Goal: Task Accomplishment & Management: Complete application form

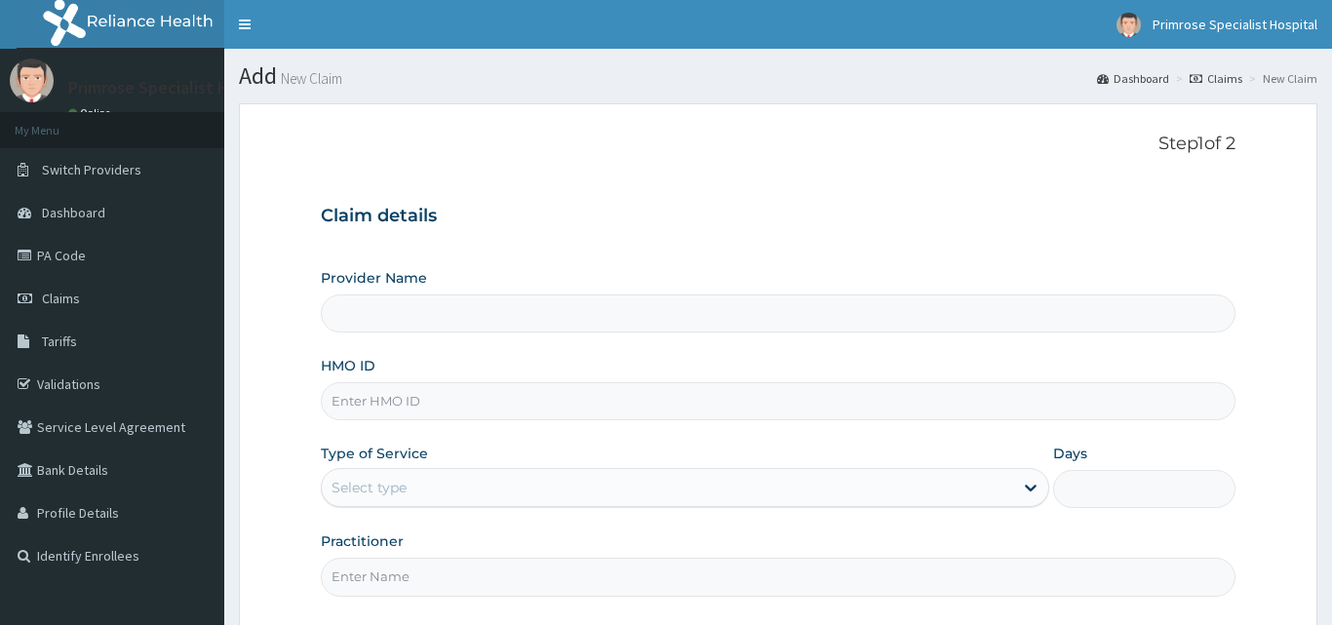
click at [452, 408] on input "HMO ID" at bounding box center [778, 401] width 915 height 38
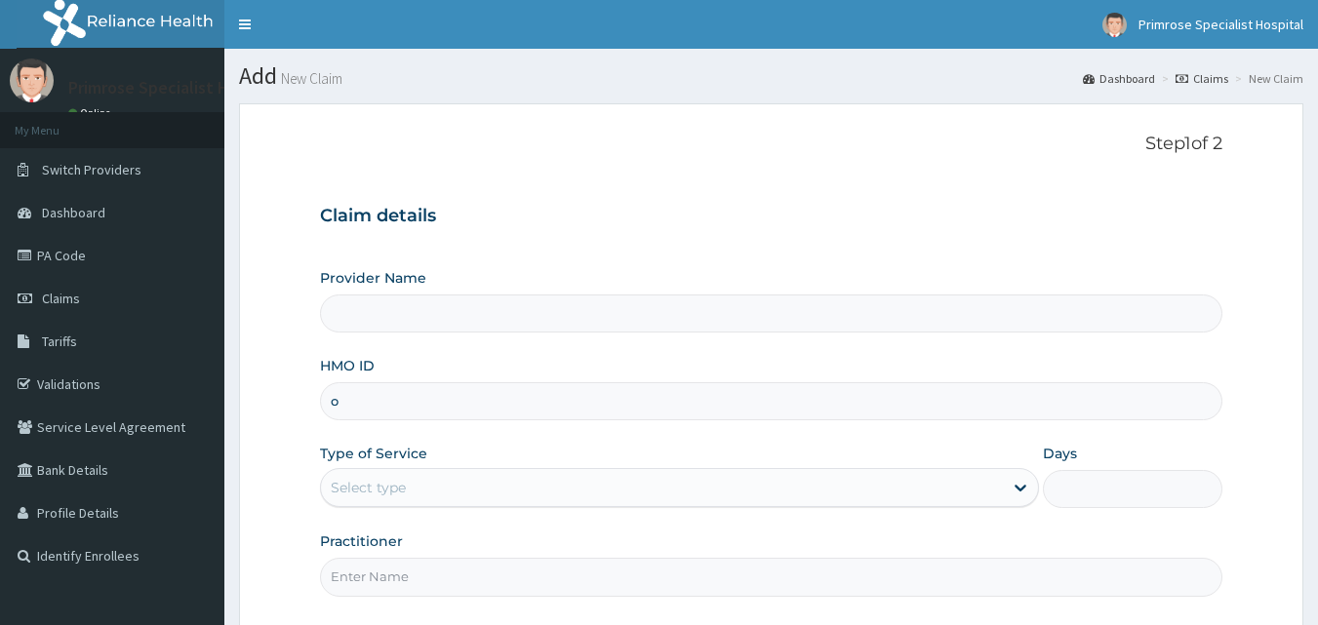
type input "oh"
type input "Primrose Specialist Hospital"
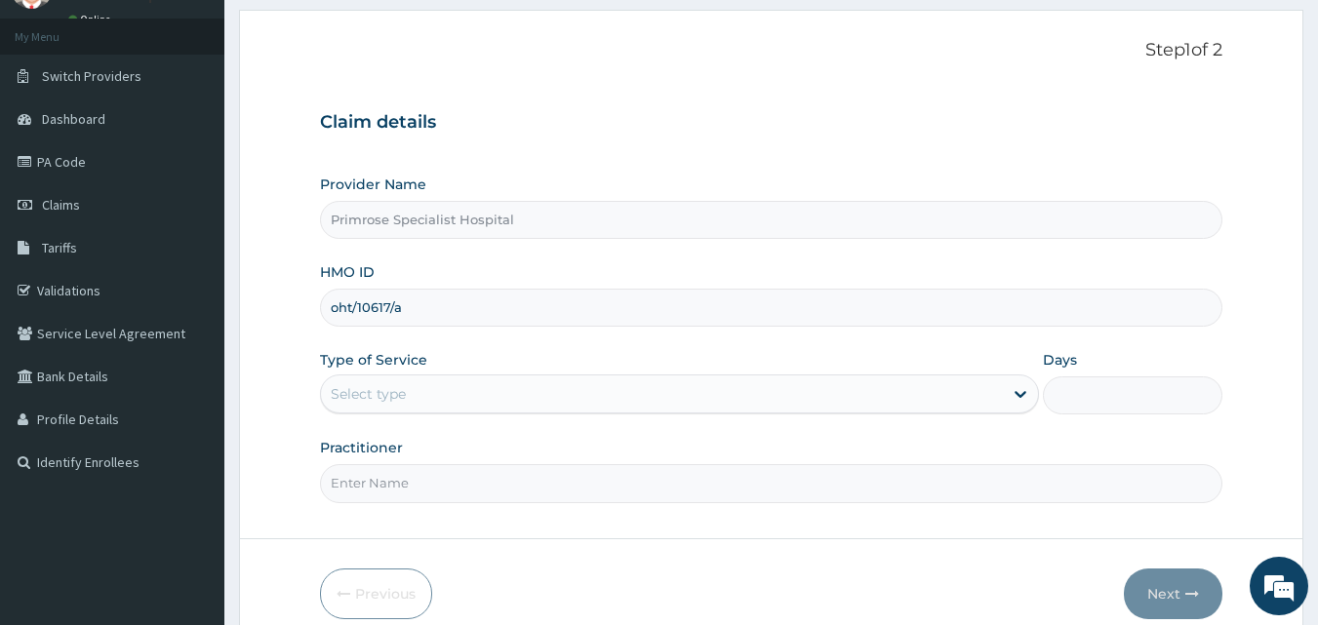
scroll to position [98, 0]
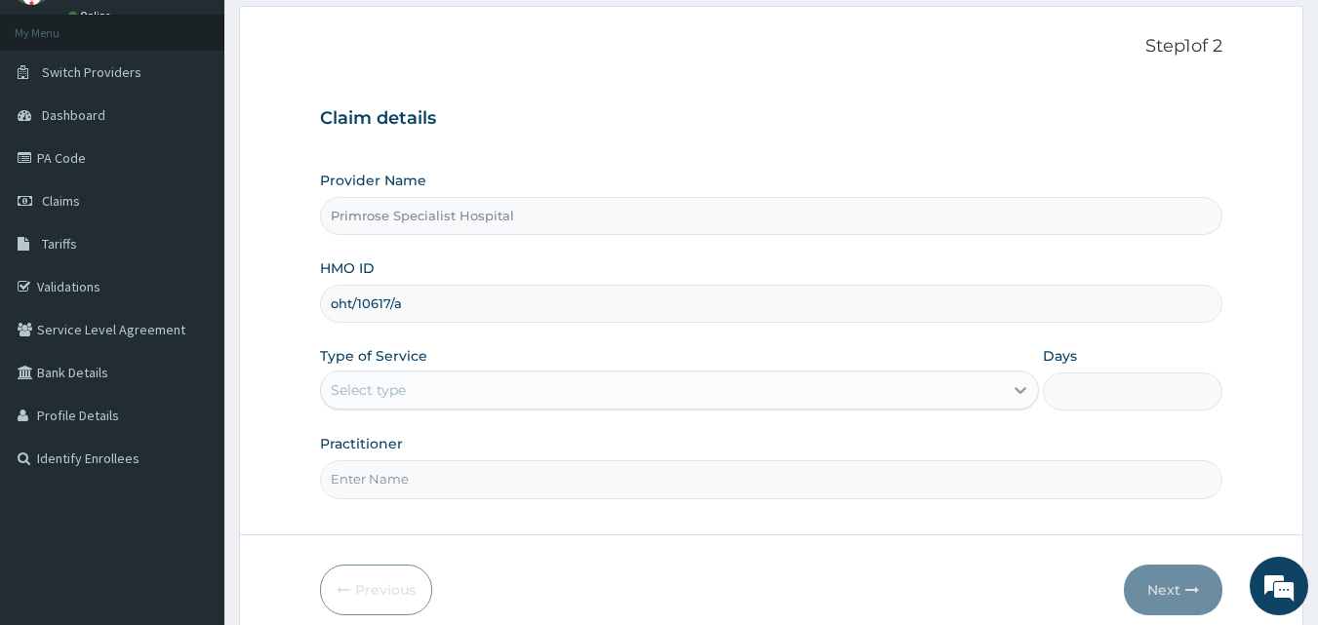
type input "oht/10617/a"
click at [1006, 399] on div at bounding box center [1020, 390] width 35 height 35
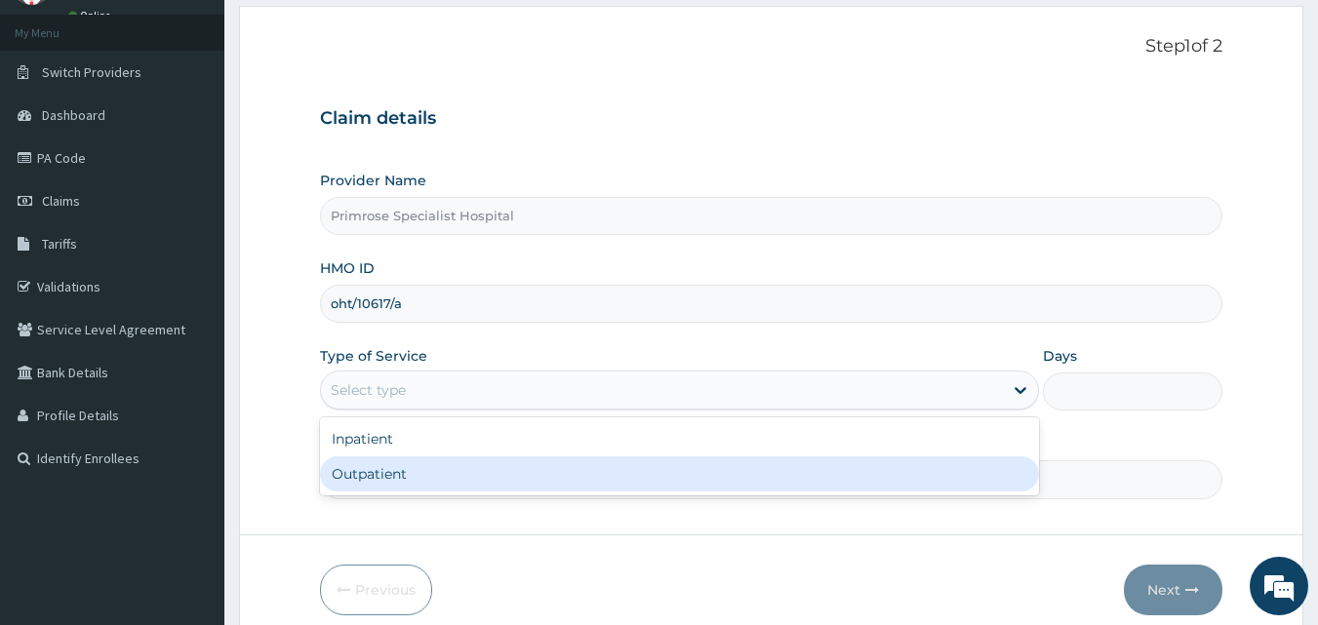
click at [583, 482] on div "Outpatient" at bounding box center [679, 473] width 719 height 35
type input "1"
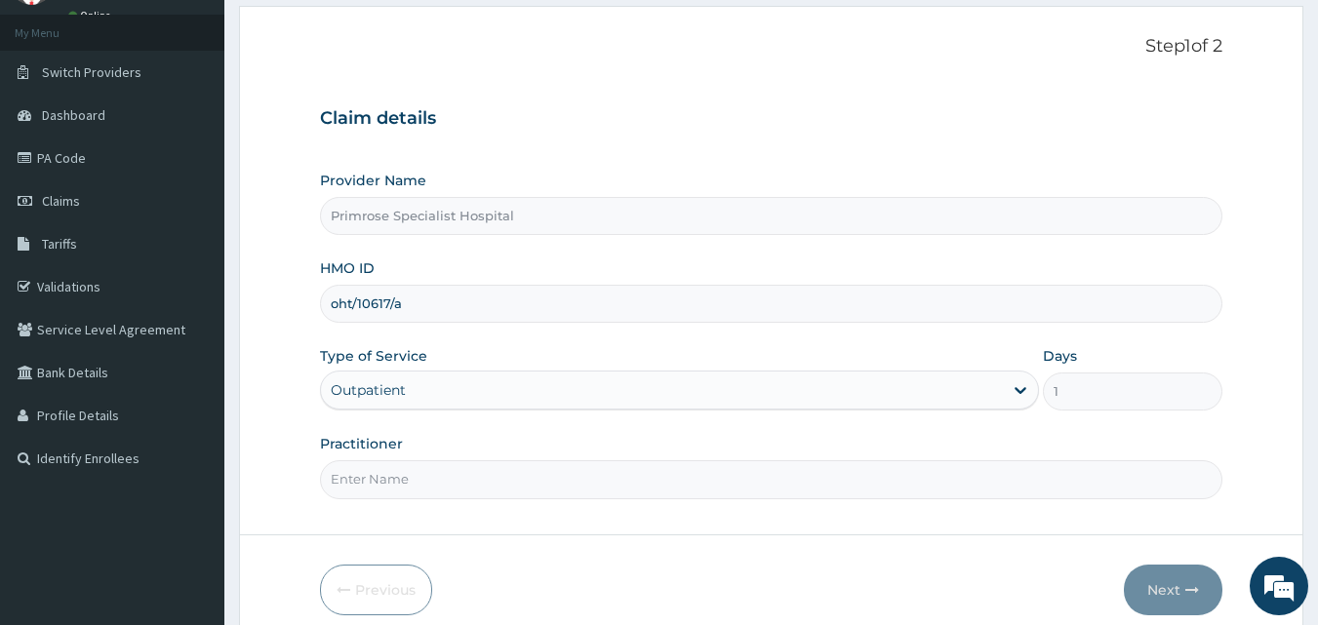
click at [493, 501] on div "Step 1 of 2 Claim details Provider Name Primrose Specialist Hospital HMO ID oht…" at bounding box center [771, 270] width 903 height 469
click at [473, 481] on input "Practitioner" at bounding box center [771, 479] width 903 height 38
type input "[PERSON_NAME]"
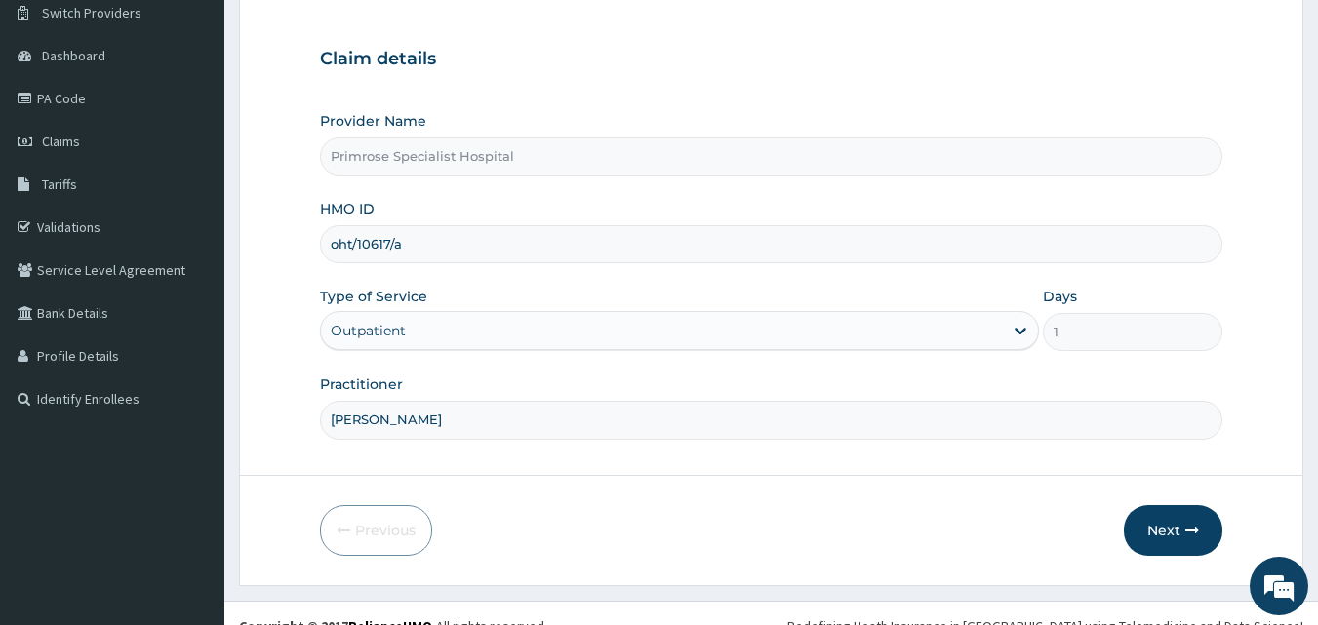
scroll to position [182, 0]
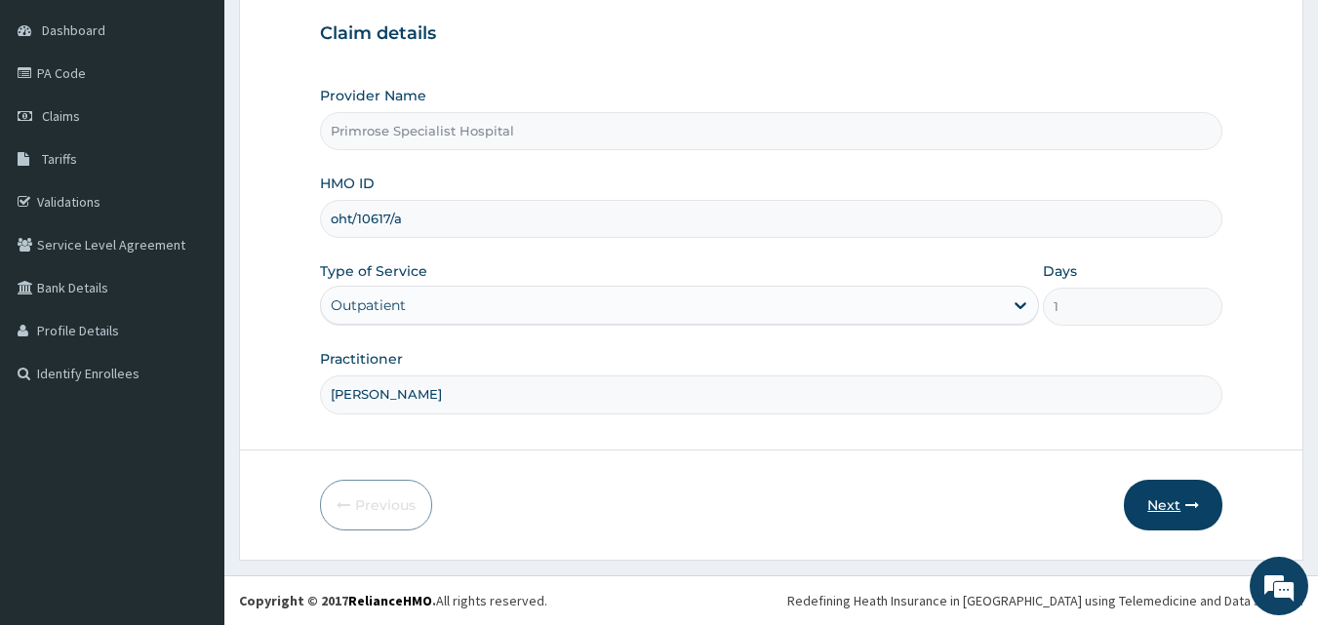
click at [1172, 502] on button "Next" at bounding box center [1173, 505] width 99 height 51
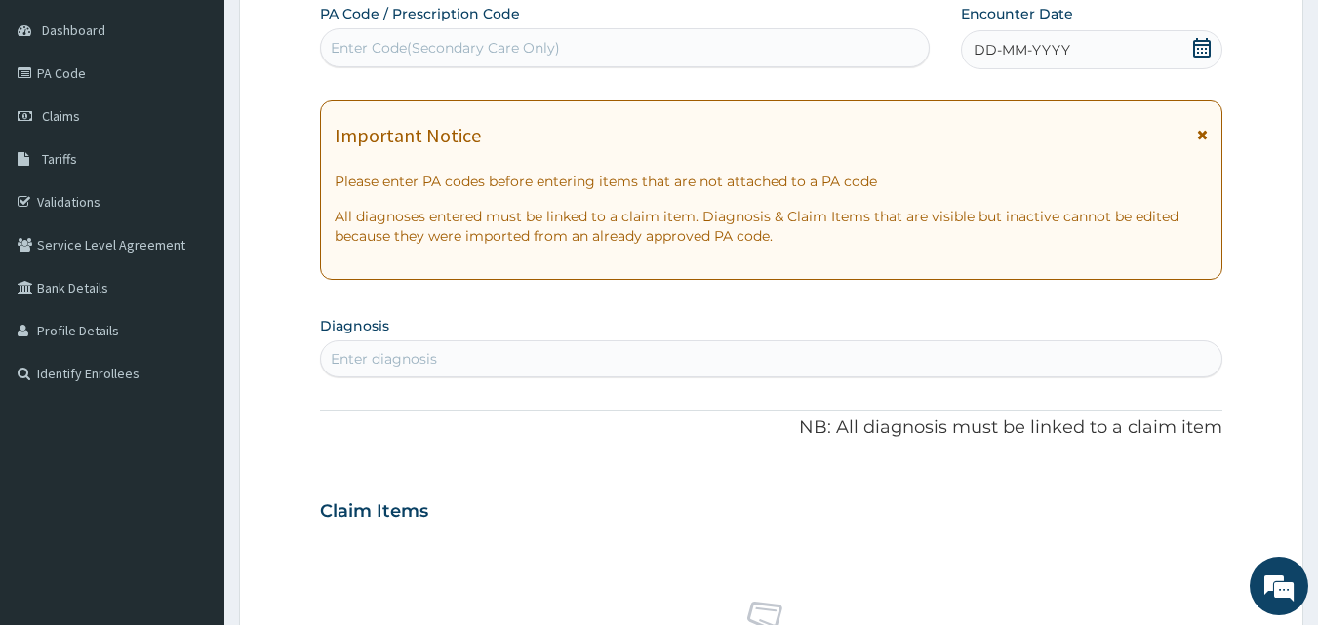
scroll to position [0, 0]
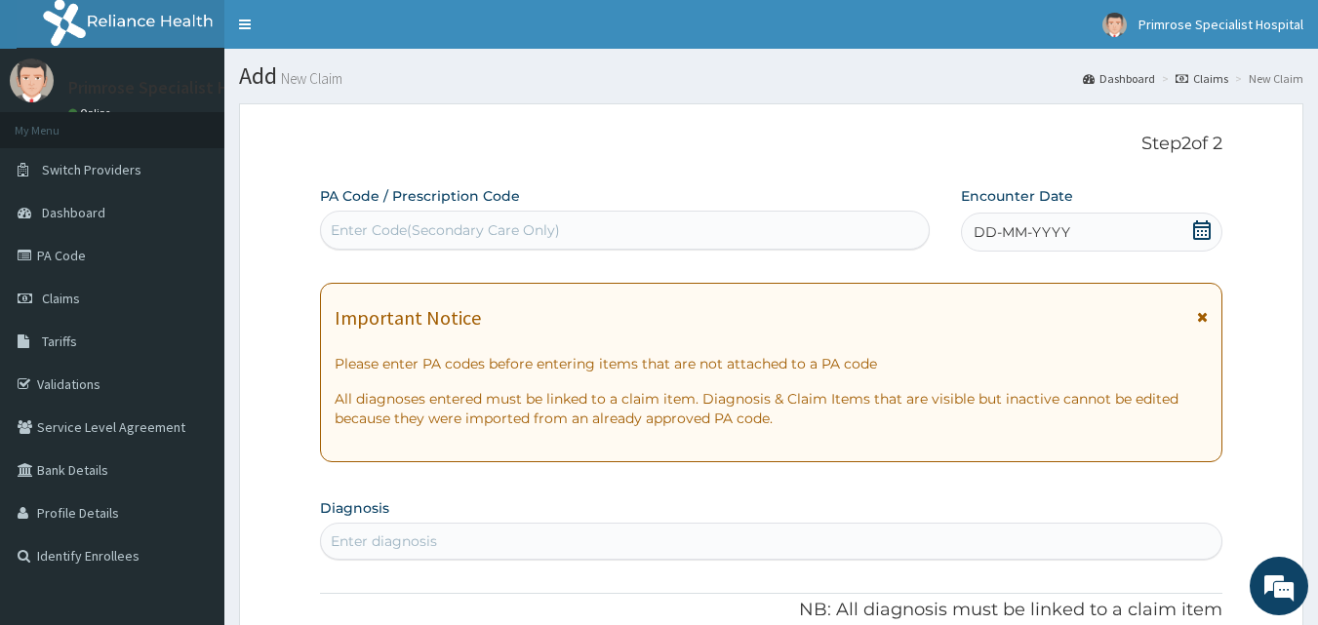
click at [1213, 229] on div "DD-MM-YYYY" at bounding box center [1091, 232] width 261 height 39
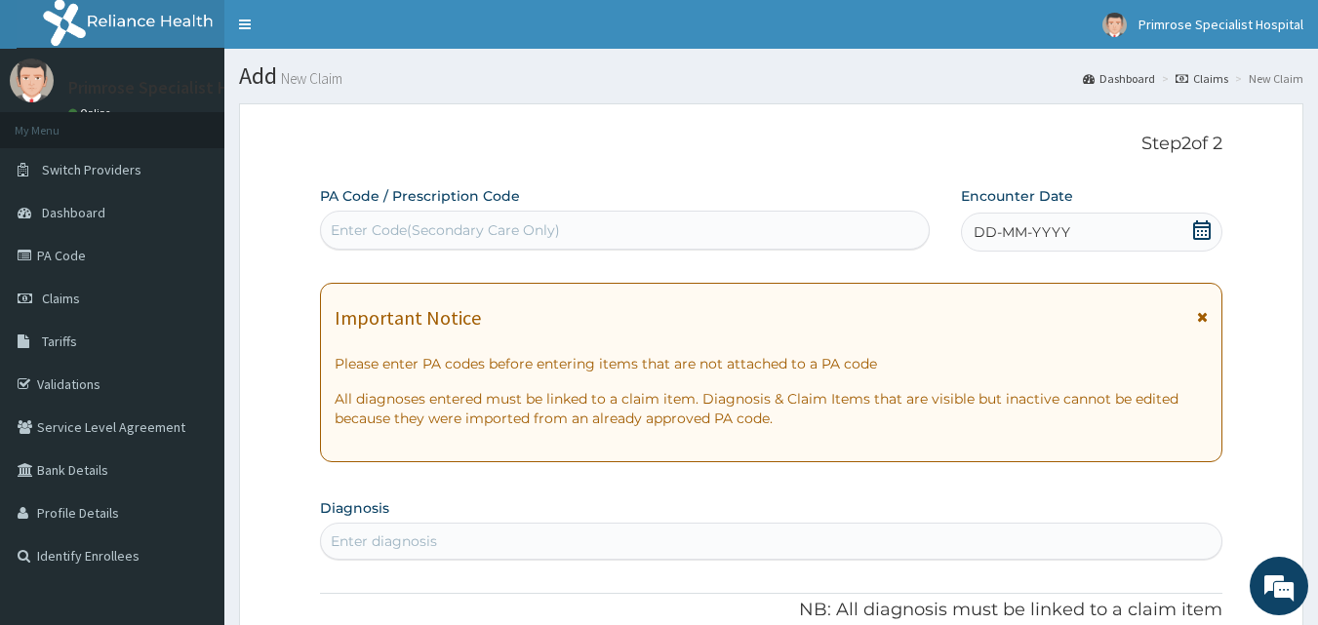
click at [609, 231] on div "Enter Code(Secondary Care Only)" at bounding box center [625, 230] width 609 height 31
click at [513, 223] on div "Enter Code(Secondary Care Only)" at bounding box center [445, 230] width 229 height 20
type input "P"
paste input "PA/CD541F"
type input "PA/CD541F"
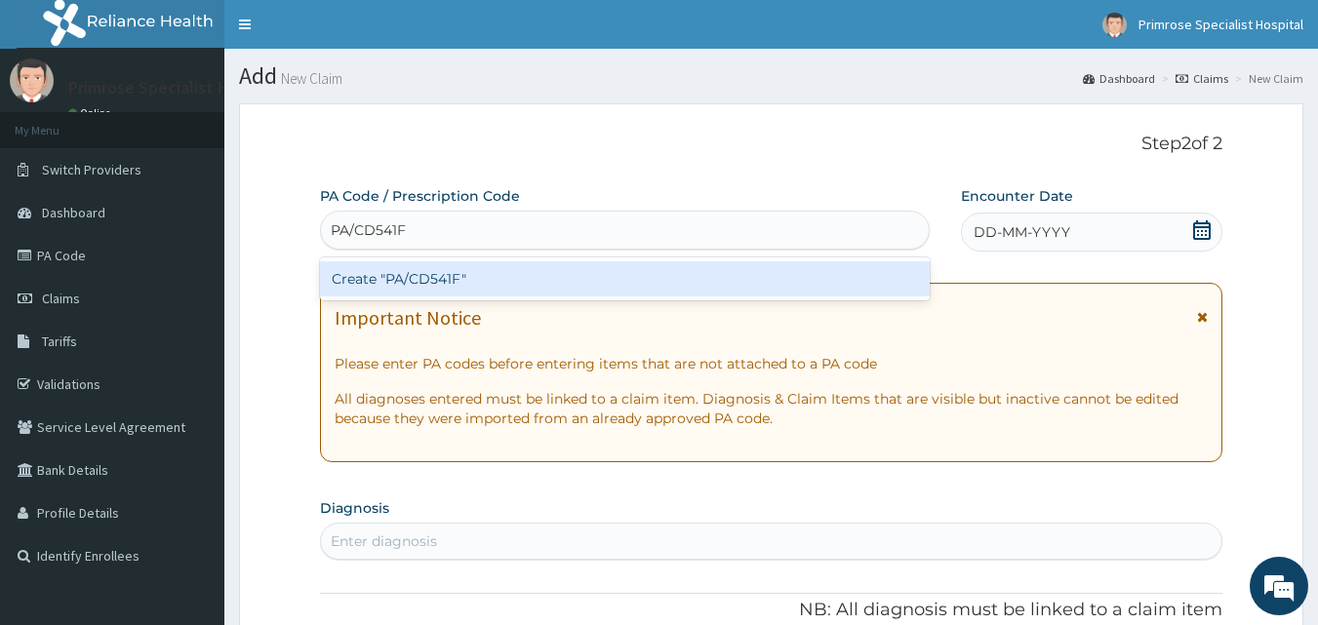
click at [419, 275] on div "Create "PA/CD541F"" at bounding box center [625, 278] width 611 height 35
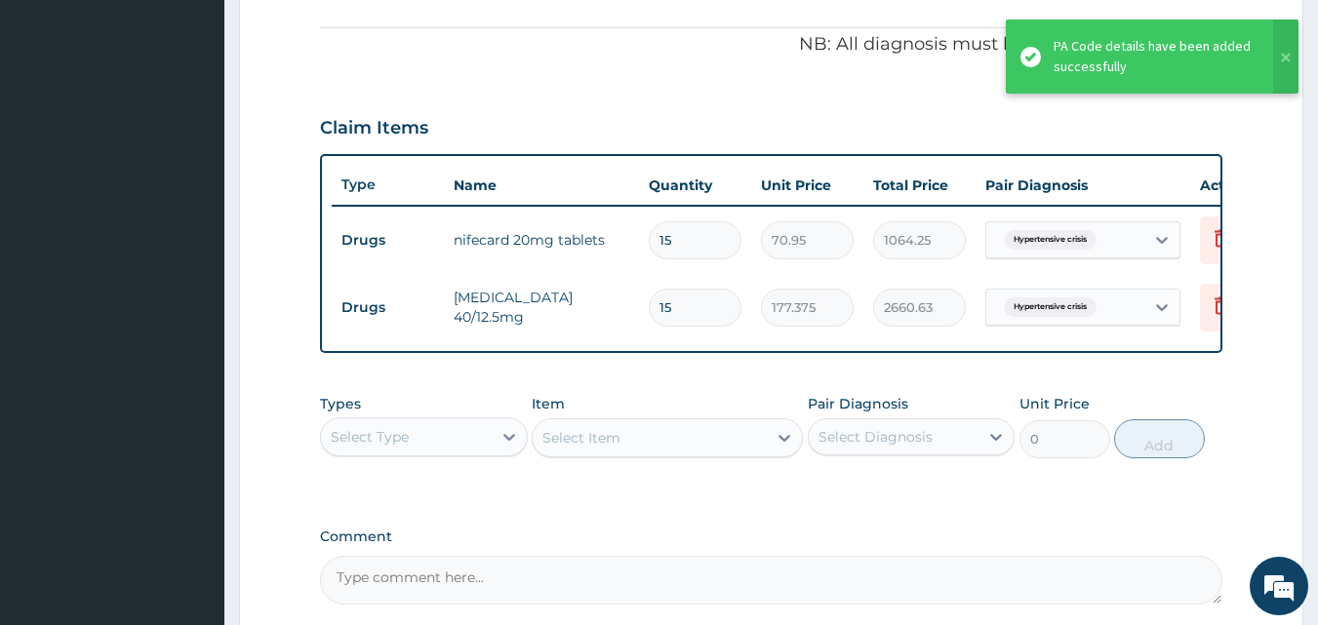
scroll to position [669, 0]
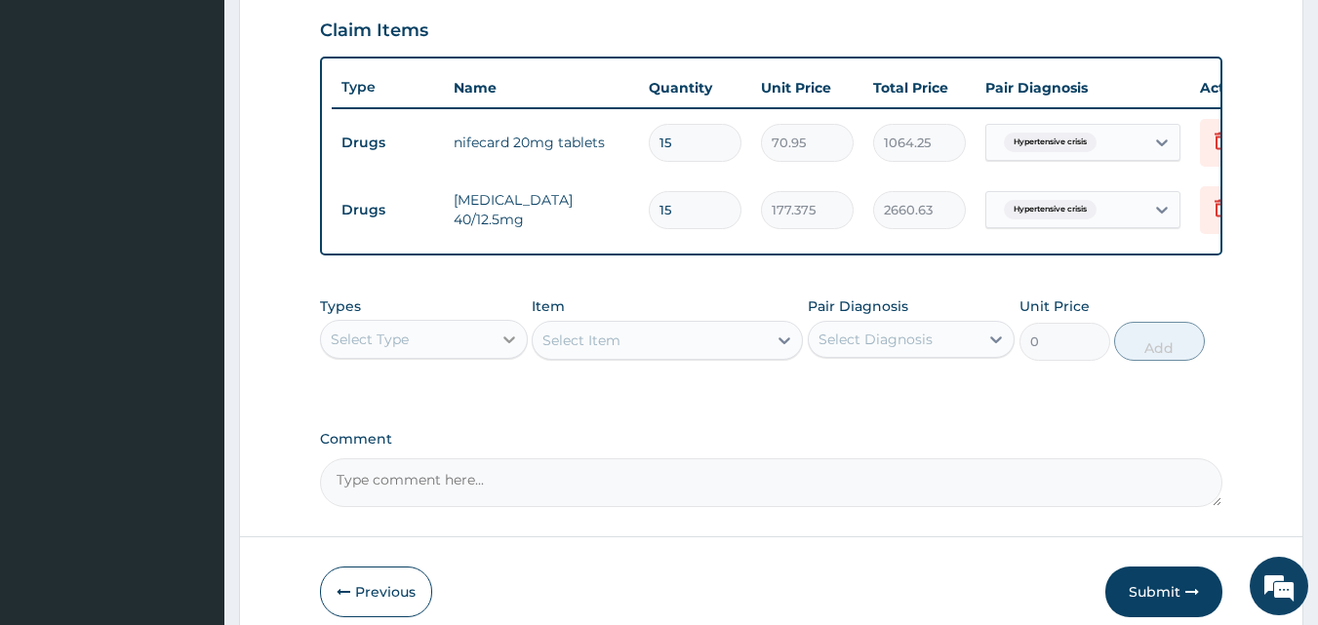
click at [509, 349] on icon at bounding box center [509, 340] width 20 height 20
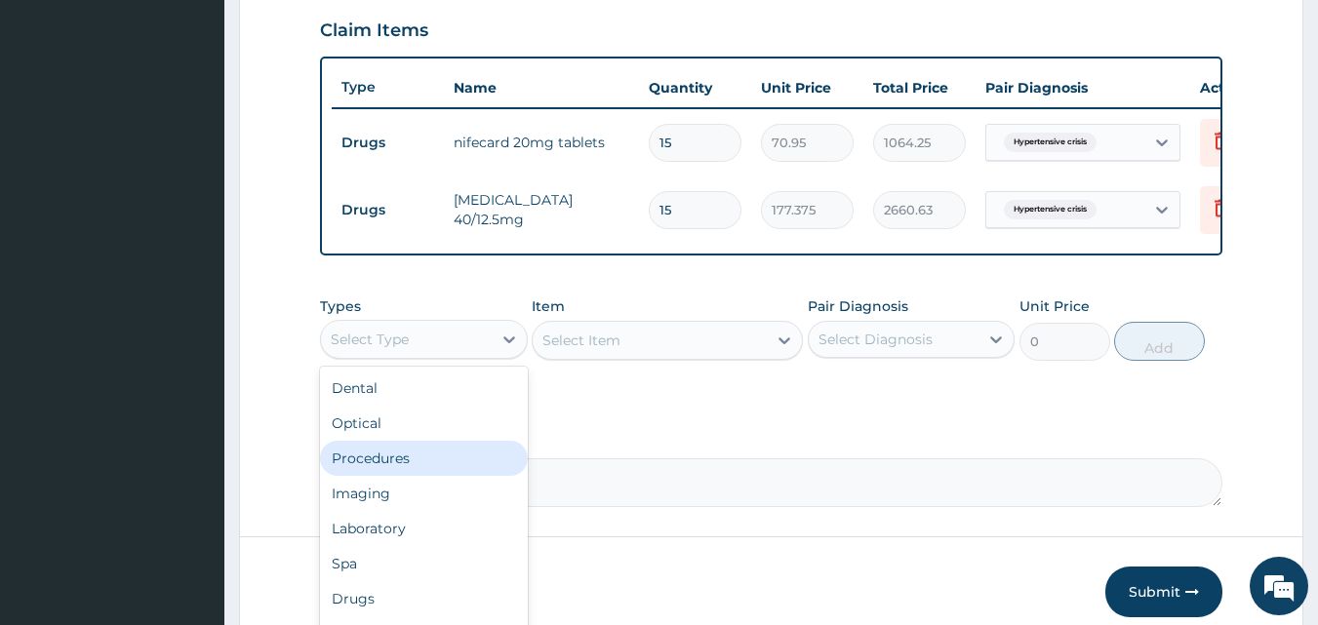
click at [433, 476] on div "Procedures" at bounding box center [424, 458] width 208 height 35
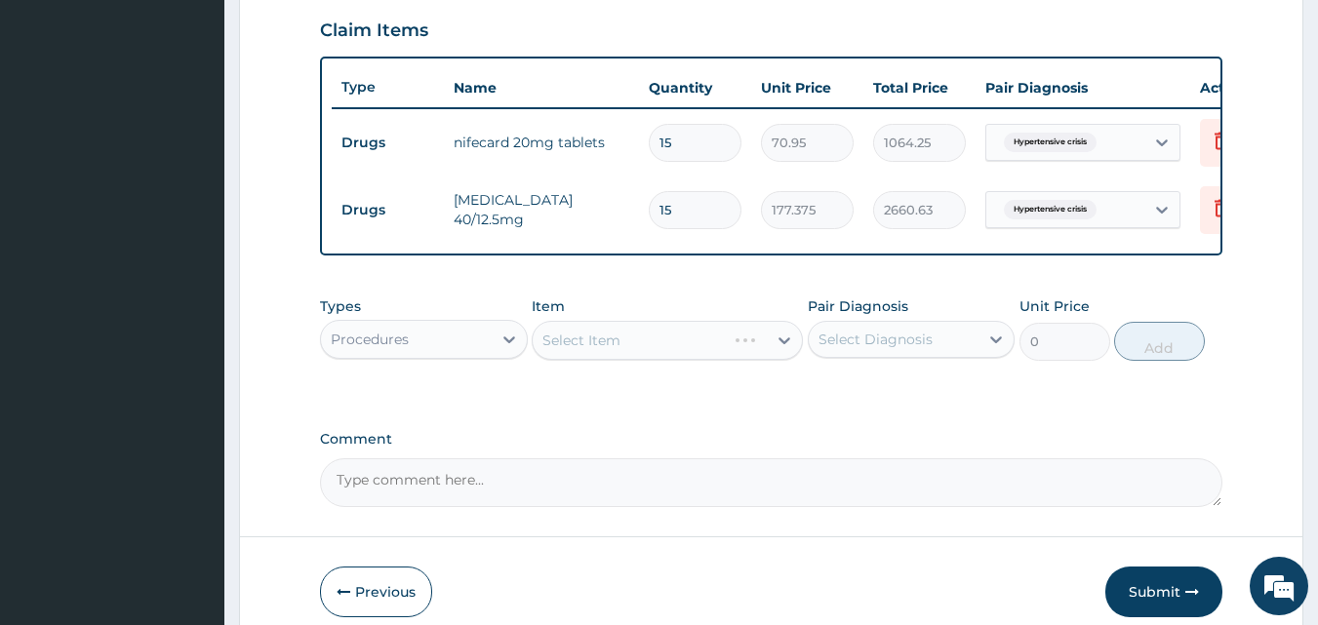
click at [885, 349] on div "Select Diagnosis" at bounding box center [875, 340] width 114 height 20
click at [884, 397] on label "Hypertensive crisis" at bounding box center [907, 387] width 134 height 20
checkbox input "true"
click at [754, 356] on div "Select Item" at bounding box center [650, 340] width 234 height 31
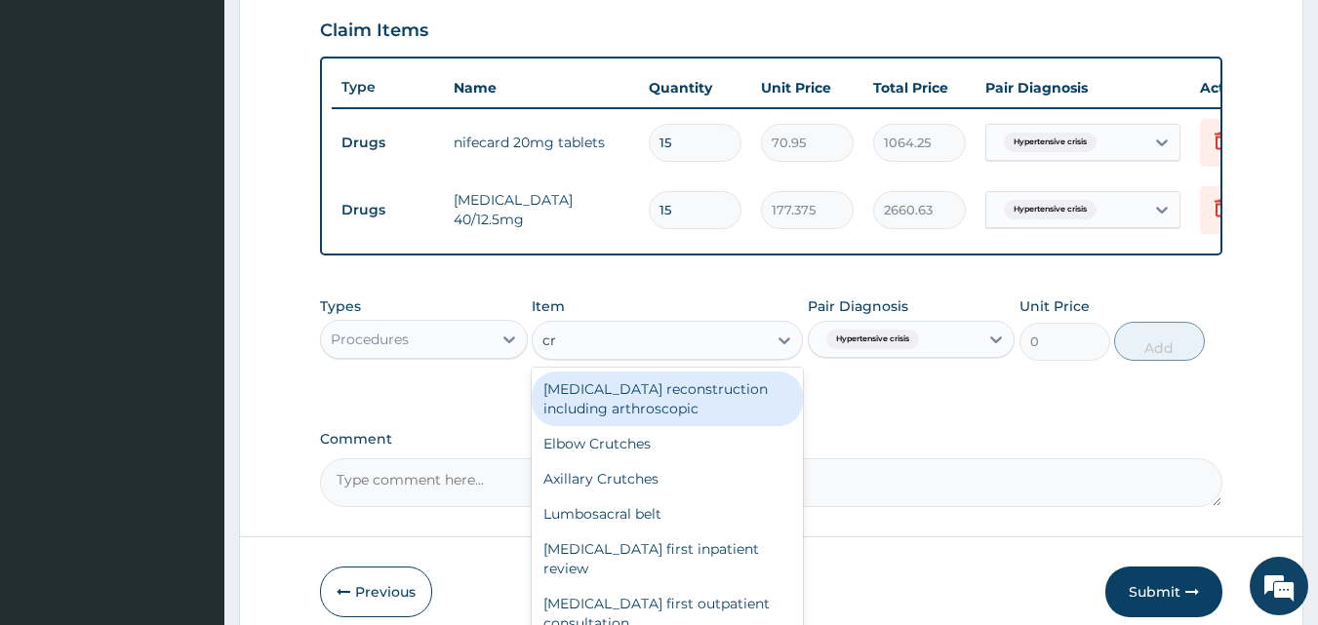
type input "c"
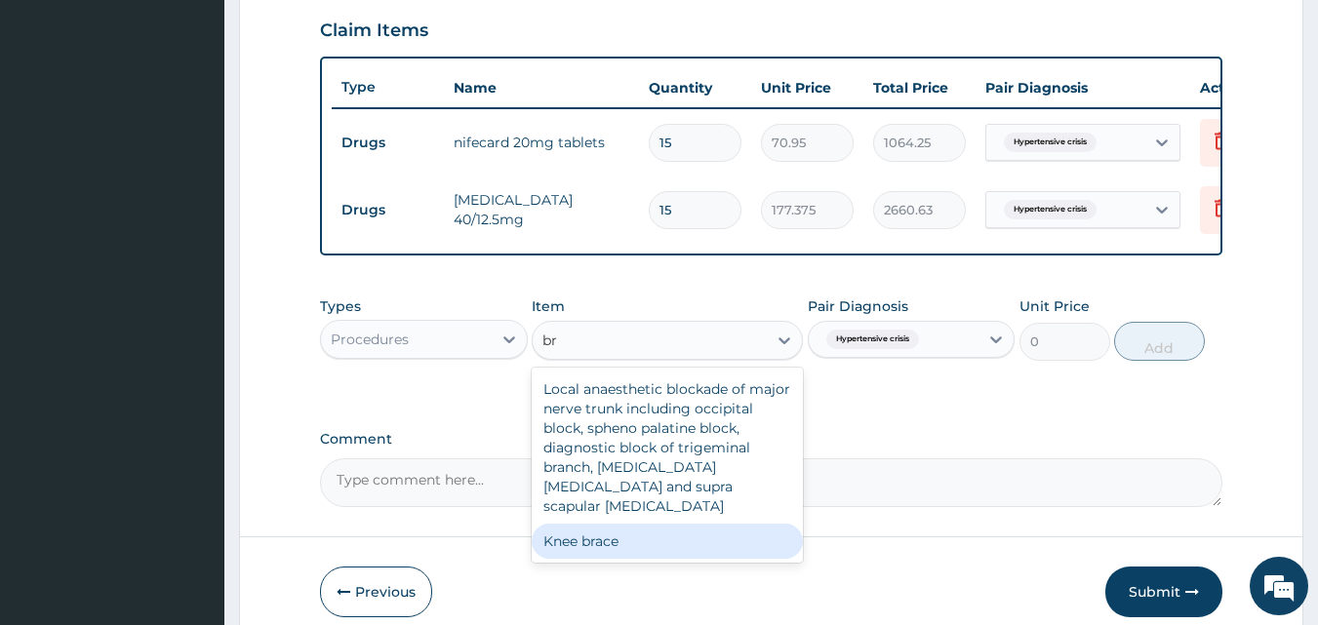
type input "b"
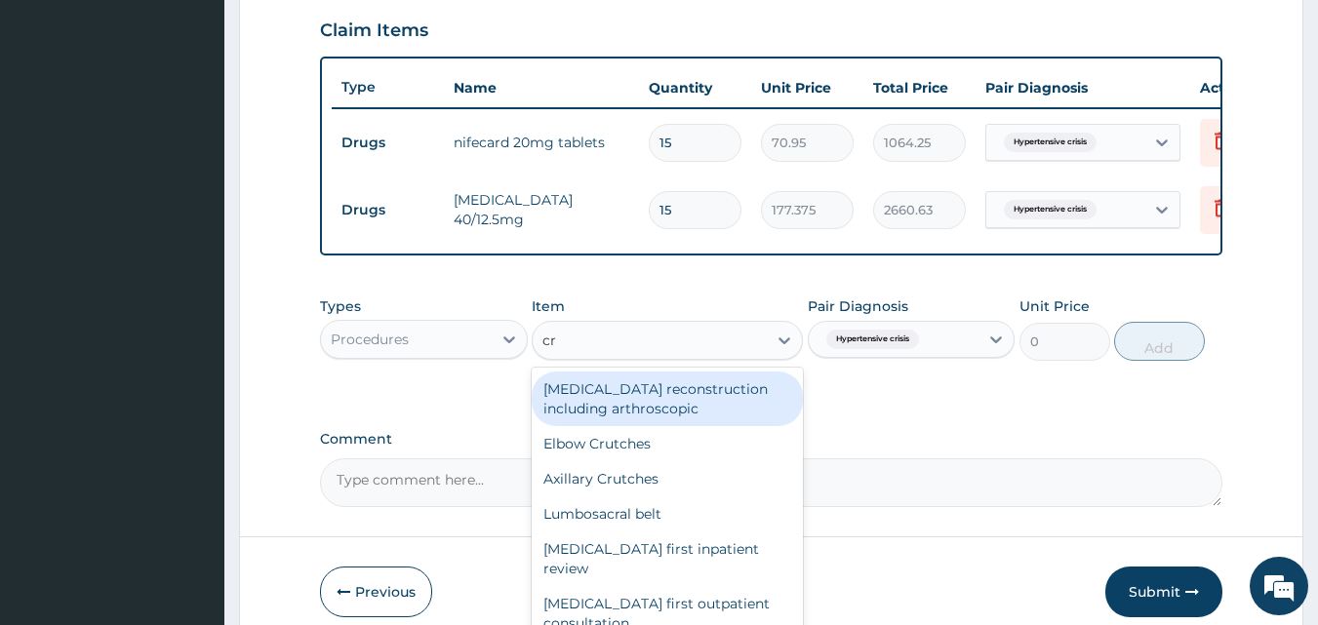
type input "cru"
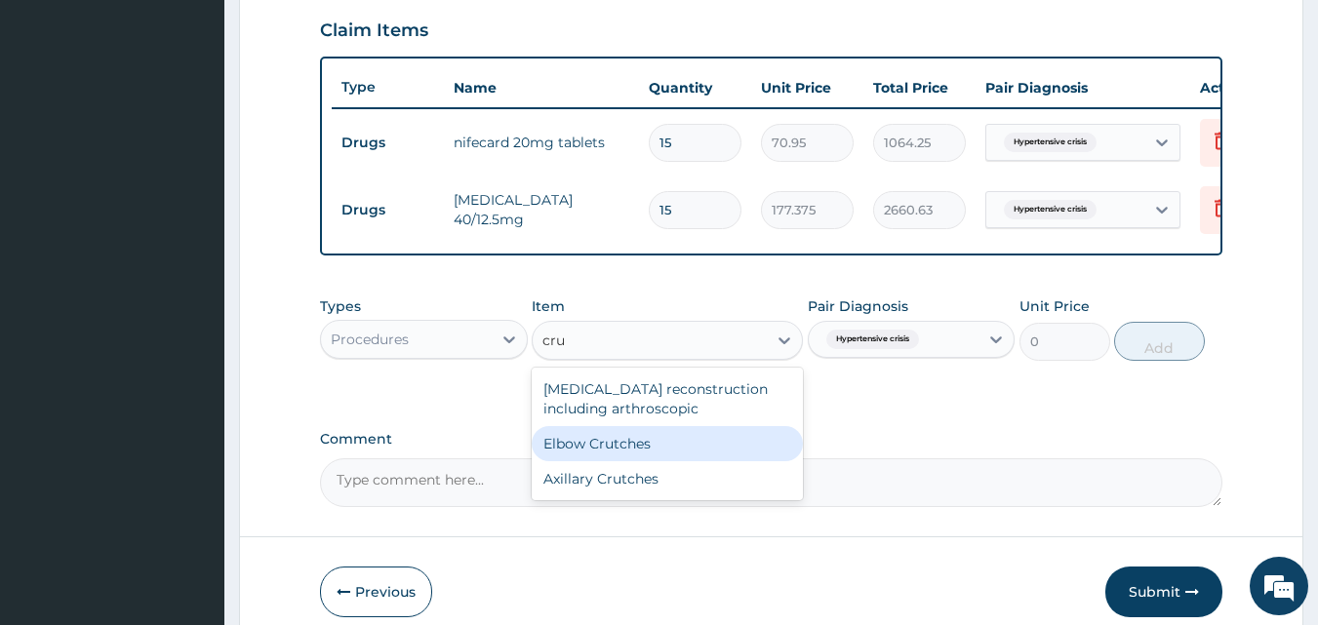
click at [641, 461] on div "Elbow Crutches" at bounding box center [667, 443] width 271 height 35
type input "10750"
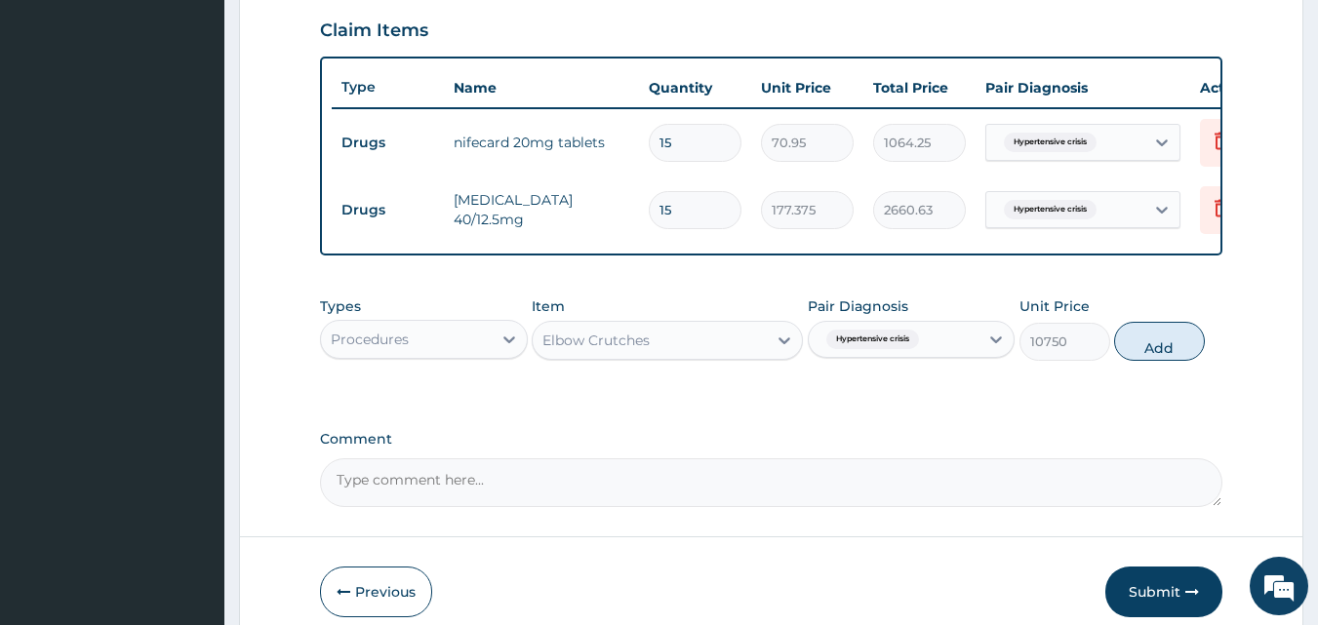
click at [786, 350] on icon at bounding box center [784, 341] width 20 height 20
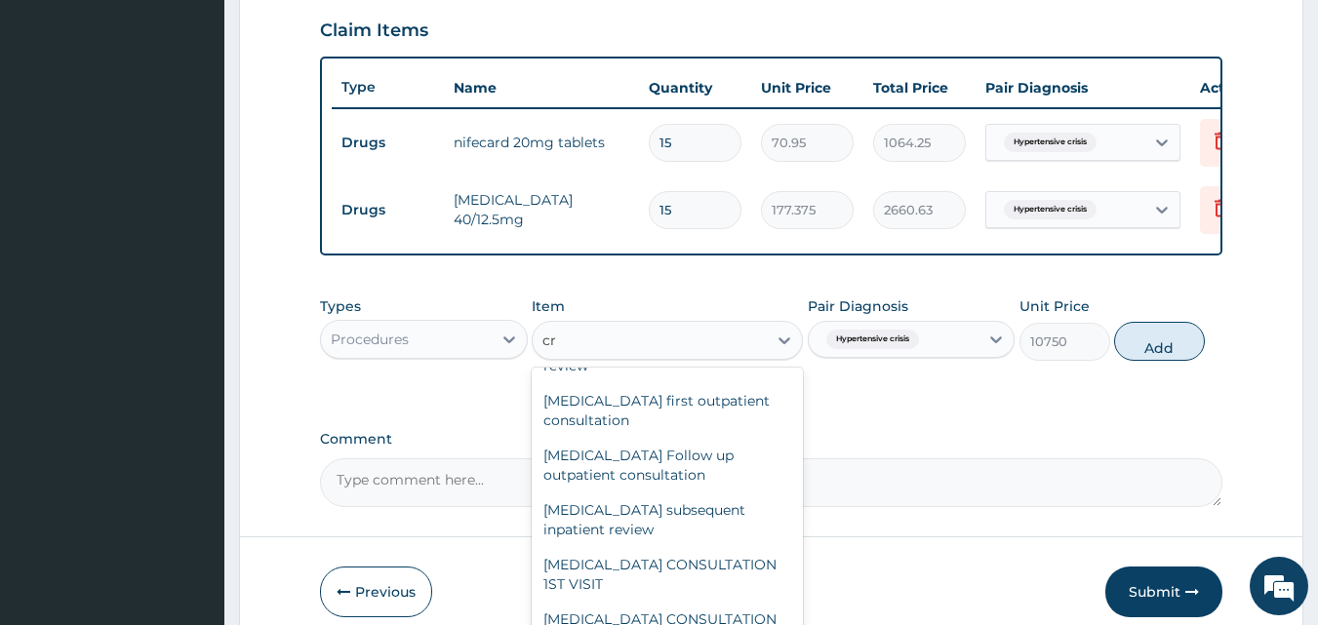
scroll to position [0, 0]
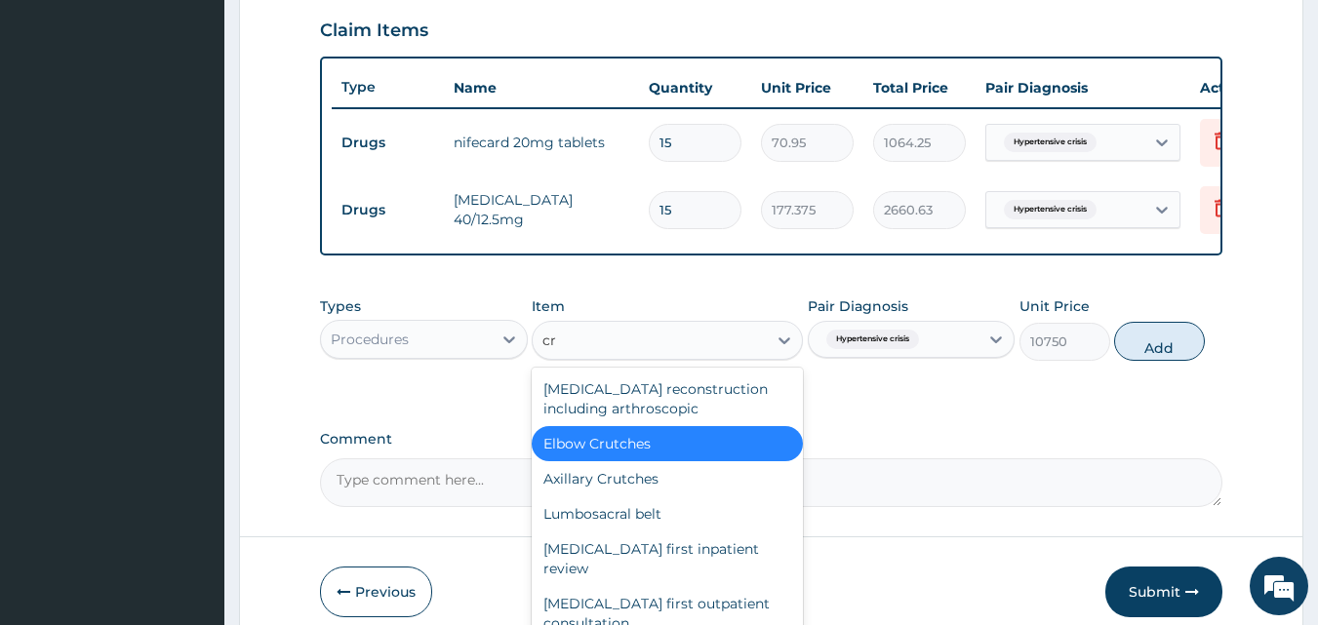
type input "cru"
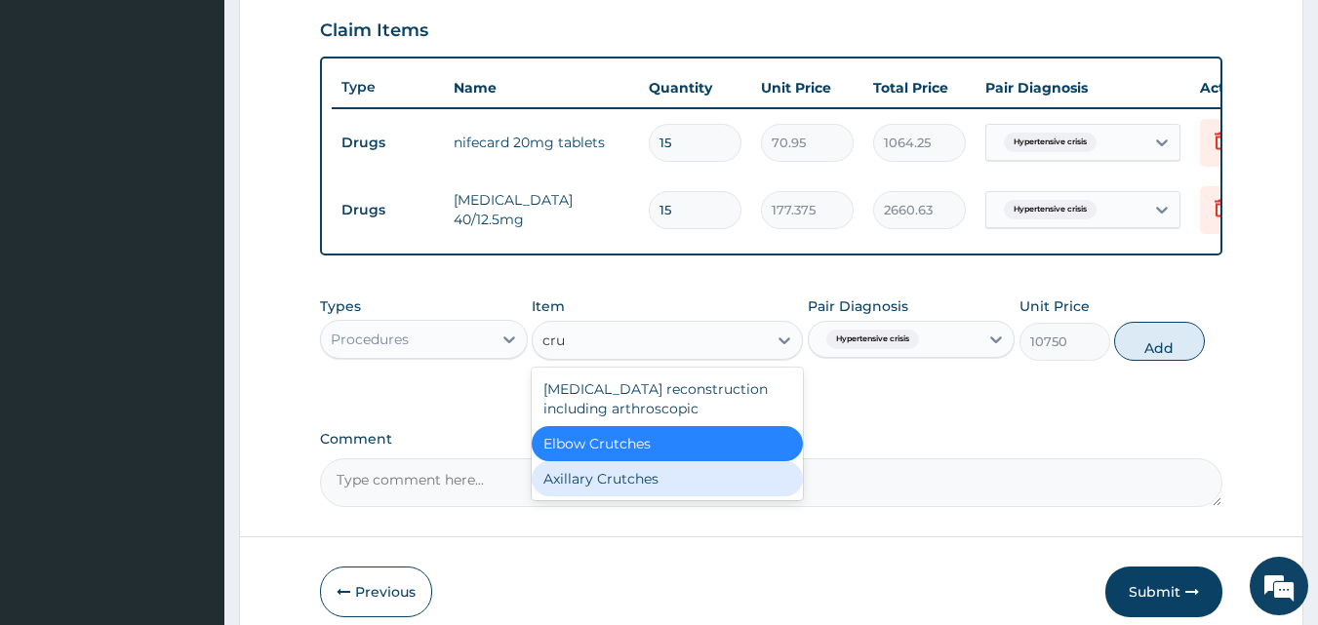
click at [624, 496] on div "Axillary Crutches" at bounding box center [667, 478] width 271 height 35
type input "13975"
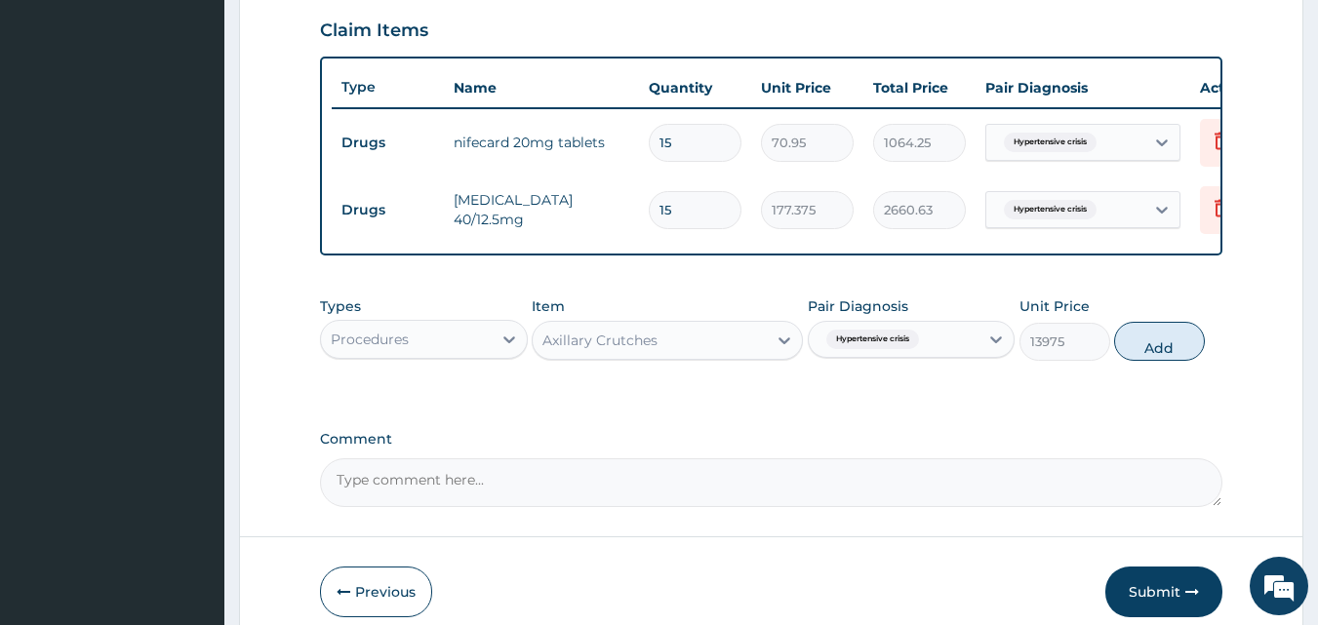
click at [785, 350] on icon at bounding box center [784, 341] width 20 height 20
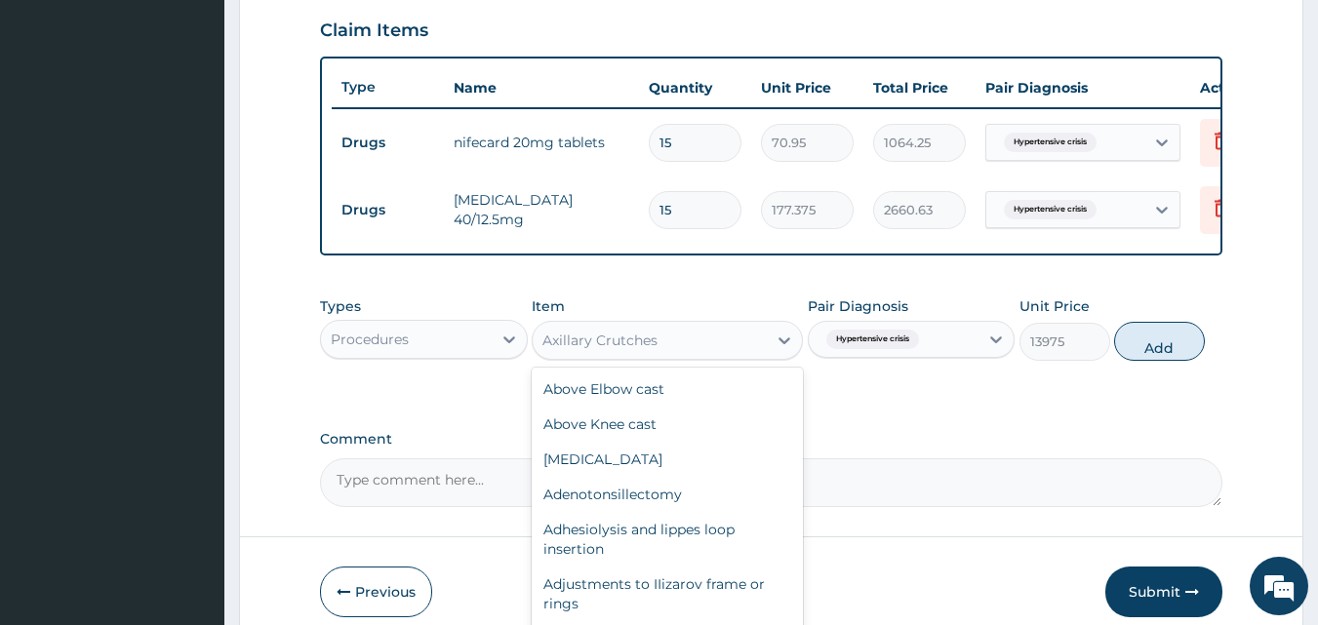
scroll to position [19663, 0]
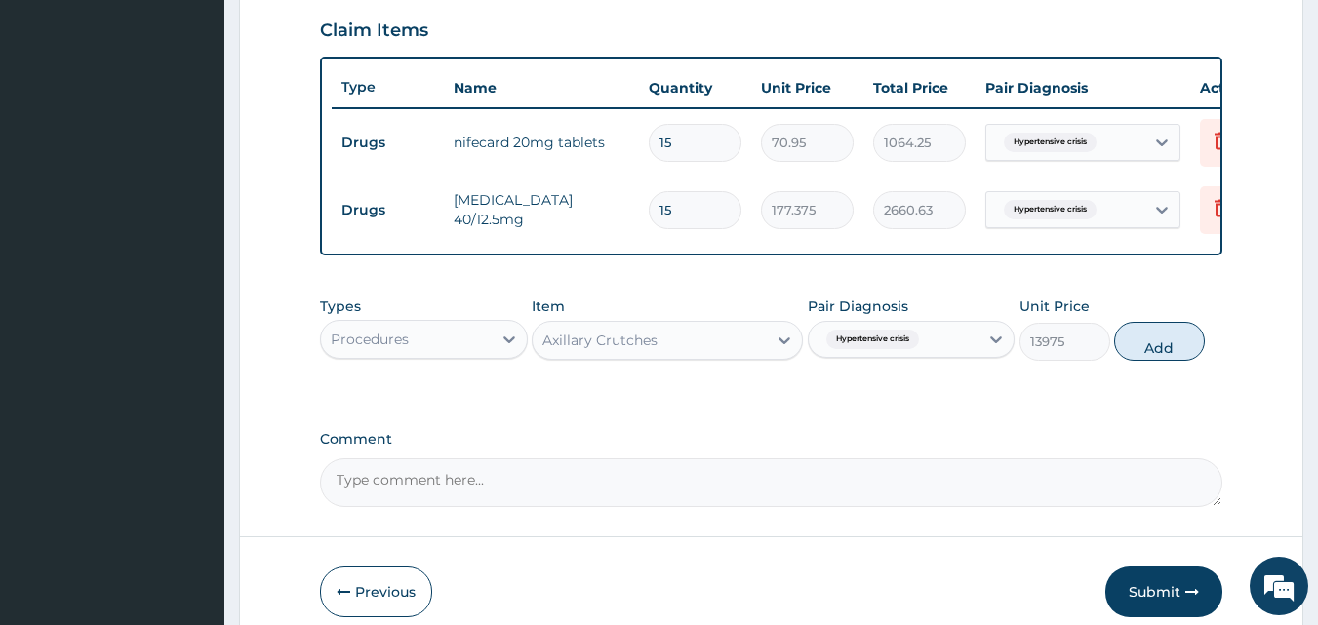
click at [694, 356] on div "Axillary Crutches" at bounding box center [650, 340] width 234 height 31
click at [782, 350] on icon at bounding box center [784, 341] width 20 height 20
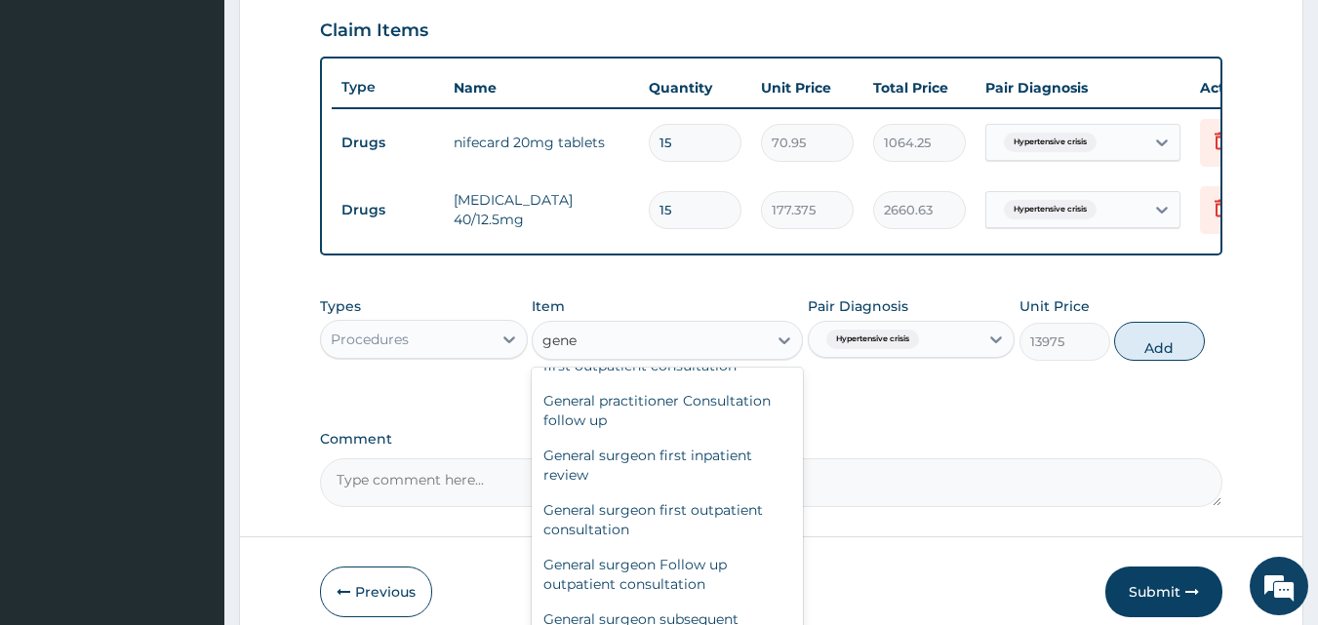
scroll to position [8, 0]
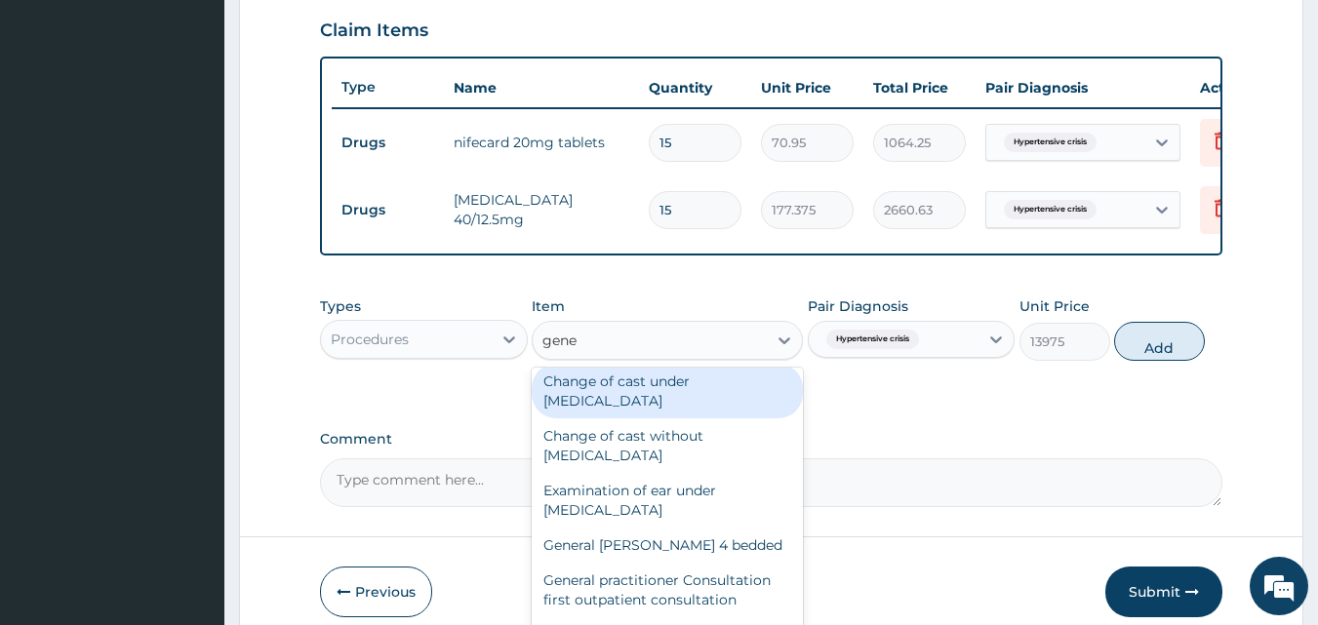
type input "gener"
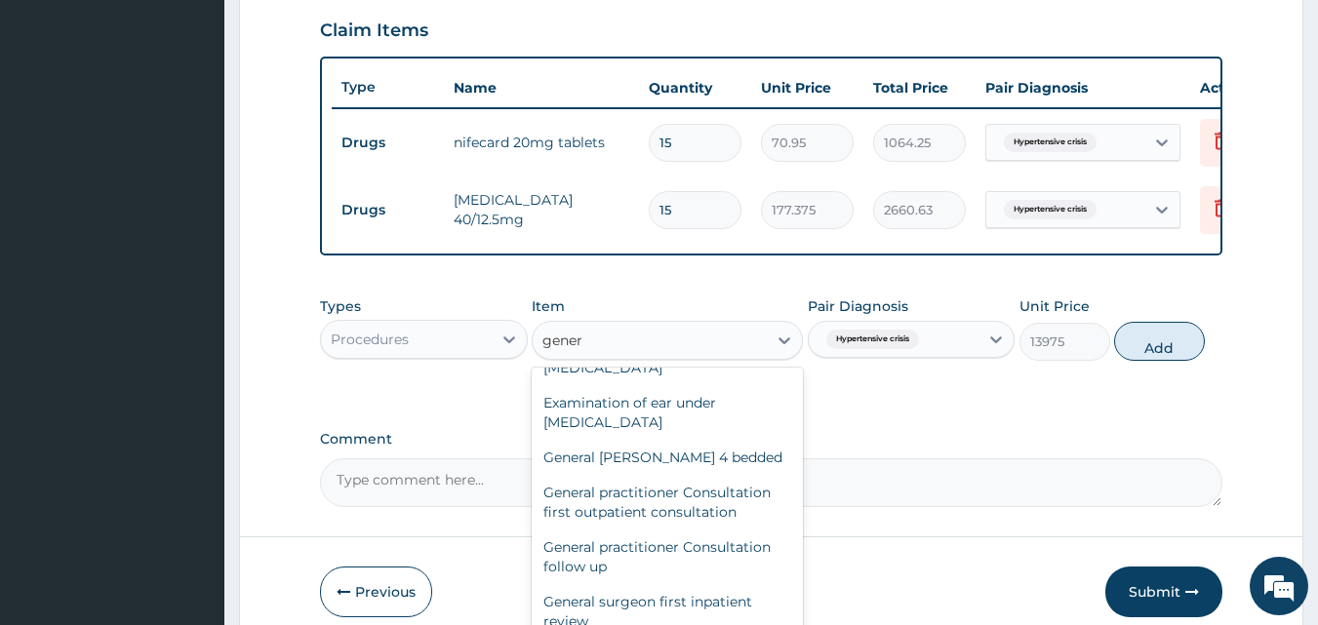
scroll to position [105, 0]
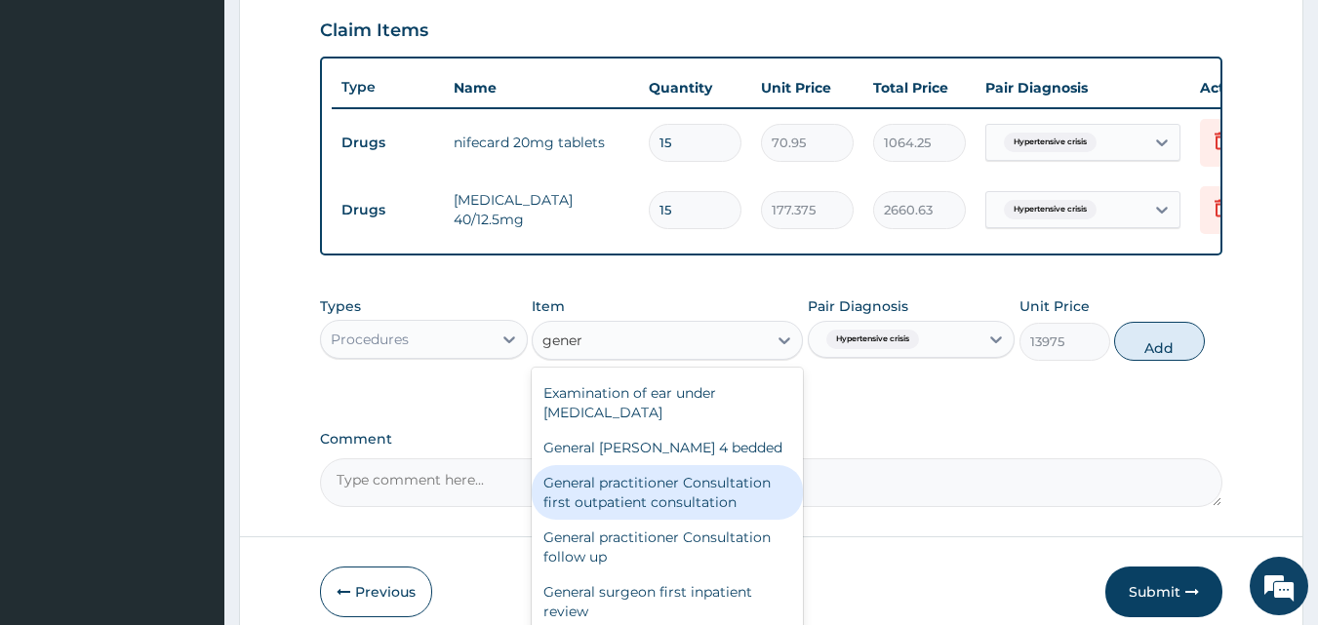
click at [689, 520] on div "General practitioner Consultation first outpatient consultation" at bounding box center [667, 492] width 271 height 55
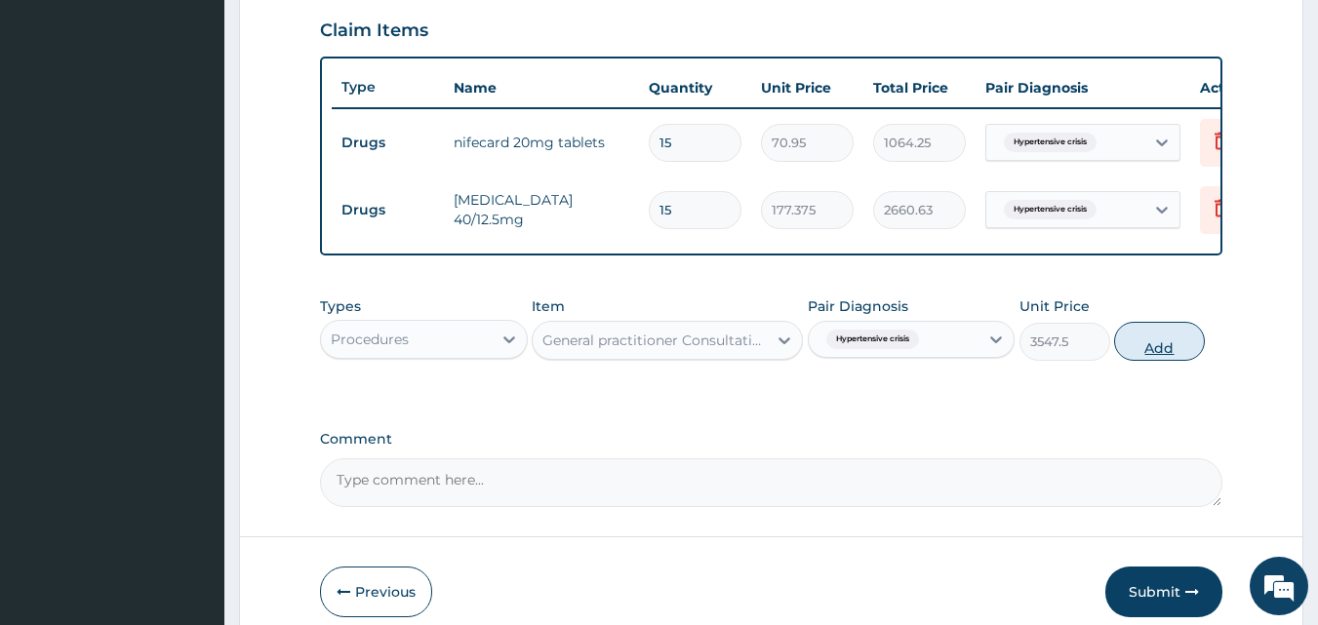
click at [1150, 361] on button "Add" at bounding box center [1159, 341] width 91 height 39
type input "0"
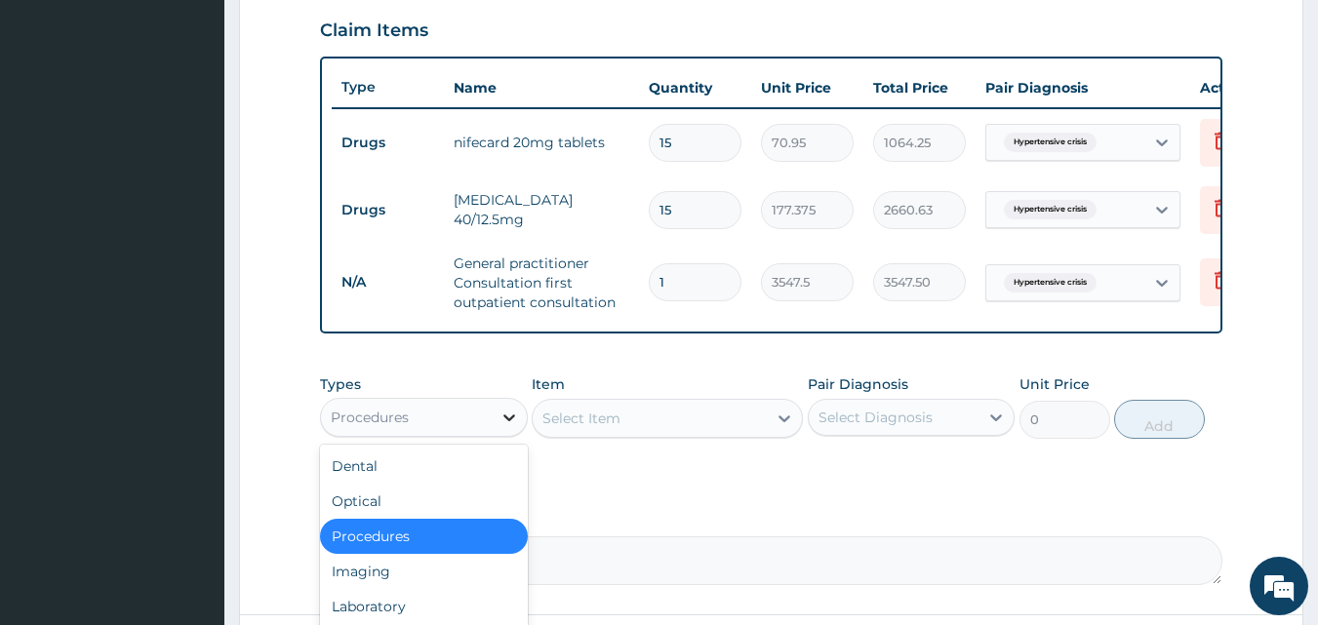
click at [499, 427] on icon at bounding box center [509, 418] width 20 height 20
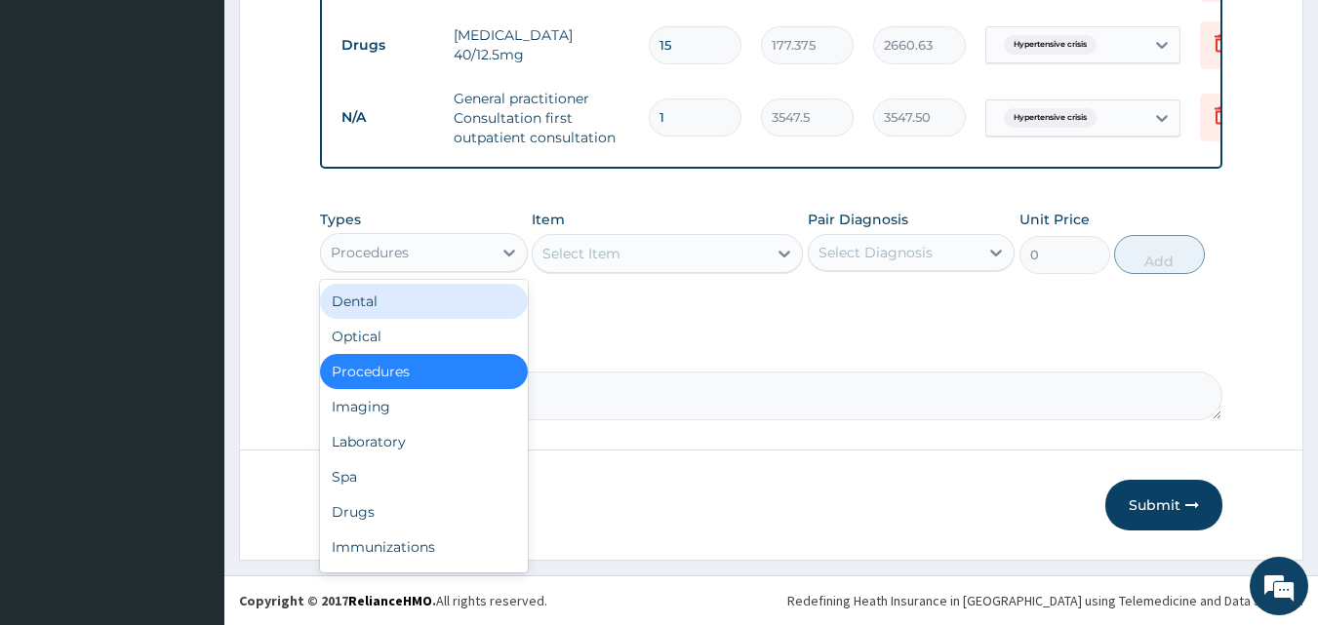
scroll to position [859, 0]
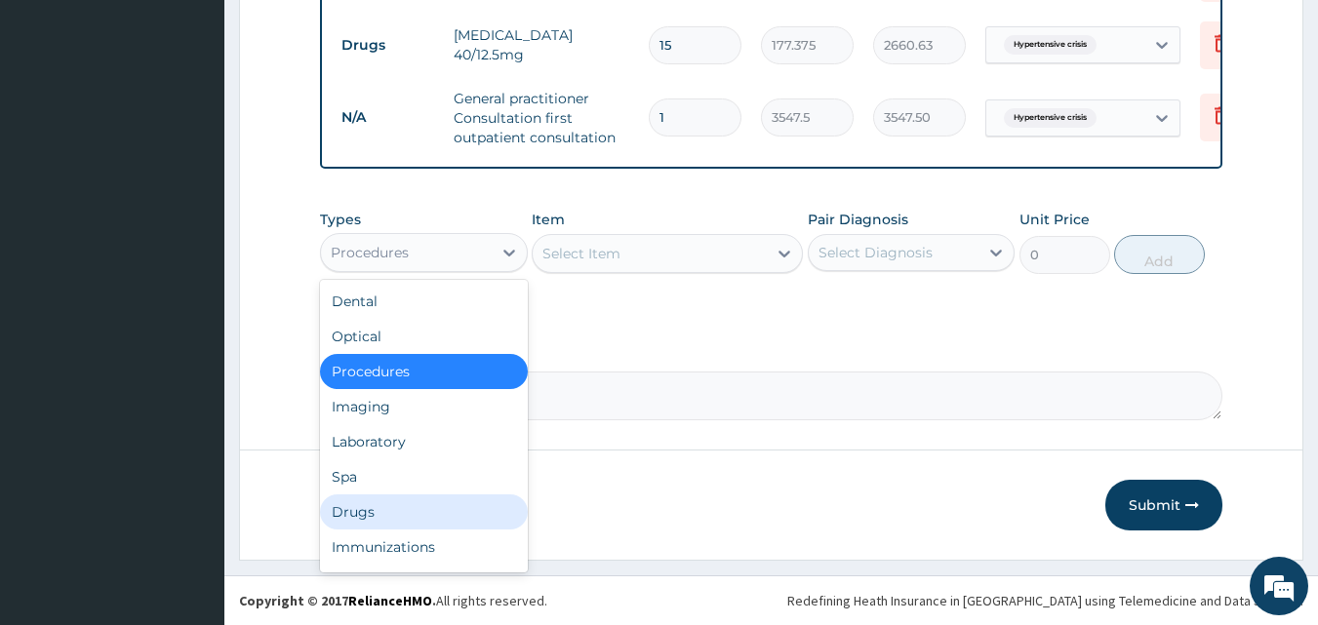
click at [363, 513] on div "Drugs" at bounding box center [424, 512] width 208 height 35
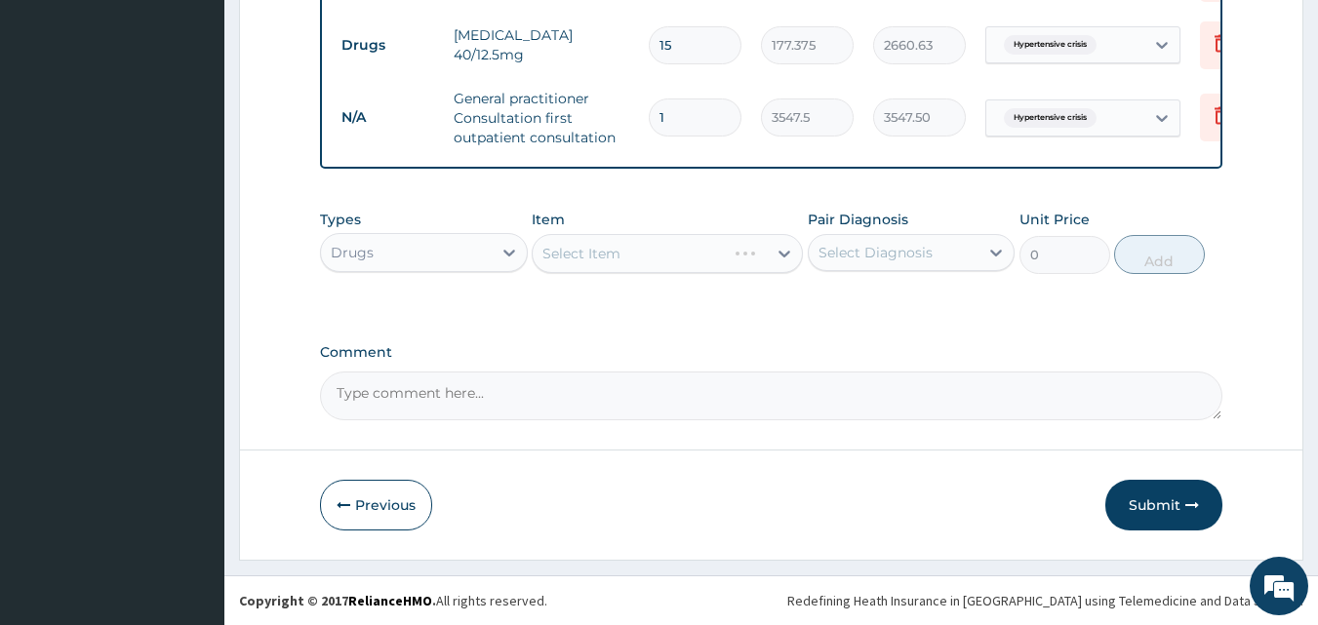
click at [932, 251] on div "Select Diagnosis" at bounding box center [894, 252] width 171 height 31
click at [900, 300] on label "Hypertensive crisis" at bounding box center [907, 301] width 134 height 20
checkbox input "true"
click at [728, 269] on div "Select Item" at bounding box center [667, 253] width 271 height 39
click at [746, 256] on div "Select Item" at bounding box center [667, 253] width 271 height 39
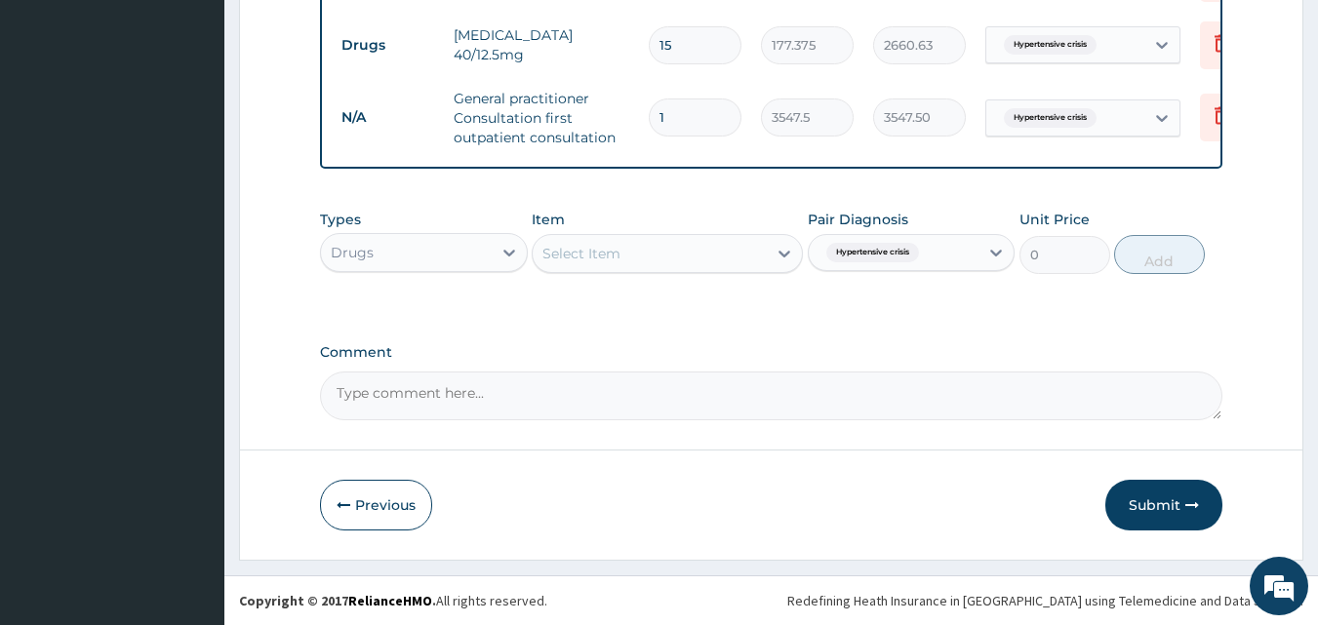
click at [779, 256] on icon at bounding box center [784, 254] width 20 height 20
click at [719, 257] on div "Select Item" at bounding box center [650, 253] width 234 height 31
click at [718, 257] on div "Select Item" at bounding box center [650, 253] width 234 height 31
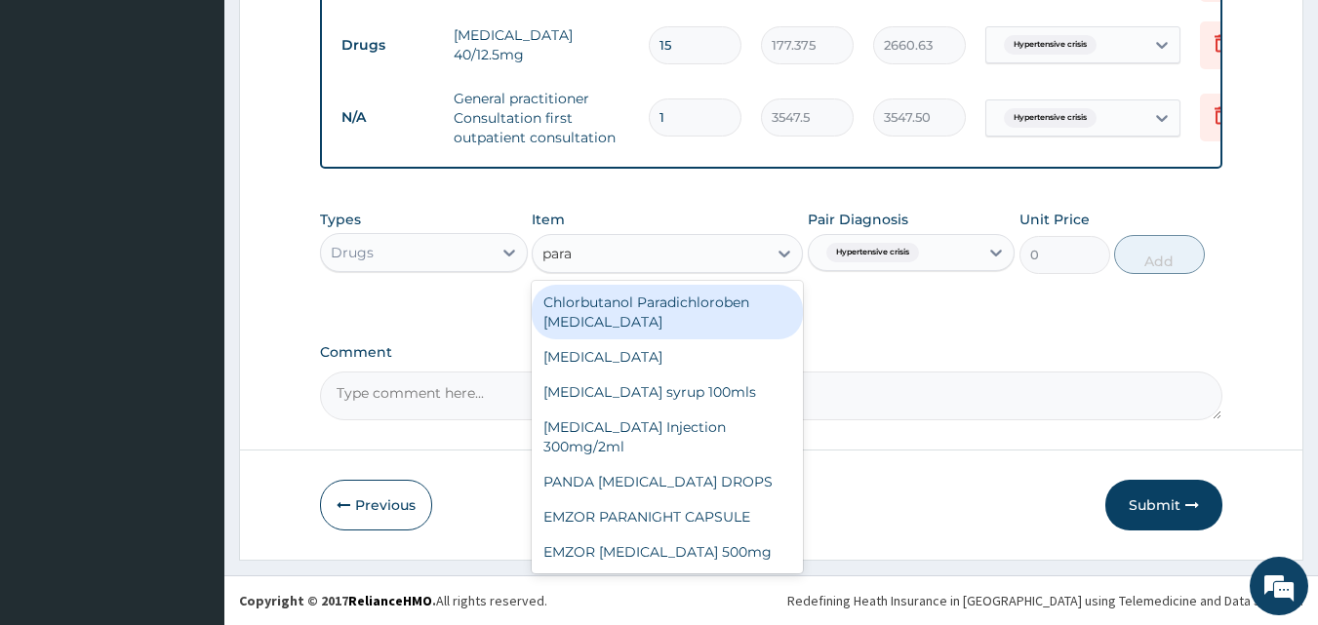
type input "parac"
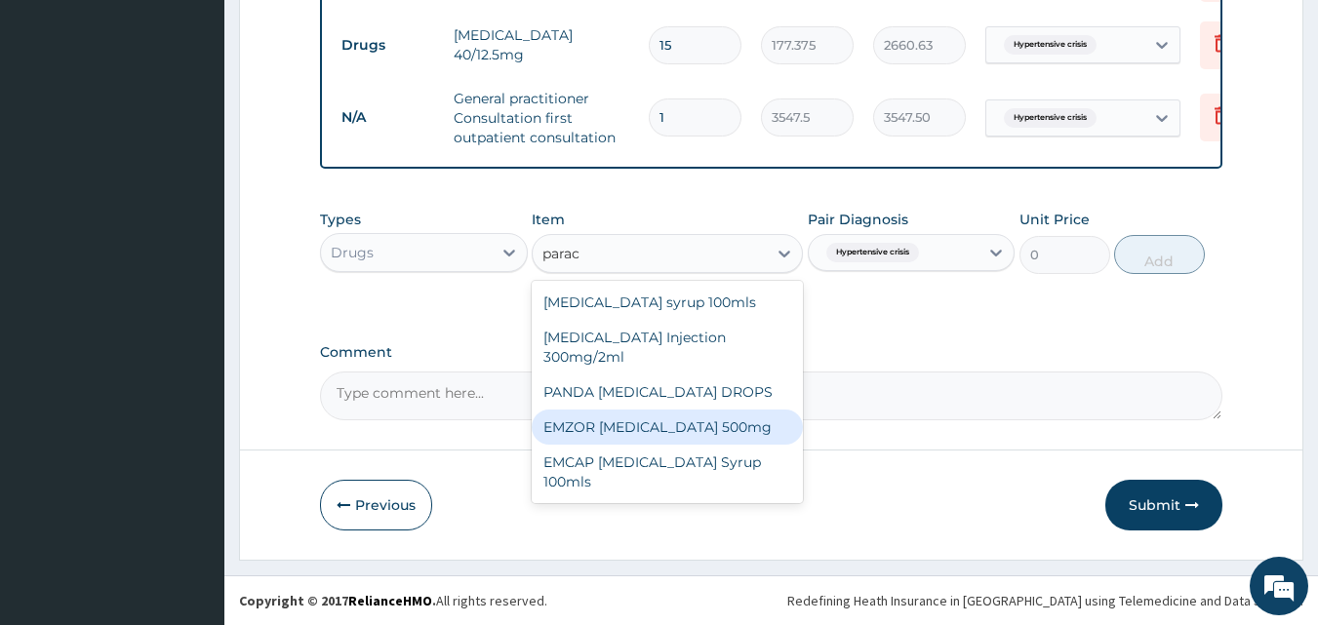
click at [703, 422] on div "EMZOR [MEDICAL_DATA] 500mg" at bounding box center [667, 427] width 271 height 35
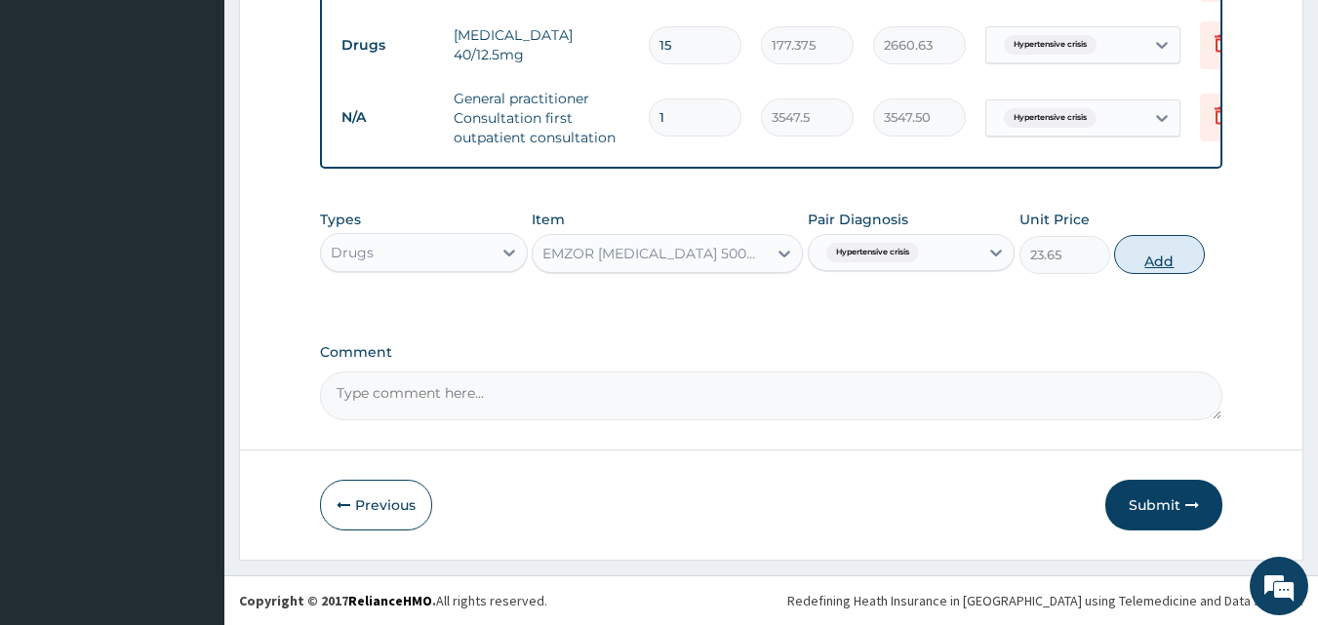
click at [1148, 255] on button "Add" at bounding box center [1159, 254] width 91 height 39
type input "0"
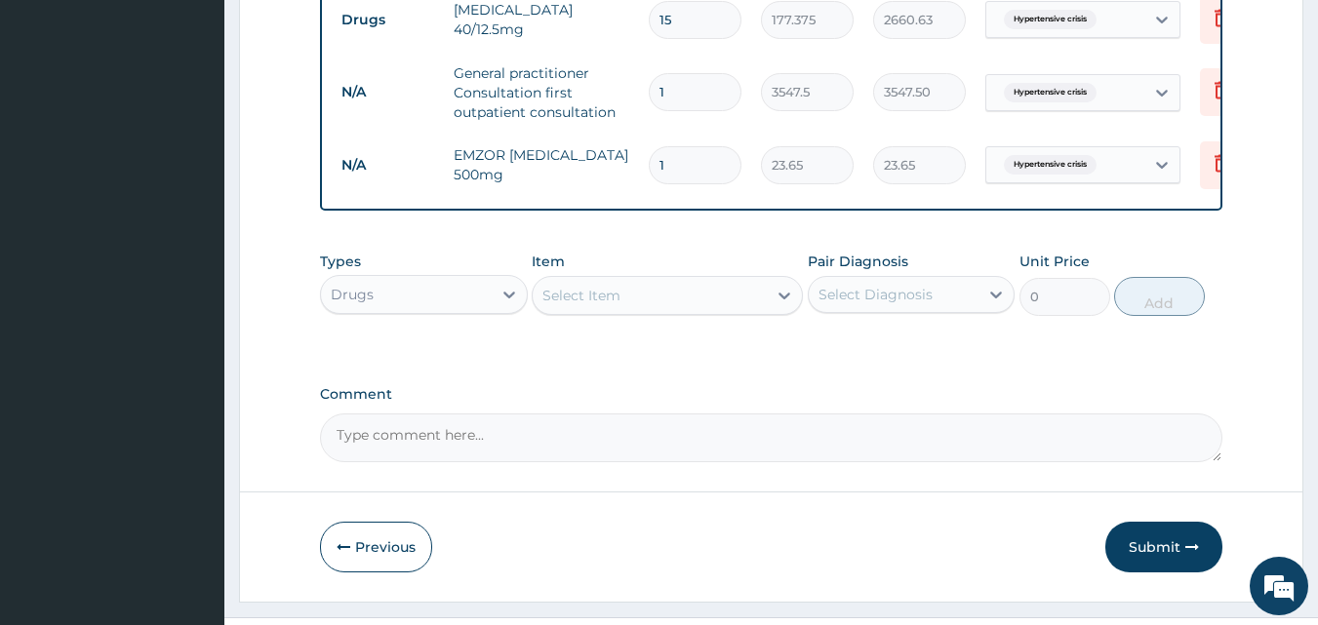
drag, startPoint x: 696, startPoint y: 178, endPoint x: 649, endPoint y: 182, distance: 48.0
click at [649, 182] on div "1" at bounding box center [695, 165] width 93 height 38
type input "18"
type input "425.70"
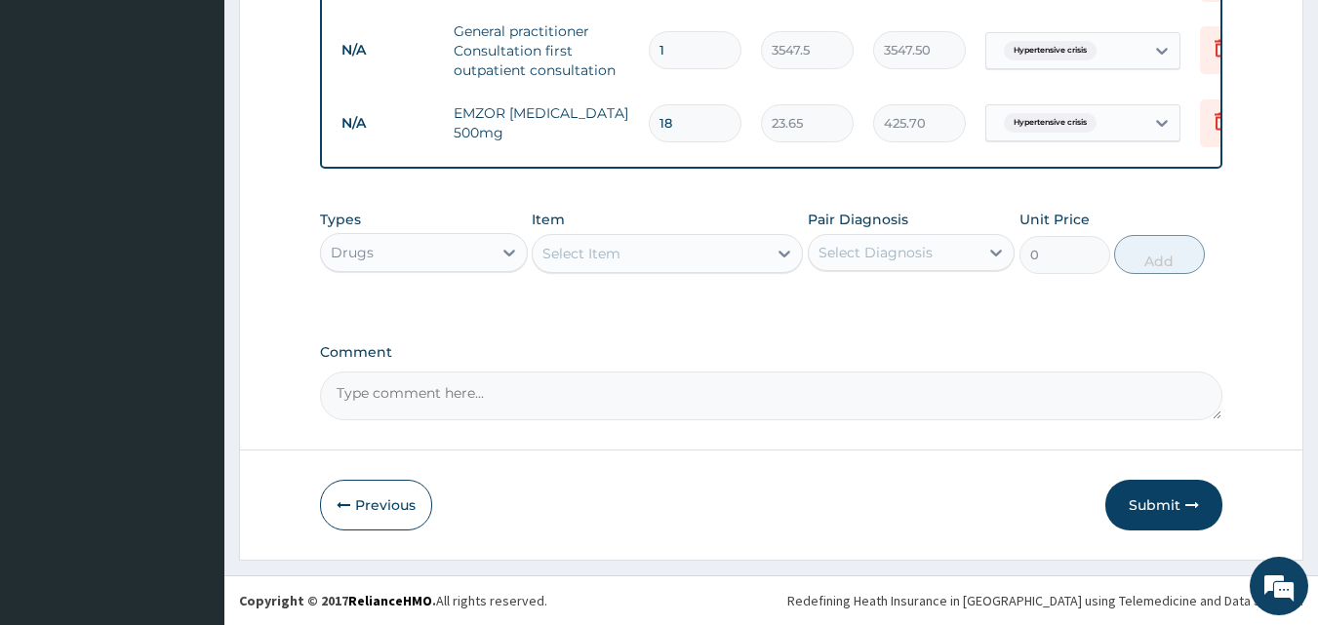
scroll to position [927, 0]
type input "18"
click at [1182, 506] on button "Submit" at bounding box center [1163, 505] width 117 height 51
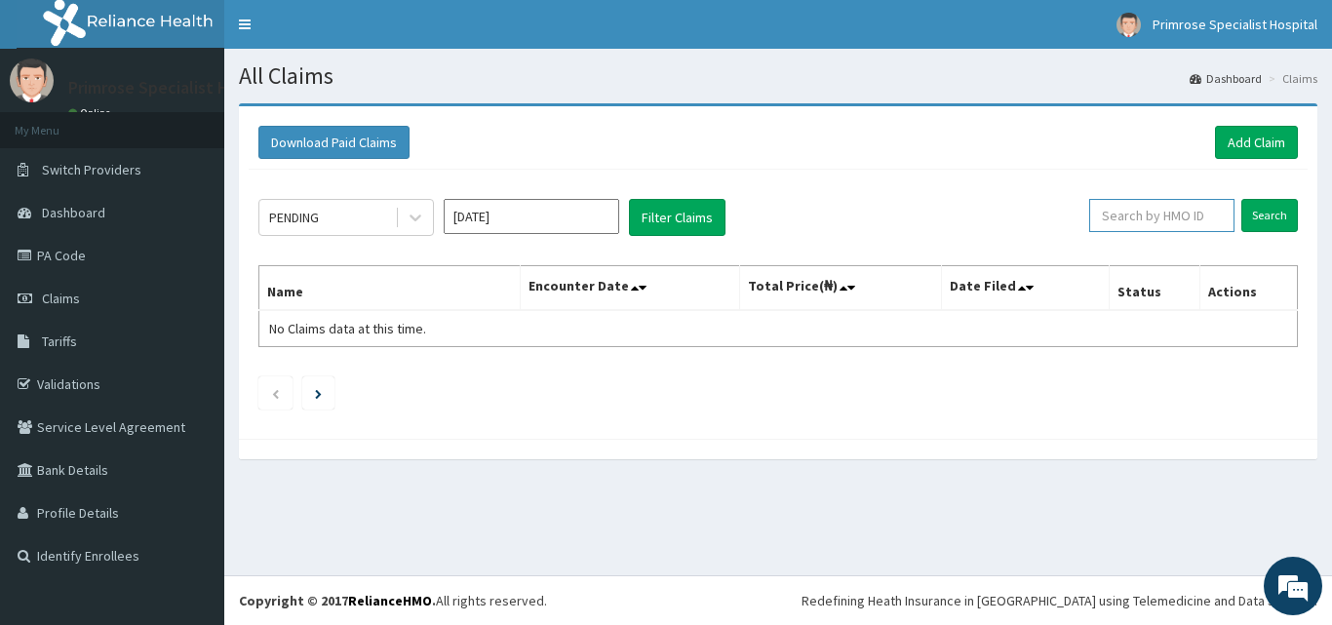
click at [1198, 213] on input "text" at bounding box center [1161, 215] width 145 height 33
type input "oht/10617/a"
click at [1275, 212] on input "Search" at bounding box center [1270, 215] width 57 height 33
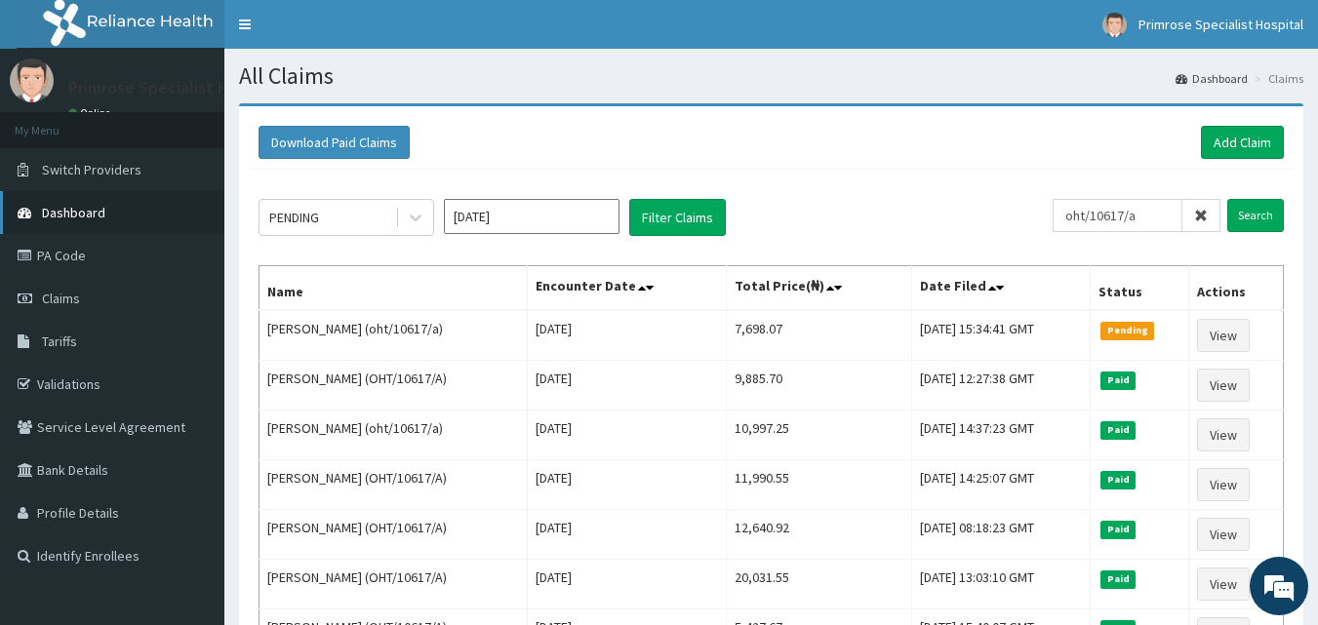
click at [82, 211] on span "Dashboard" at bounding box center [73, 213] width 63 height 18
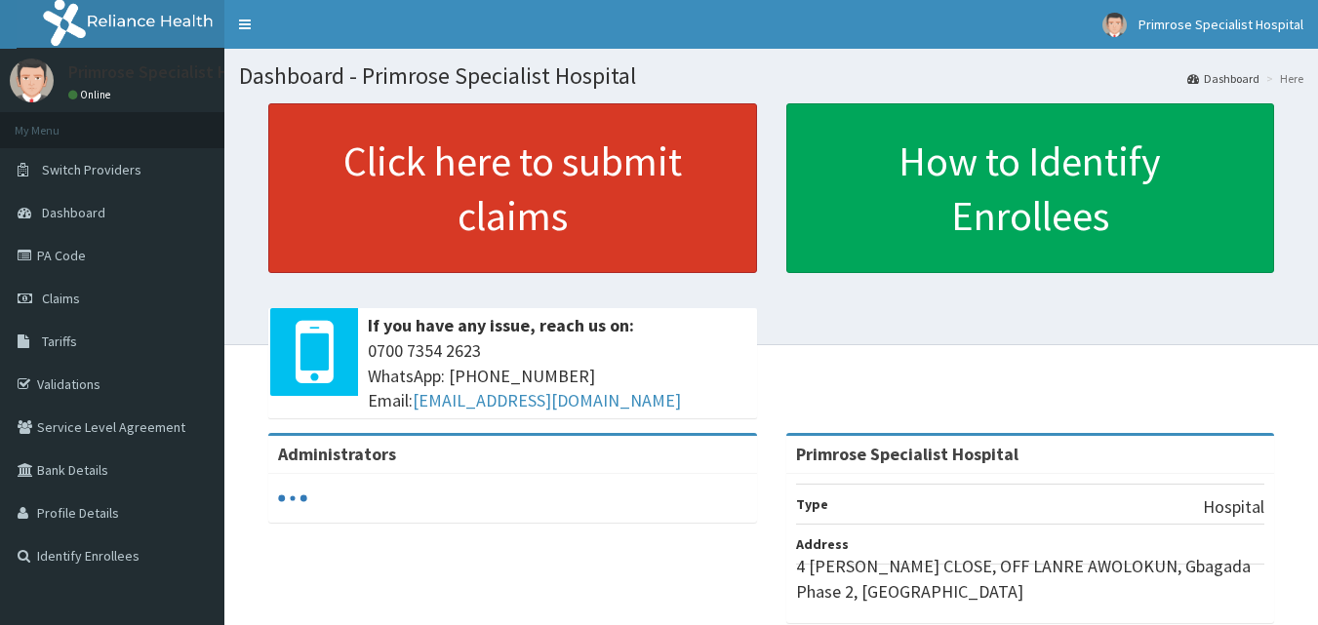
click at [583, 198] on link "Click here to submit claims" at bounding box center [512, 188] width 489 height 170
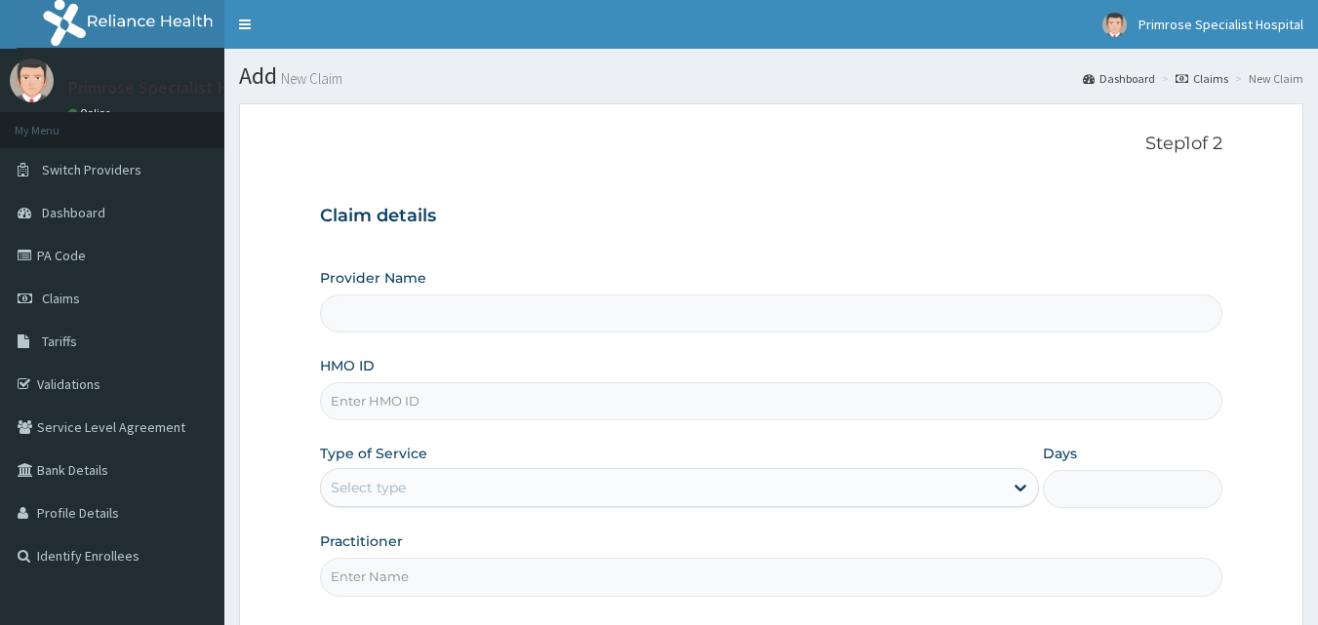
click at [633, 382] on input "HMO ID" at bounding box center [771, 401] width 903 height 38
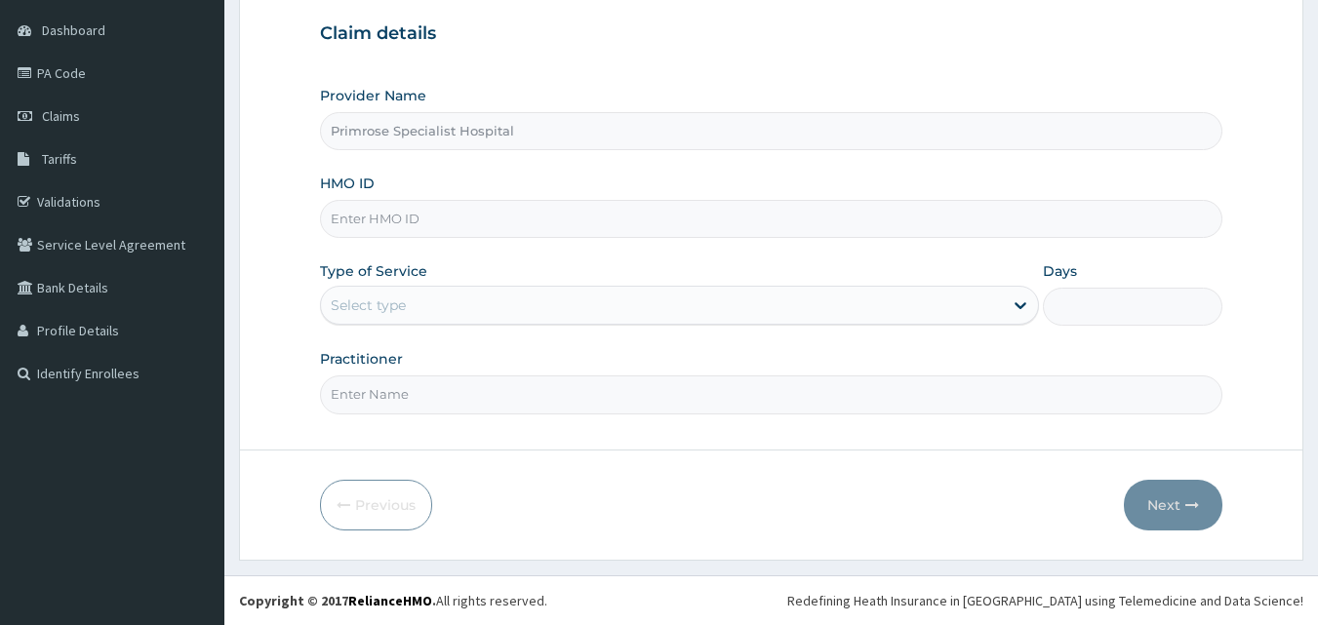
type input "Primrose Specialist Hospital"
type input "wkp/10138/b"
click at [1011, 314] on icon at bounding box center [1020, 306] width 20 height 20
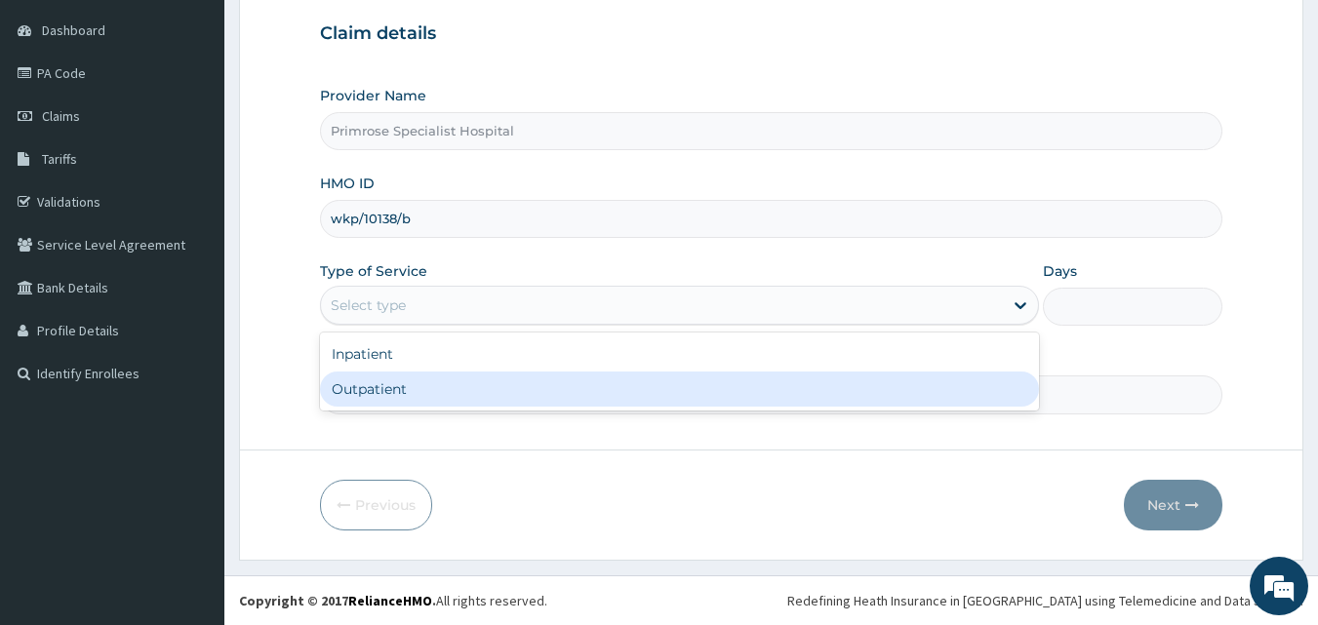
click at [646, 397] on div "Outpatient" at bounding box center [679, 389] width 719 height 35
type input "1"
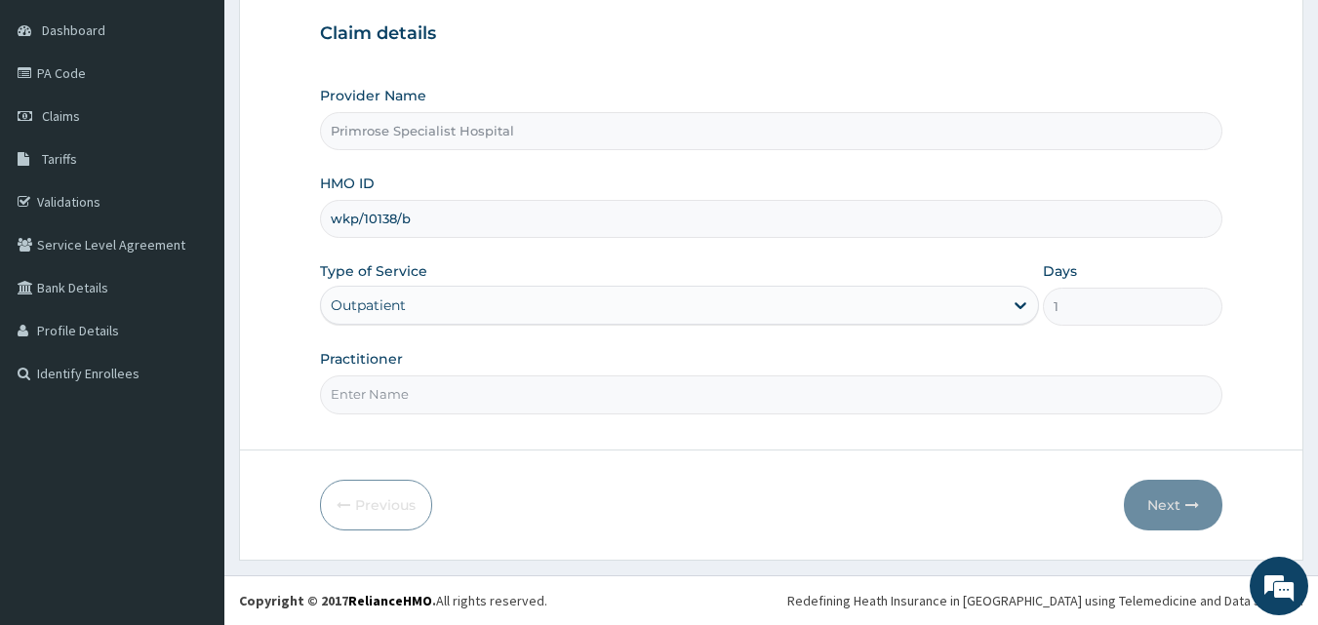
click at [433, 390] on input "Practitioner" at bounding box center [771, 395] width 903 height 38
type input "[PERSON_NAME]"
click at [1170, 499] on button "Next" at bounding box center [1173, 505] width 99 height 51
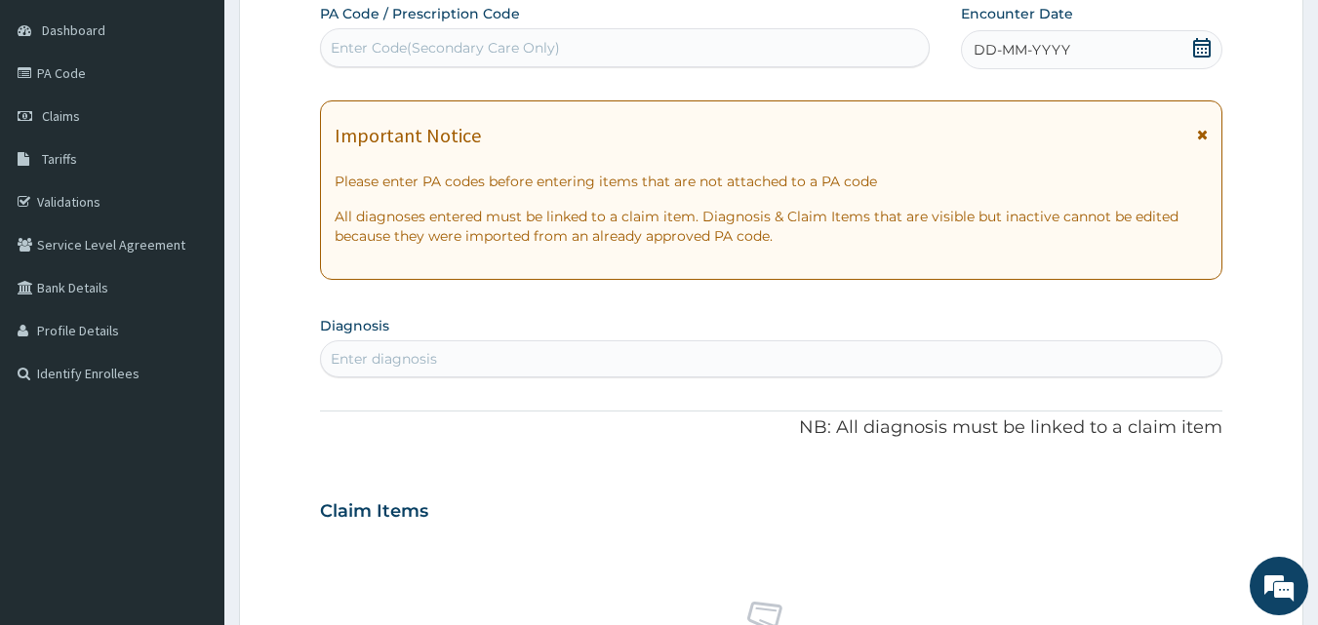
click at [370, 514] on h3 "Claim Items" at bounding box center [374, 511] width 108 height 21
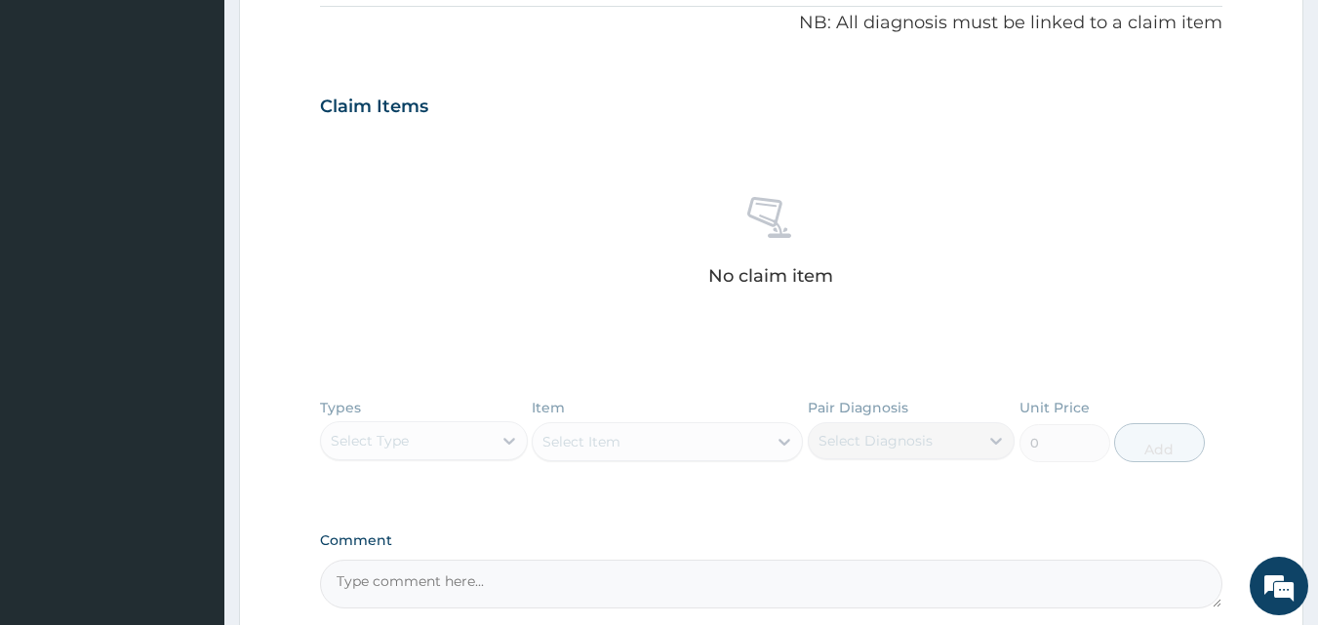
scroll to position [768, 0]
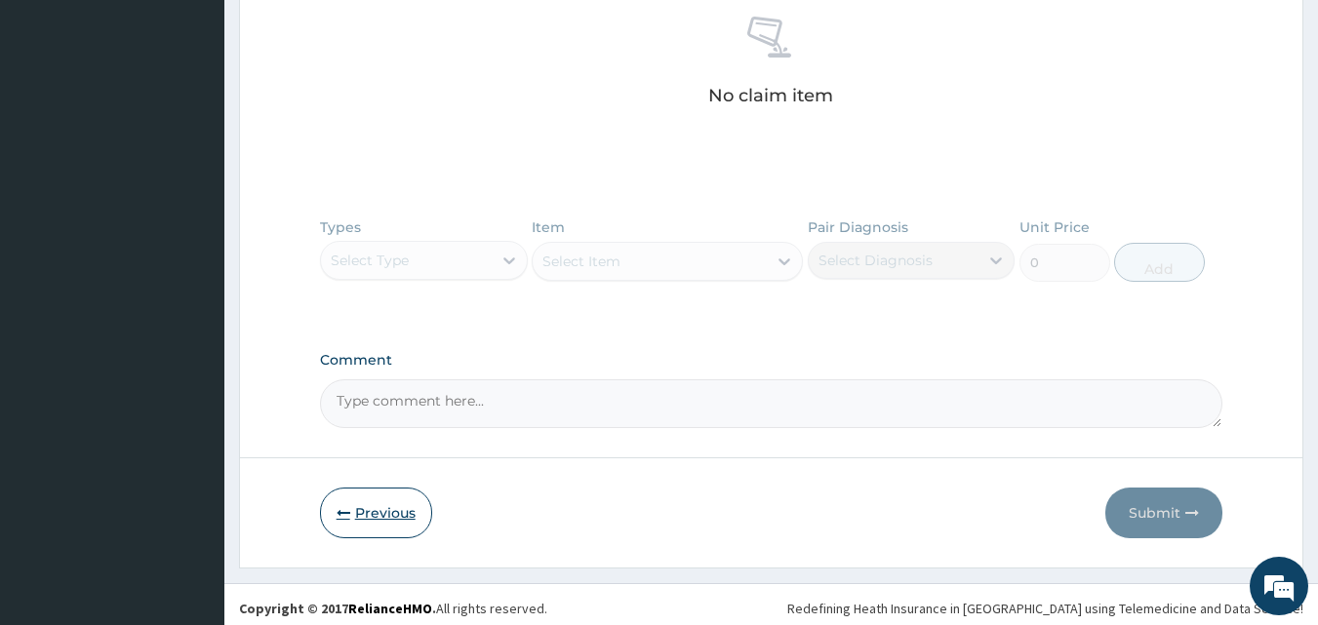
click at [378, 502] on button "Previous" at bounding box center [376, 513] width 112 height 51
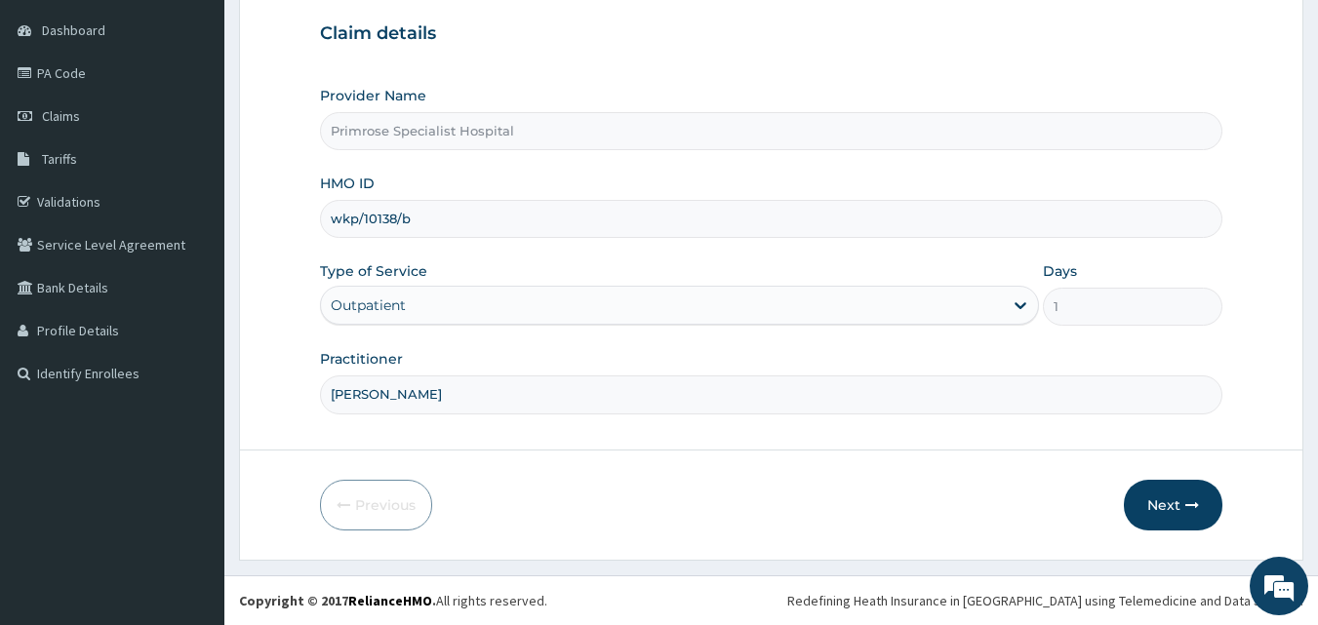
scroll to position [182, 0]
drag, startPoint x: 454, startPoint y: 202, endPoint x: 311, endPoint y: 215, distance: 143.0
click at [311, 215] on form "Step 1 of 2 Claim details Provider Name Primrose Specialist Hospital HMO ID wkp…" at bounding box center [771, 241] width 1064 height 640
click at [1168, 500] on button "Next" at bounding box center [1173, 505] width 99 height 51
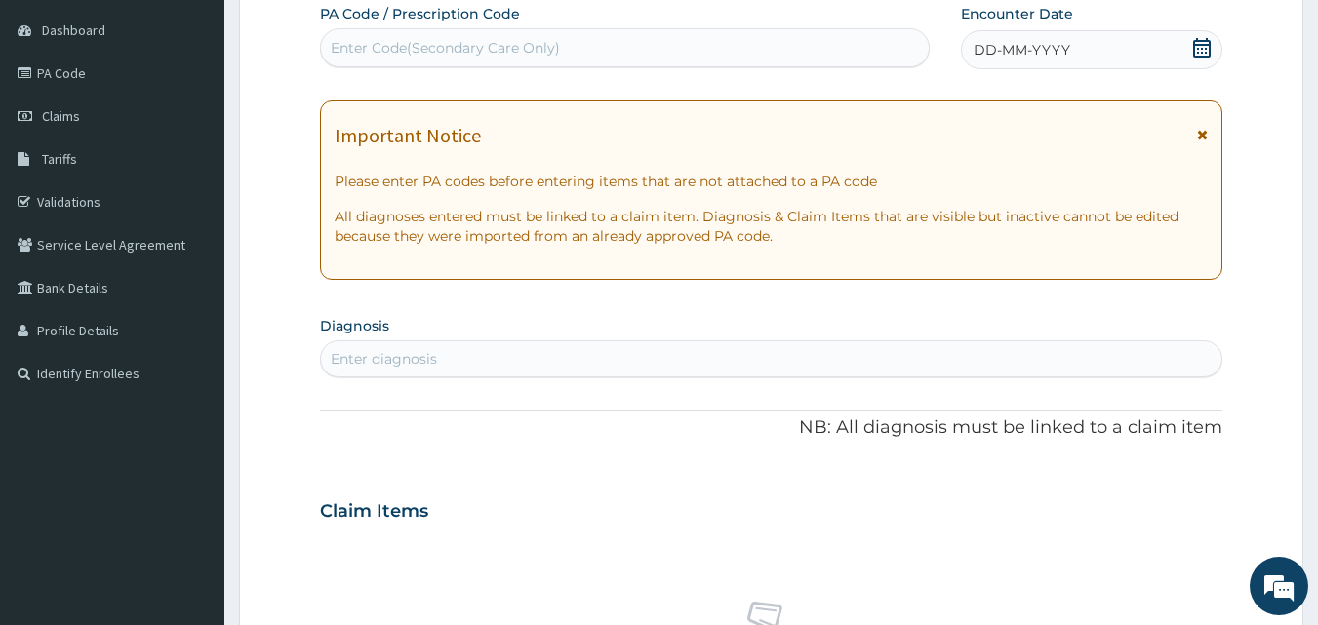
click at [1191, 46] on div "DD-MM-YYYY" at bounding box center [1091, 49] width 261 height 39
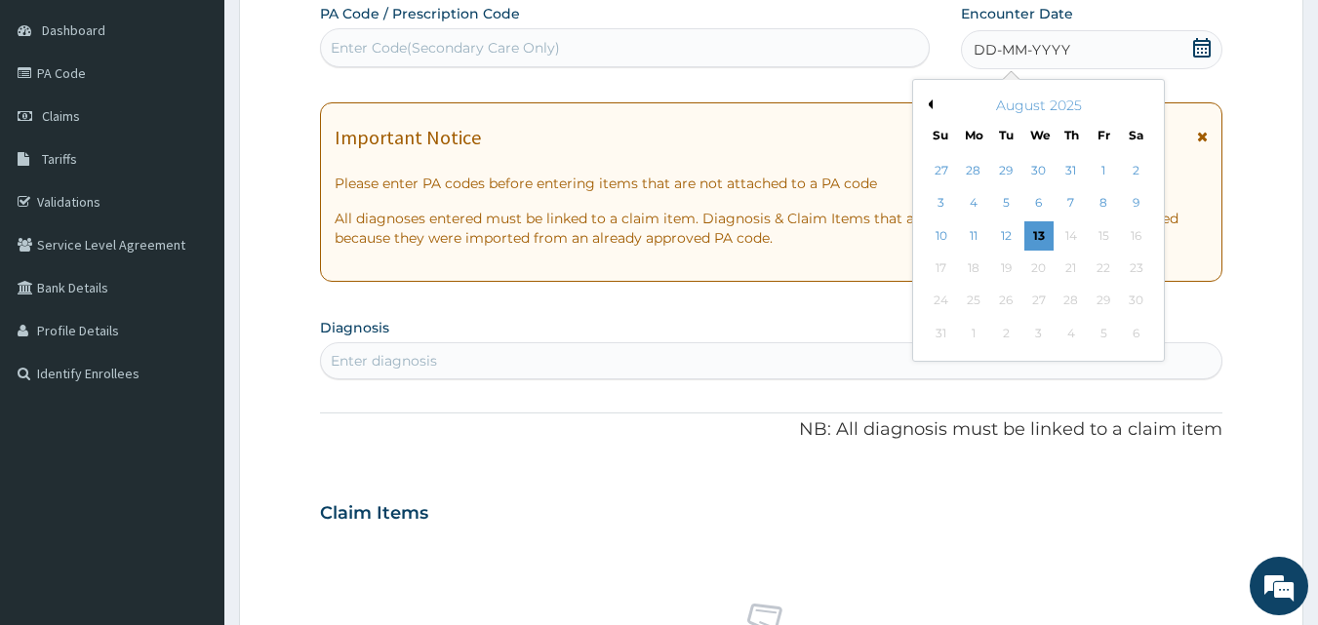
click at [924, 100] on button "Previous Month" at bounding box center [928, 104] width 10 height 10
click at [937, 297] on div "27" at bounding box center [941, 301] width 29 height 29
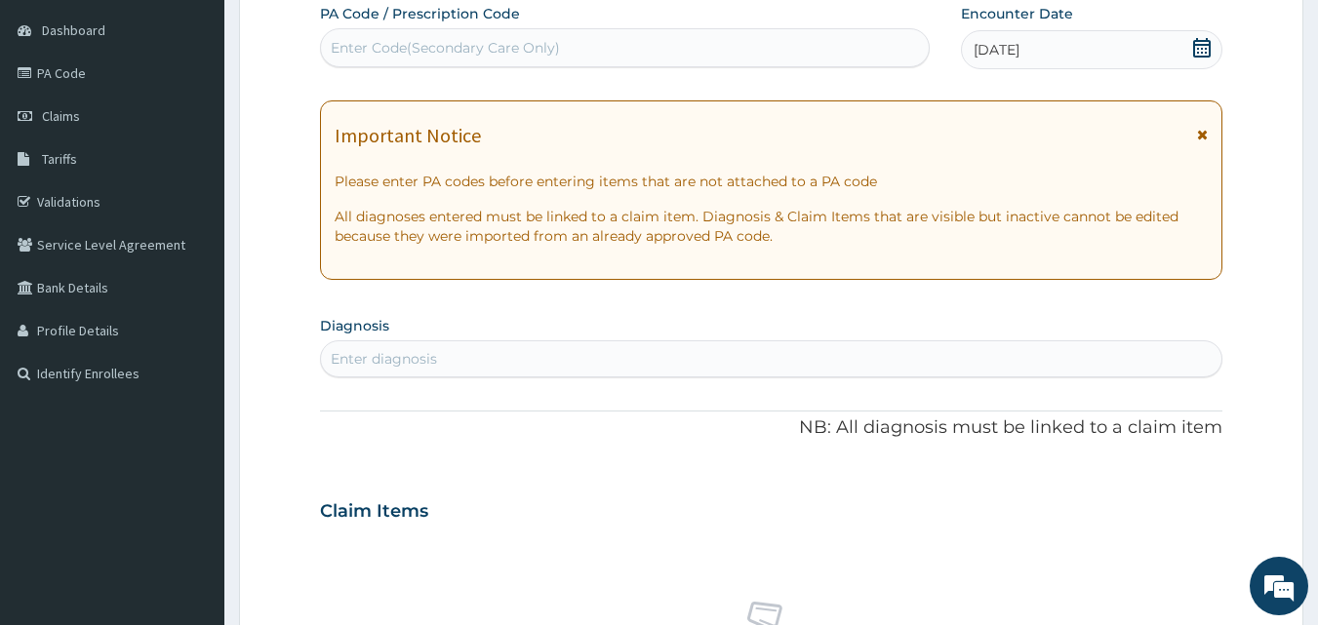
click at [616, 358] on div "Enter diagnosis" at bounding box center [771, 358] width 901 height 31
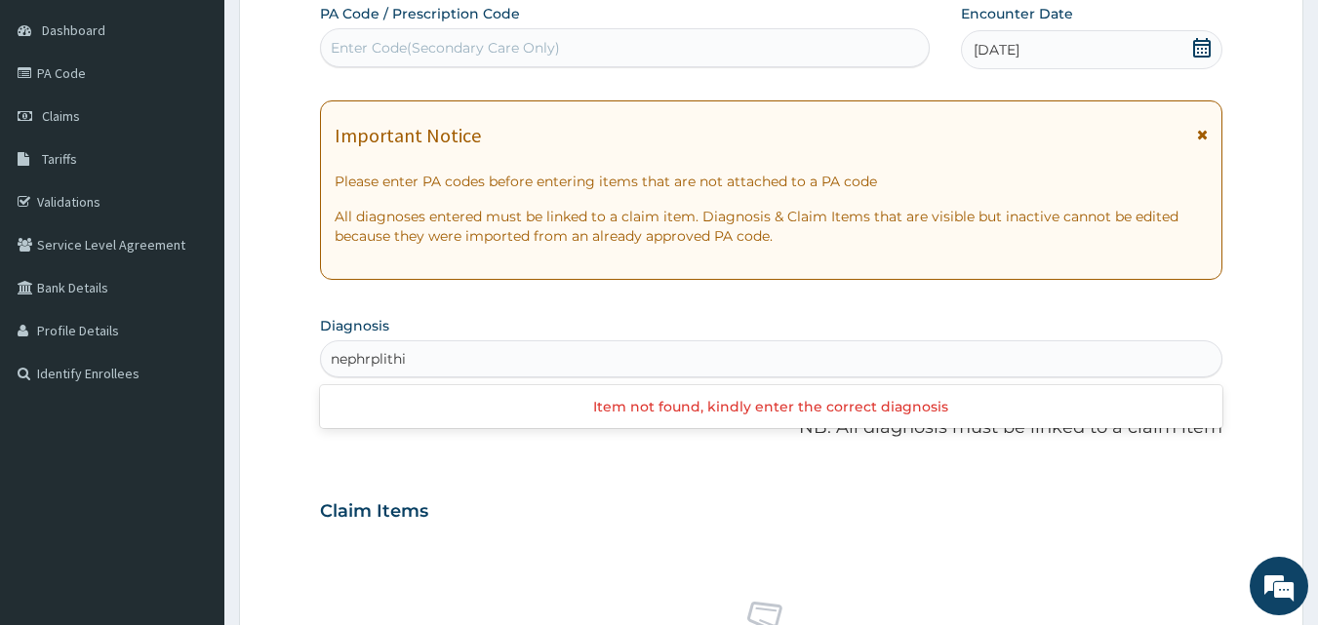
click at [372, 359] on input "nephrplithi" at bounding box center [370, 359] width 78 height 20
click at [386, 360] on input "nephroplithi" at bounding box center [374, 359] width 87 height 20
type input "nephrolithi"
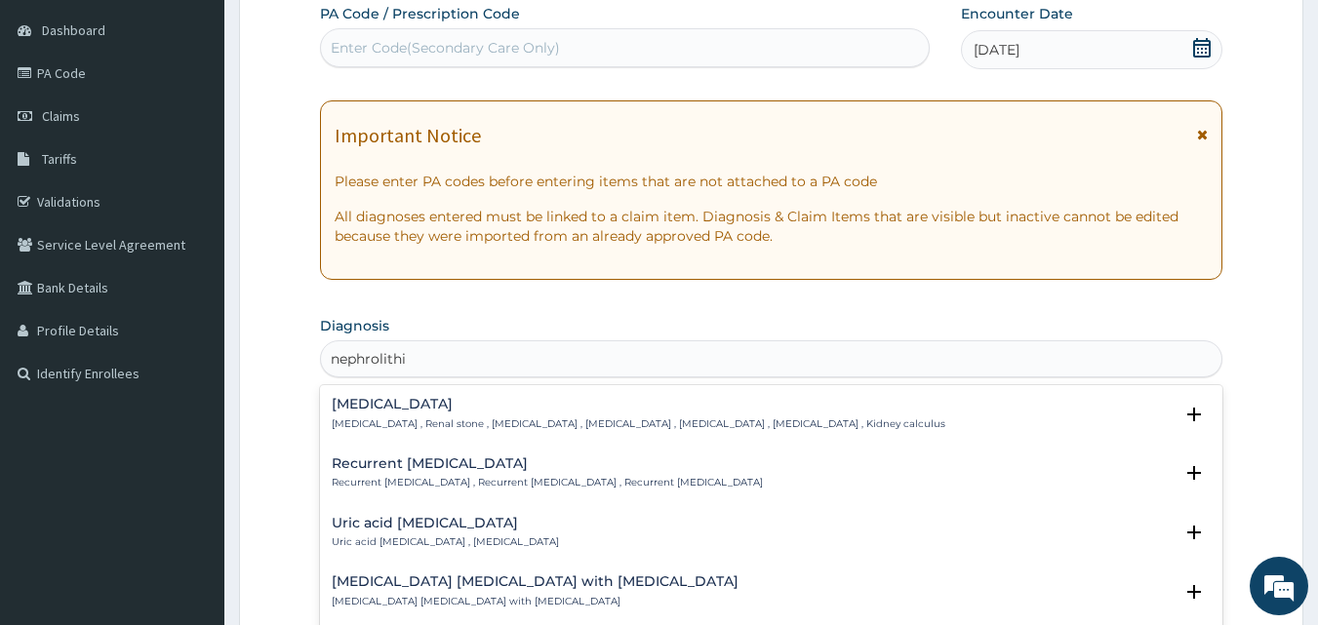
click at [433, 476] on p "Recurrent kidney stone , Recurrent nephrolithiasis , Recurrent renal calculus" at bounding box center [547, 483] width 431 height 14
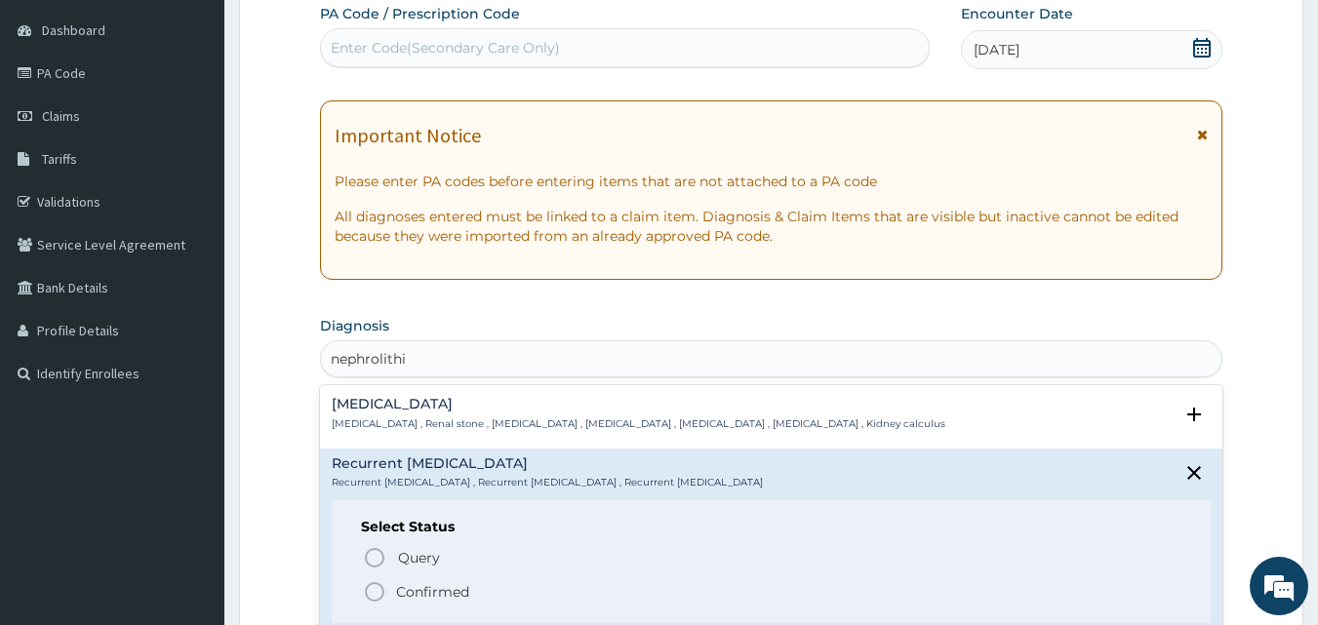
click at [377, 594] on icon "status option filled" at bounding box center [374, 591] width 23 height 23
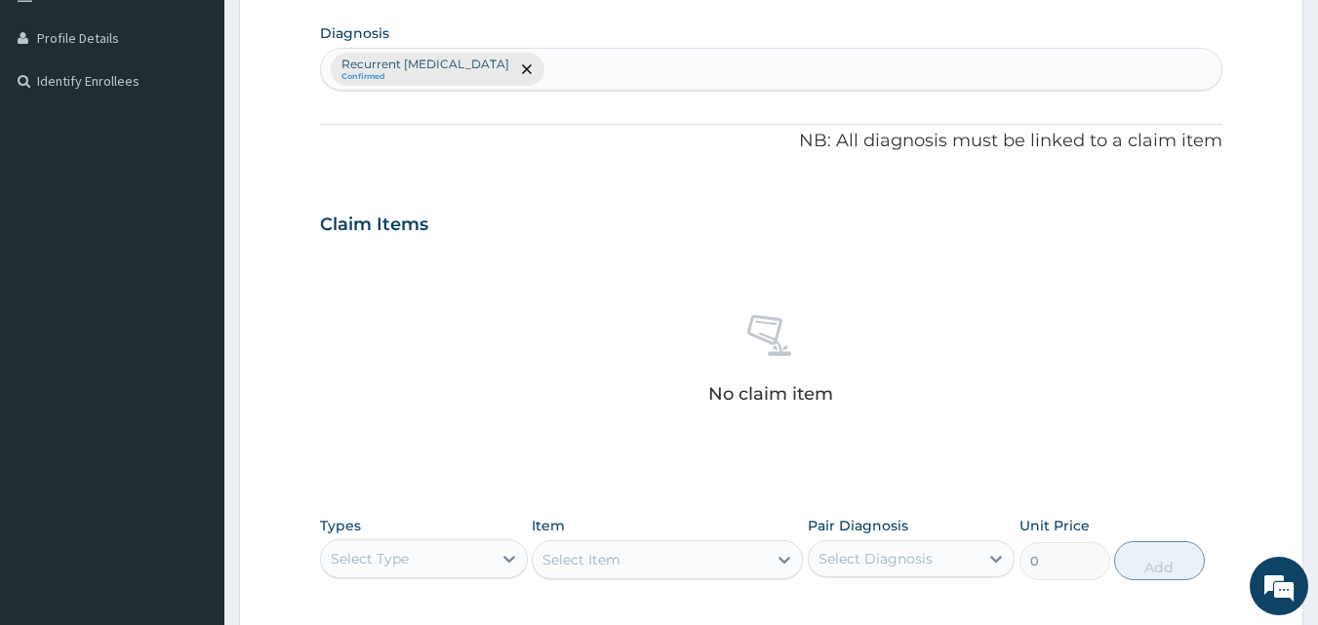
scroll to position [670, 0]
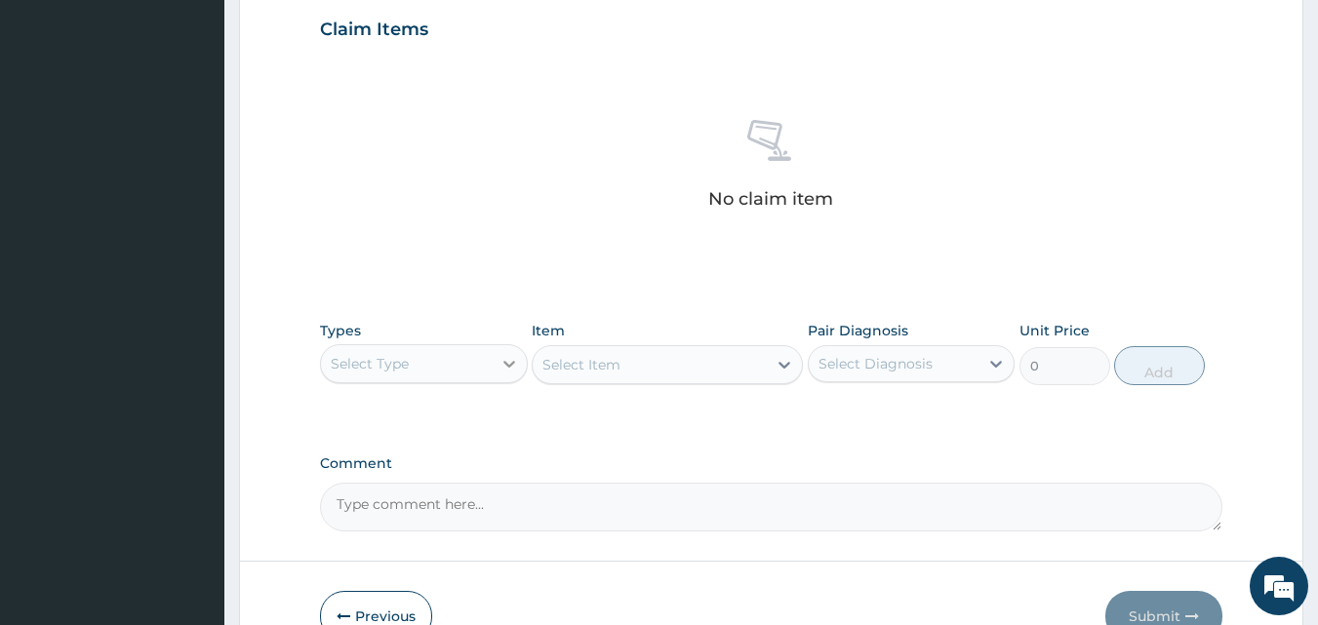
click at [502, 361] on icon at bounding box center [509, 364] width 20 height 20
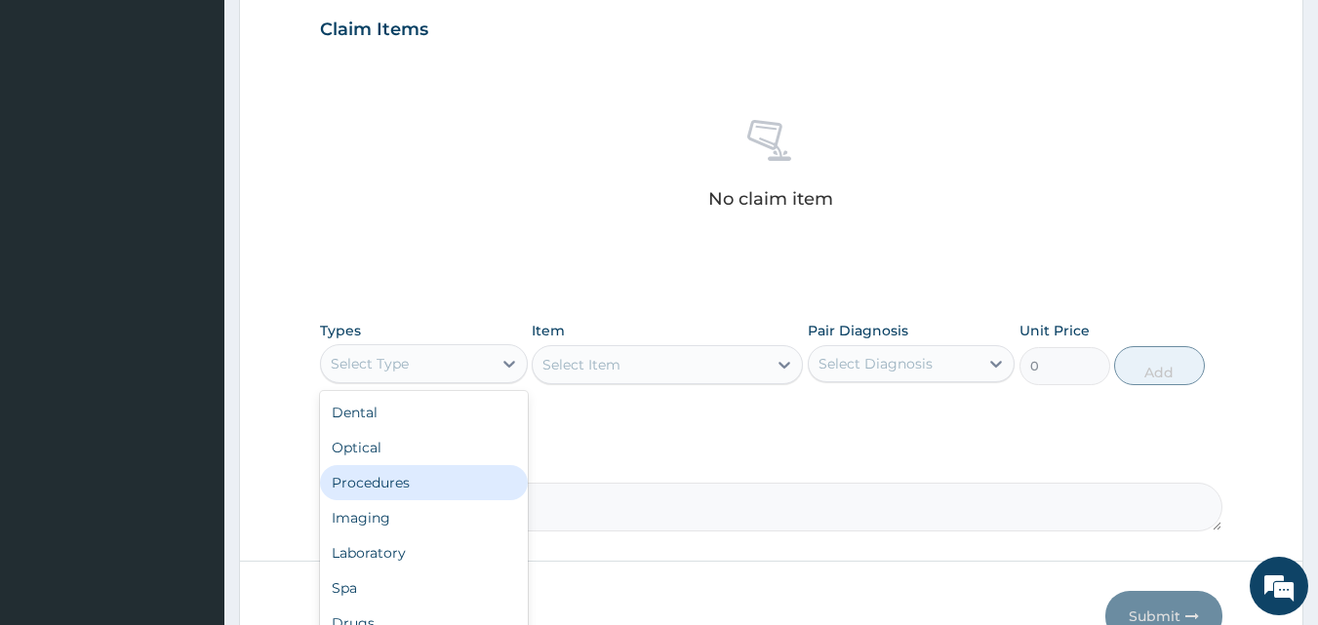
click at [444, 478] on div "Procedures" at bounding box center [424, 482] width 208 height 35
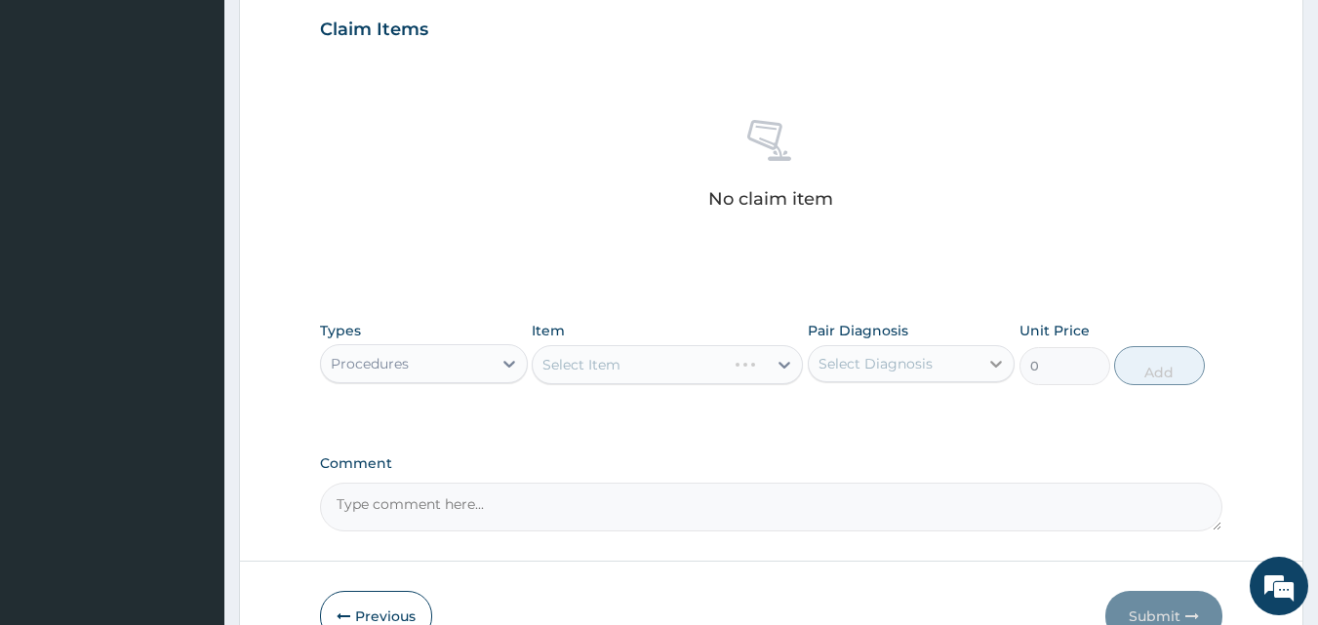
click at [988, 365] on icon at bounding box center [996, 364] width 20 height 20
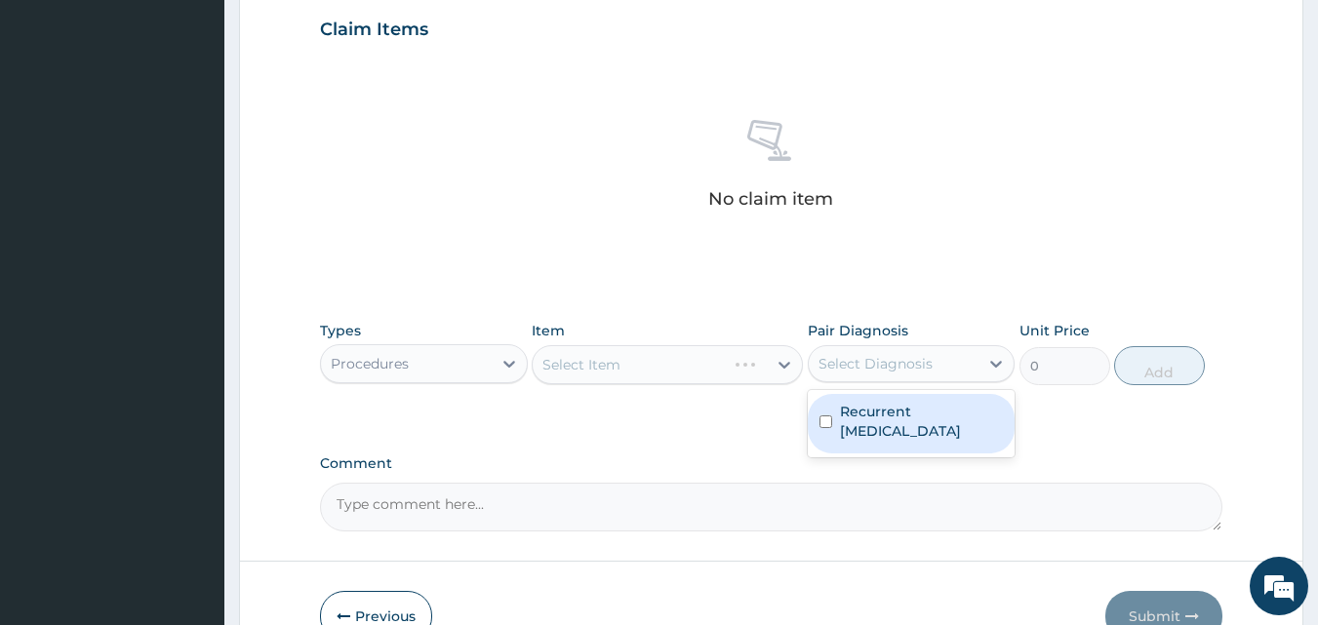
click at [890, 407] on label "Recurrent kidney stone" at bounding box center [922, 421] width 164 height 39
checkbox input "true"
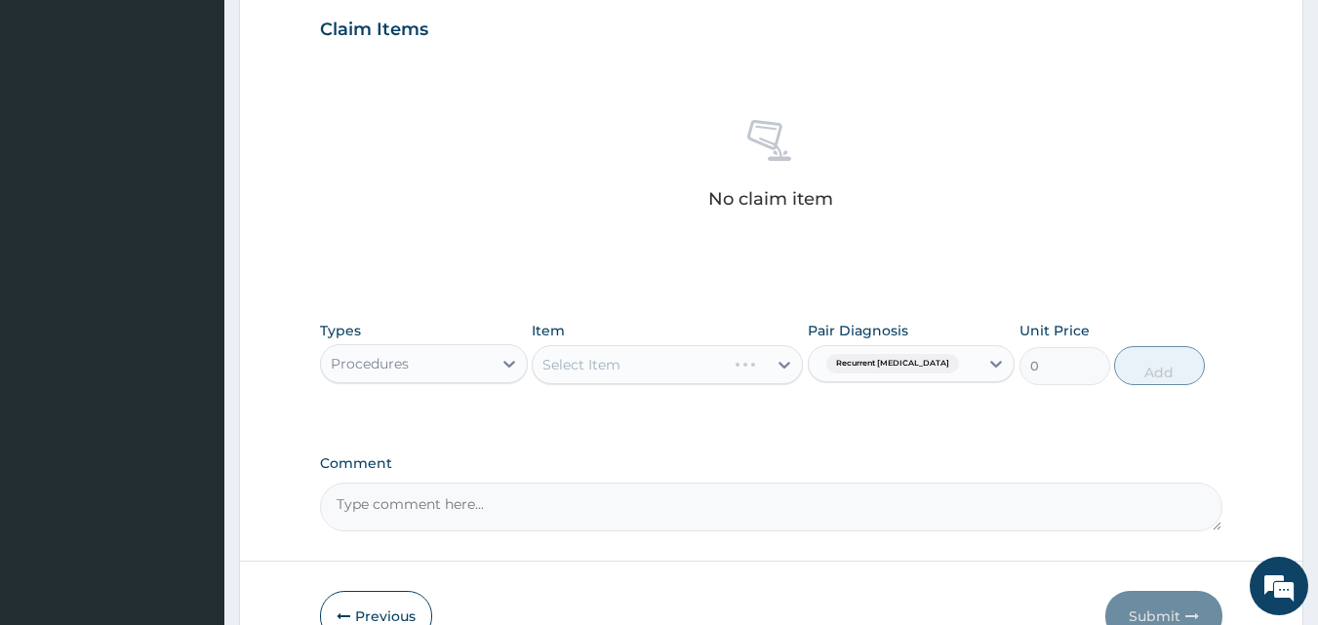
click at [774, 367] on div "Select Item" at bounding box center [667, 364] width 271 height 39
click at [663, 370] on div "Select Item" at bounding box center [650, 364] width 234 height 31
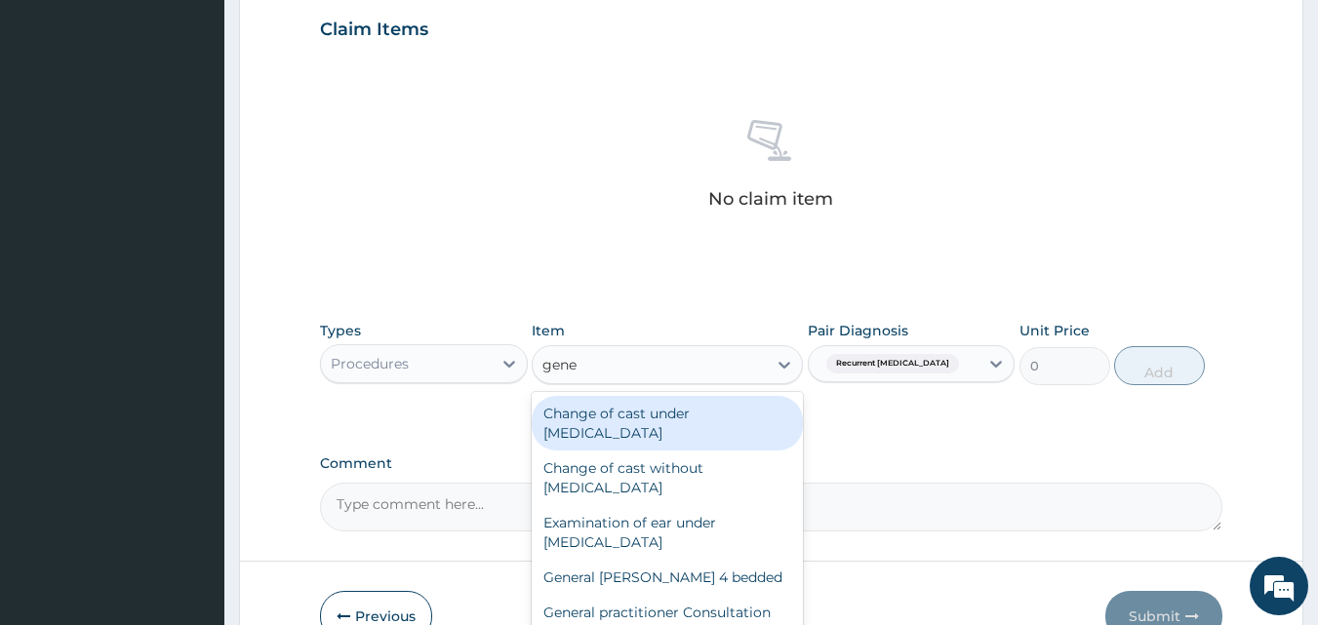
type input "gener"
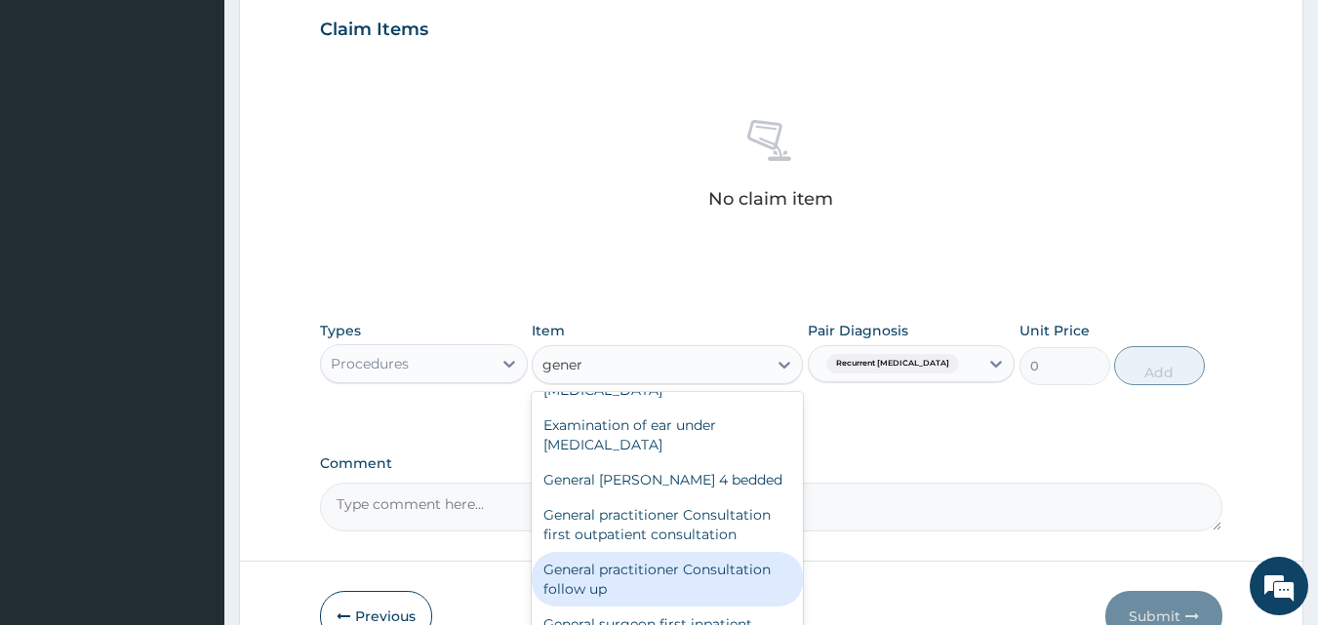
click at [646, 570] on div "General practitioner Consultation follow up" at bounding box center [667, 579] width 271 height 55
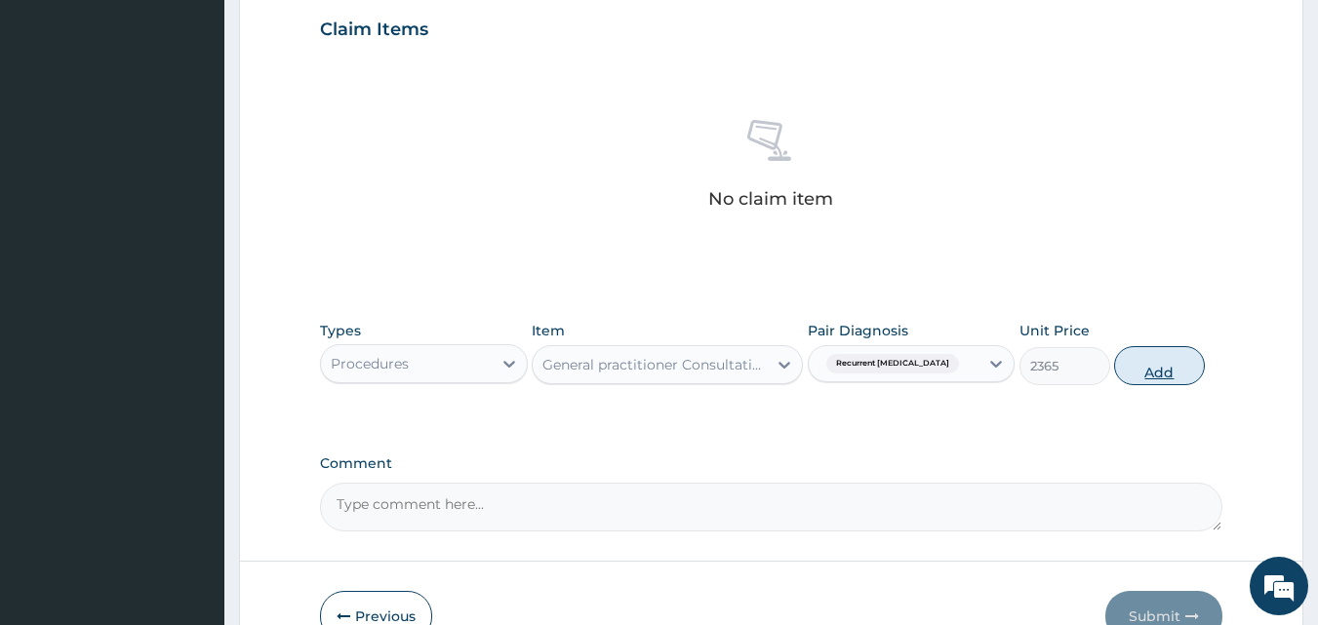
click at [1158, 356] on button "Add" at bounding box center [1159, 365] width 91 height 39
type input "0"
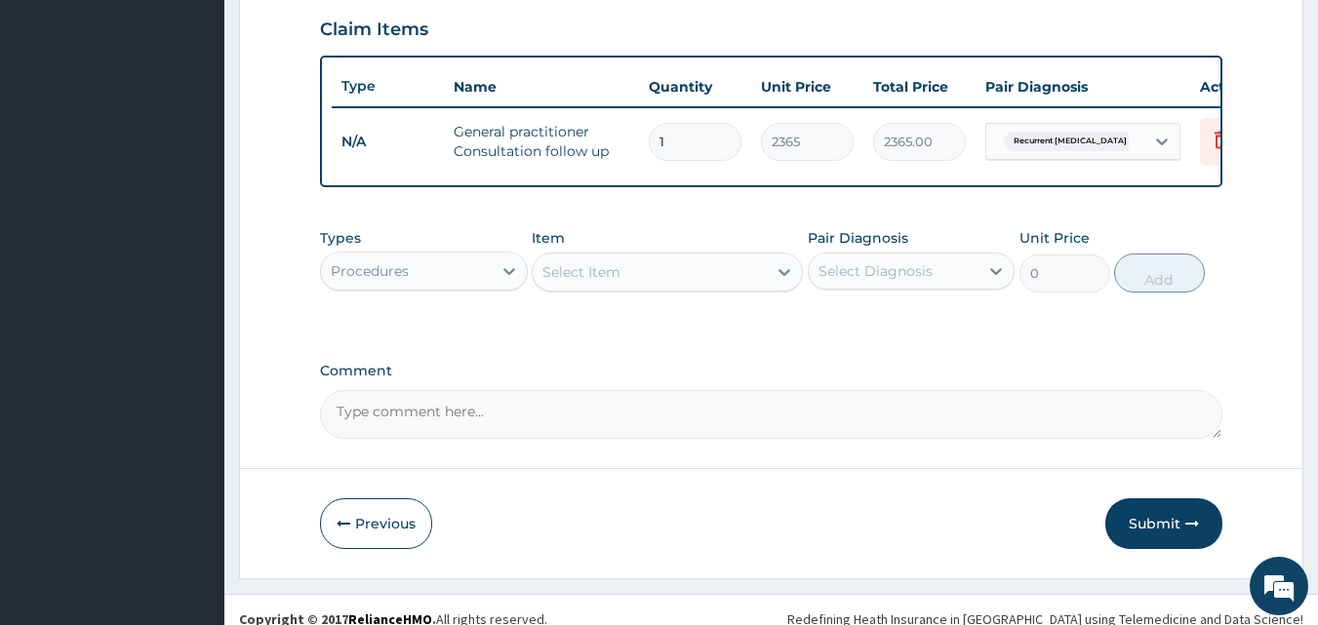
scroll to position [703, 0]
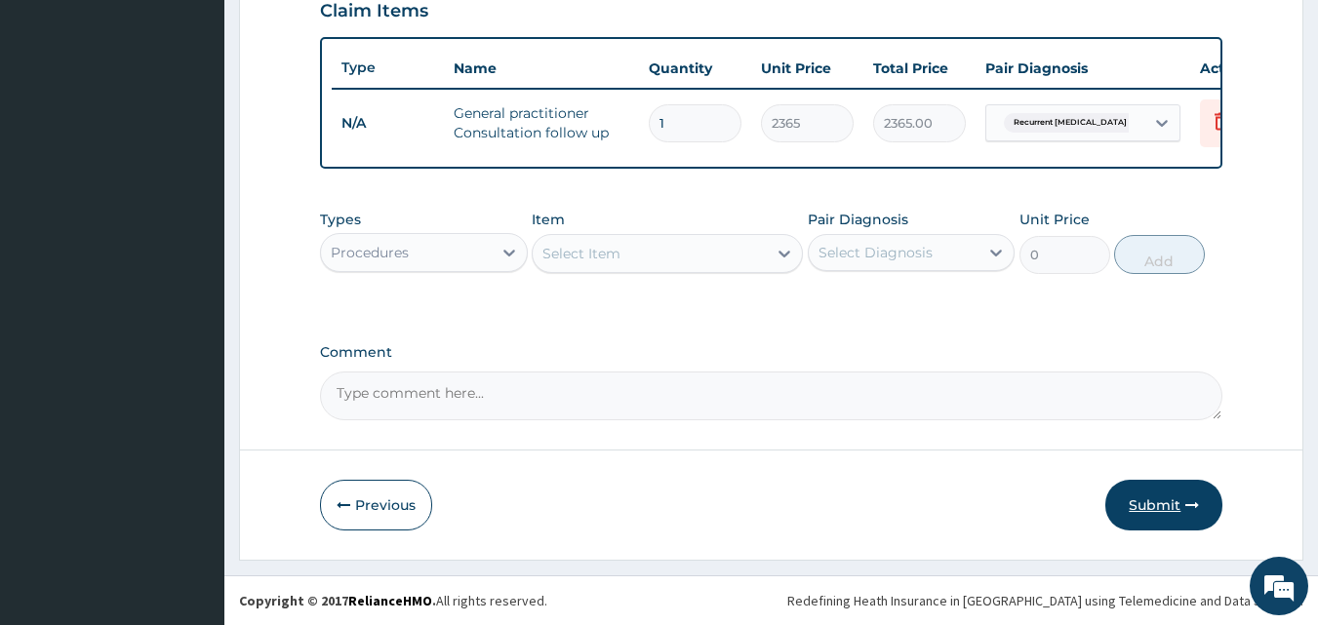
click at [1181, 505] on button "Submit" at bounding box center [1163, 505] width 117 height 51
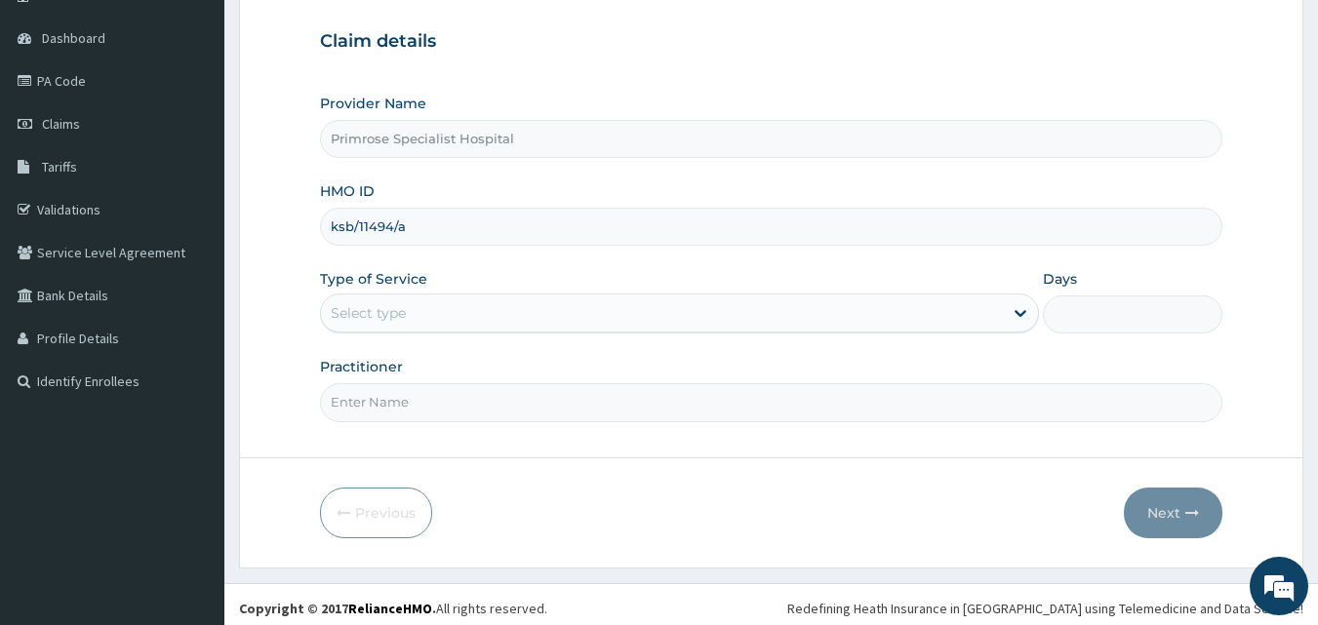
scroll to position [182, 0]
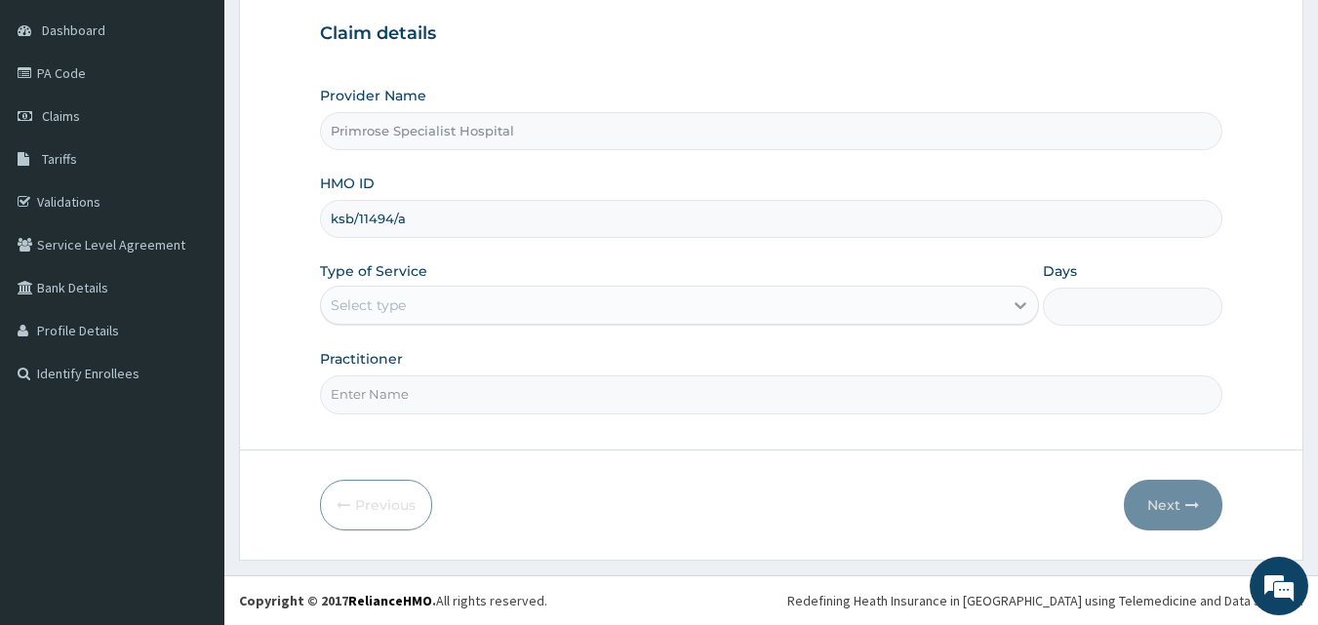
type input "ksb/11494/a"
click at [1015, 306] on icon at bounding box center [1020, 306] width 20 height 20
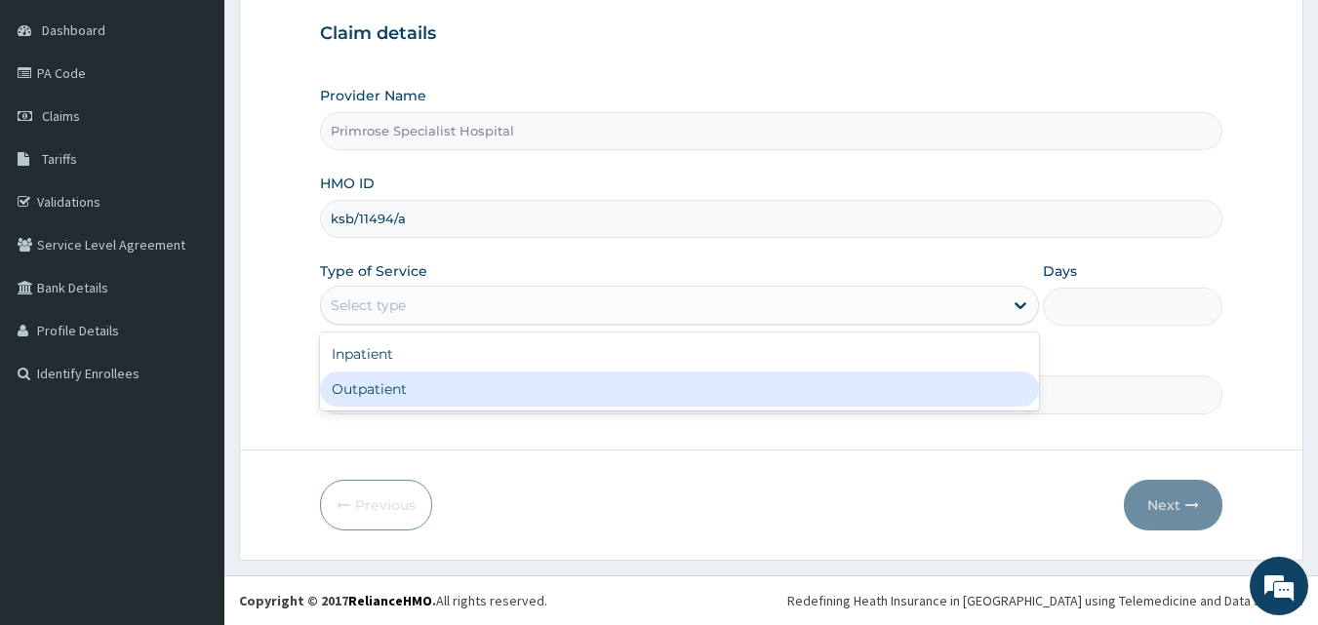
click at [495, 386] on div "Outpatient" at bounding box center [679, 389] width 719 height 35
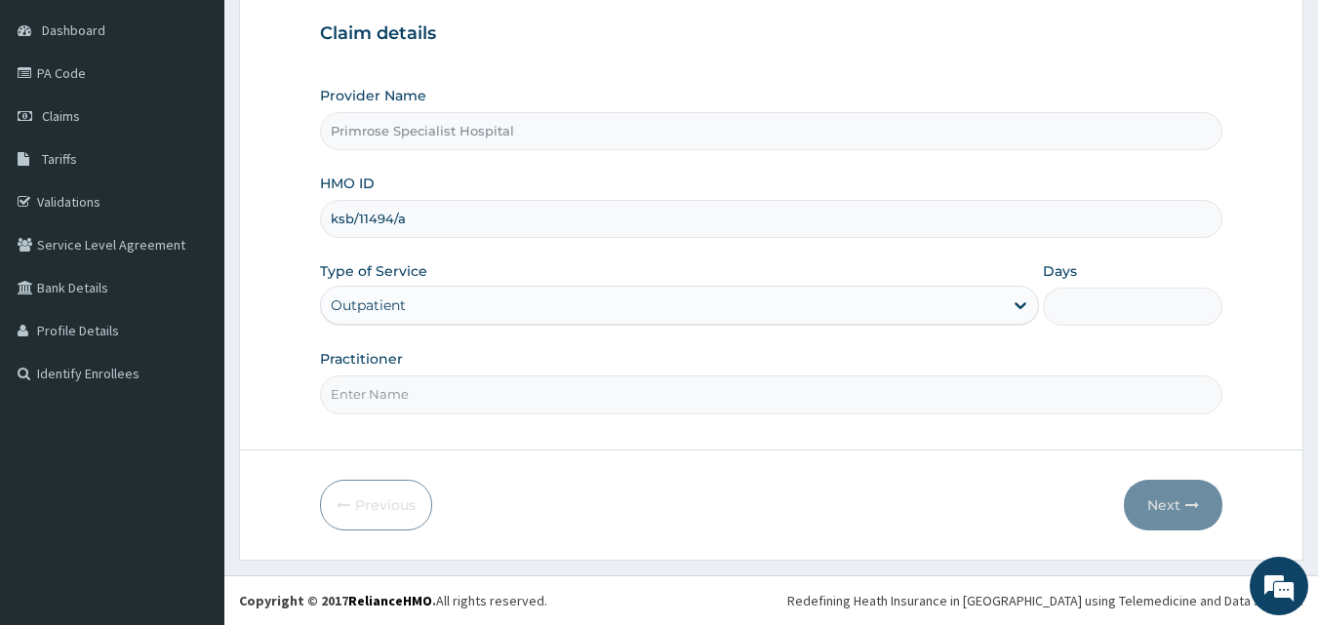
type input "1"
drag, startPoint x: 481, startPoint y: 209, endPoint x: 241, endPoint y: 215, distance: 240.0
click at [241, 215] on form "Step 1 of 2 Claim details Provider Name Primrose Specialist Hospital HMO ID ksb…" at bounding box center [771, 241] width 1064 height 640
drag, startPoint x: 474, startPoint y: 391, endPoint x: 458, endPoint y: 391, distance: 15.6
click at [474, 391] on input "Practitioner" at bounding box center [771, 395] width 903 height 38
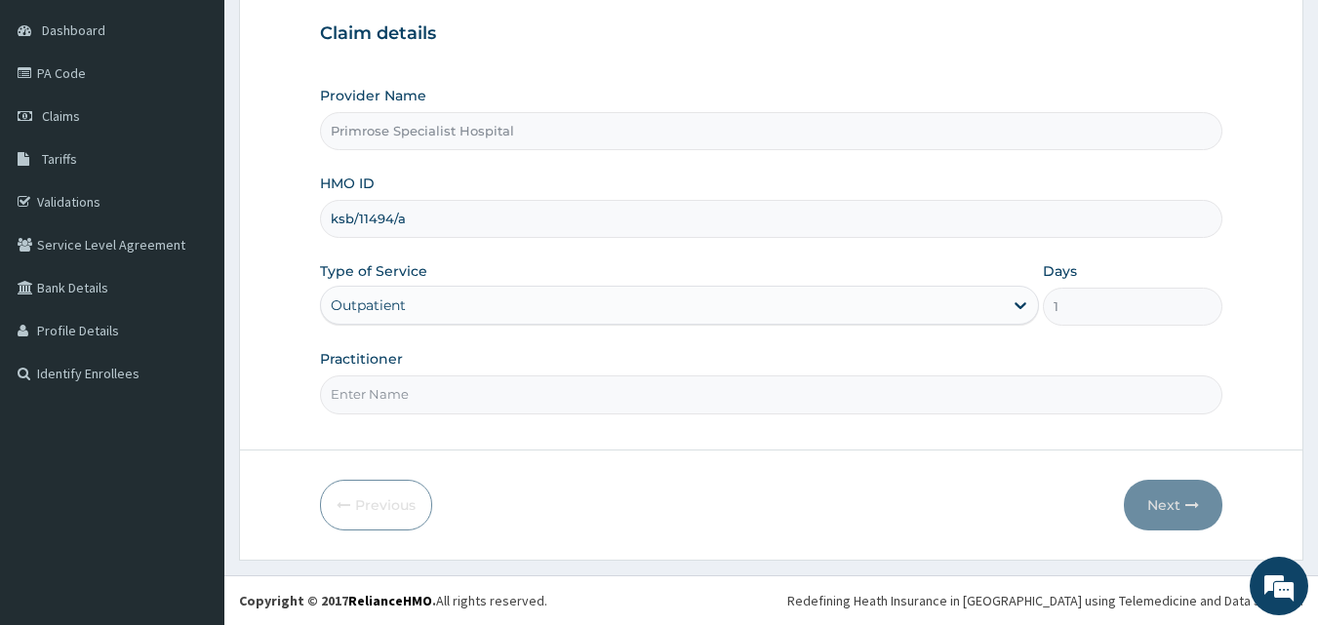
type input "dr tolu"
click at [1178, 495] on button "Next" at bounding box center [1173, 505] width 99 height 51
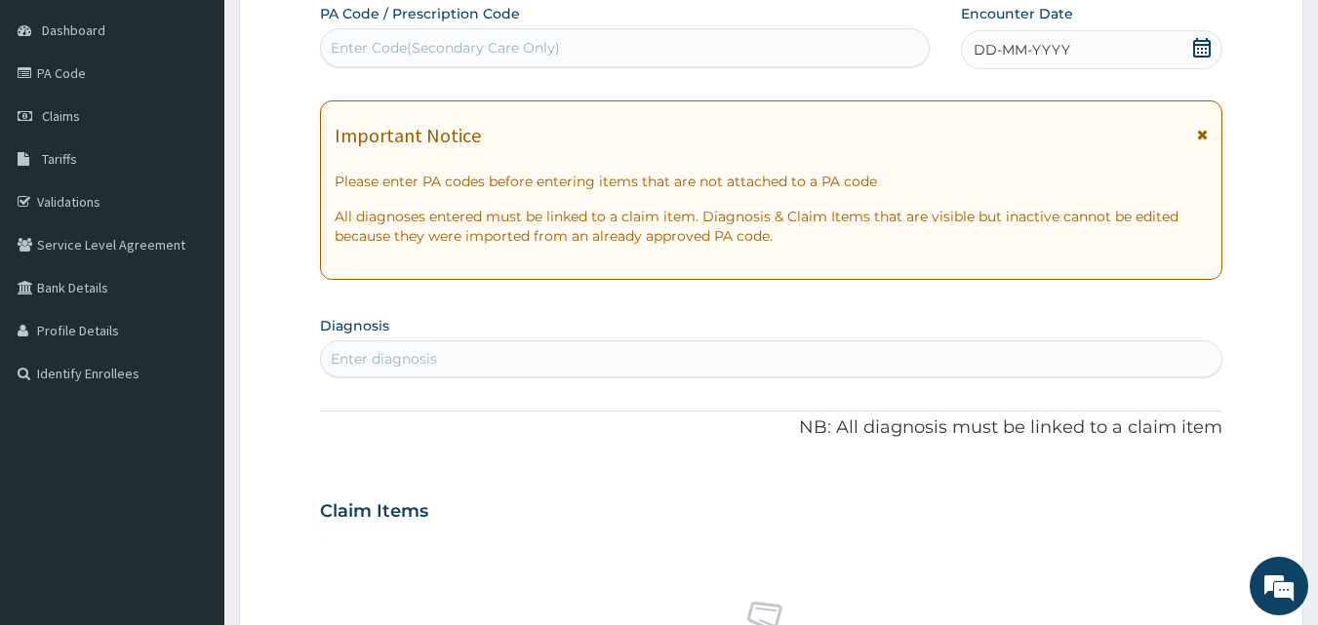
click at [1200, 42] on icon at bounding box center [1202, 48] width 20 height 20
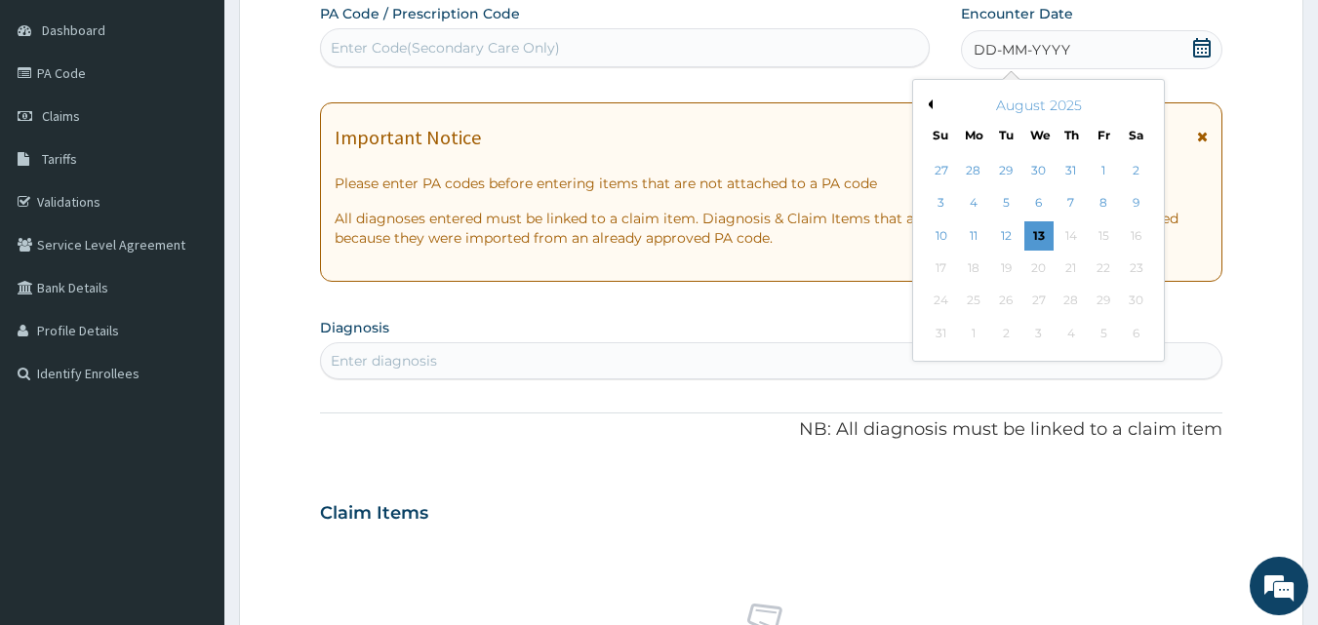
click at [928, 102] on button "Previous Month" at bounding box center [928, 104] width 10 height 10
click at [942, 301] on div "27" at bounding box center [941, 301] width 29 height 29
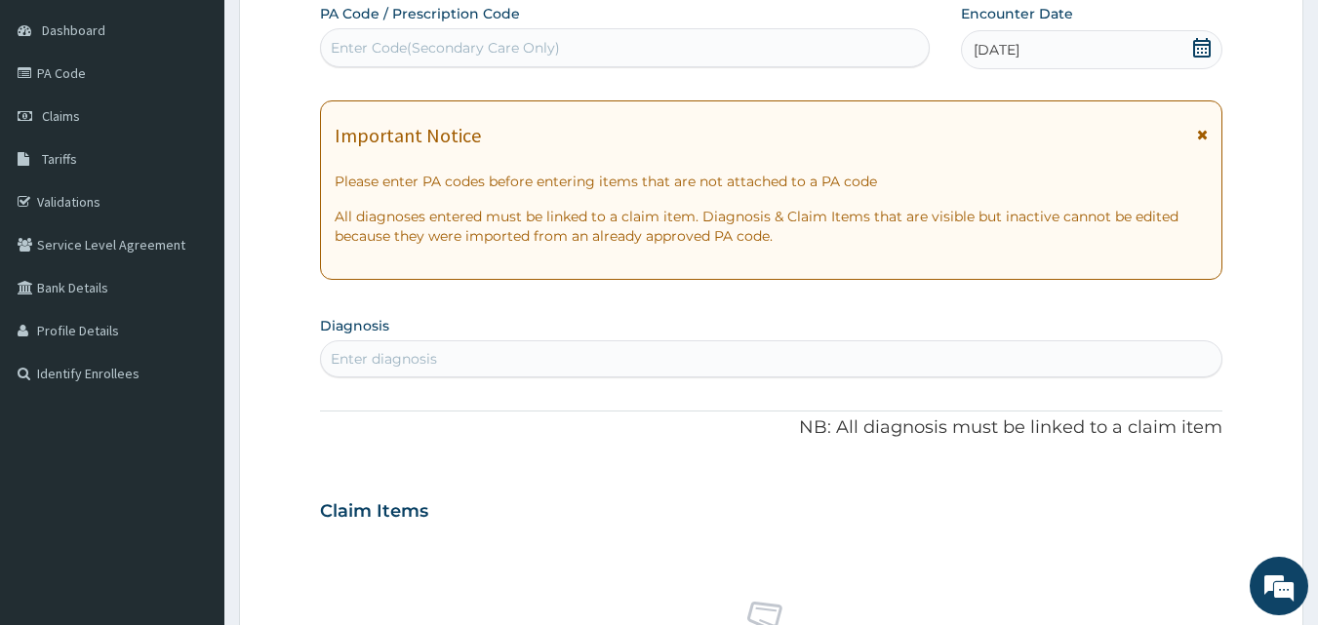
click at [784, 365] on div "Enter diagnosis" at bounding box center [771, 358] width 901 height 31
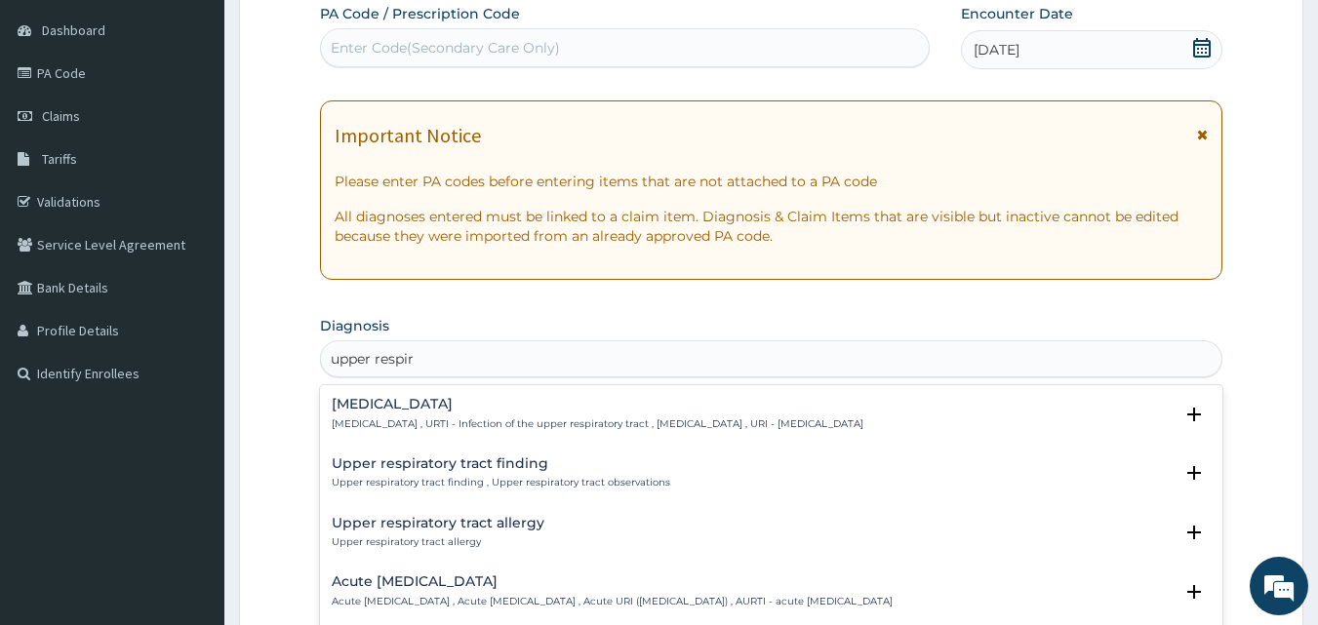
type input "upper respira"
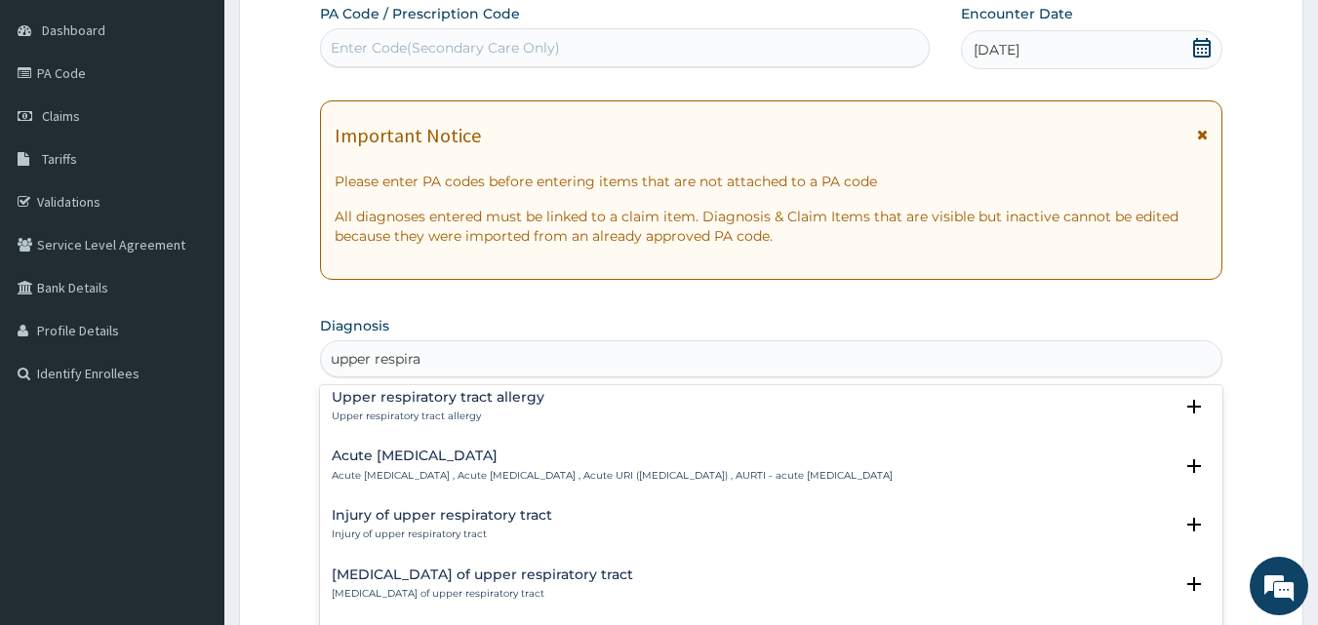
scroll to position [0, 0]
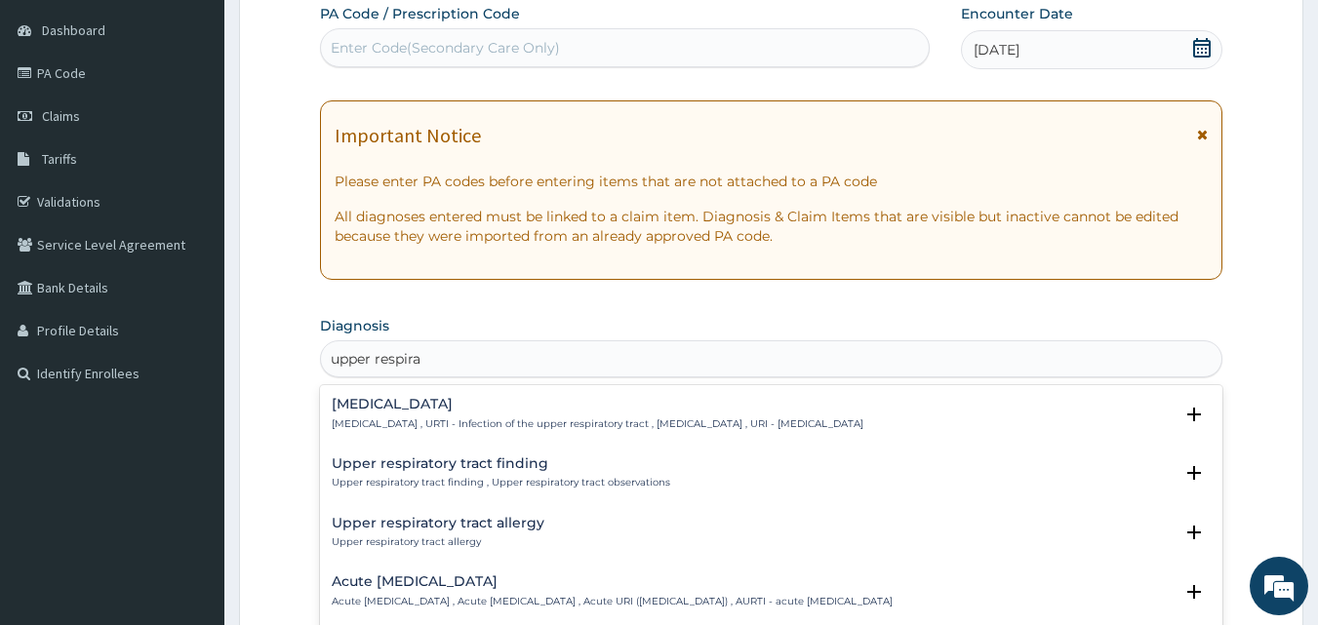
click at [455, 416] on div "Upper respiratory infection Upper respiratory infection , URTI - Infection of t…" at bounding box center [598, 414] width 532 height 34
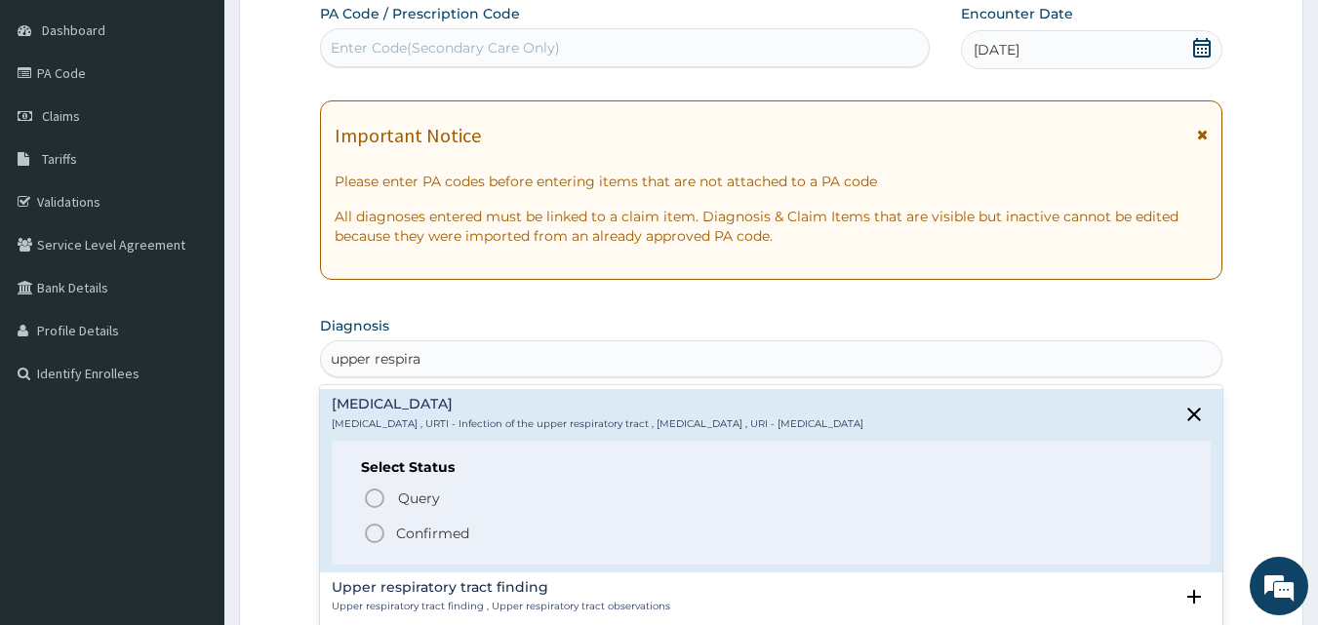
click at [373, 529] on icon "status option filled" at bounding box center [374, 533] width 23 height 23
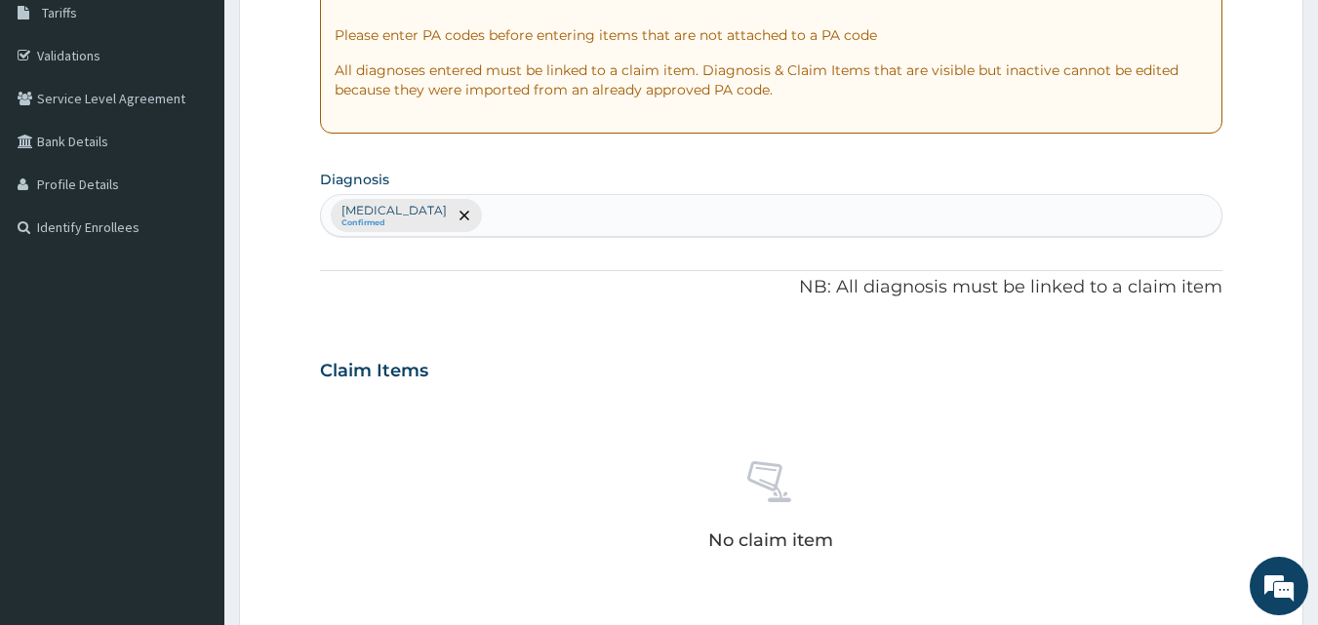
scroll to position [475, 0]
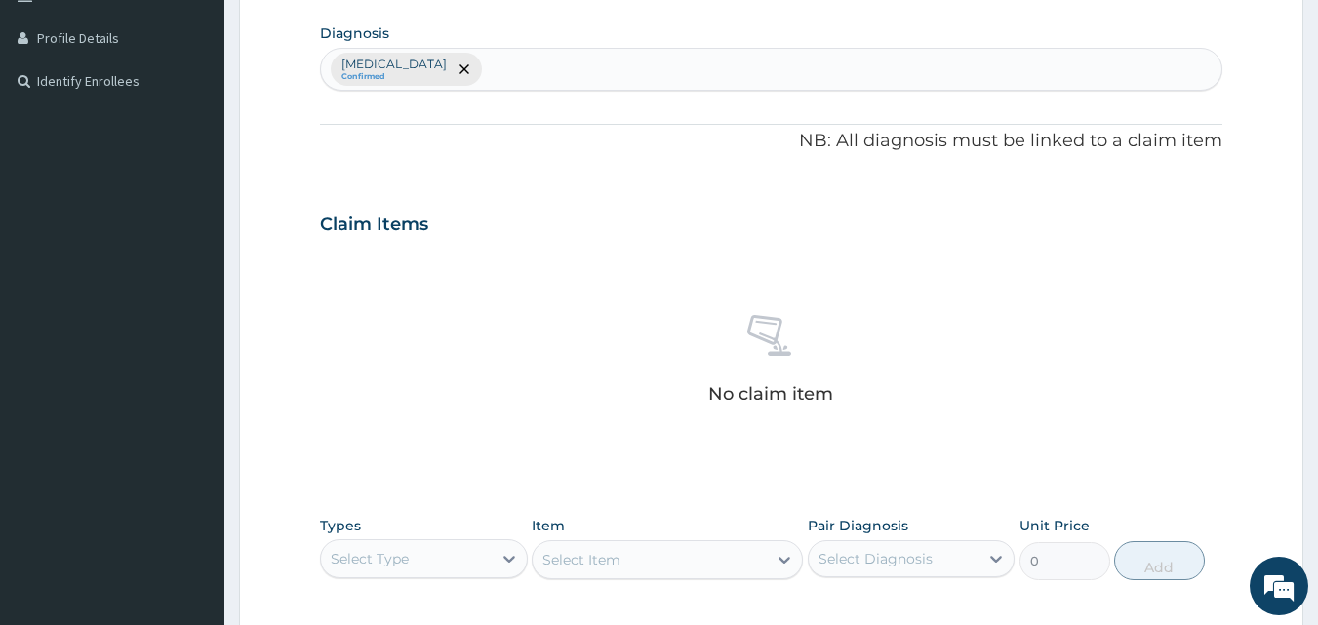
click at [547, 67] on div "Upper respiratory infection Confirmed" at bounding box center [771, 69] width 901 height 41
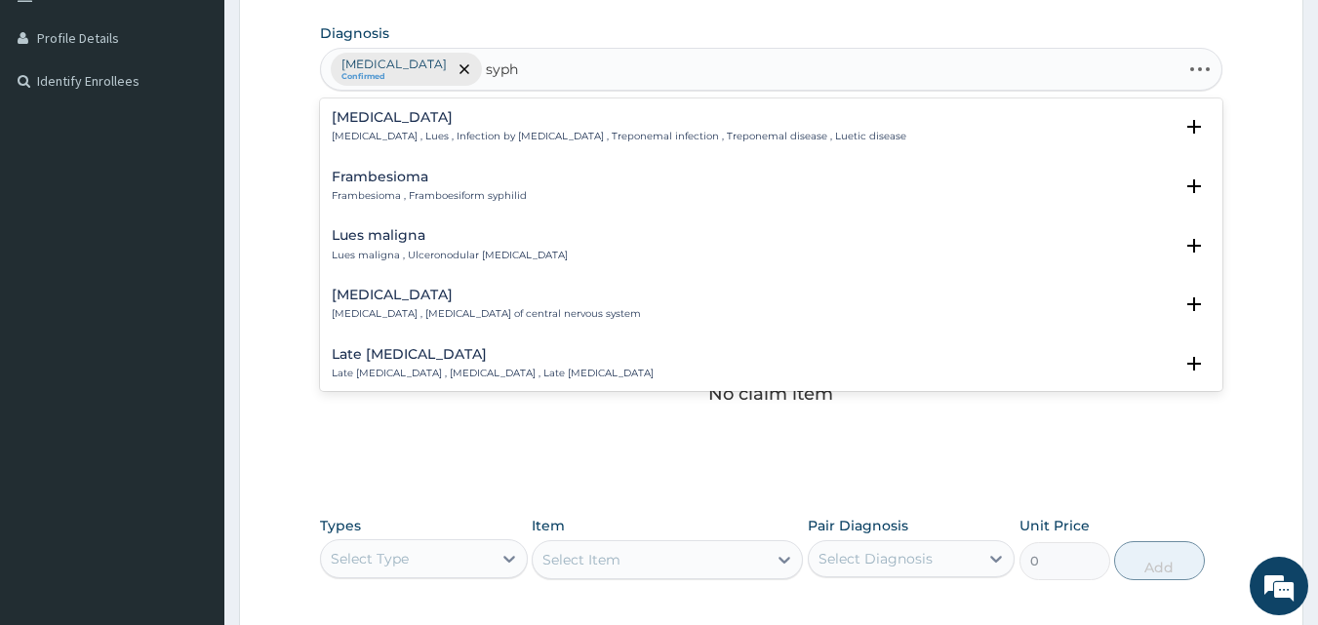
type input "syphi"
click at [512, 122] on h4 "Syphilis" at bounding box center [619, 117] width 574 height 15
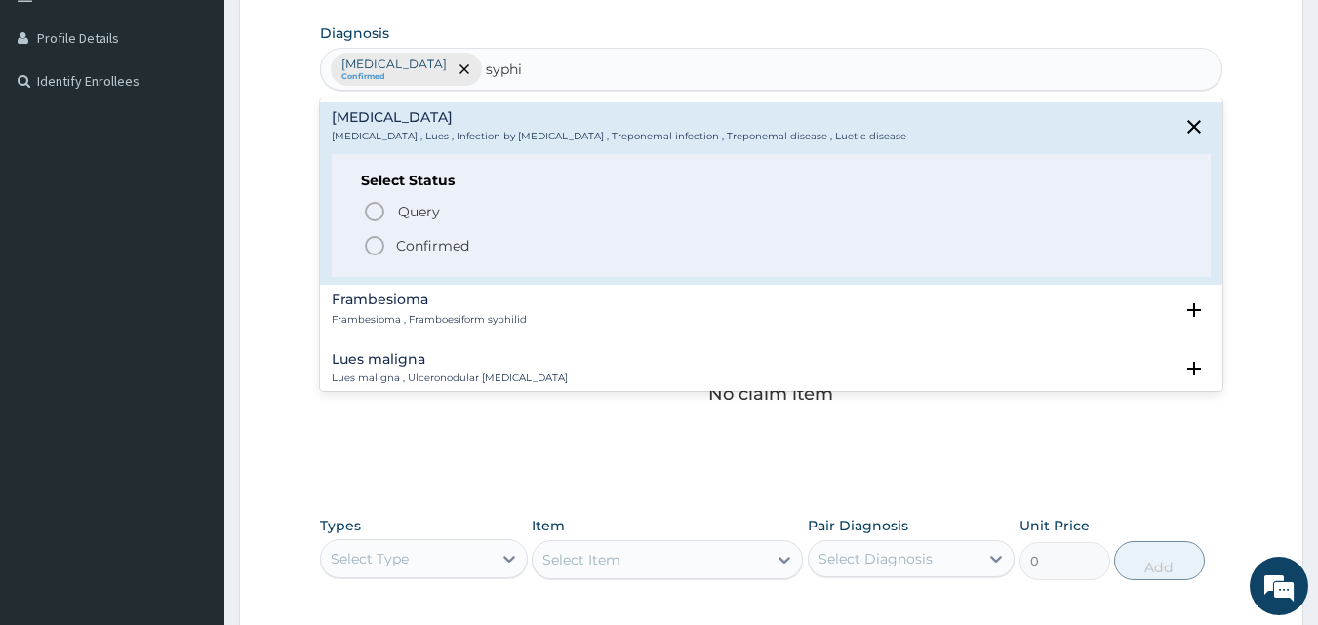
click at [381, 247] on icon "status option filled" at bounding box center [374, 245] width 23 height 23
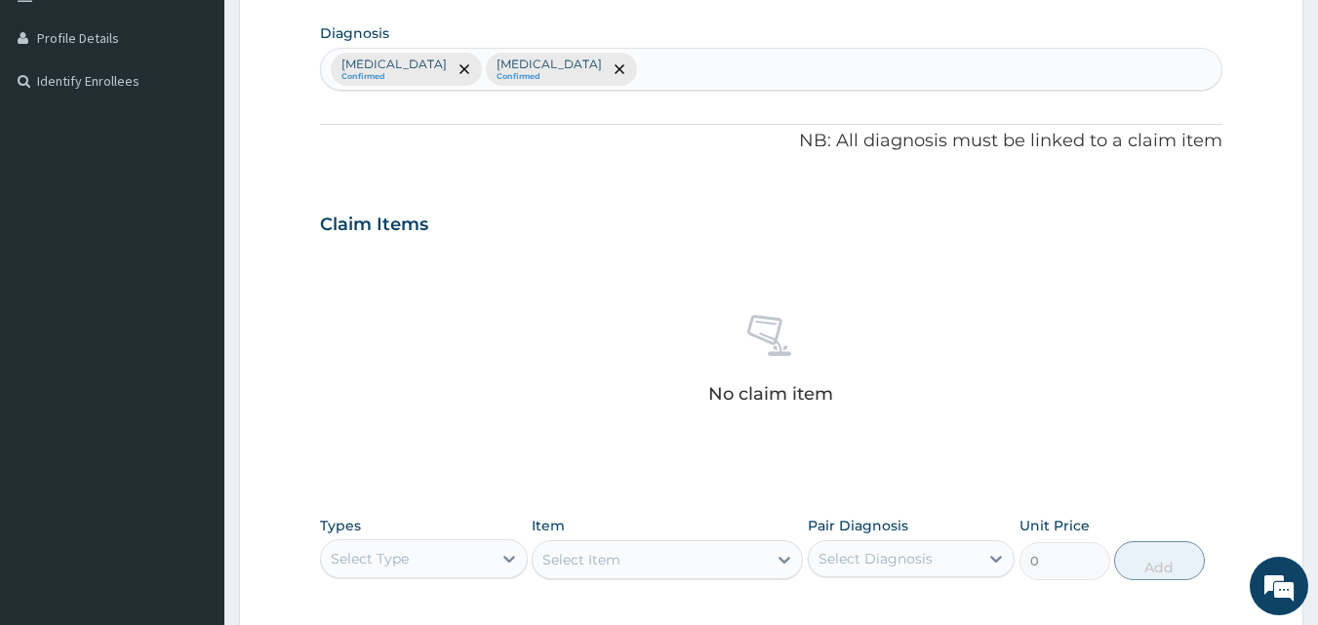
scroll to position [768, 0]
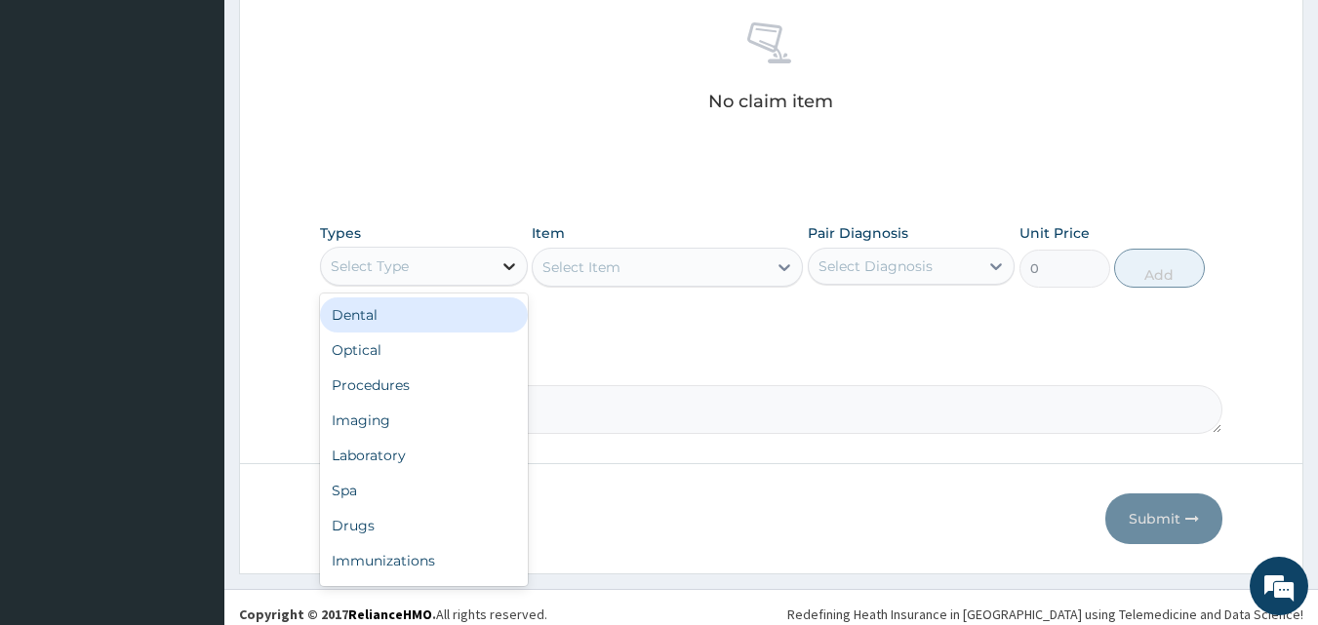
click at [492, 271] on div at bounding box center [509, 266] width 35 height 35
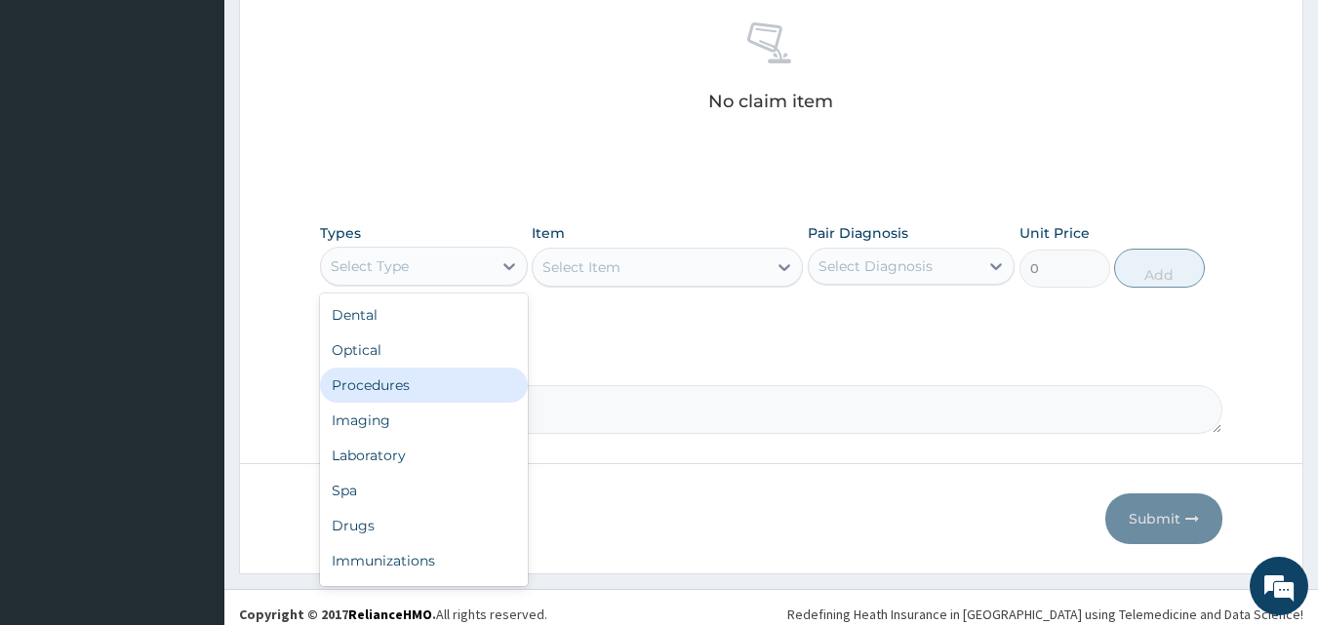
click at [396, 381] on div "Procedures" at bounding box center [424, 385] width 208 height 35
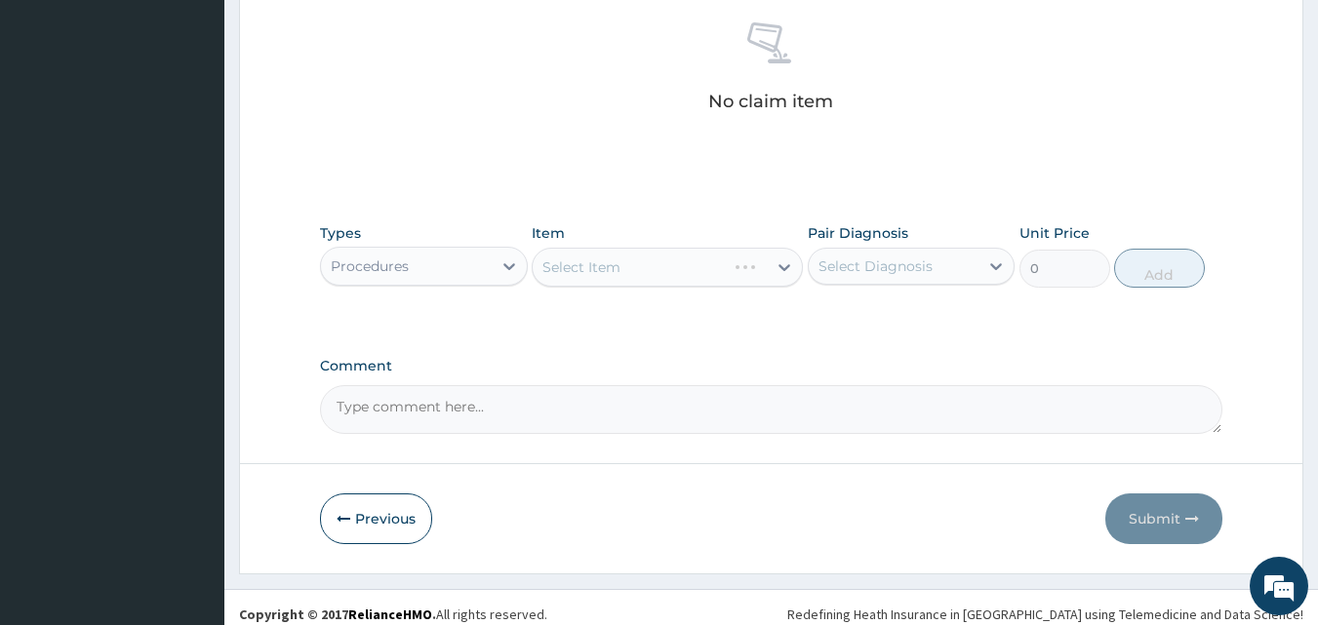
click at [968, 256] on div "Select Diagnosis" at bounding box center [894, 266] width 171 height 31
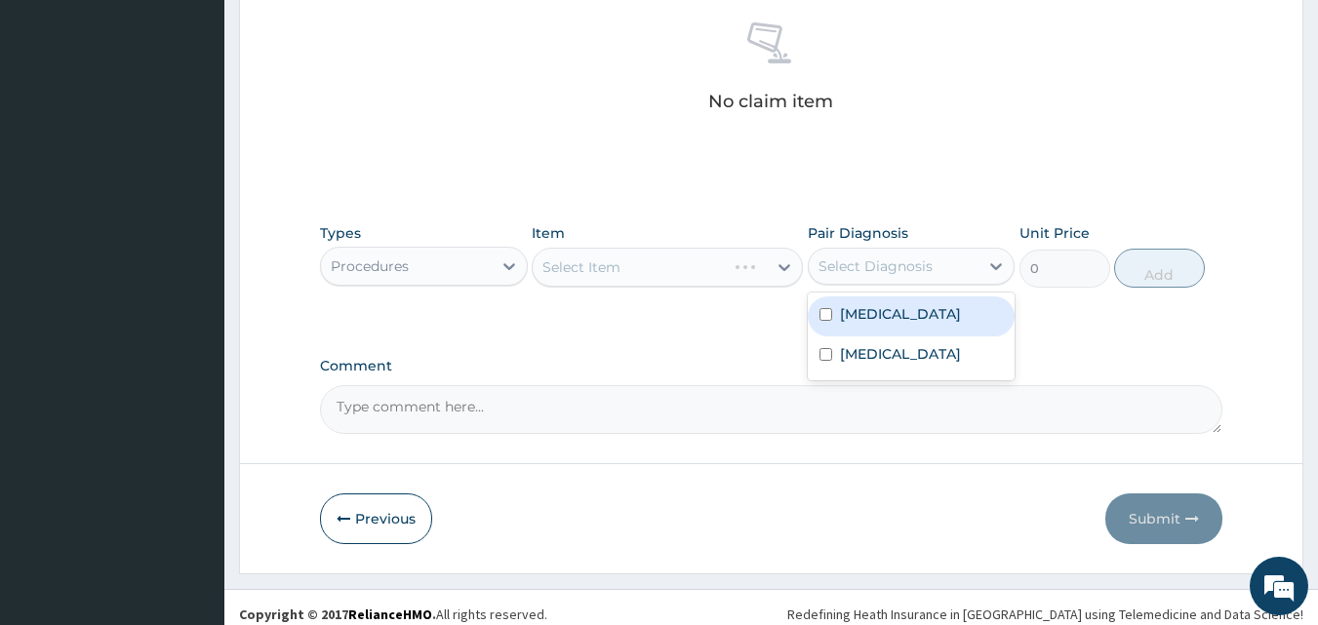
click at [878, 324] on label "[MEDICAL_DATA]" at bounding box center [900, 314] width 121 height 20
checkbox input "true"
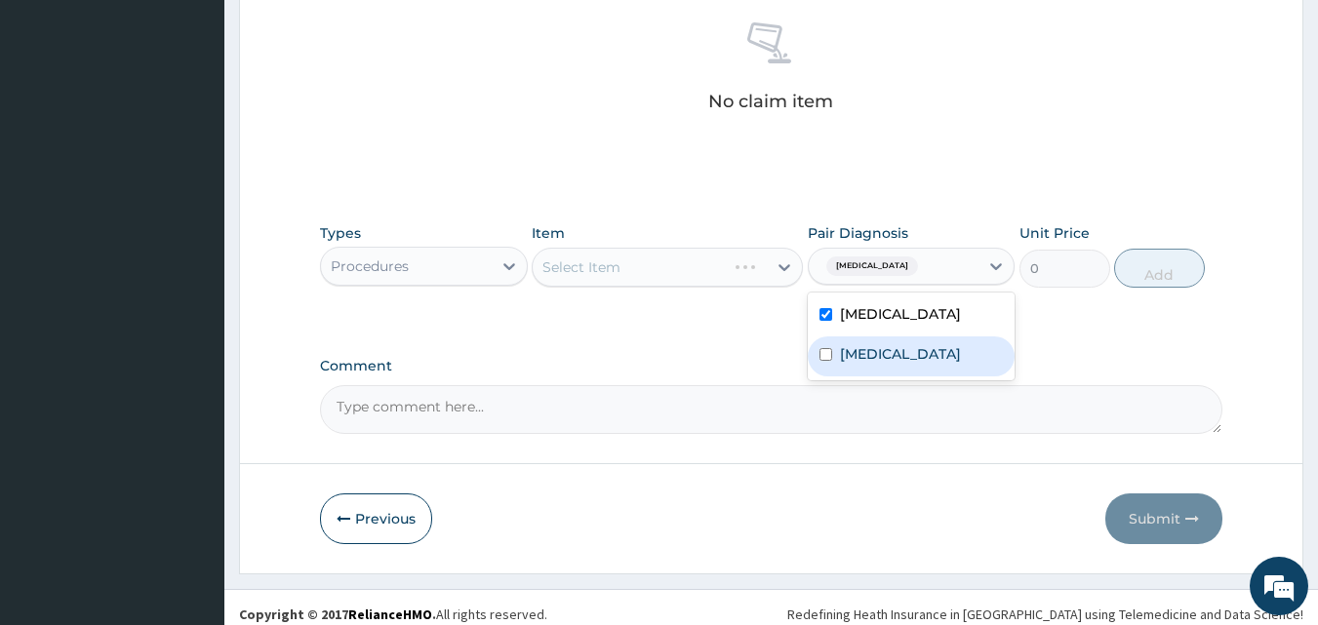
click at [838, 372] on div "Syphilis" at bounding box center [912, 357] width 208 height 40
checkbox input "true"
click at [785, 274] on icon at bounding box center [784, 267] width 20 height 20
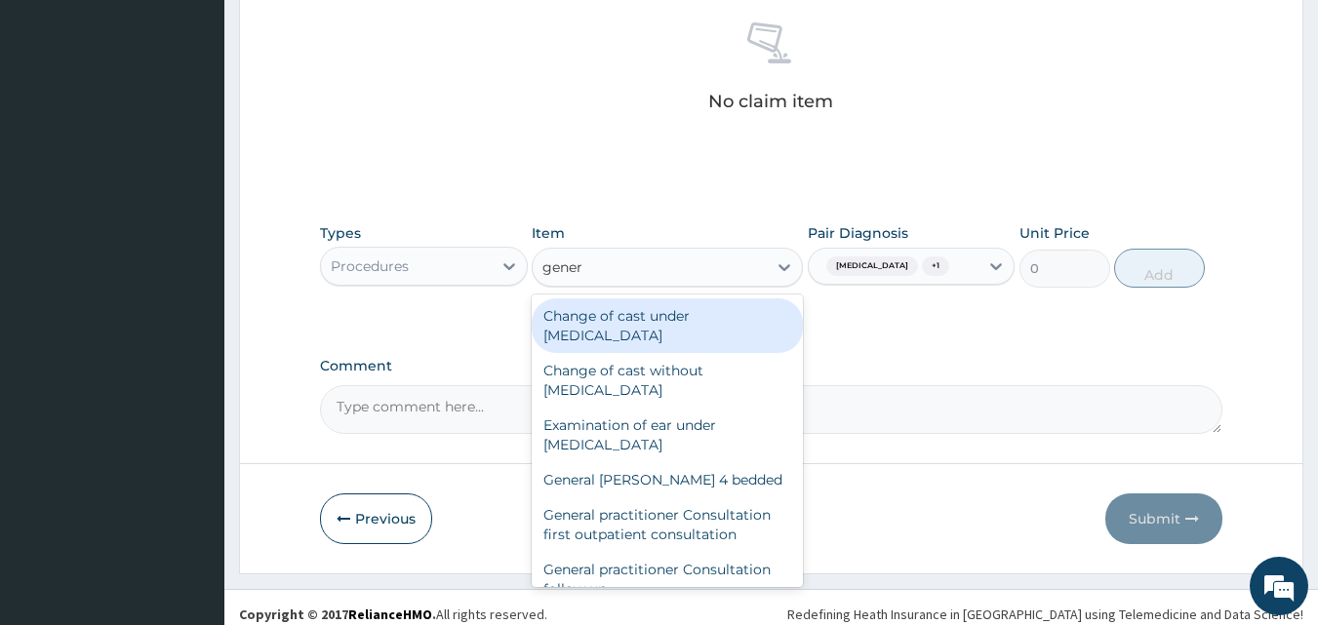
type input "genera"
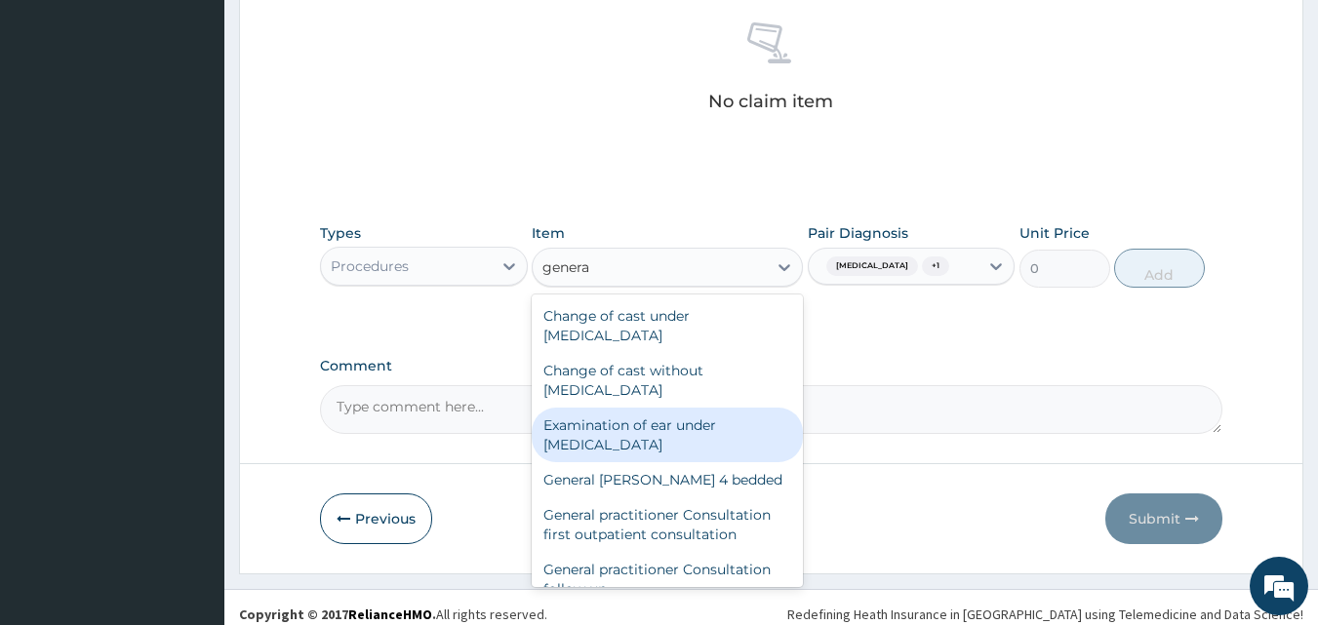
scroll to position [98, 0]
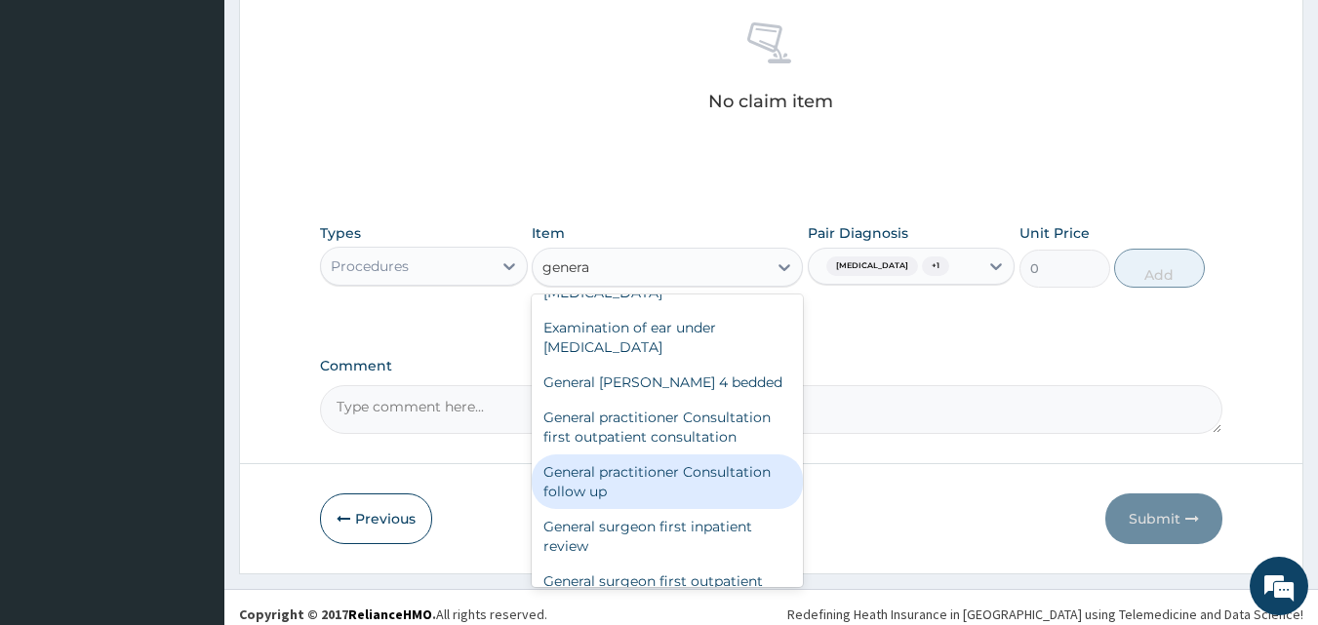
click at [650, 485] on div "General practitioner Consultation follow up" at bounding box center [667, 482] width 271 height 55
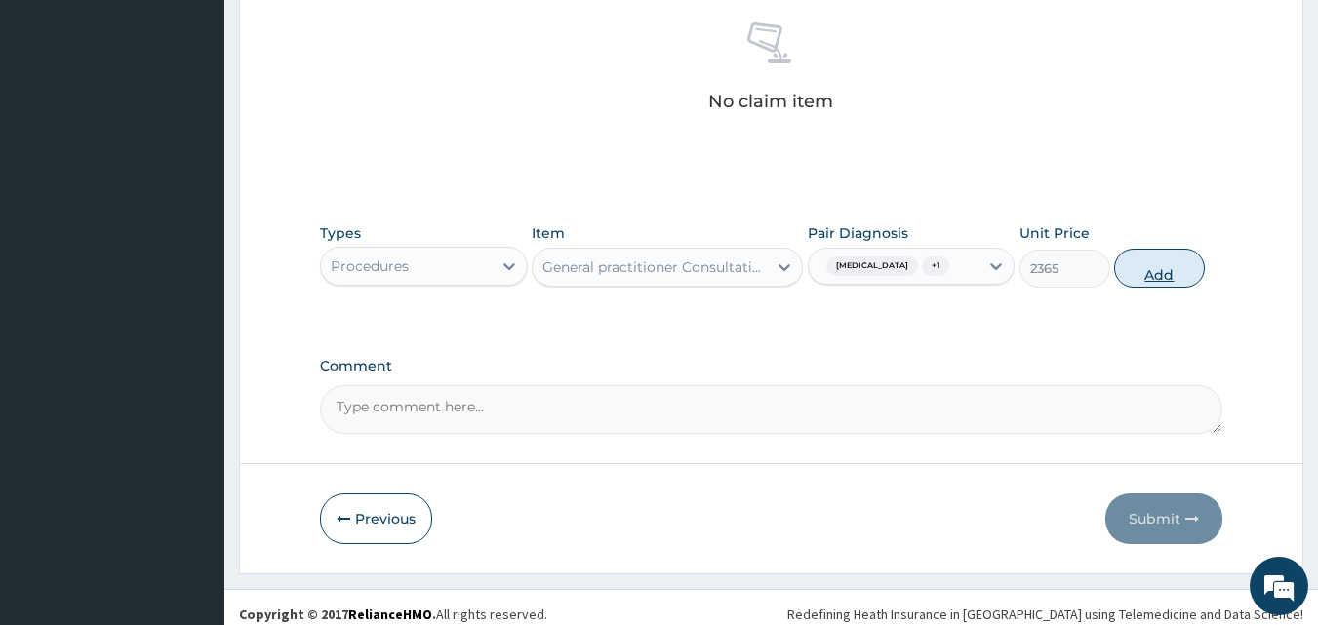
click at [1143, 288] on button "Add" at bounding box center [1159, 268] width 91 height 39
type input "0"
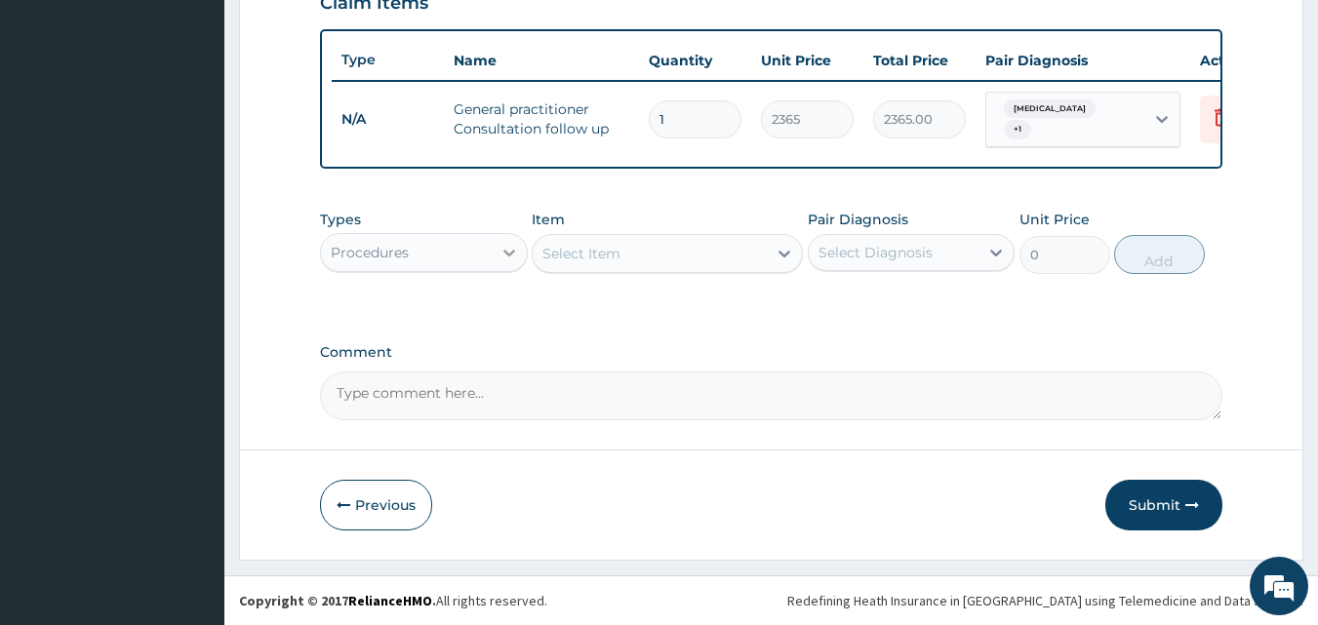
scroll to position [711, 0]
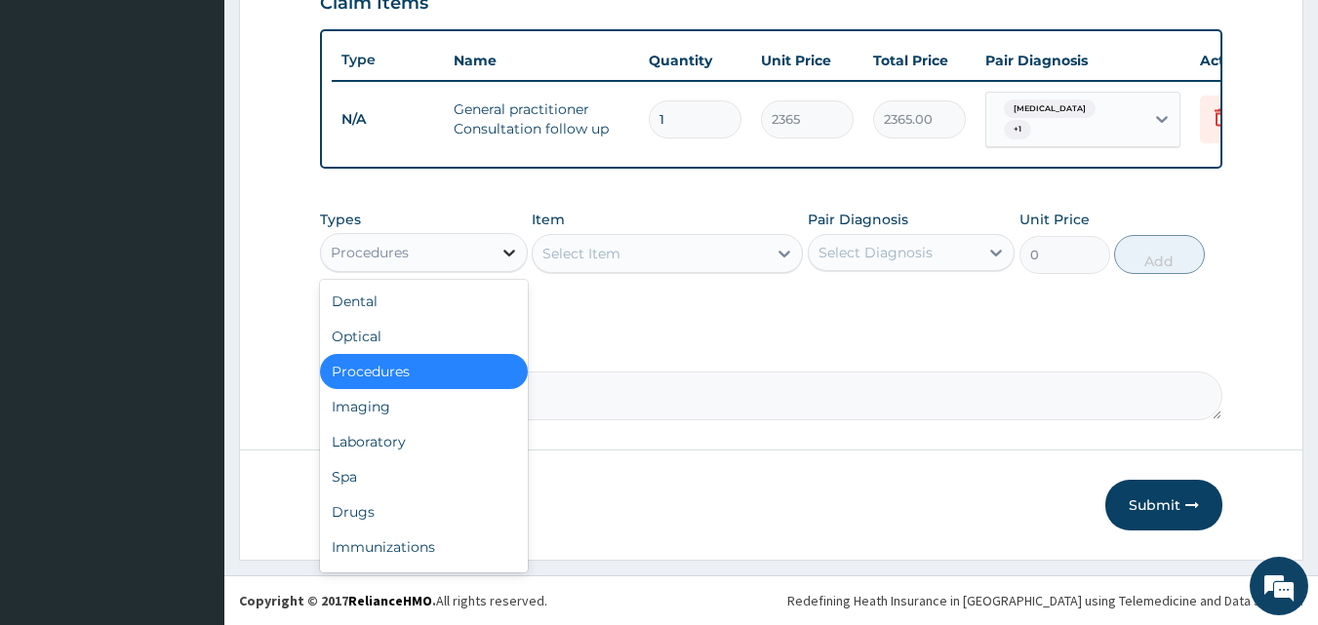
click at [509, 257] on icon at bounding box center [509, 253] width 20 height 20
click at [356, 506] on div "Drugs" at bounding box center [424, 512] width 208 height 35
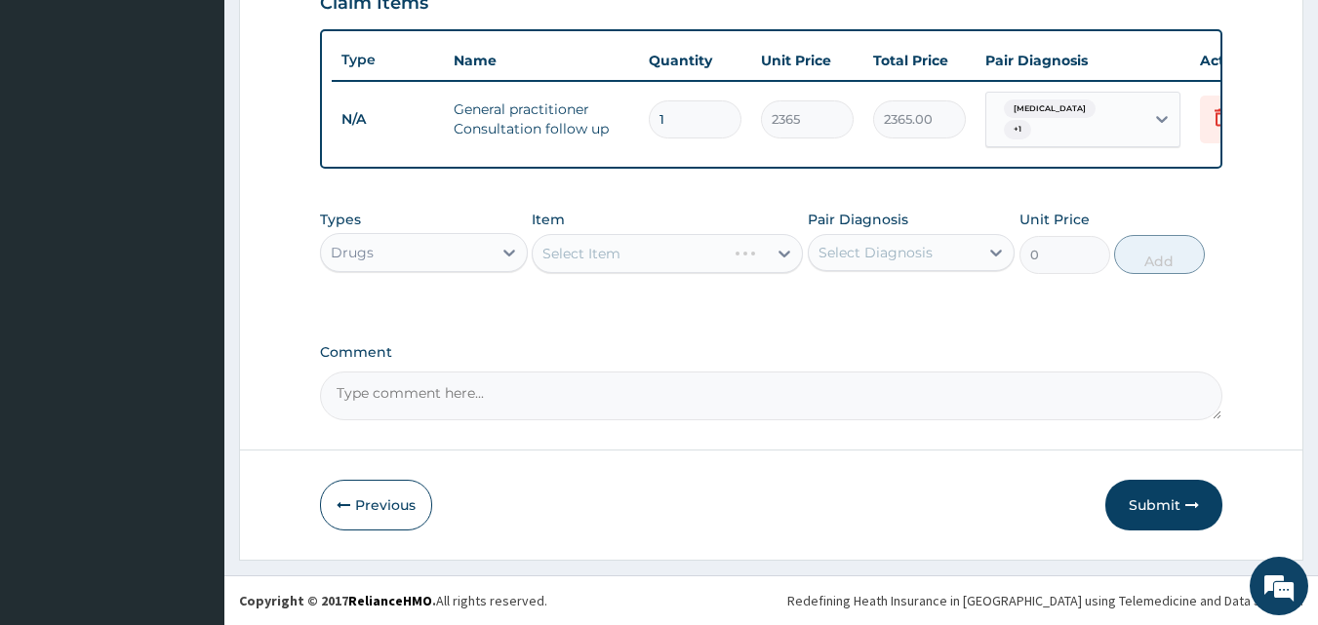
click at [874, 257] on div "Select Diagnosis" at bounding box center [875, 253] width 114 height 20
click at [799, 310] on div "Types Drugs Item Select Item Pair Diagnosis Select Diagnosis Unit Price 0 Add" at bounding box center [771, 256] width 903 height 113
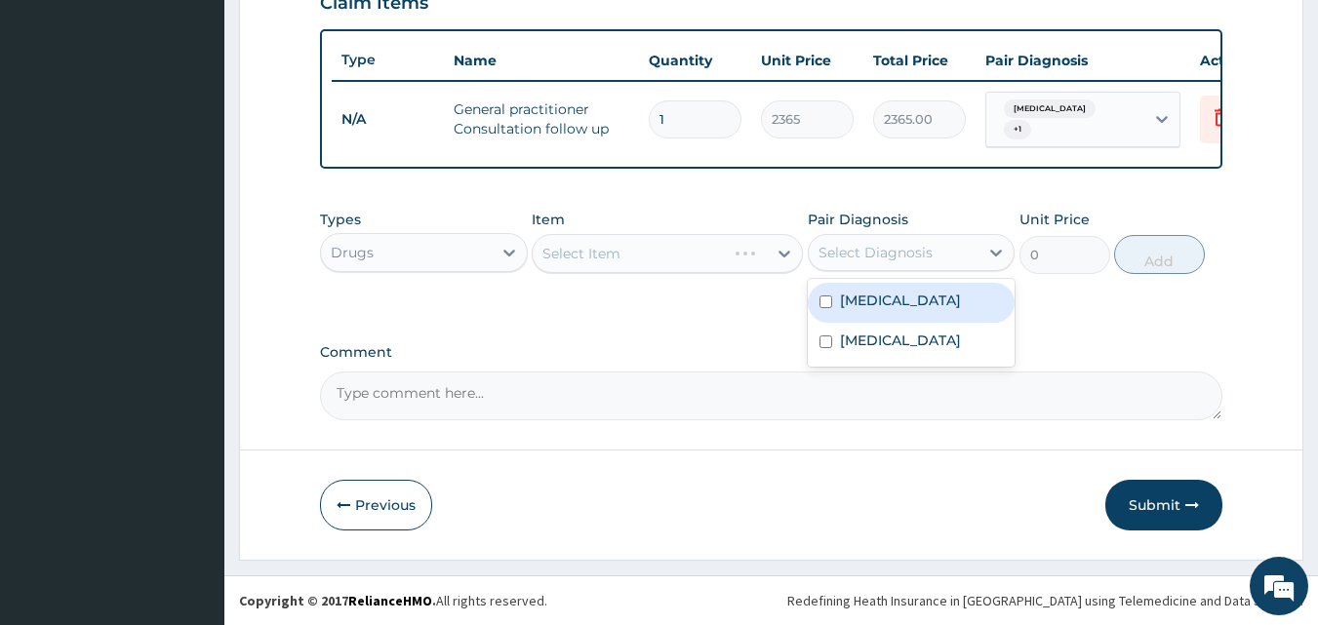
click at [853, 265] on div "Select Diagnosis" at bounding box center [894, 252] width 171 height 31
click at [842, 310] on label "[MEDICAL_DATA]" at bounding box center [900, 301] width 121 height 20
checkbox input "true"
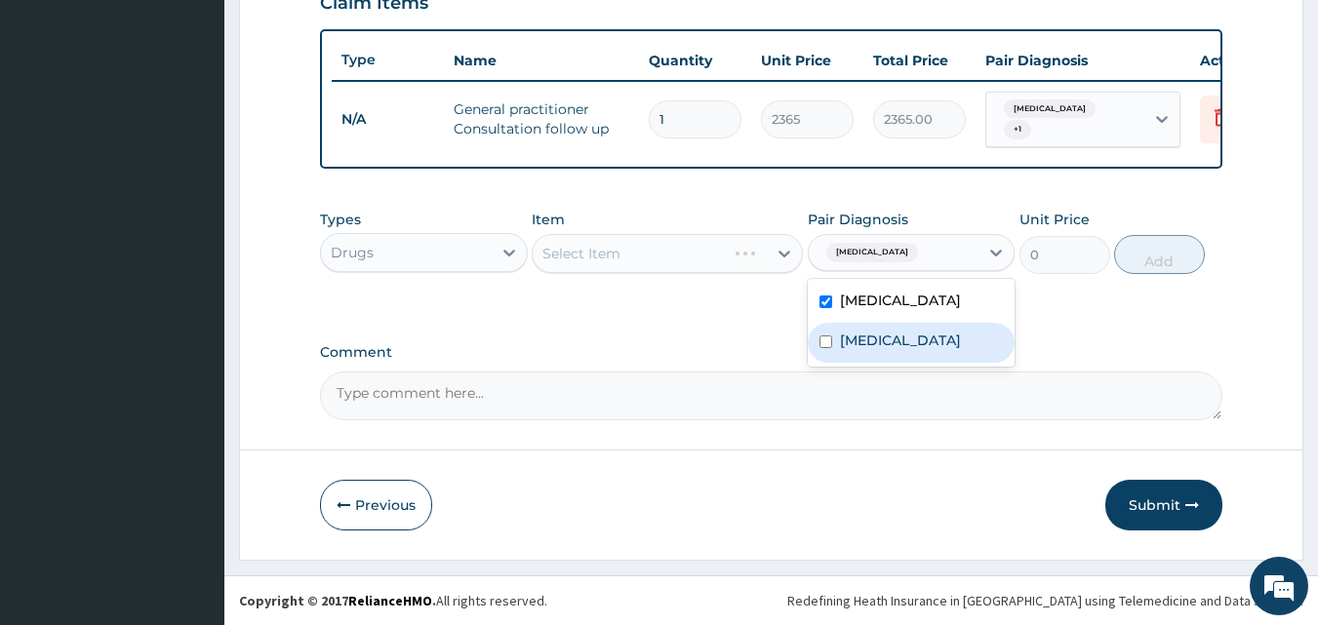
click at [834, 363] on div "Syphilis" at bounding box center [912, 343] width 208 height 40
checkbox input "true"
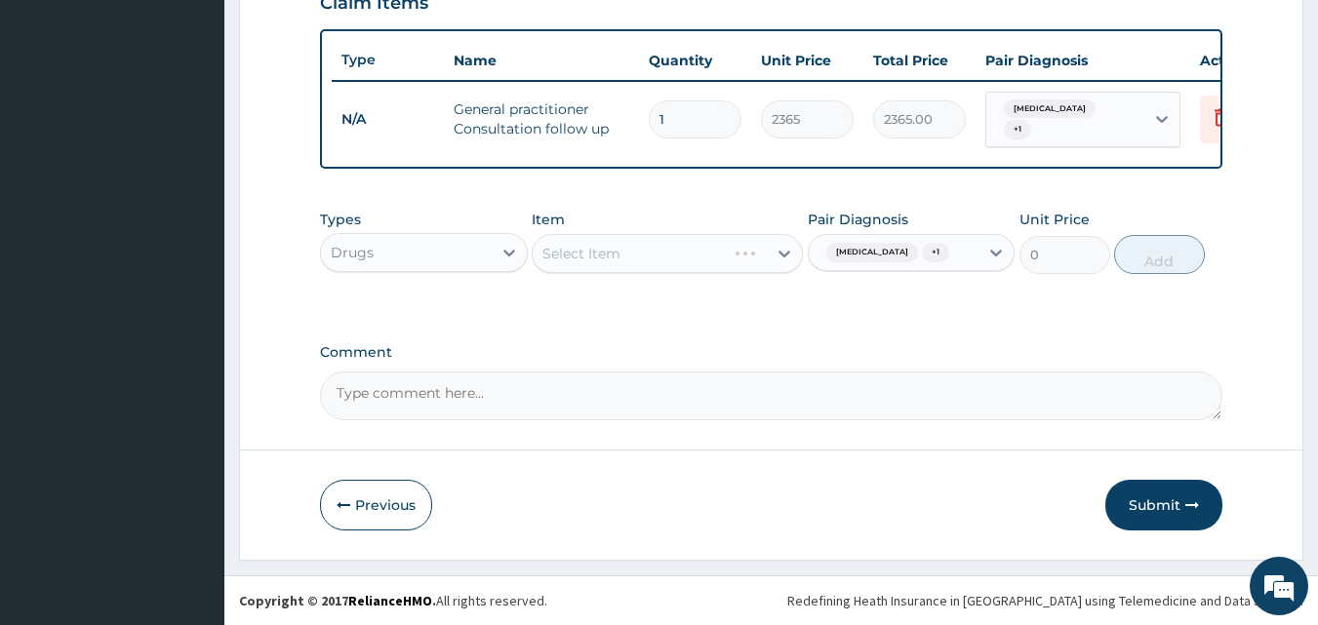
click at [745, 241] on div "Select Item" at bounding box center [667, 253] width 271 height 39
click at [765, 259] on div "Select Item" at bounding box center [650, 253] width 234 height 31
type input "septr"
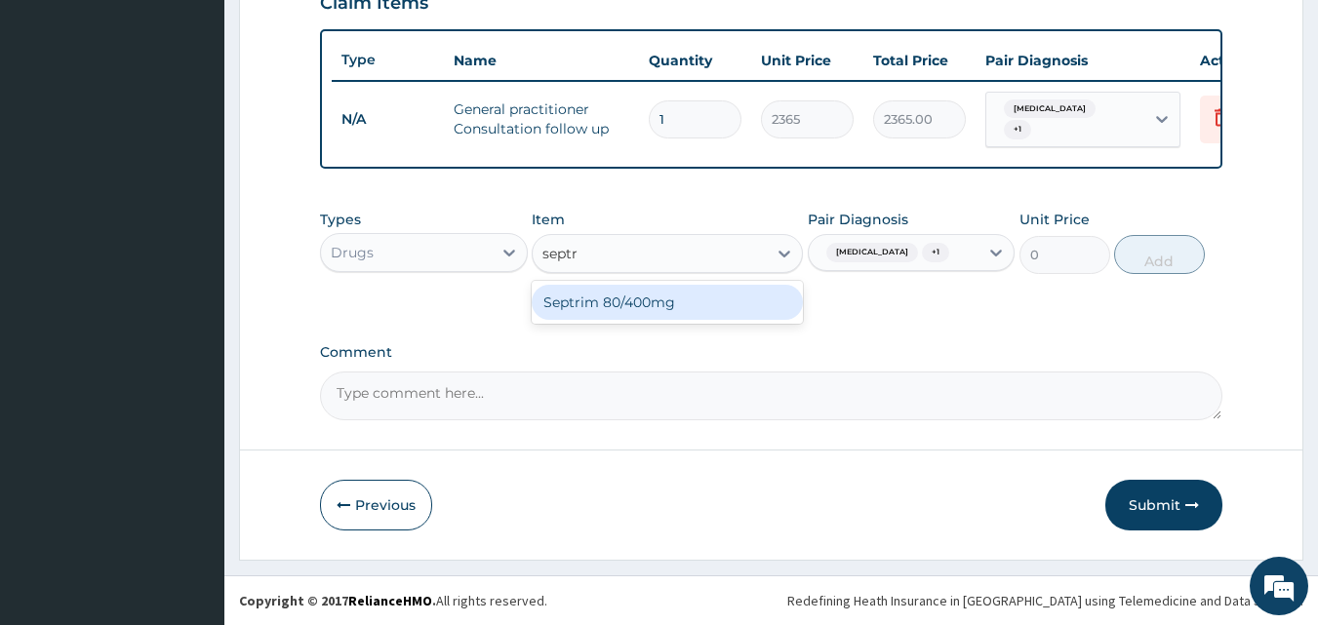
click at [659, 304] on div "Septrim 80/400mg" at bounding box center [667, 302] width 271 height 35
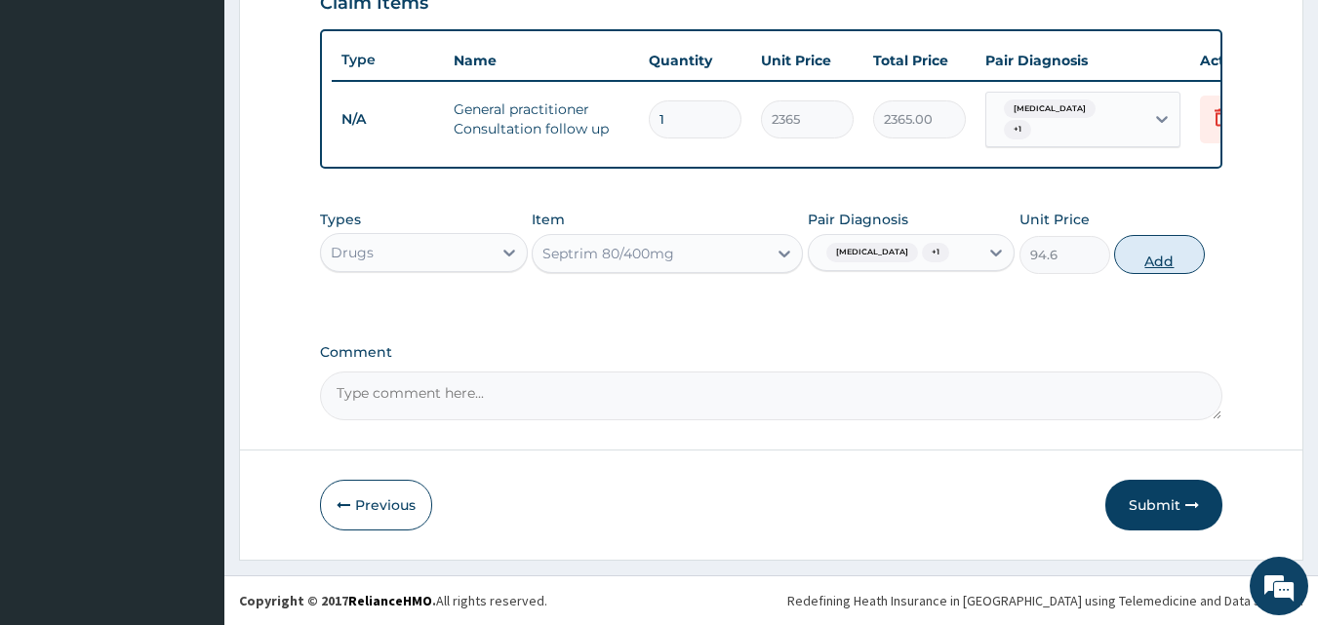
click at [1143, 269] on button "Add" at bounding box center [1159, 254] width 91 height 39
type input "0"
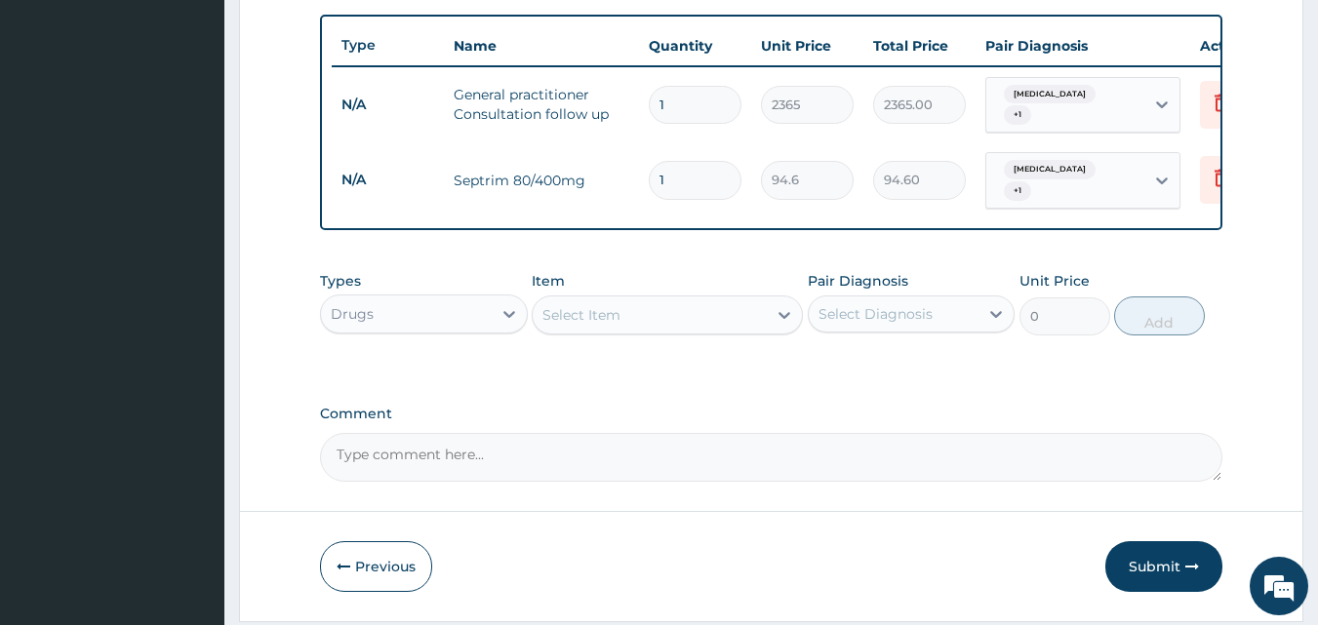
drag, startPoint x: 679, startPoint y: 182, endPoint x: 651, endPoint y: 183, distance: 28.3
click at [651, 183] on input "1" at bounding box center [695, 180] width 93 height 38
type input "4"
type input "378.40"
type input "40"
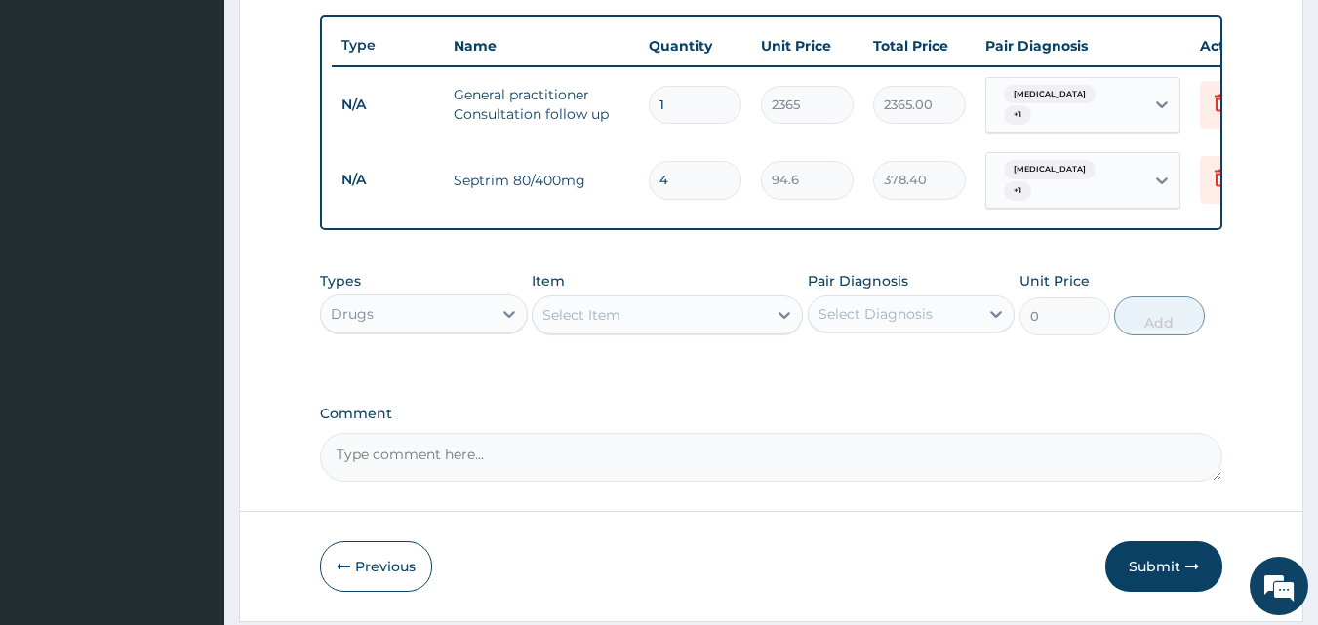
type input "3784.00"
type input "40"
click at [738, 287] on div "Item Select Item" at bounding box center [667, 303] width 271 height 64
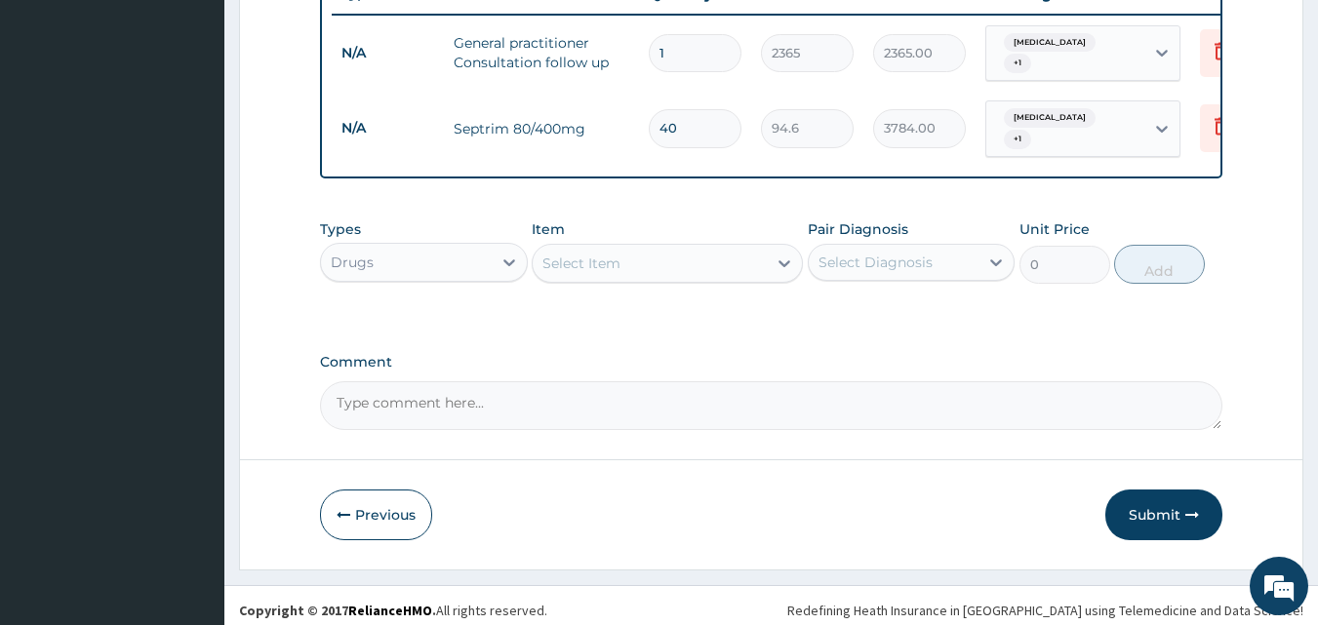
scroll to position [787, 0]
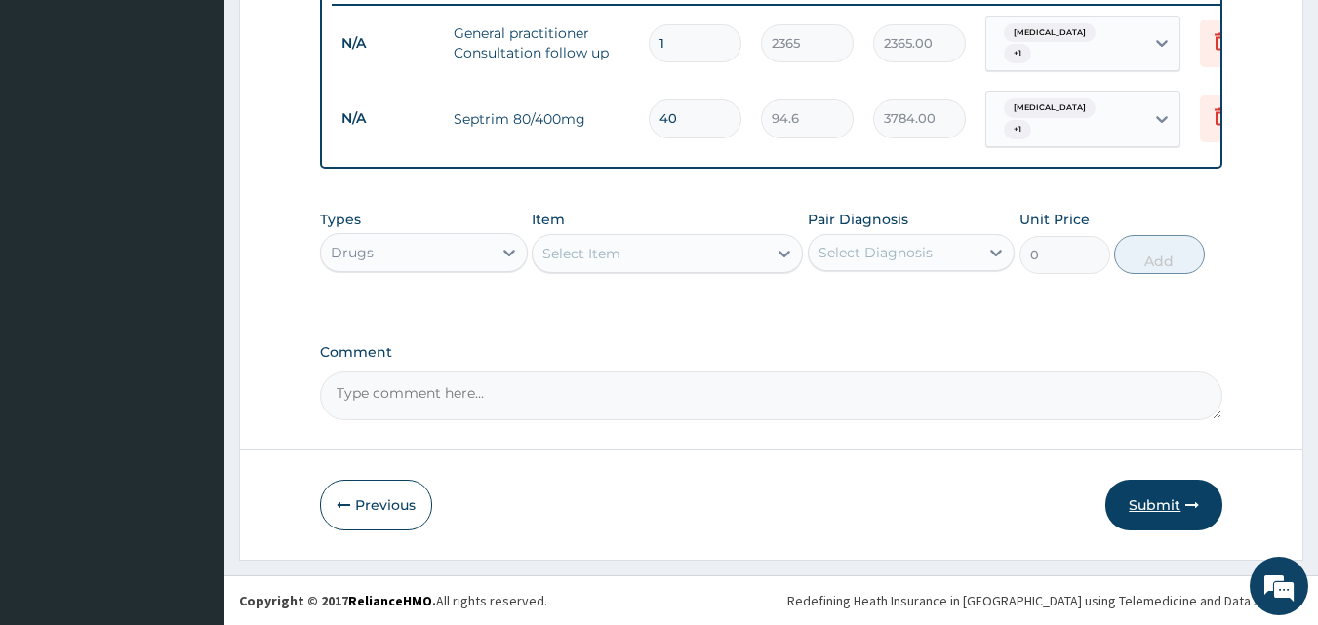
click at [1176, 503] on button "Submit" at bounding box center [1163, 505] width 117 height 51
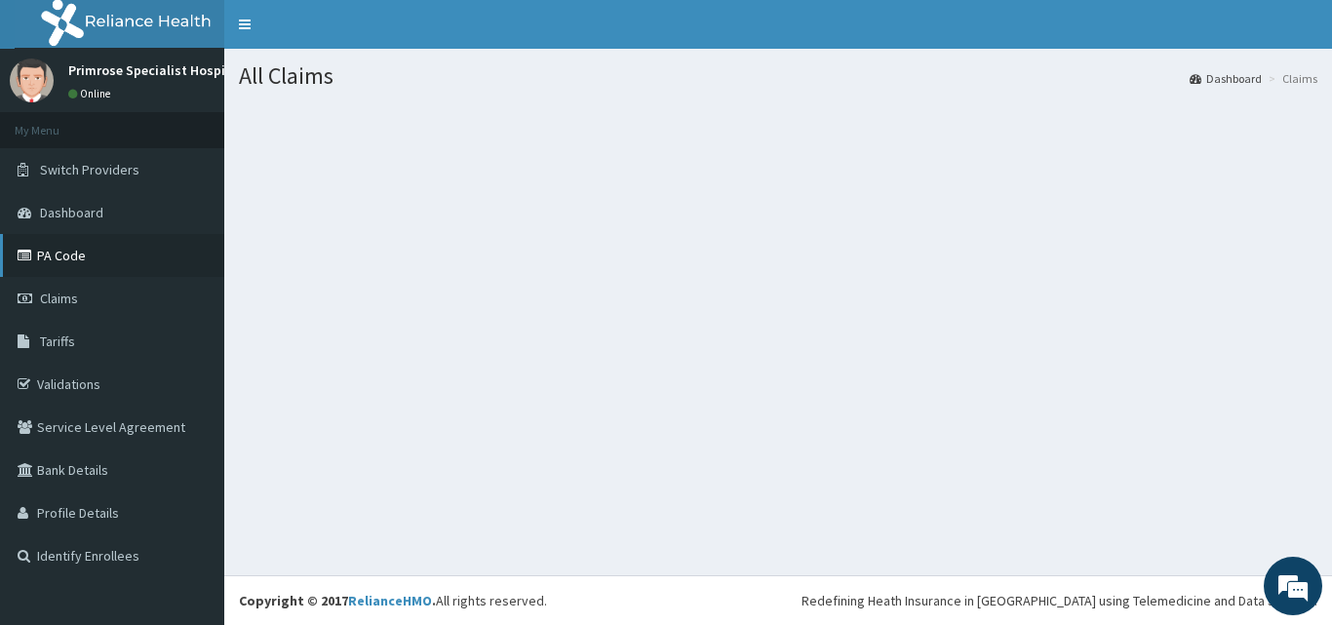
click at [44, 262] on link "PA Code" at bounding box center [112, 255] width 224 height 43
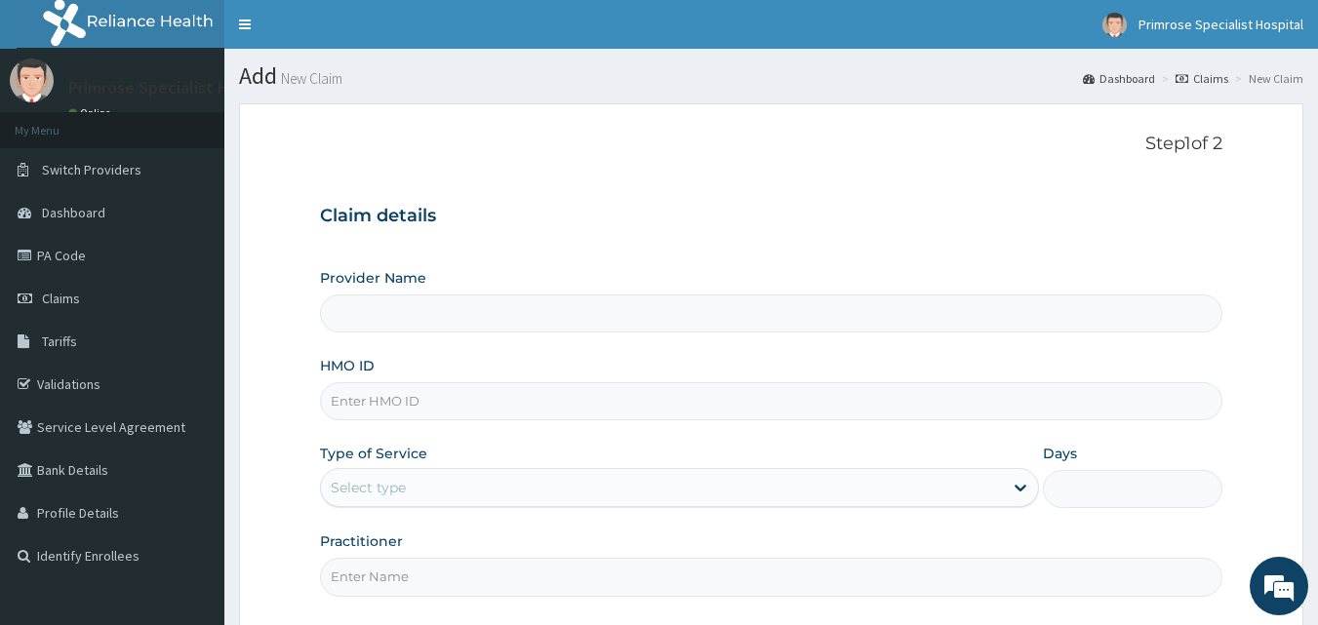
type input "Primrose Specialist Hospital"
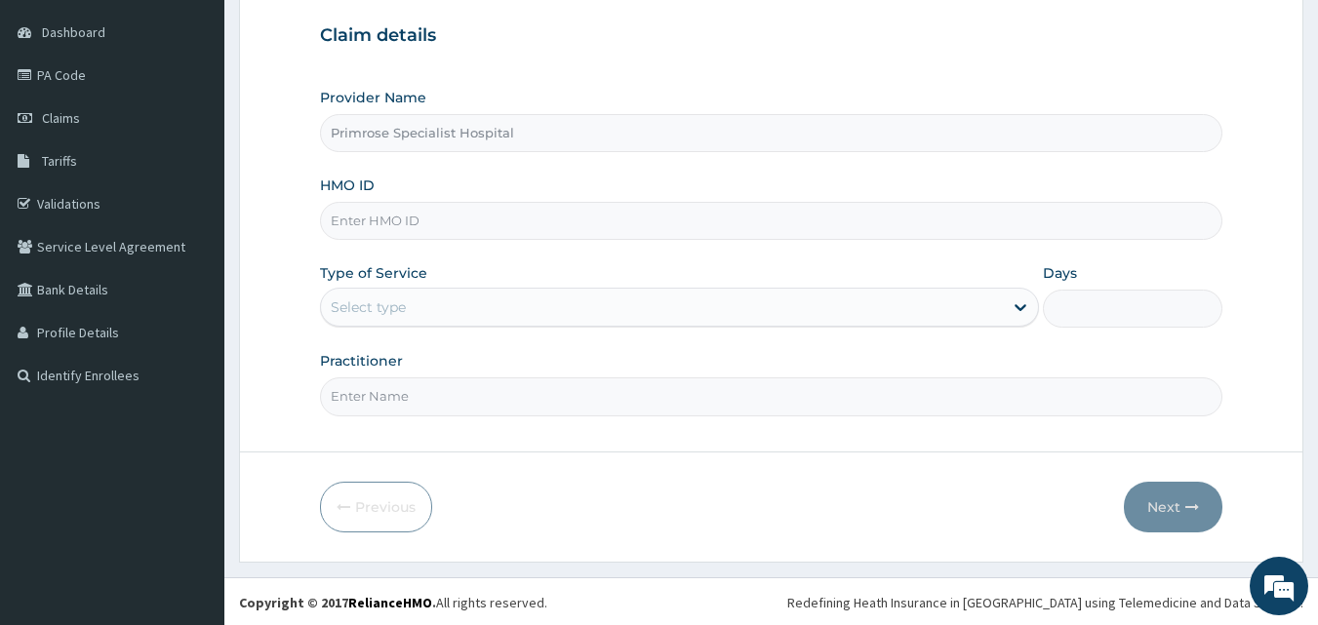
scroll to position [182, 0]
click at [684, 217] on input "HMO ID" at bounding box center [771, 219] width 903 height 38
type input "isz/10003/a"
click at [986, 293] on div "Select type" at bounding box center [662, 305] width 682 height 31
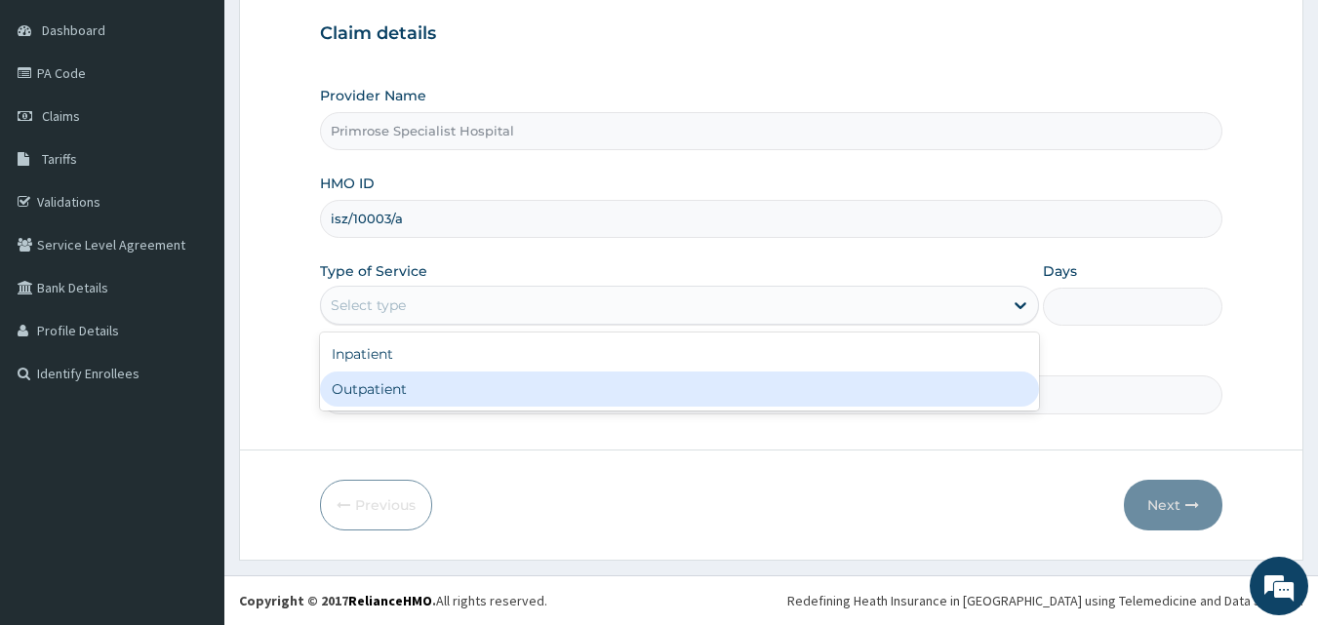
click at [393, 395] on div "Outpatient" at bounding box center [679, 389] width 719 height 35
type input "1"
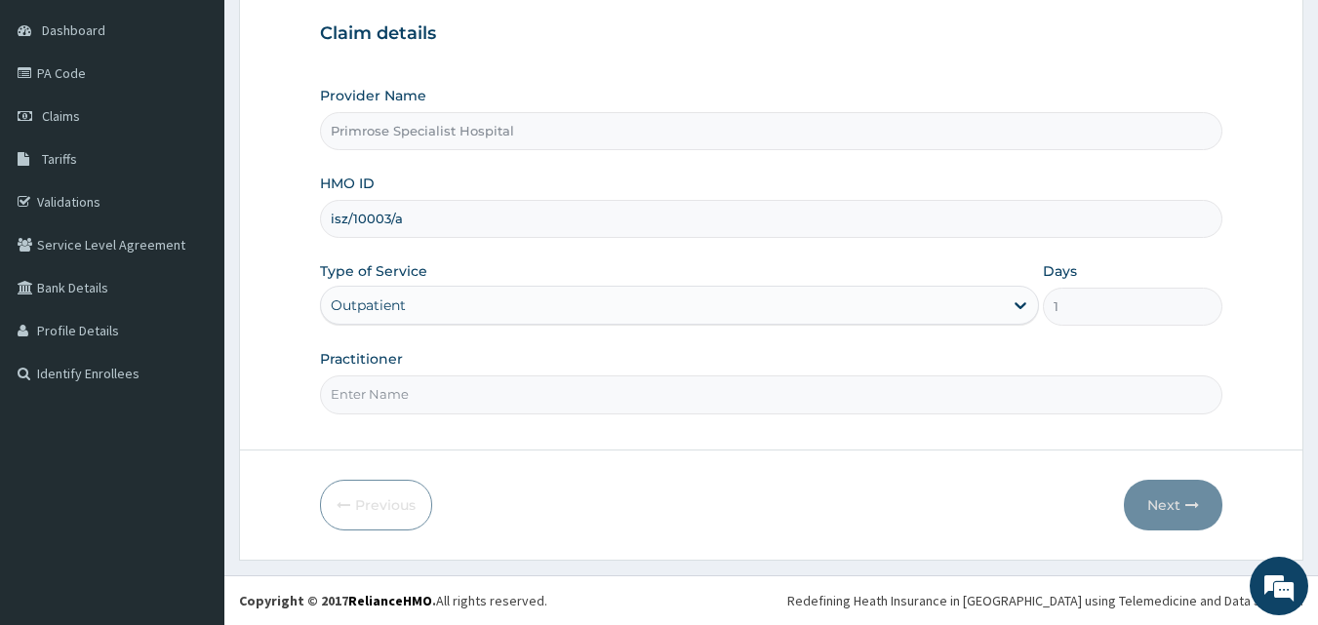
click at [400, 402] on input "Practitioner" at bounding box center [771, 395] width 903 height 38
type input "[PERSON_NAME]"
drag, startPoint x: 424, startPoint y: 223, endPoint x: 319, endPoint y: 223, distance: 105.3
click at [320, 223] on div "isz/10003/a" at bounding box center [771, 219] width 903 height 38
click at [1176, 506] on button "Next" at bounding box center [1173, 505] width 99 height 51
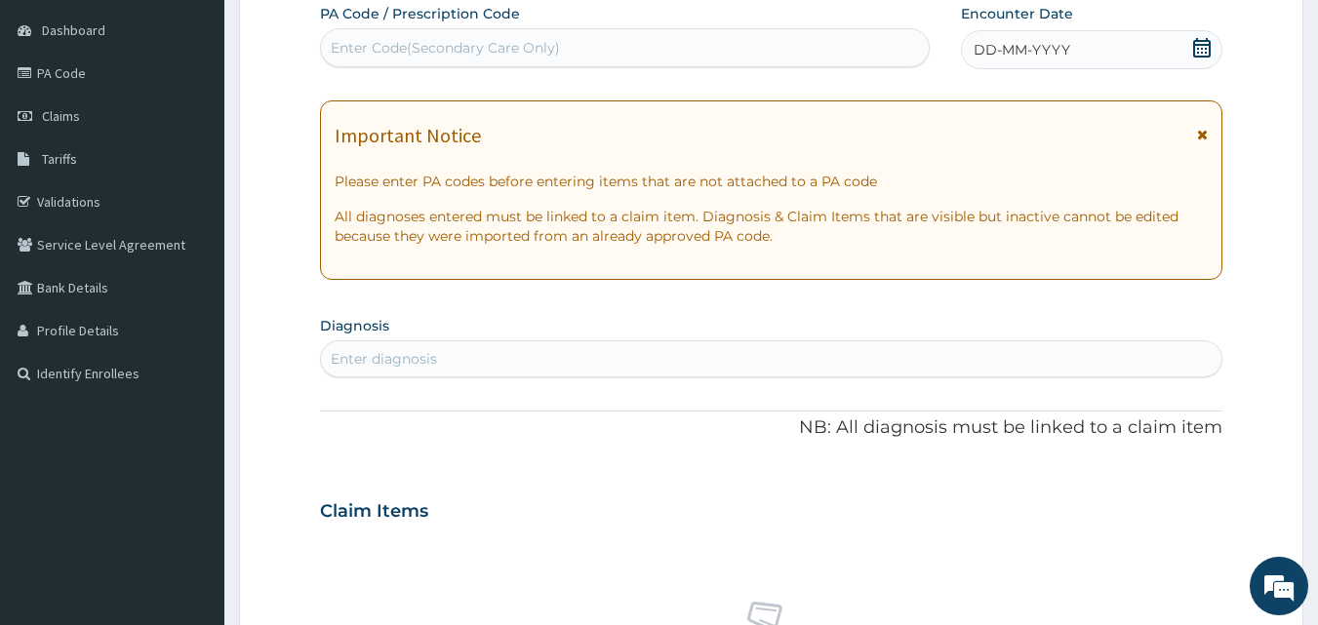
click at [1203, 45] on icon at bounding box center [1202, 48] width 18 height 20
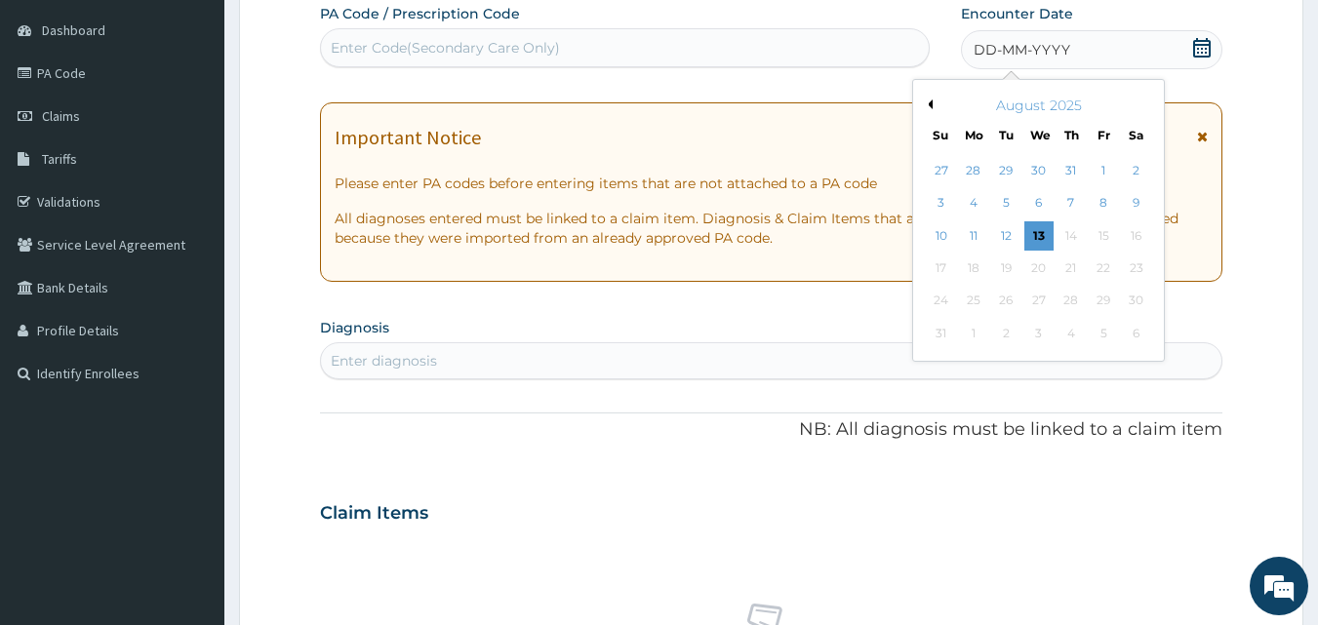
click at [931, 105] on button "Previous Month" at bounding box center [928, 104] width 10 height 10
click at [939, 295] on div "27" at bounding box center [941, 301] width 29 height 29
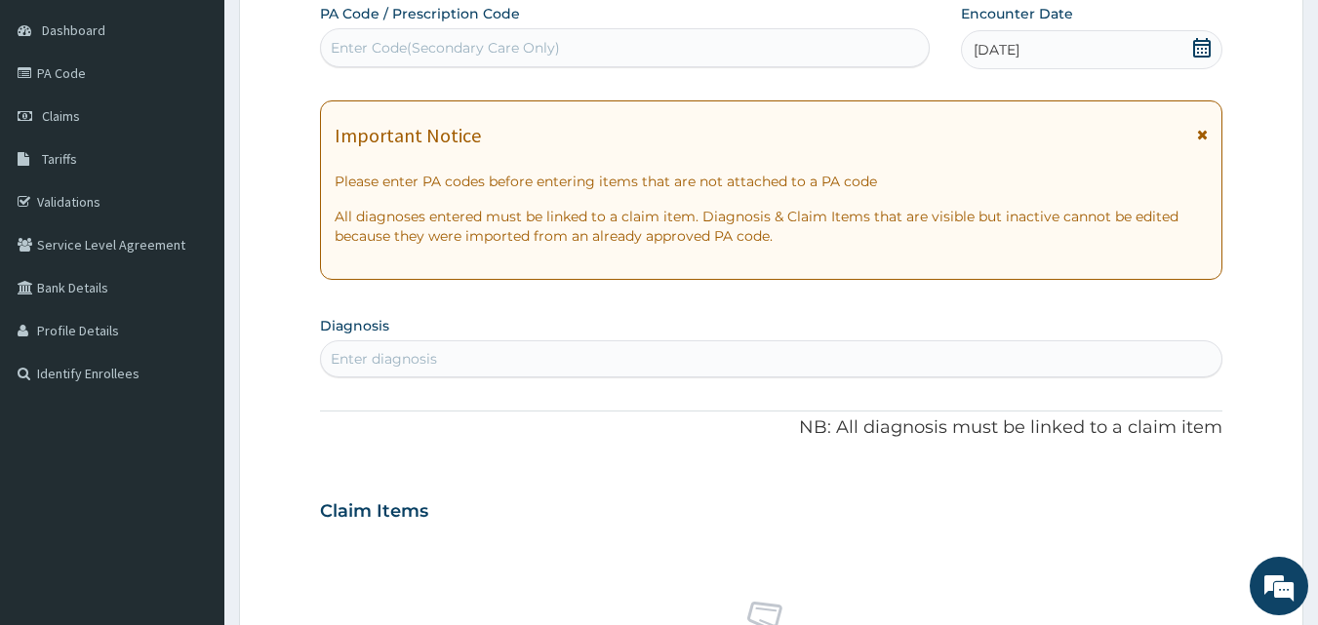
click at [702, 354] on div "Enter diagnosis" at bounding box center [771, 358] width 901 height 31
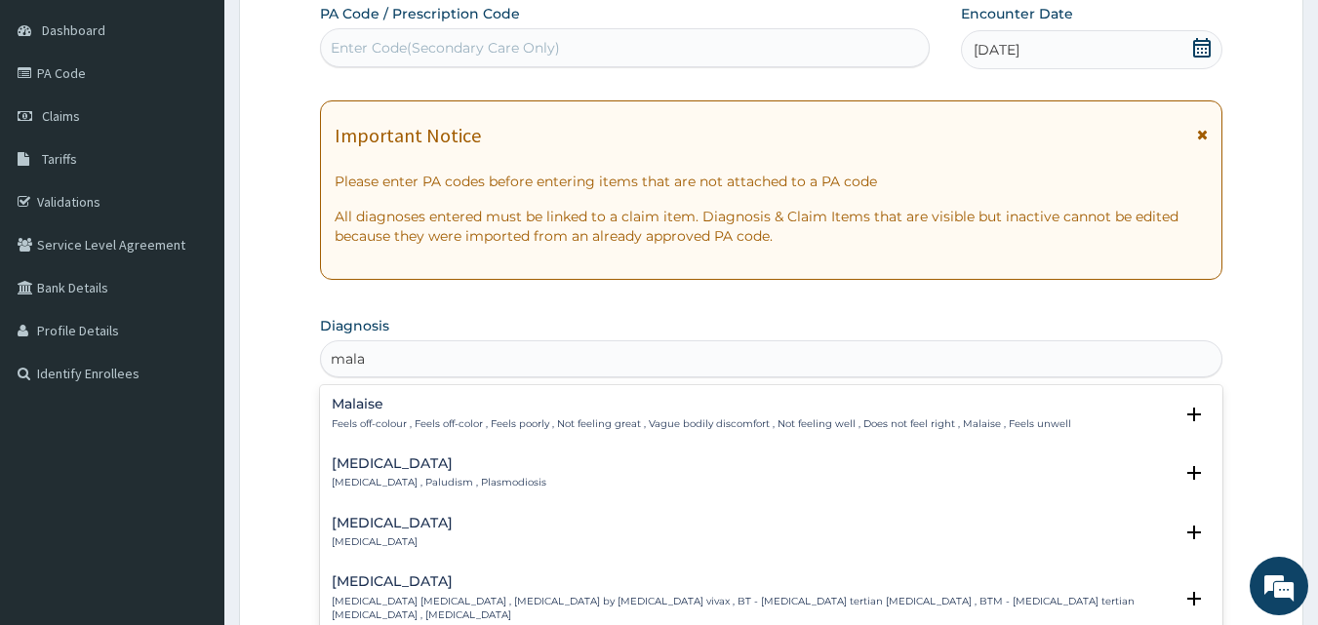
type input "malar"
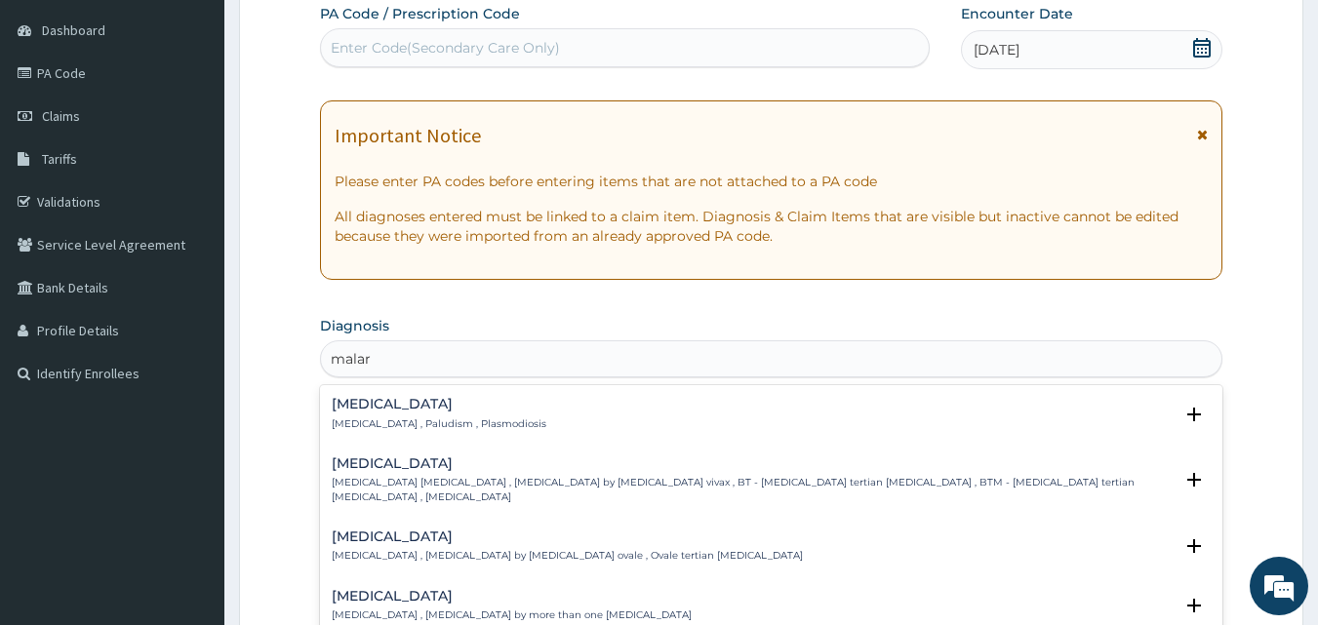
click at [431, 415] on div "[MEDICAL_DATA] [MEDICAL_DATA] , Paludism , Plasmodiosis" at bounding box center [439, 414] width 215 height 34
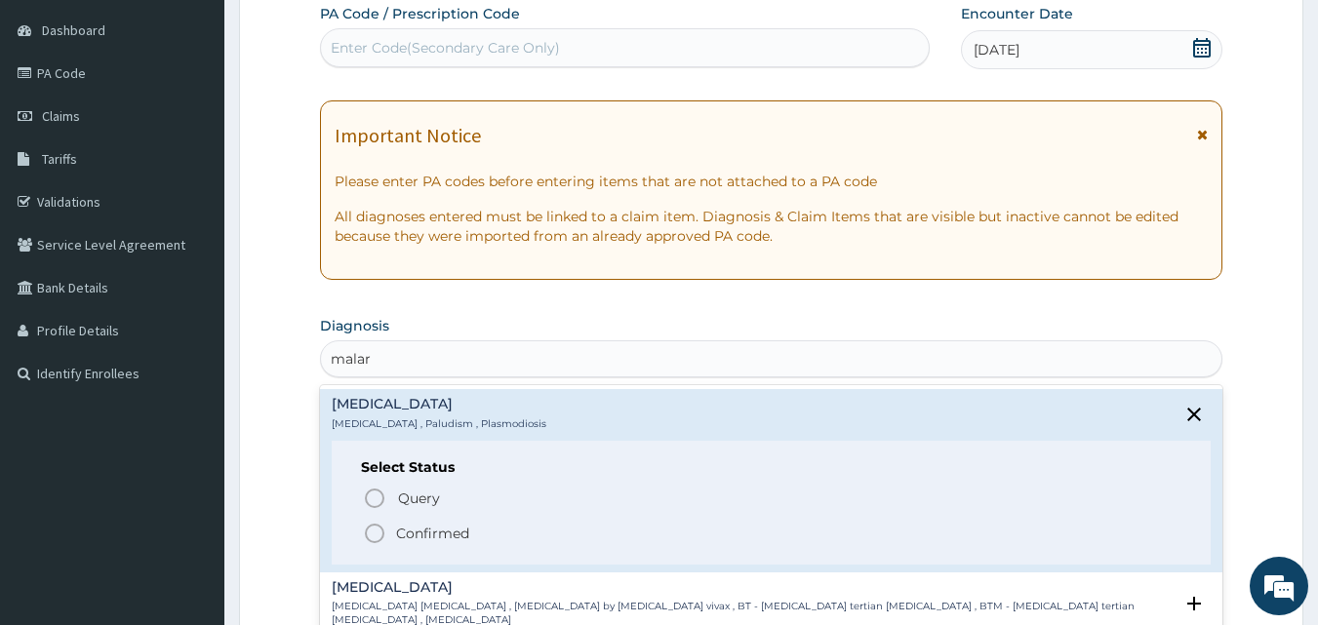
click at [376, 530] on icon "status option filled" at bounding box center [374, 533] width 23 height 23
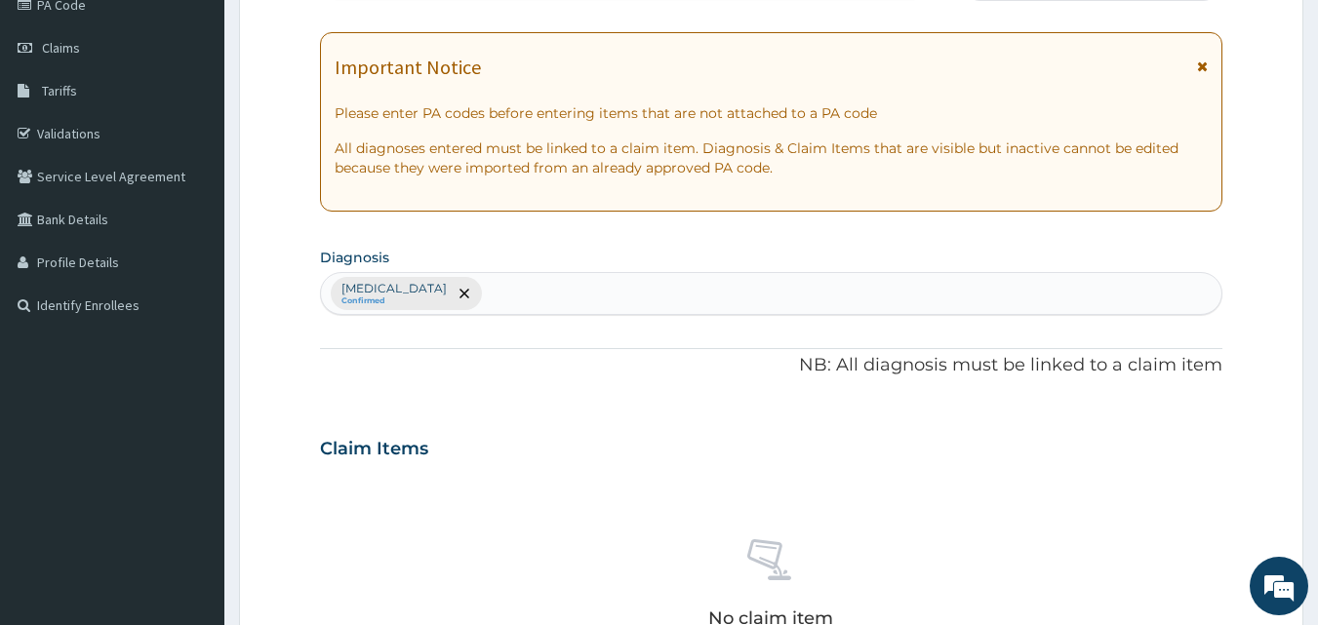
scroll to position [280, 0]
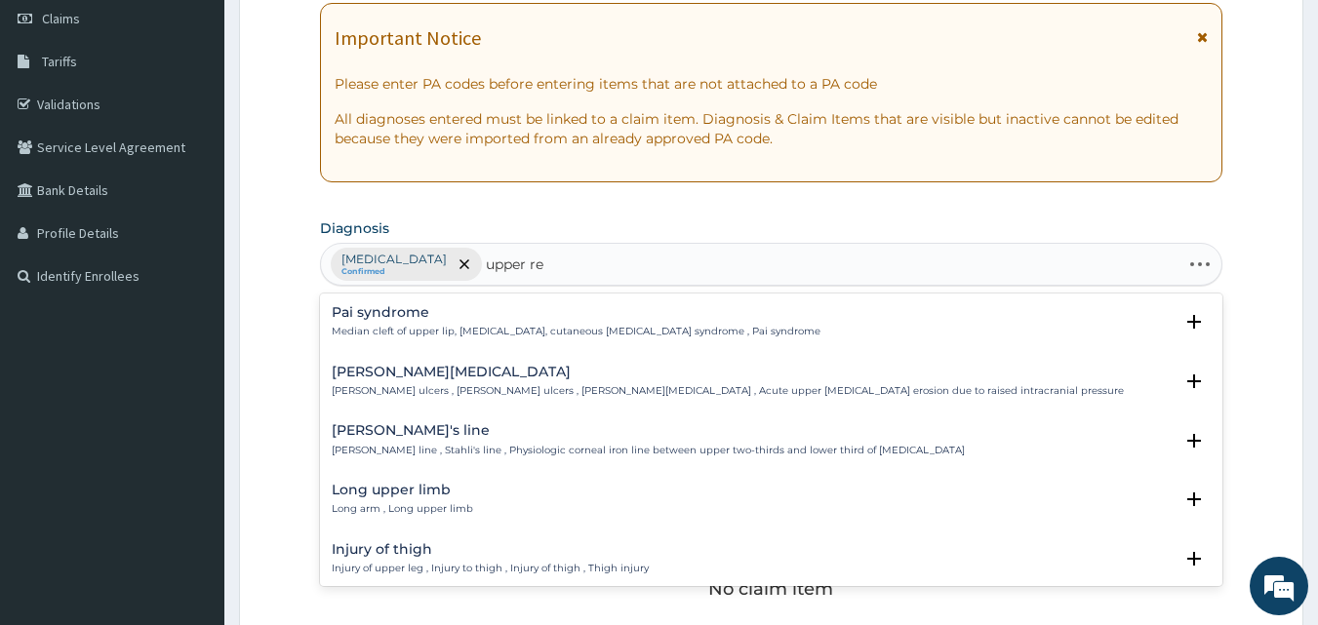
type input "upper res"
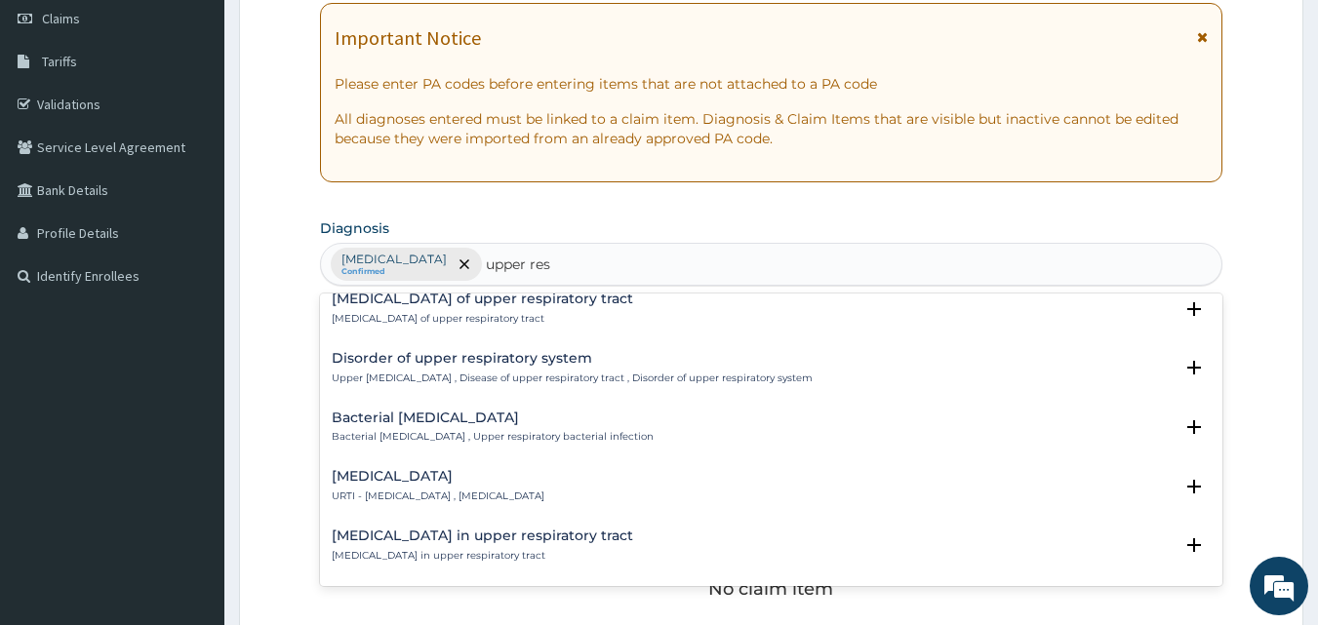
scroll to position [488, 0]
click at [486, 483] on h4 "[MEDICAL_DATA]" at bounding box center [438, 475] width 213 height 15
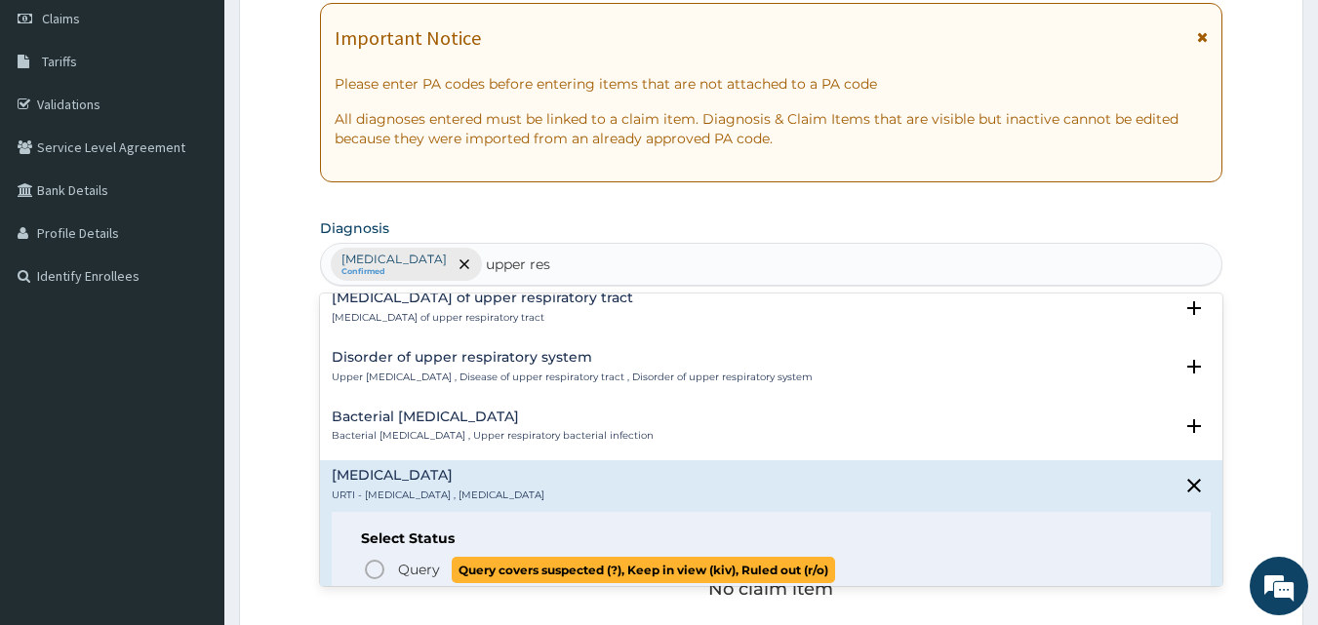
scroll to position [585, 0]
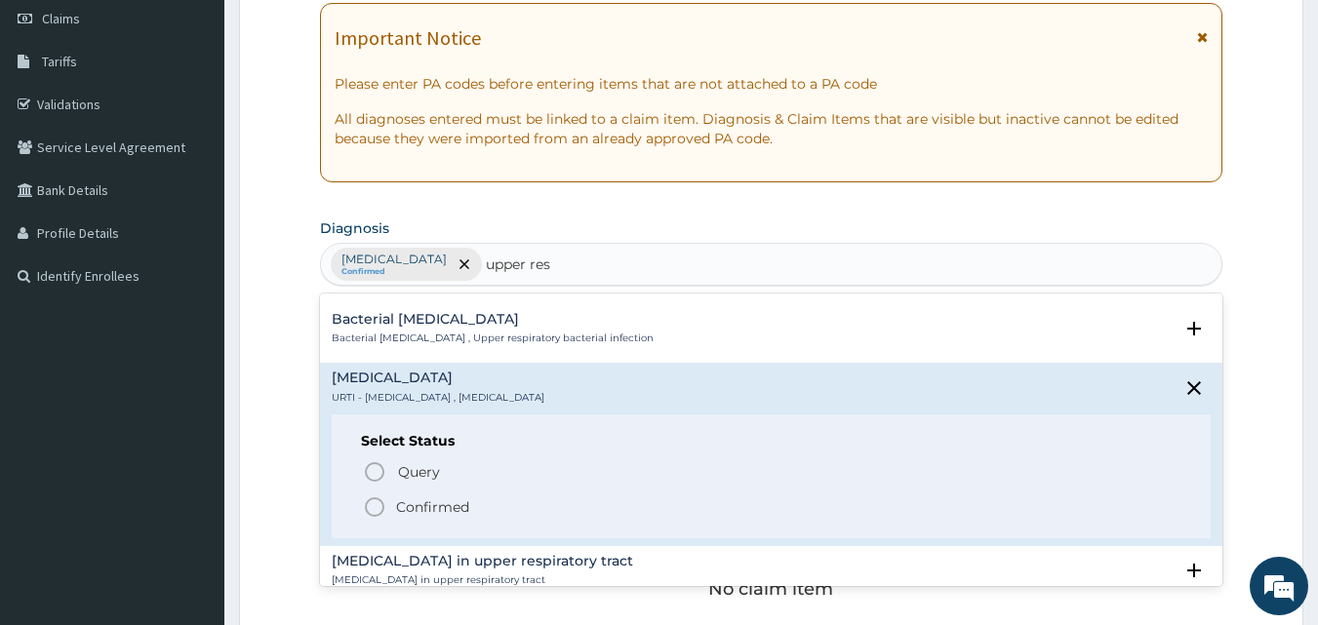
click at [377, 511] on icon "status option filled" at bounding box center [374, 506] width 23 height 23
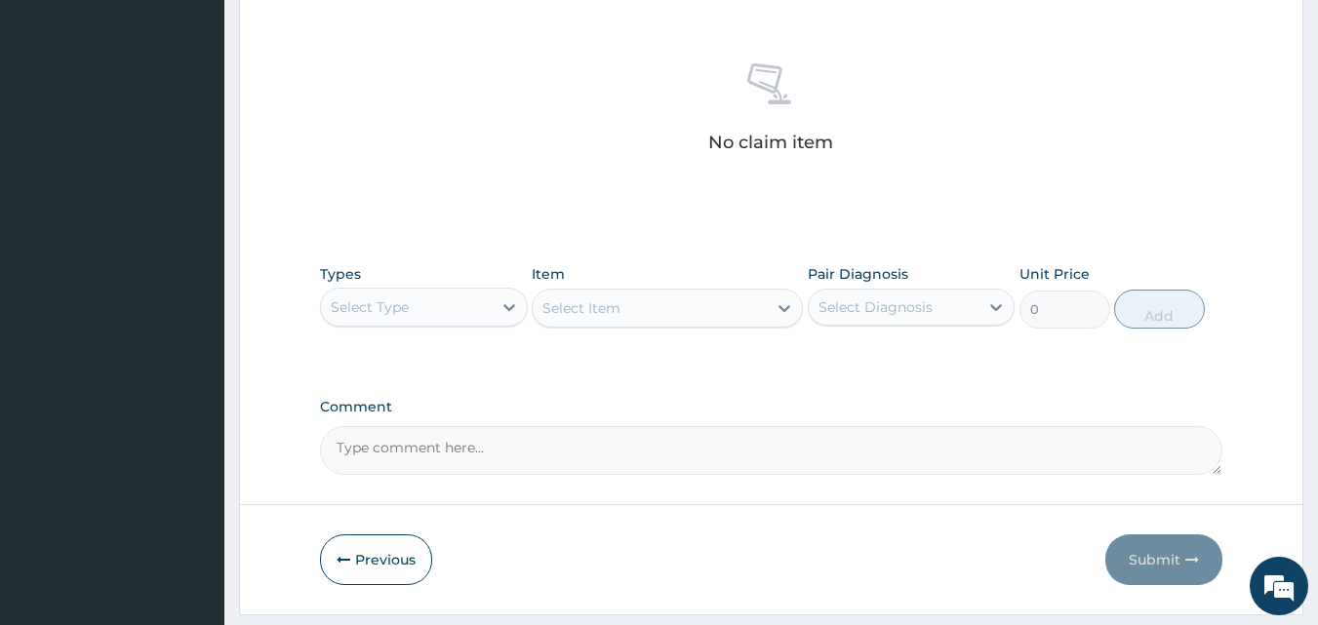
scroll to position [781, 0]
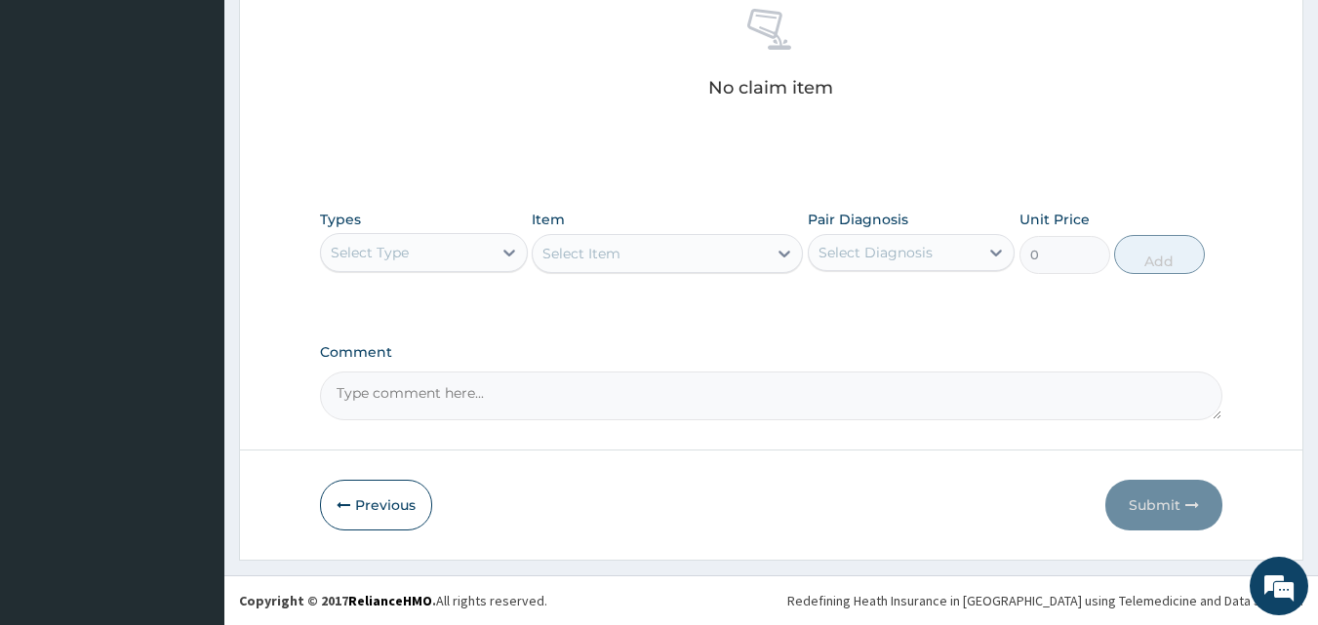
click at [479, 255] on div "Select Type" at bounding box center [406, 252] width 171 height 31
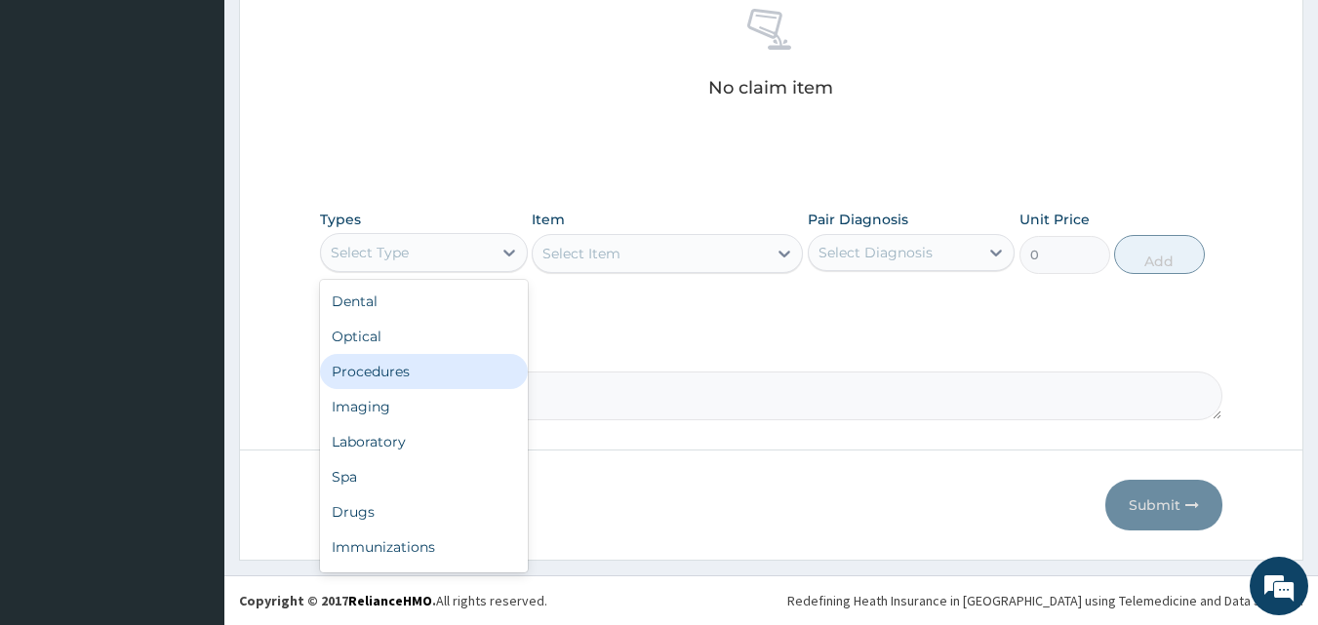
click at [390, 372] on div "Procedures" at bounding box center [424, 371] width 208 height 35
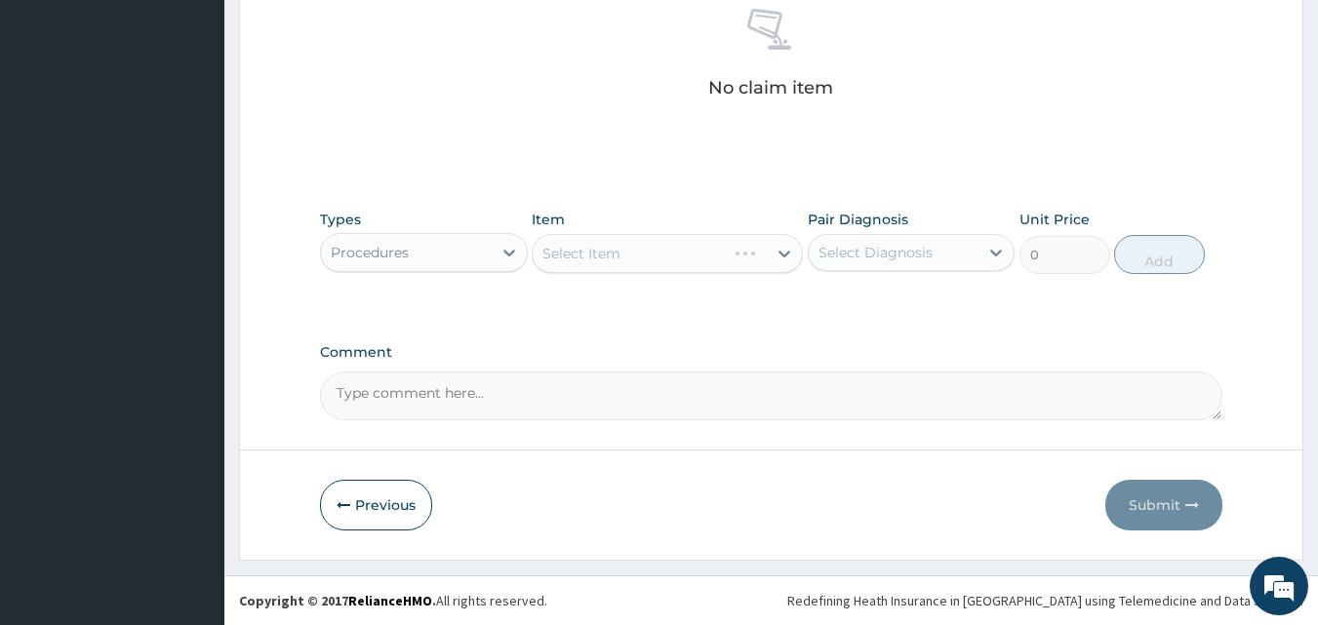
click at [771, 250] on div "Select Item" at bounding box center [667, 253] width 271 height 39
click at [925, 252] on div "Select Diagnosis" at bounding box center [875, 253] width 114 height 20
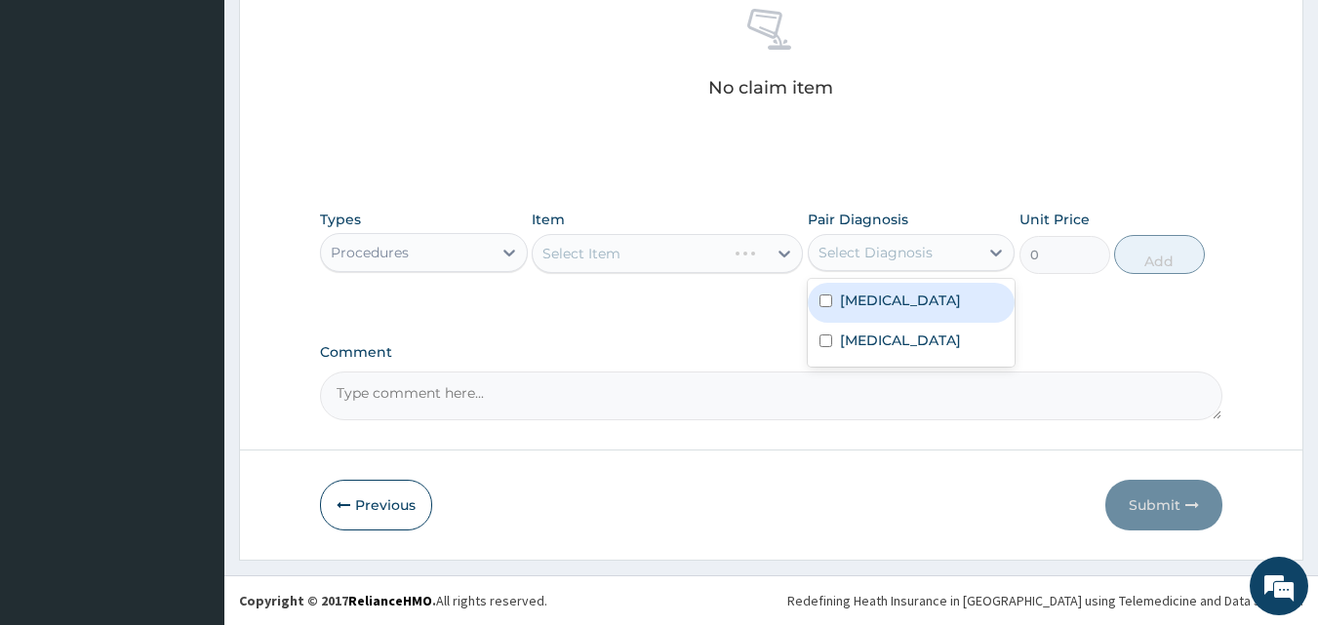
click at [822, 300] on input "checkbox" at bounding box center [825, 301] width 13 height 13
checkbox input "true"
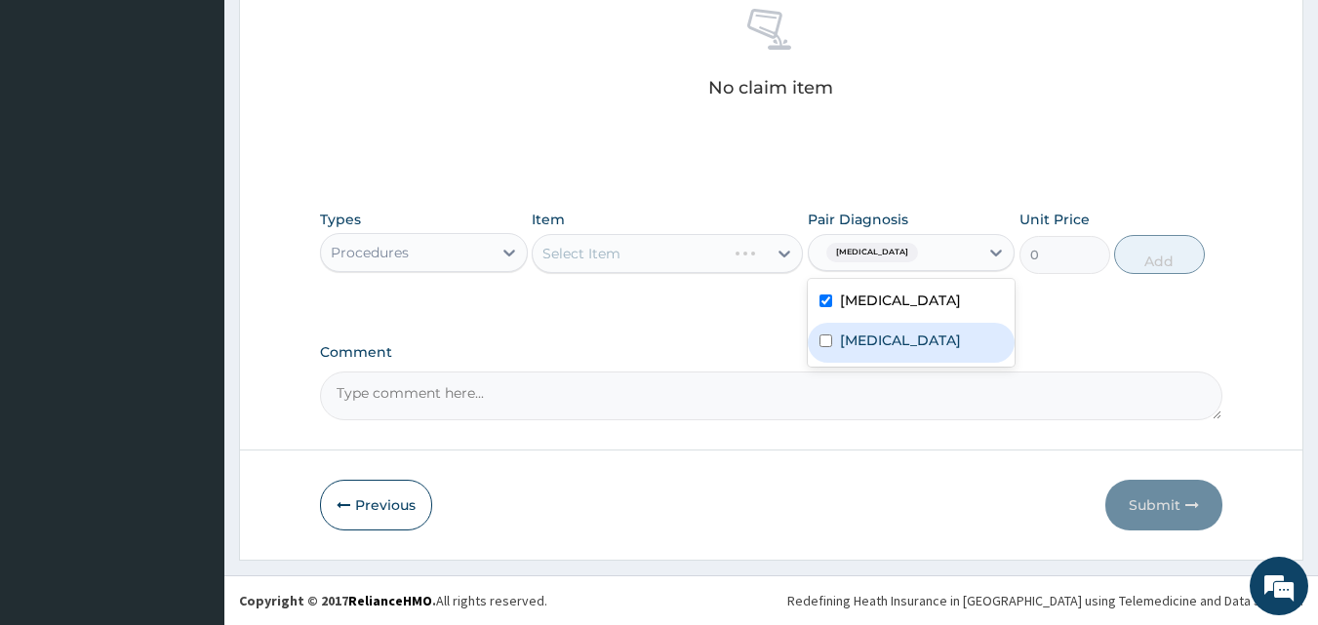
click at [813, 350] on div "[MEDICAL_DATA]" at bounding box center [912, 343] width 208 height 40
checkbox input "true"
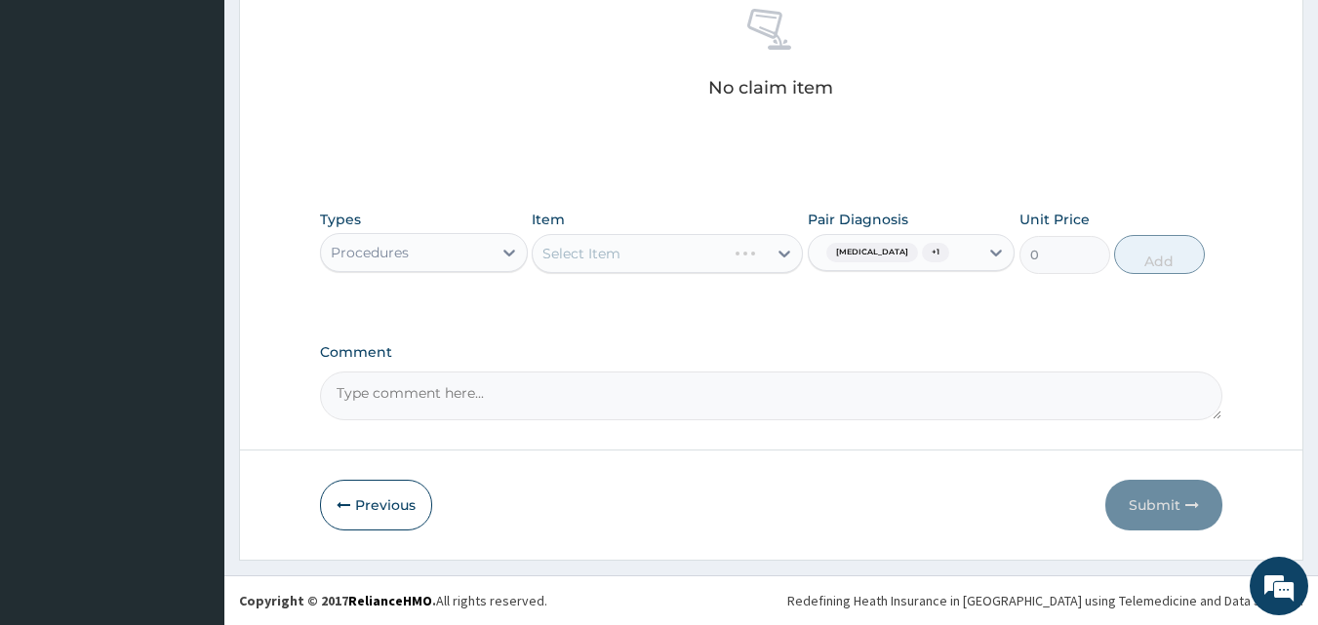
click at [739, 252] on div "Select Item" at bounding box center [667, 253] width 271 height 39
click at [777, 251] on icon at bounding box center [784, 254] width 20 height 20
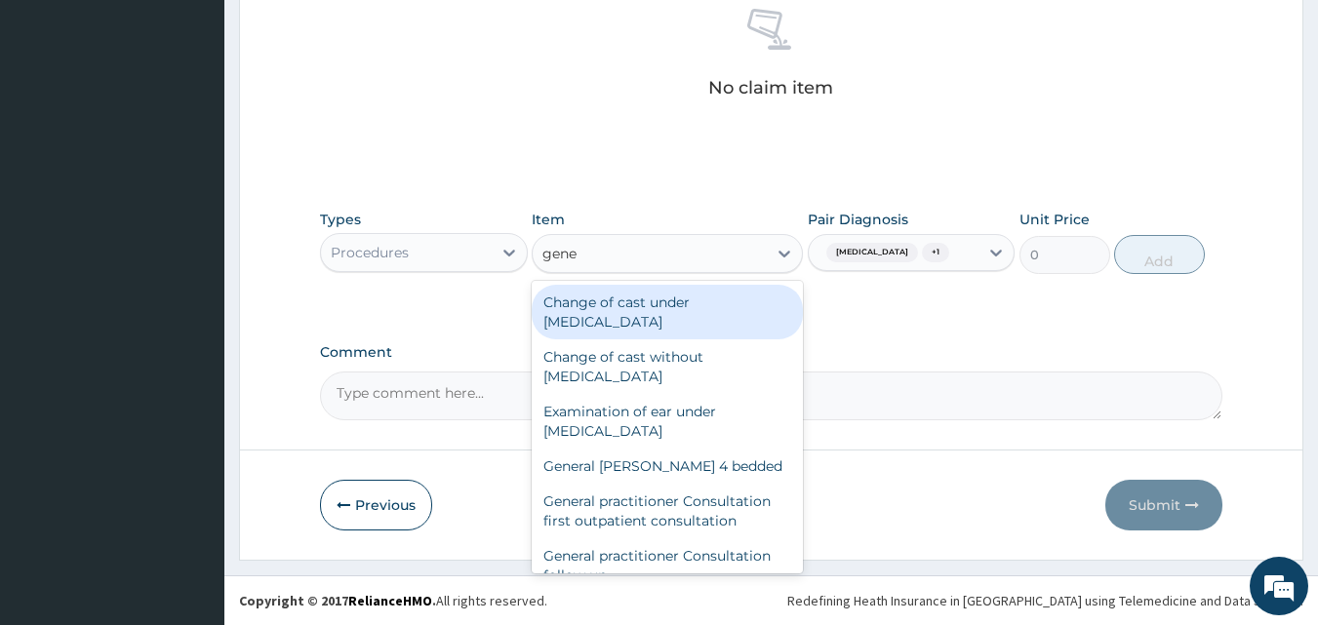
type input "gener"
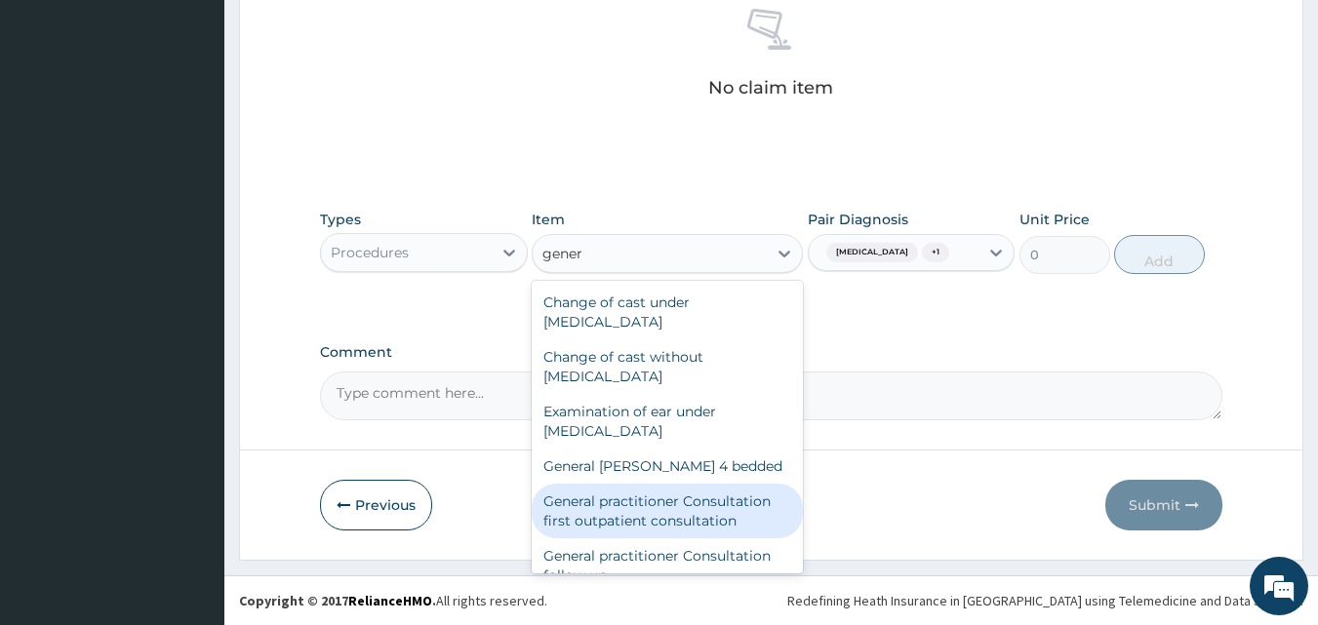
click at [680, 511] on div "General practitioner Consultation first outpatient consultation" at bounding box center [667, 511] width 271 height 55
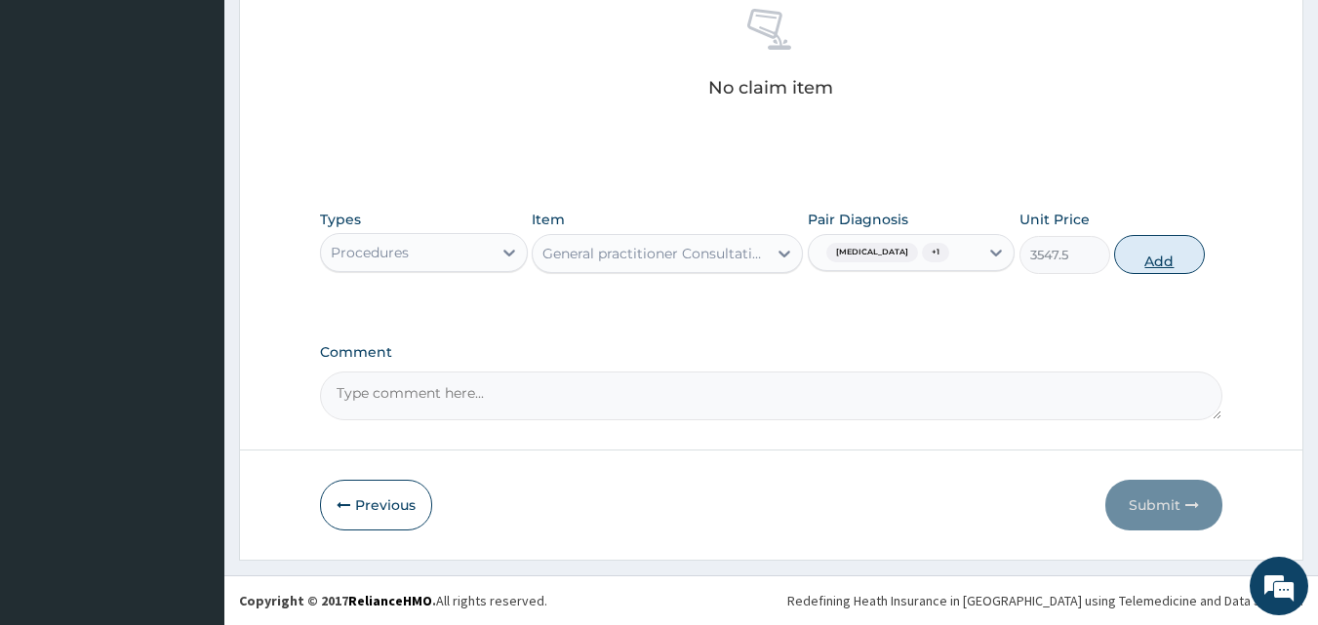
click at [1175, 263] on button "Add" at bounding box center [1159, 254] width 91 height 39
type input "0"
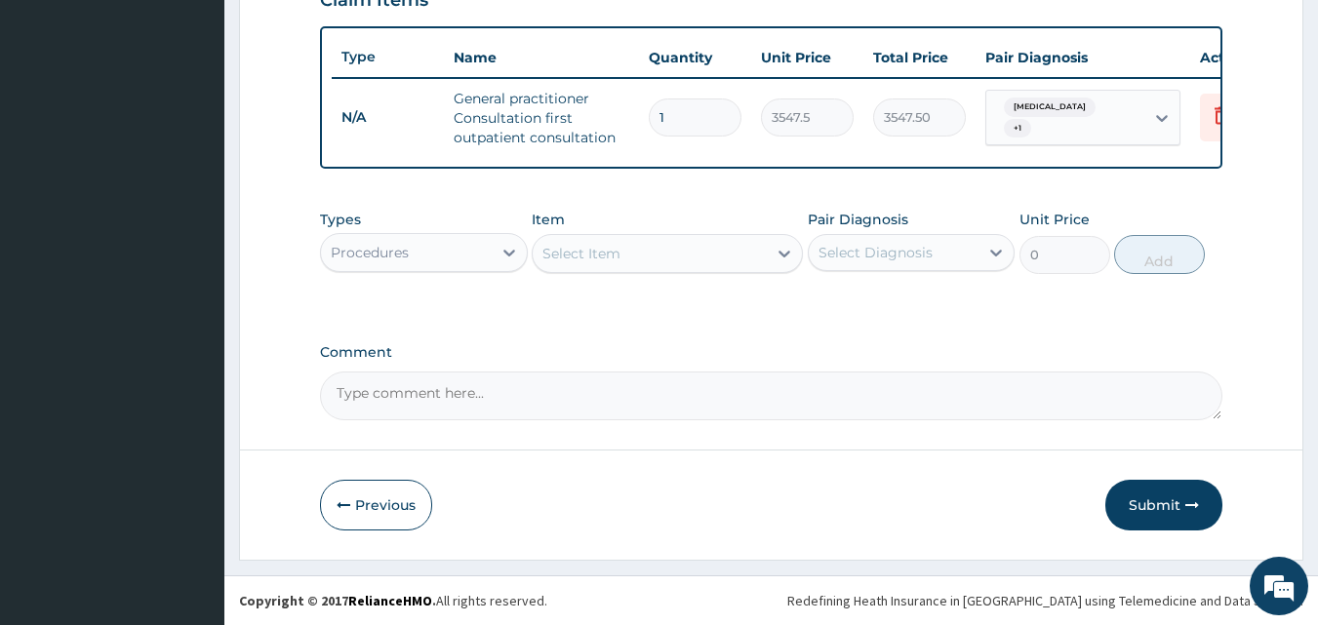
scroll to position [714, 0]
click at [489, 257] on div "Procedures" at bounding box center [406, 252] width 171 height 31
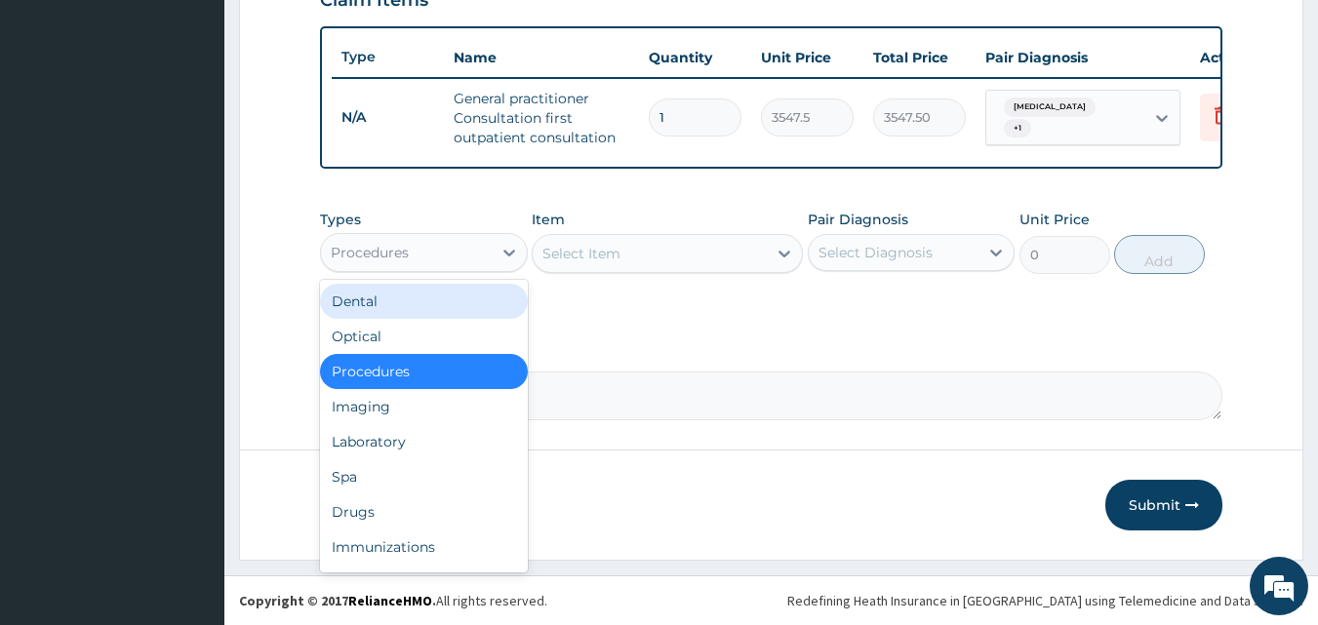
click at [717, 256] on div "Select Item" at bounding box center [650, 253] width 234 height 31
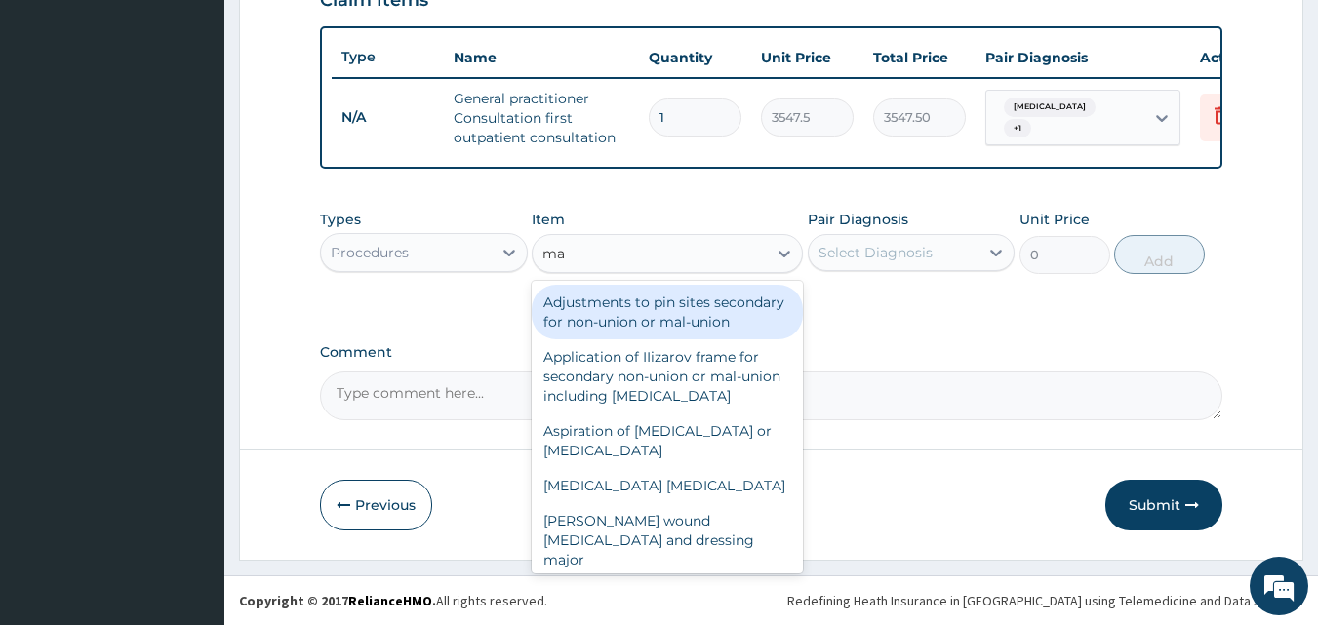
type input "m"
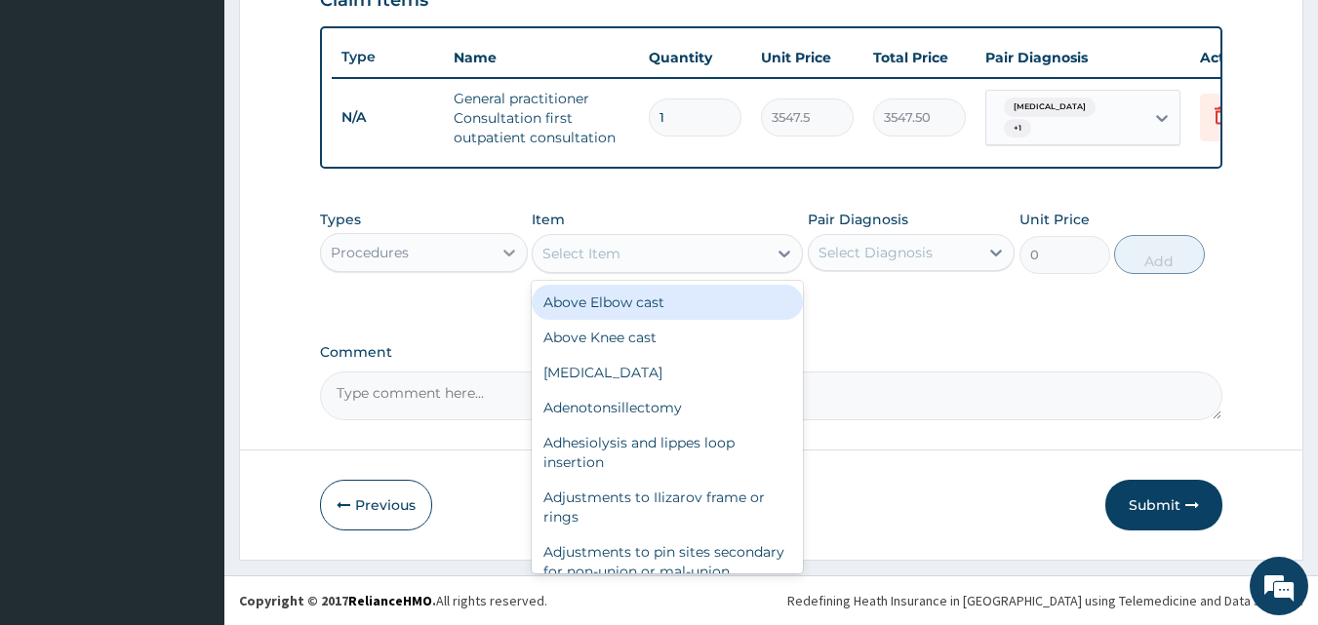
click at [513, 256] on icon at bounding box center [509, 253] width 20 height 20
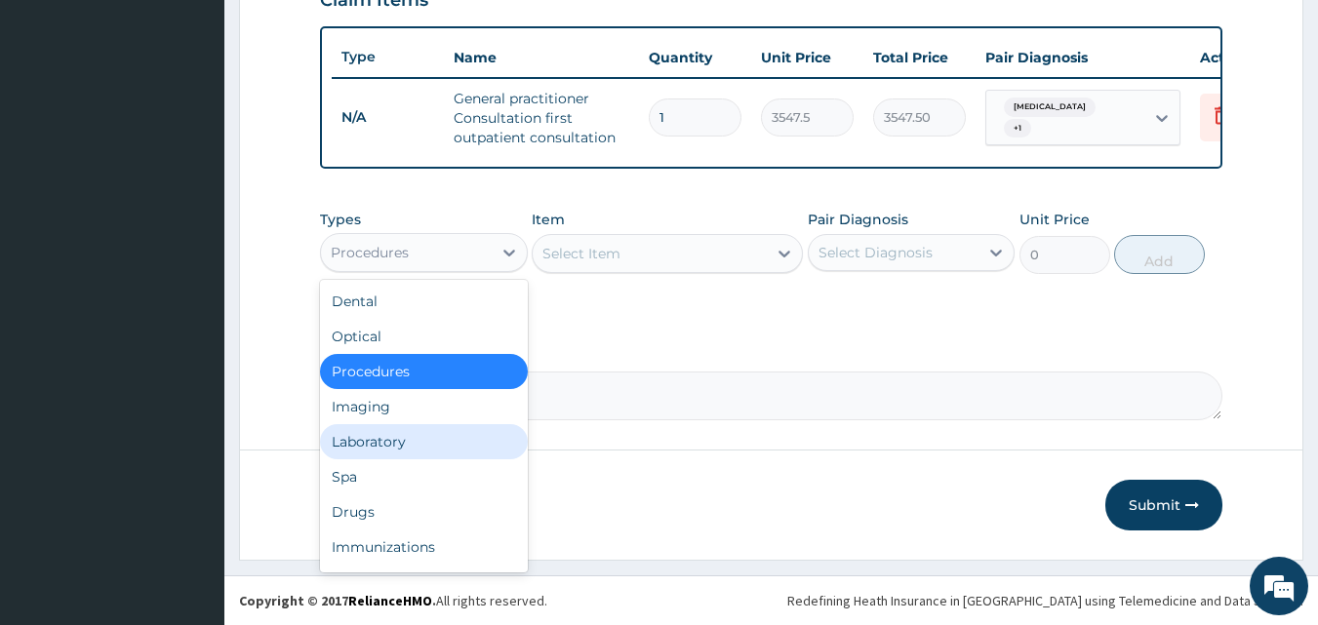
click at [452, 432] on div "Laboratory" at bounding box center [424, 441] width 208 height 35
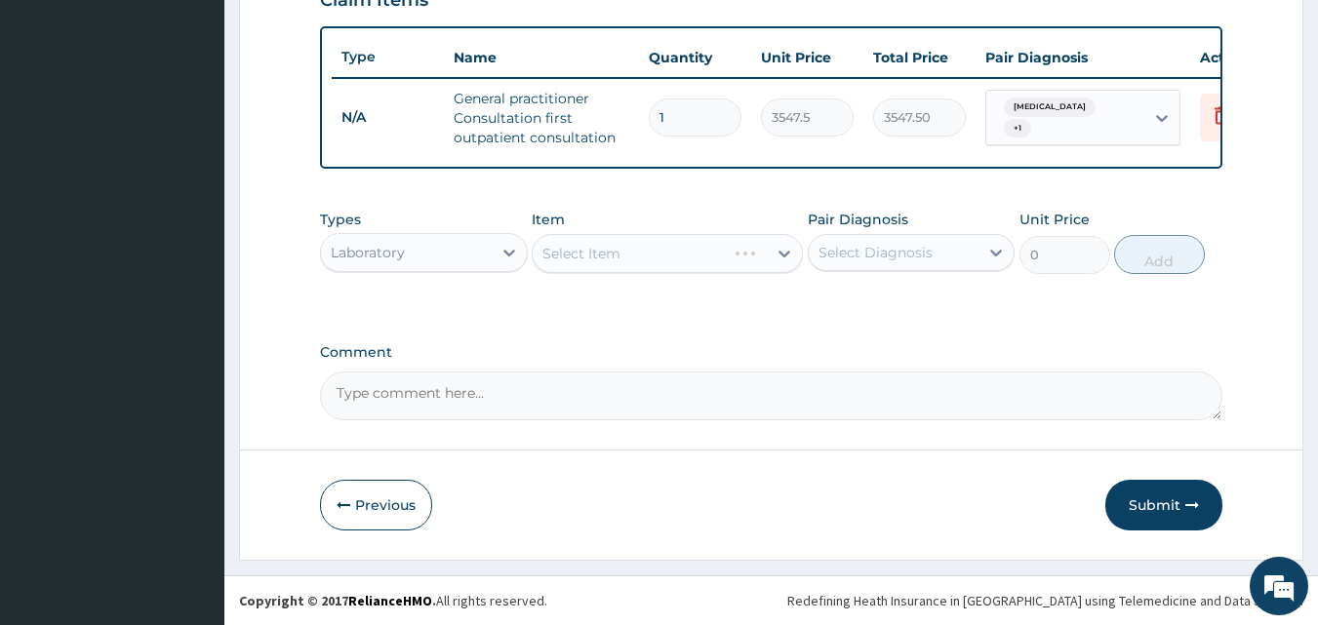
click at [706, 258] on div "Select Item" at bounding box center [667, 253] width 271 height 39
click at [783, 256] on div "Select Item" at bounding box center [667, 253] width 271 height 39
click at [751, 243] on div "Select Item" at bounding box center [650, 253] width 234 height 31
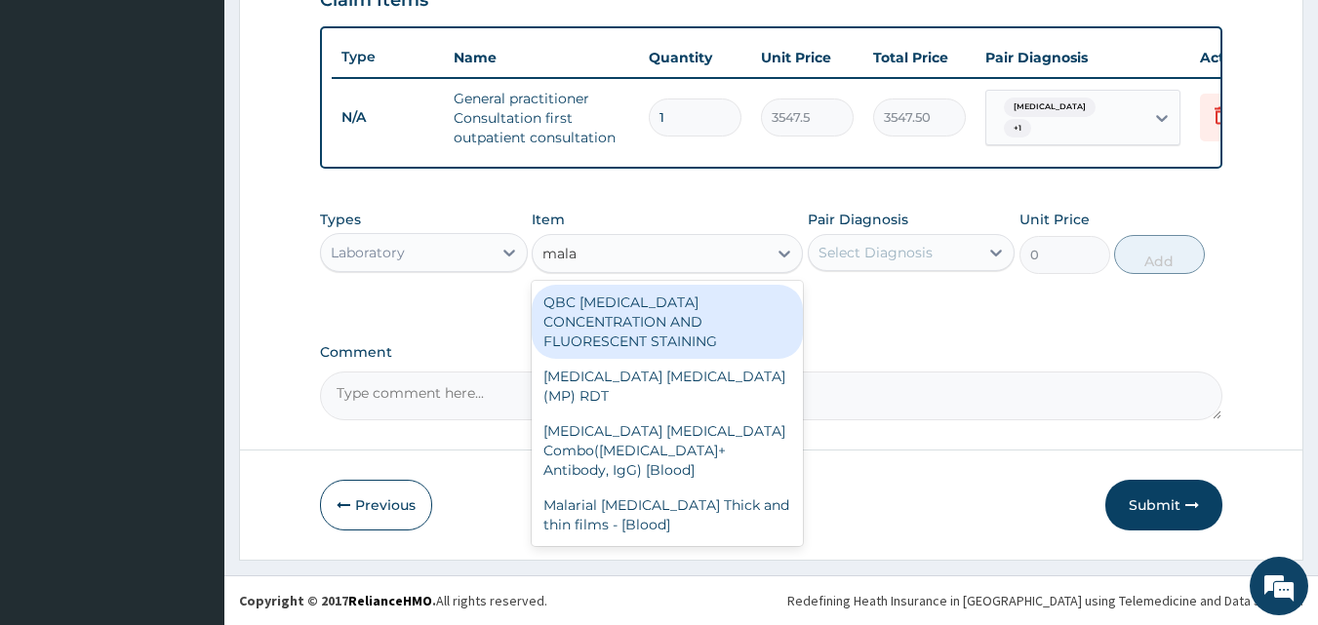
type input "malar"
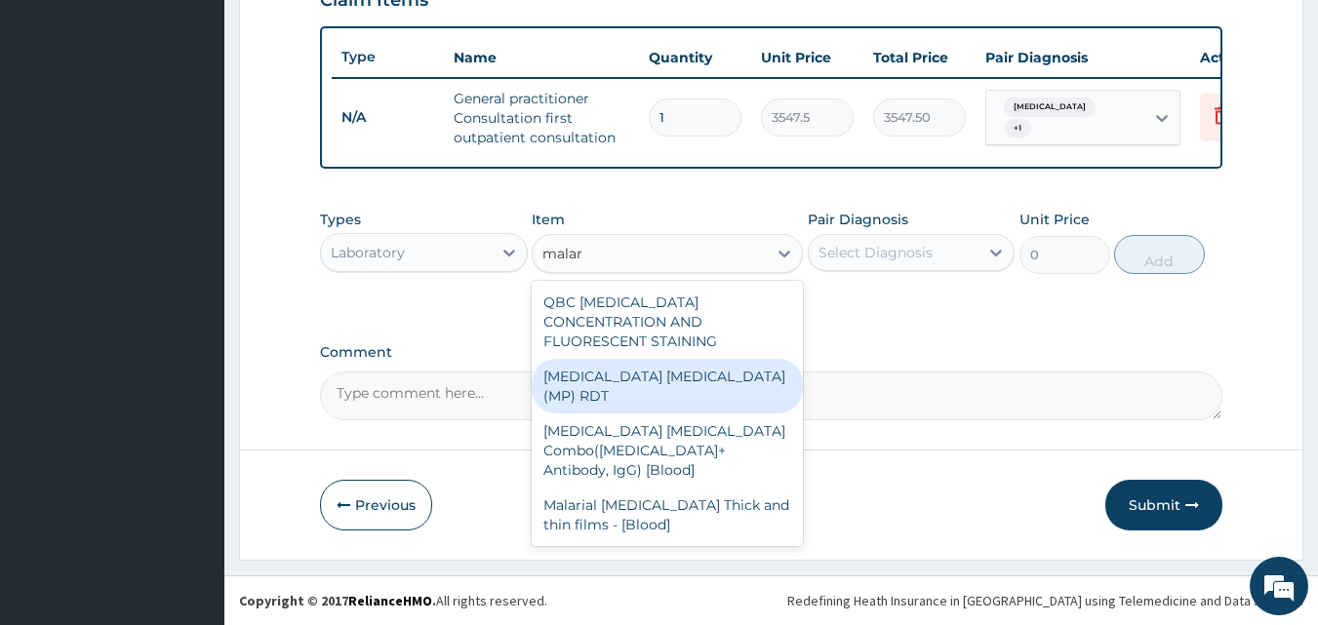
click at [697, 359] on div "[MEDICAL_DATA] [MEDICAL_DATA] (MP) RDT" at bounding box center [667, 386] width 271 height 55
type input "1612.5"
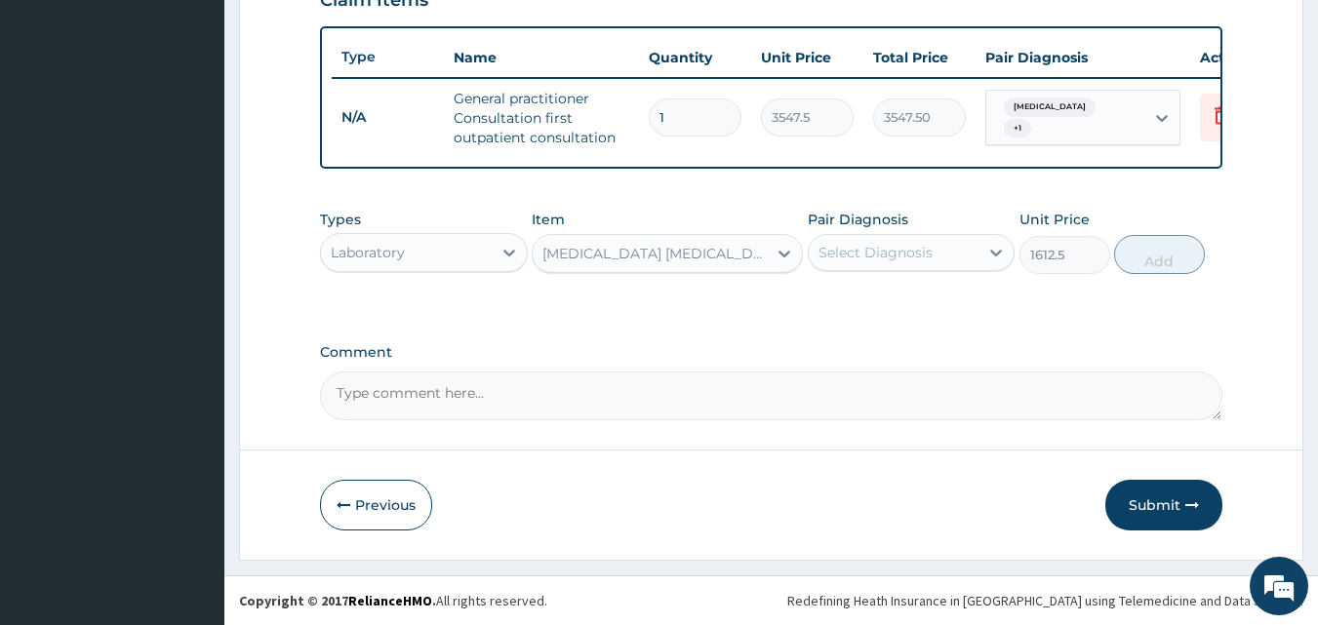
click at [935, 243] on div "Select Diagnosis" at bounding box center [894, 252] width 171 height 31
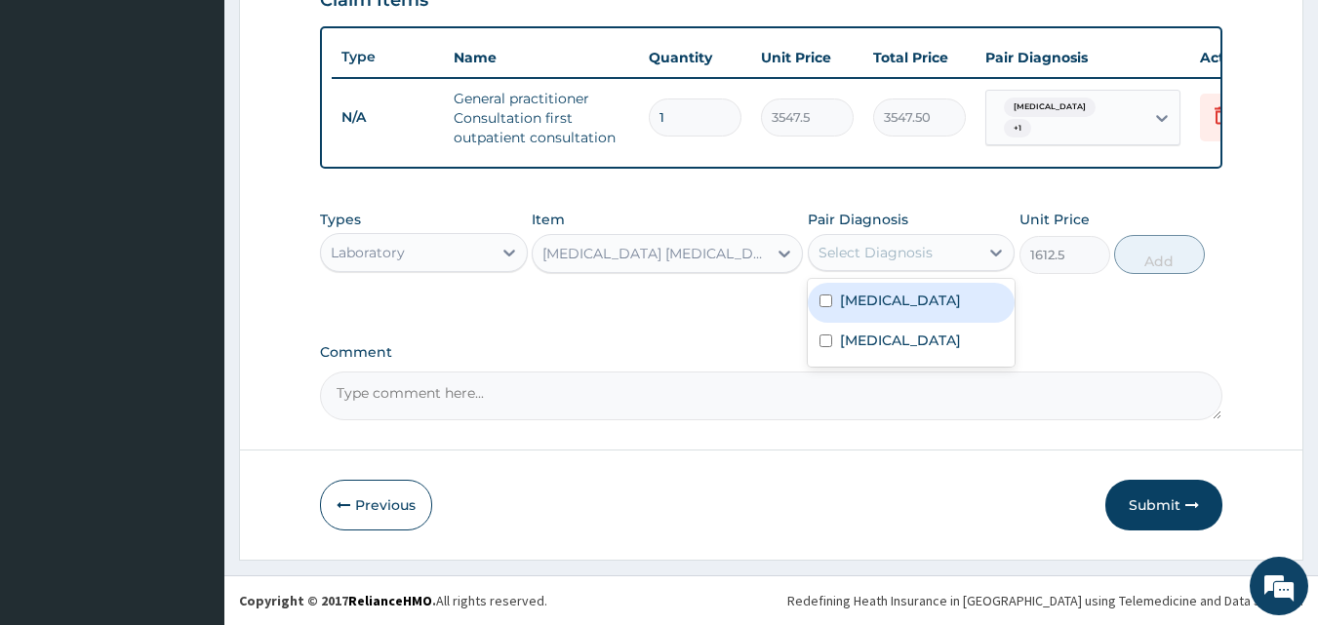
click at [838, 295] on div "[MEDICAL_DATA]" at bounding box center [912, 303] width 208 height 40
checkbox input "true"
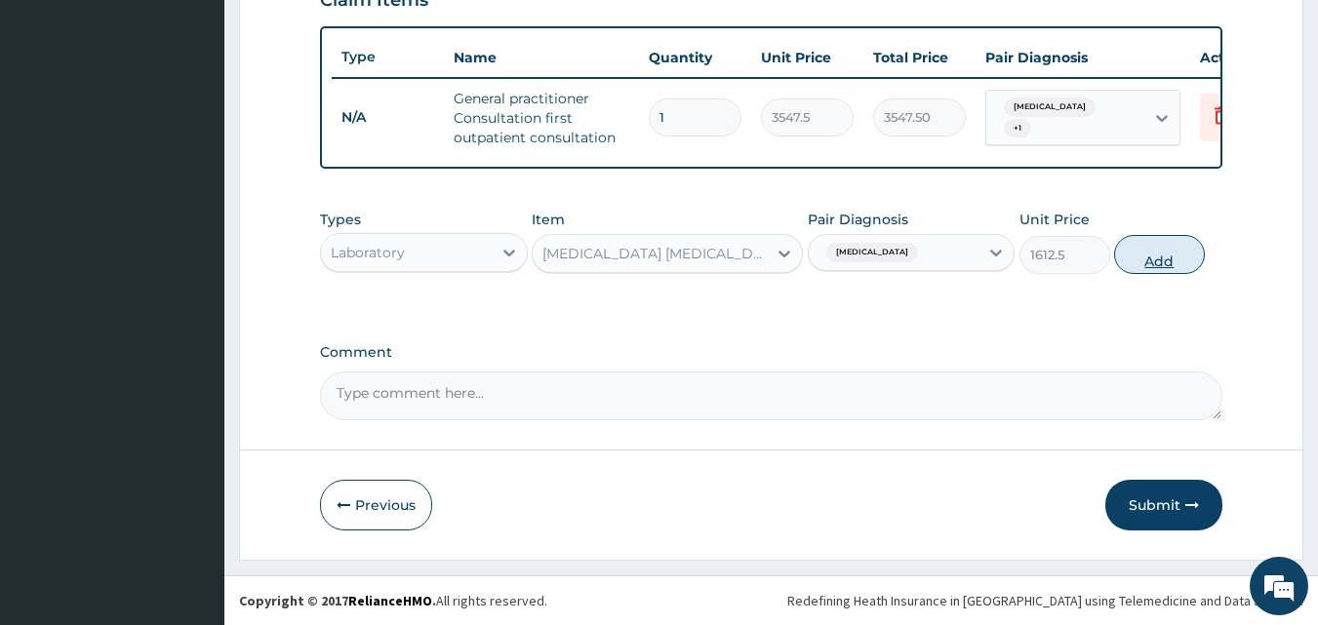
click at [1169, 251] on button "Add" at bounding box center [1159, 254] width 91 height 39
type input "0"
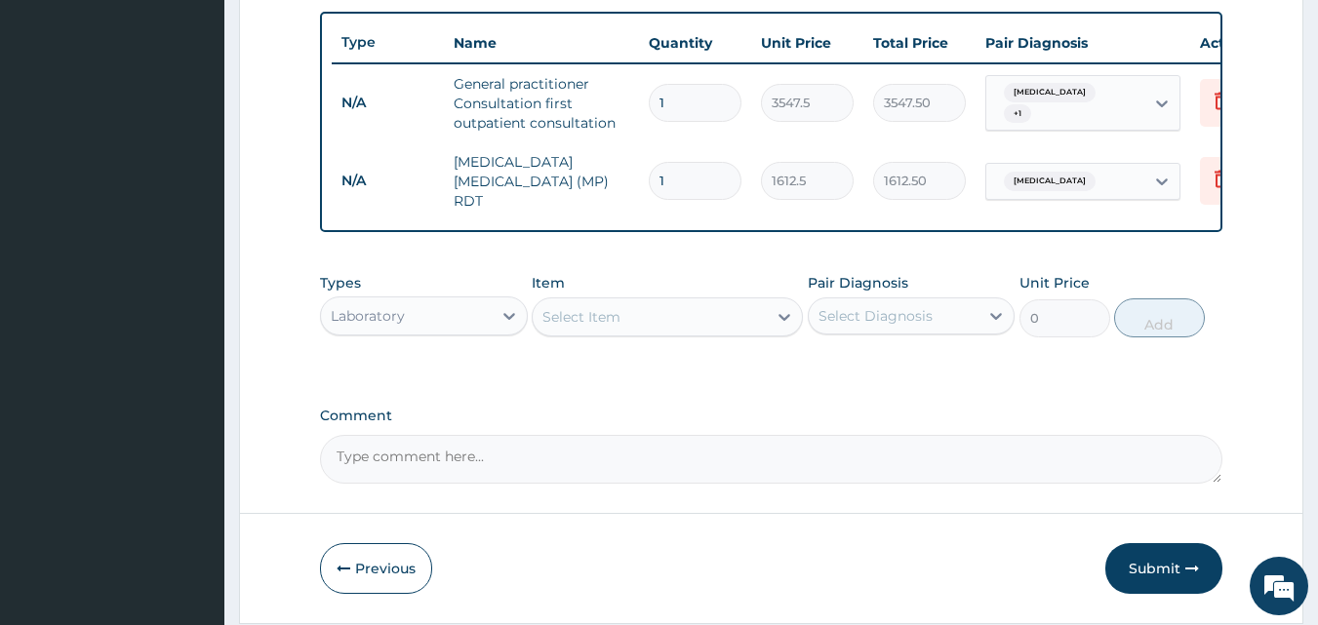
click at [692, 320] on div "Select Item" at bounding box center [650, 316] width 234 height 31
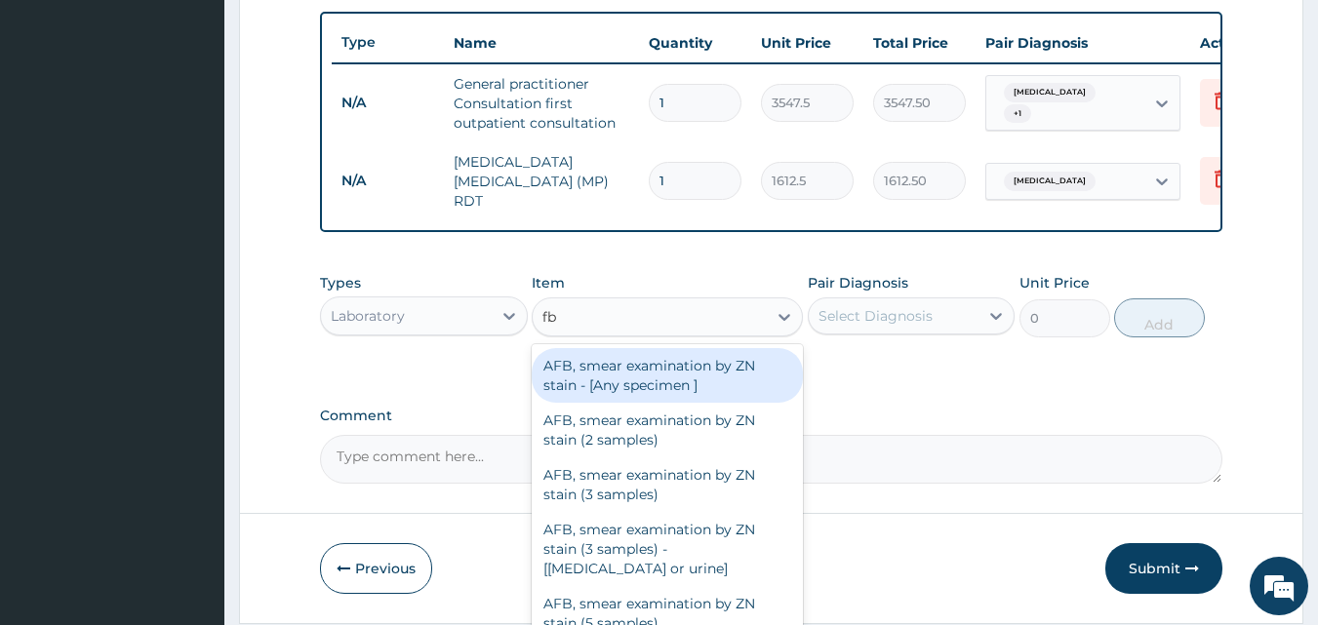
type input "fbc"
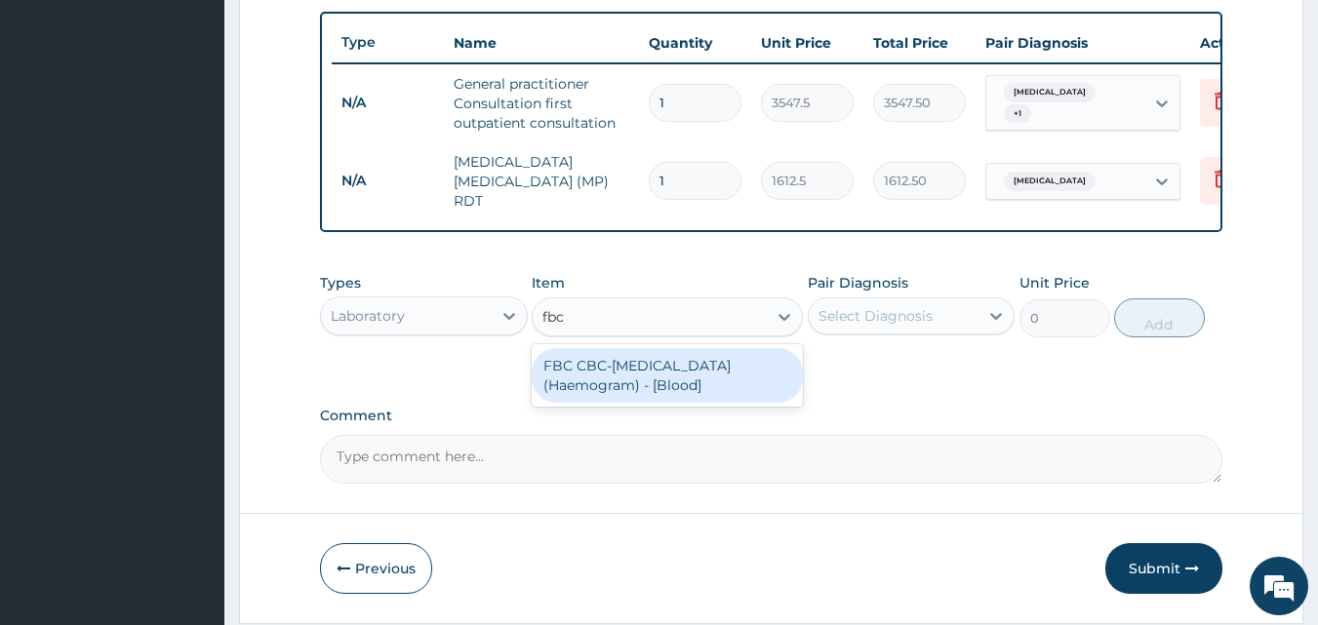
click at [650, 376] on div "FBC CBC-[MEDICAL_DATA] (Haemogram) - [Blood]" at bounding box center [667, 375] width 271 height 55
type input "4300"
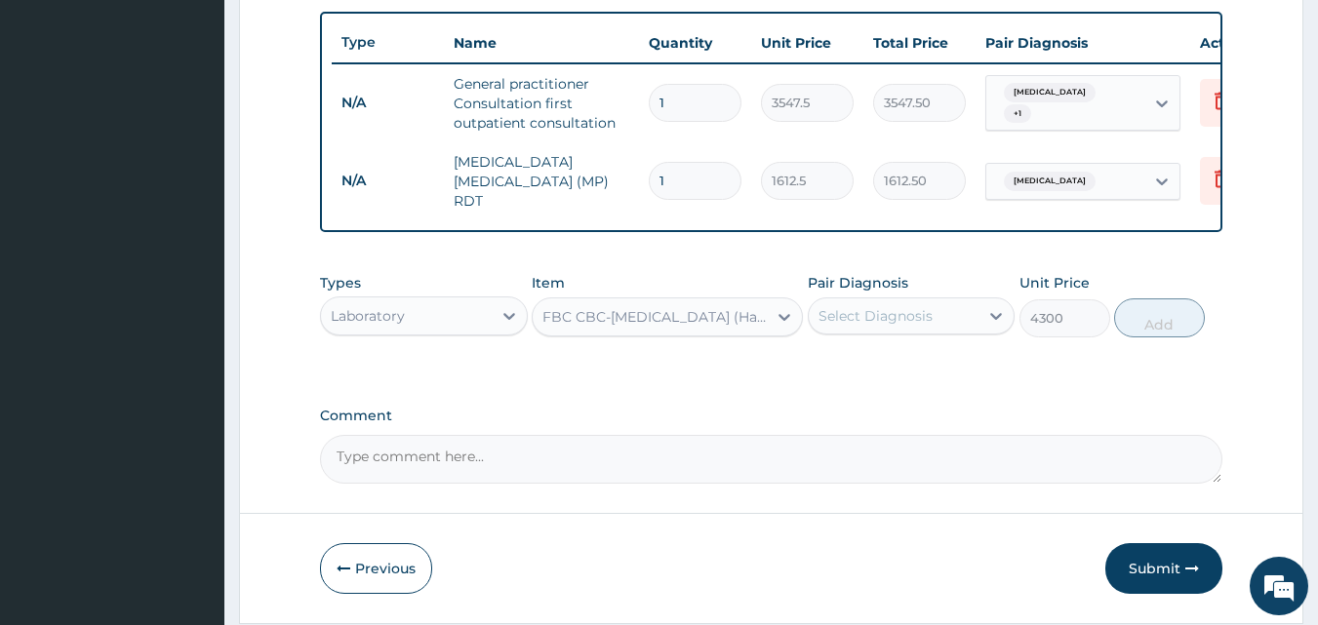
click at [970, 326] on div "Select Diagnosis" at bounding box center [894, 315] width 171 height 31
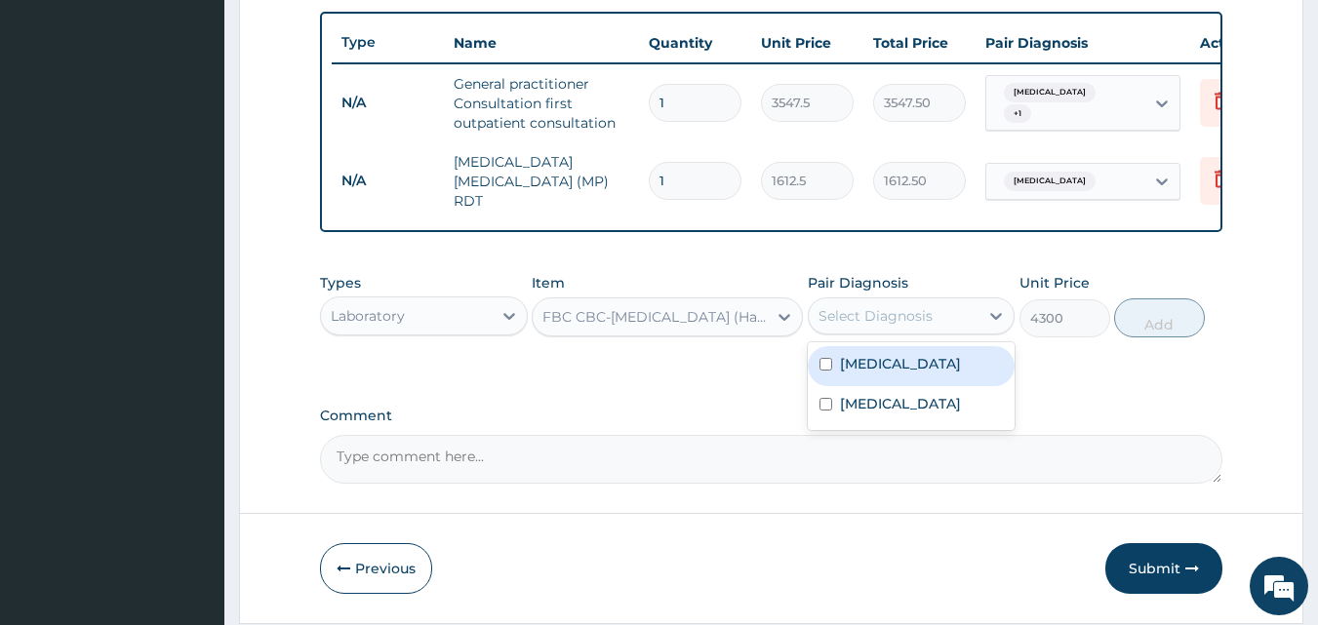
click at [930, 372] on div "[MEDICAL_DATA]" at bounding box center [912, 366] width 208 height 40
checkbox input "true"
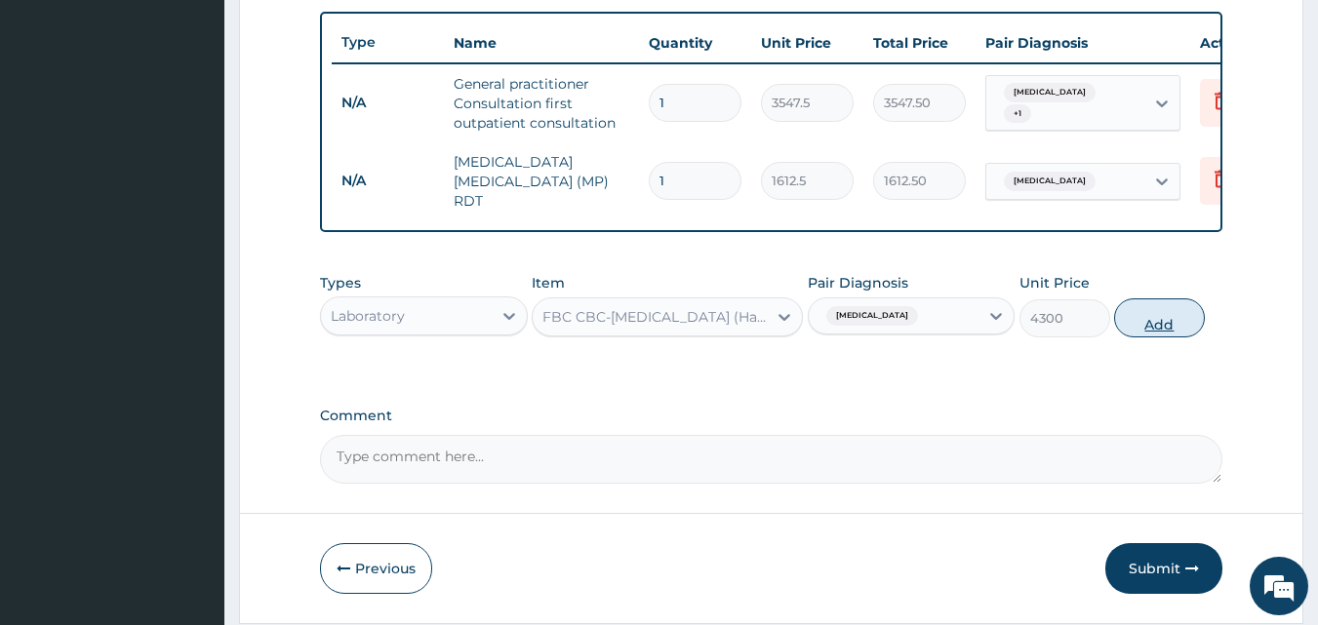
click at [1154, 324] on button "Add" at bounding box center [1159, 317] width 91 height 39
type input "0"
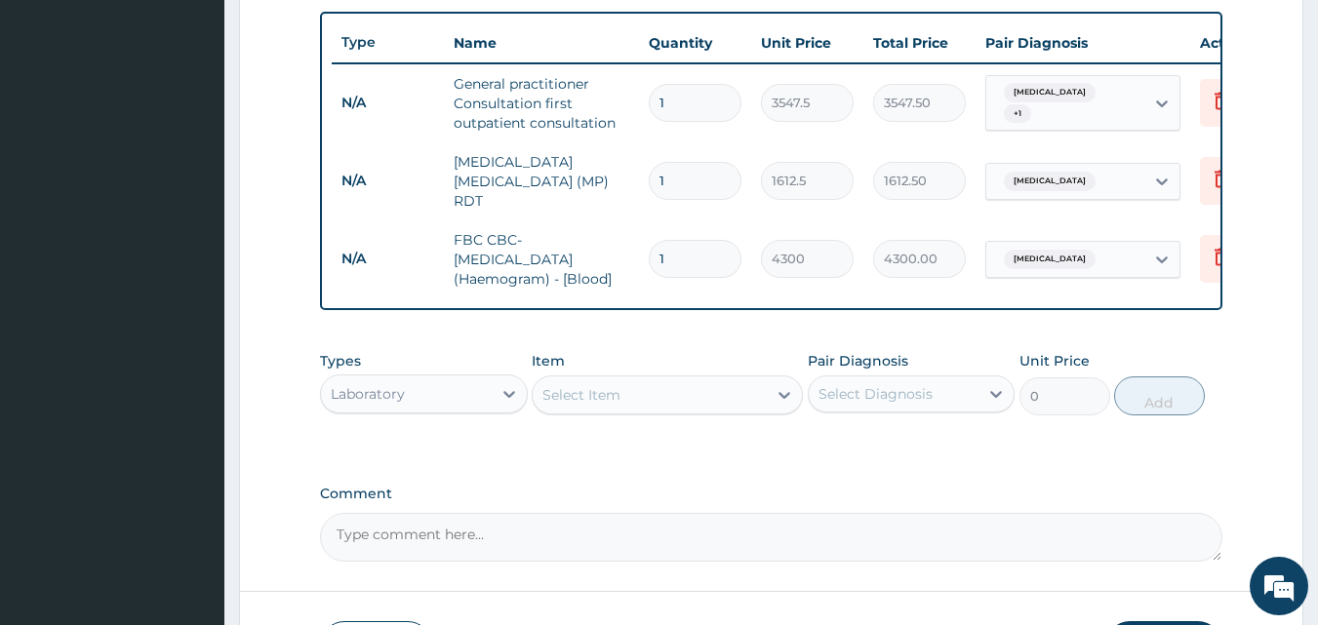
click at [687, 395] on div "Select Item" at bounding box center [650, 394] width 234 height 31
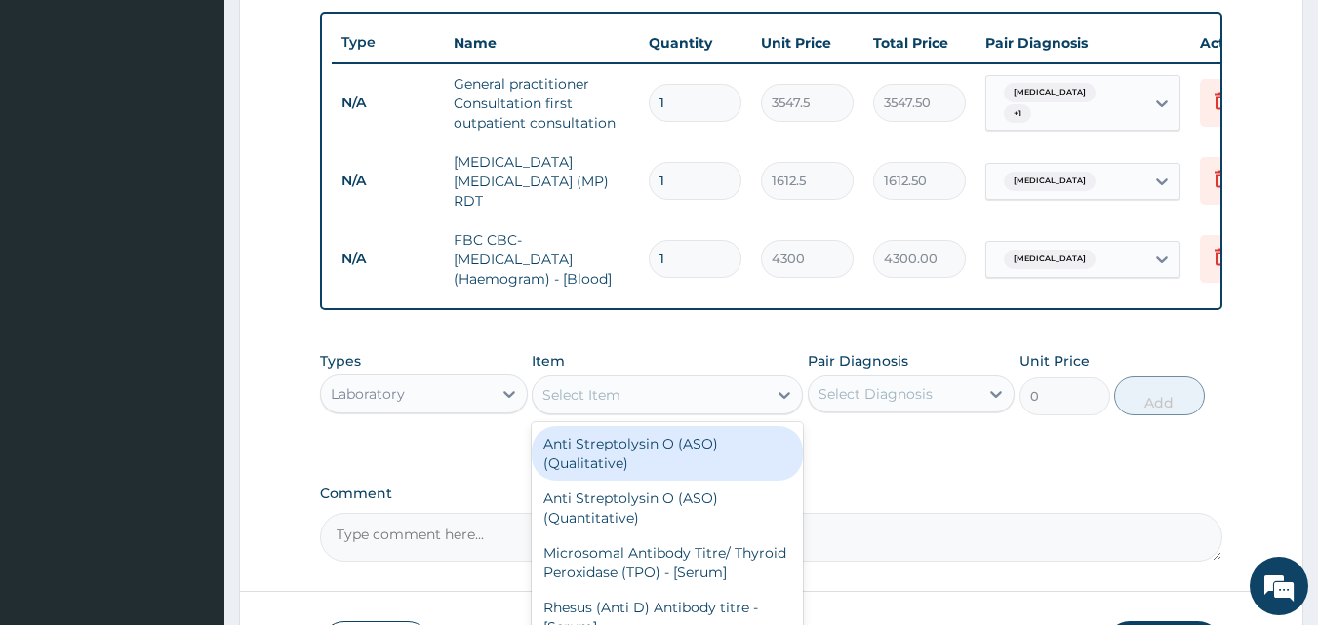
click at [465, 405] on div "Laboratory" at bounding box center [406, 393] width 171 height 31
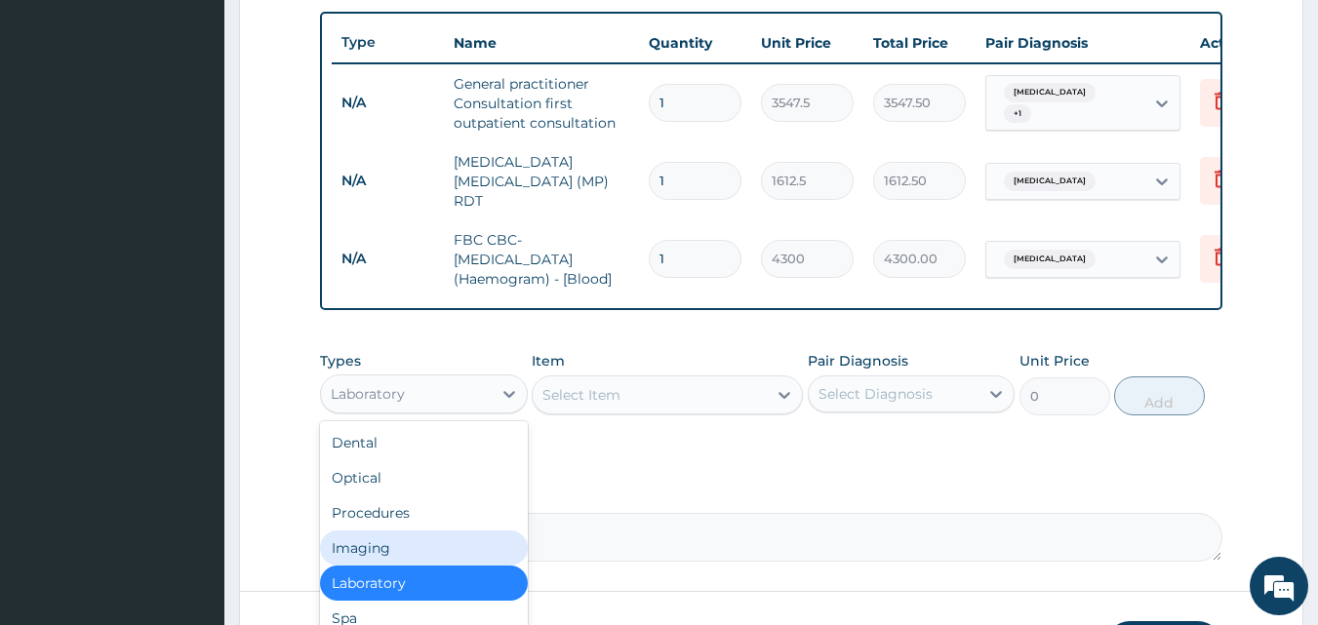
scroll to position [66, 0]
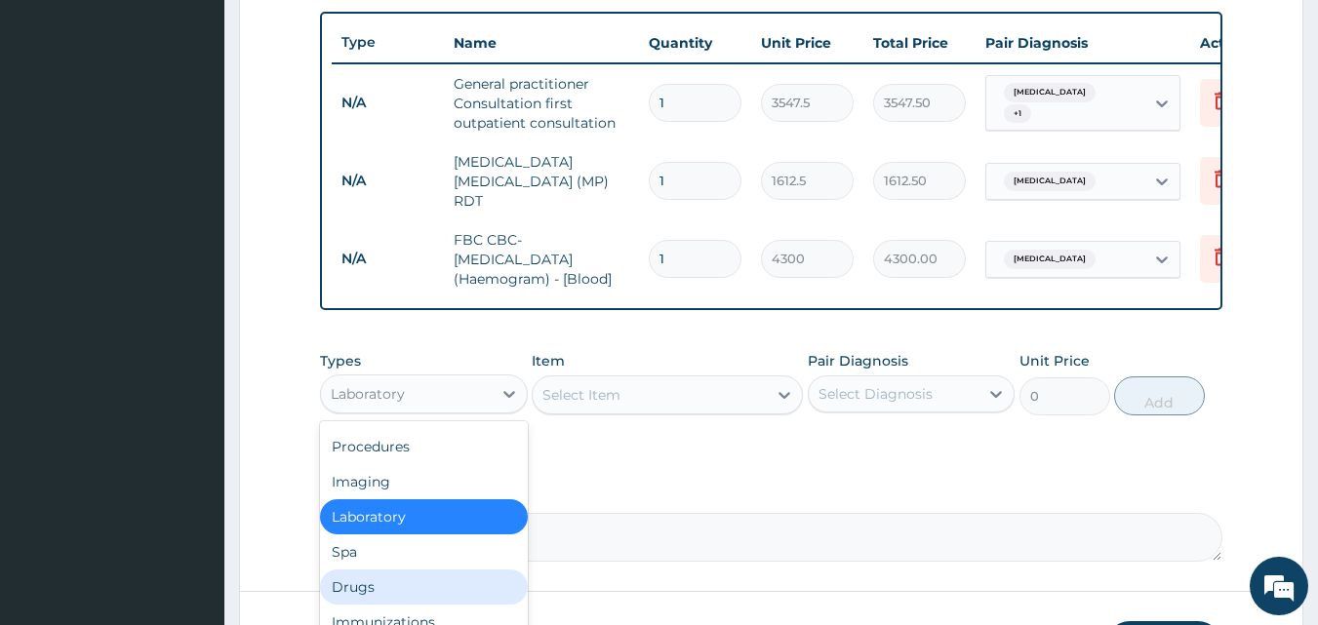
click at [363, 583] on div "Drugs" at bounding box center [424, 587] width 208 height 35
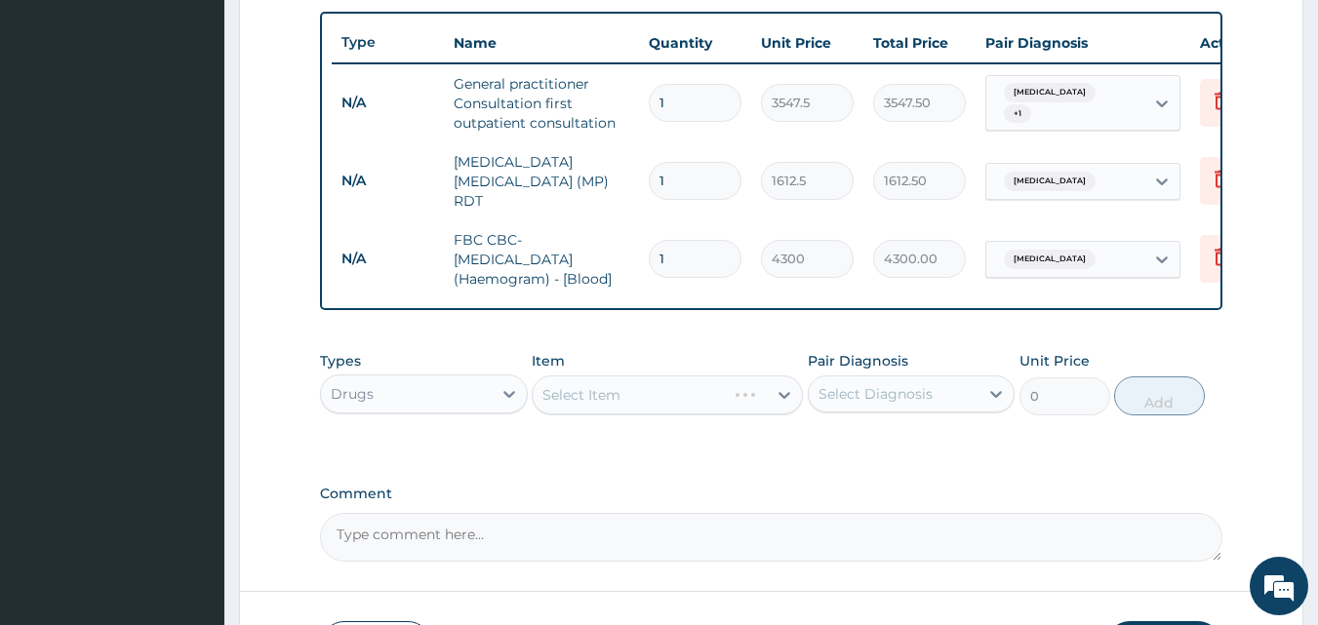
click at [669, 393] on div "Select Item" at bounding box center [667, 395] width 271 height 39
click at [710, 400] on div "Select Item" at bounding box center [667, 395] width 271 height 39
click at [795, 401] on div "Select Item" at bounding box center [667, 395] width 271 height 39
click at [849, 392] on div "Select Diagnosis" at bounding box center [875, 394] width 114 height 20
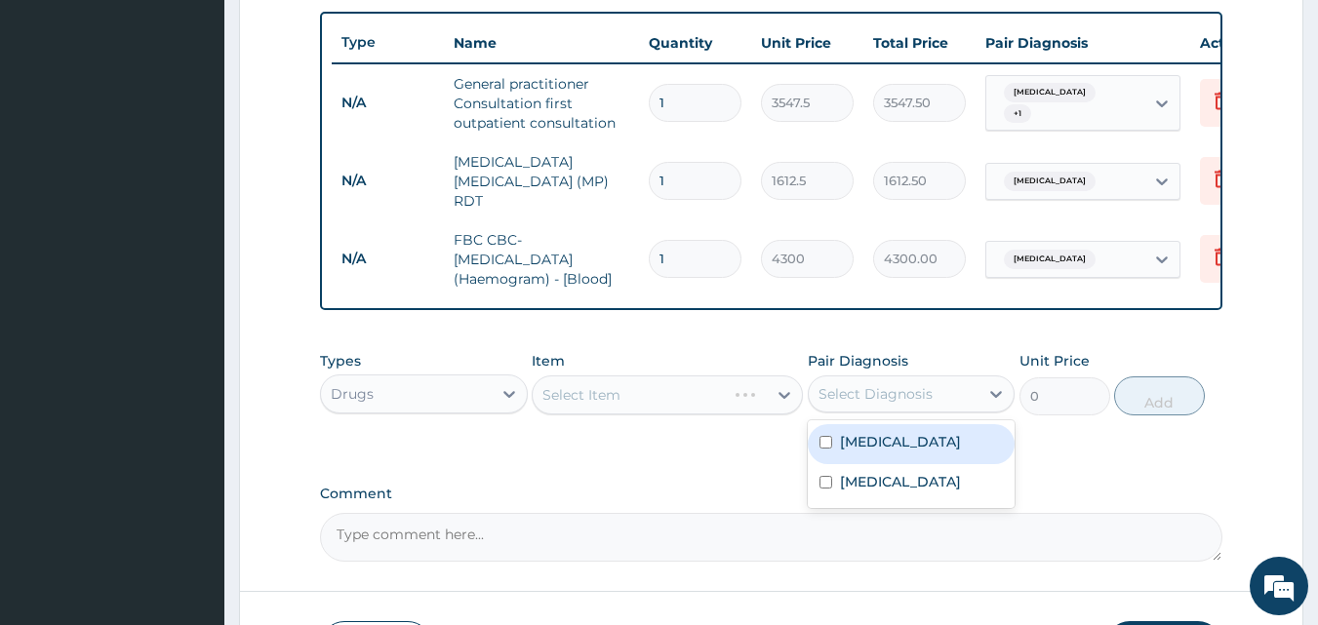
click at [821, 440] on input "checkbox" at bounding box center [825, 442] width 13 height 13
checkbox input "true"
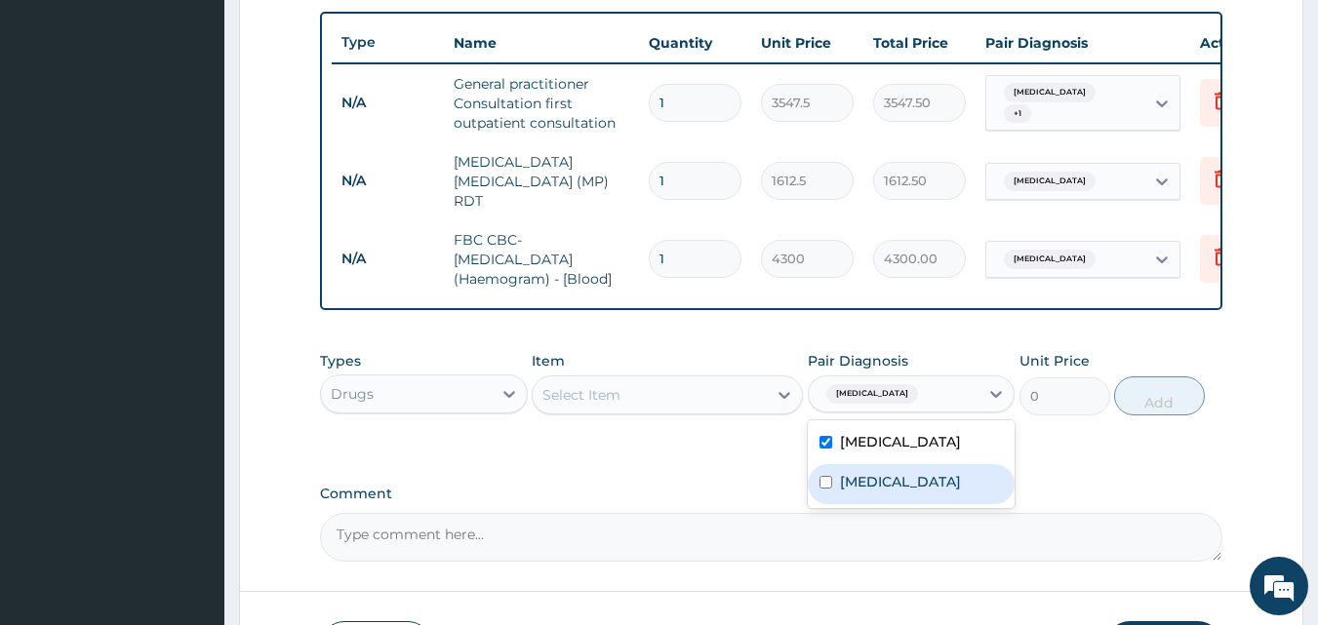
click at [827, 489] on input "checkbox" at bounding box center [825, 482] width 13 height 13
checkbox input "true"
click at [764, 394] on div "Select Item" at bounding box center [650, 394] width 234 height 31
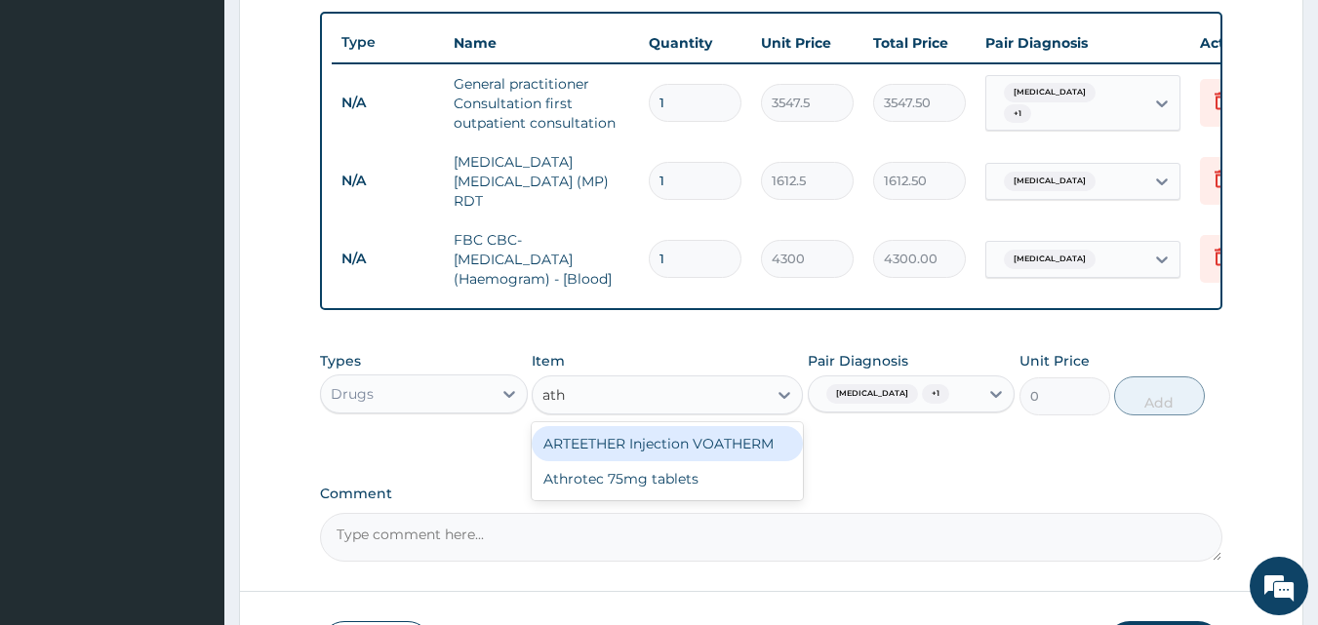
type input "athr"
click at [667, 445] on div "Athrotec 75mg tablets" at bounding box center [667, 443] width 271 height 35
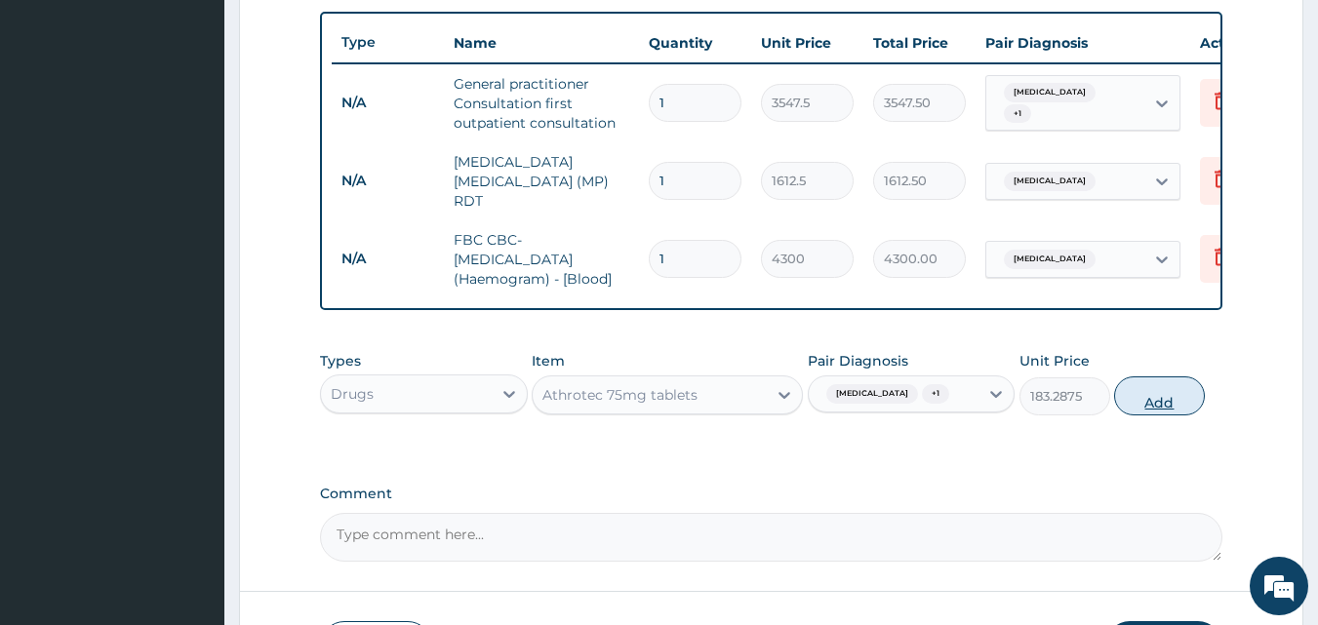
click at [1168, 401] on button "Add" at bounding box center [1159, 395] width 91 height 39
type input "0"
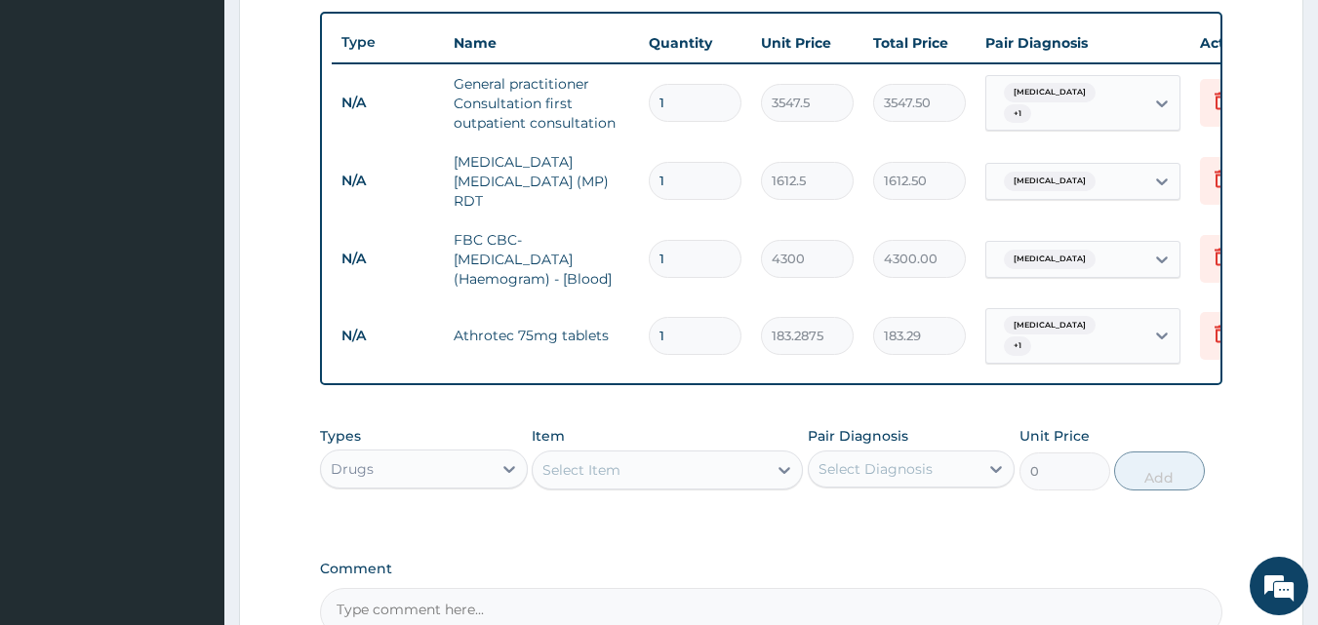
scroll to position [909, 0]
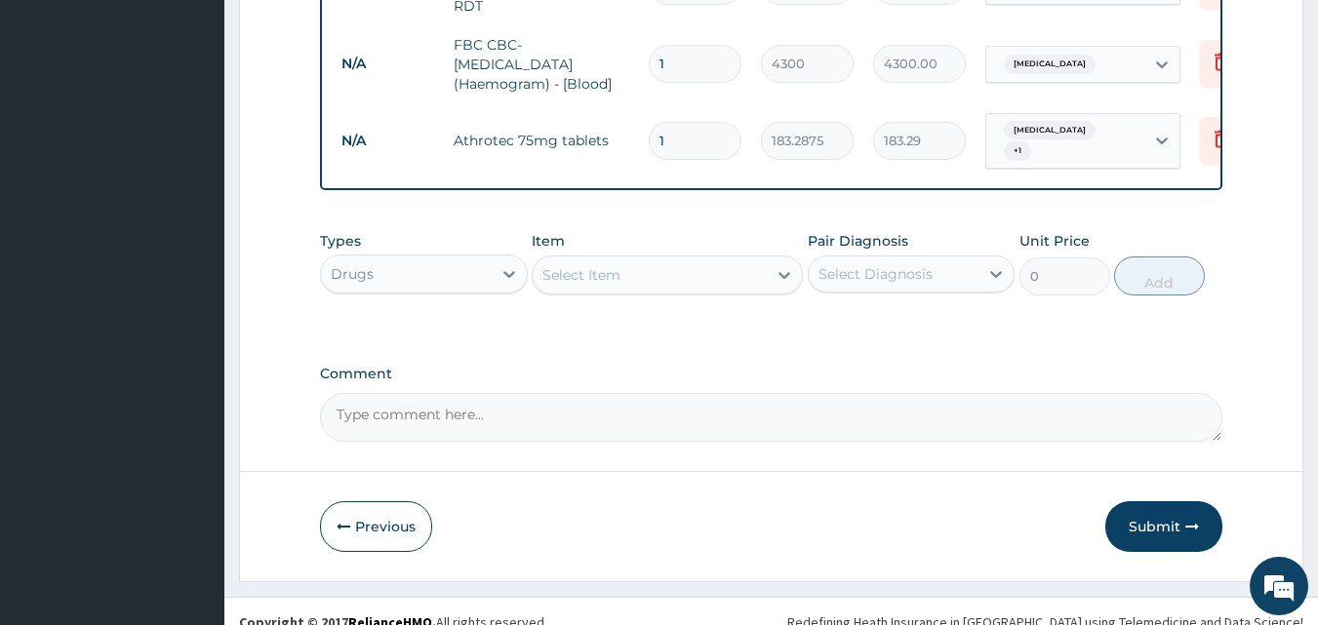
click at [615, 273] on div "Select Item" at bounding box center [581, 275] width 78 height 20
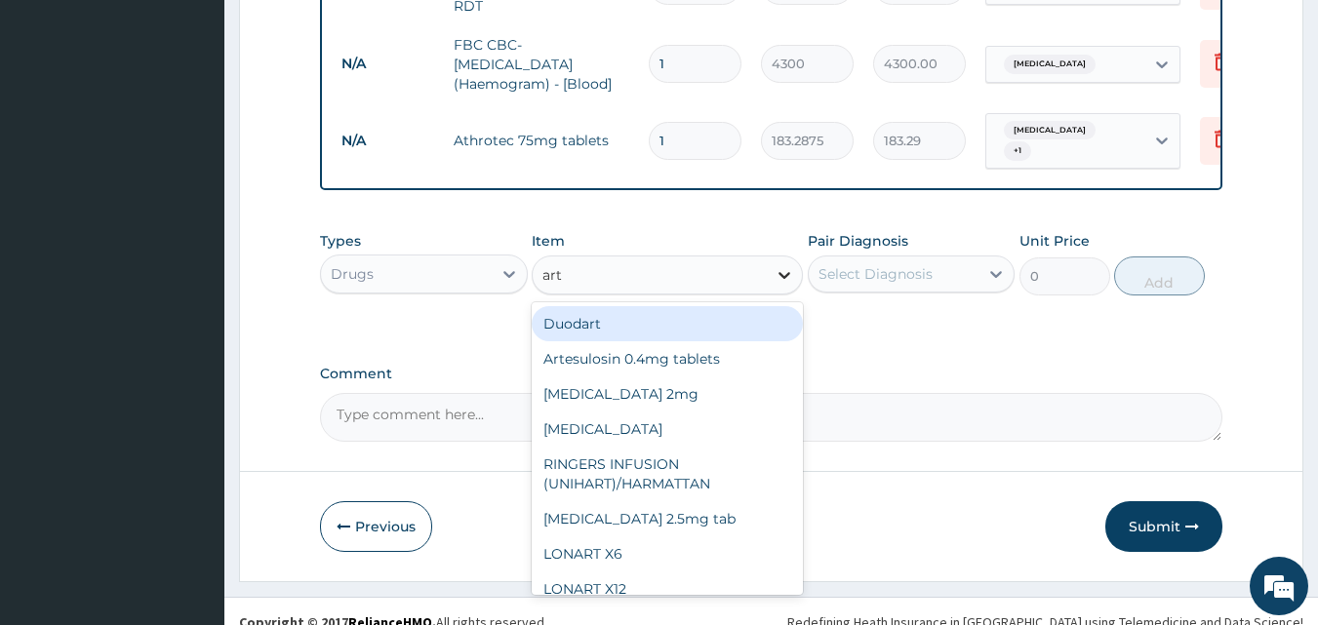
type input "arte"
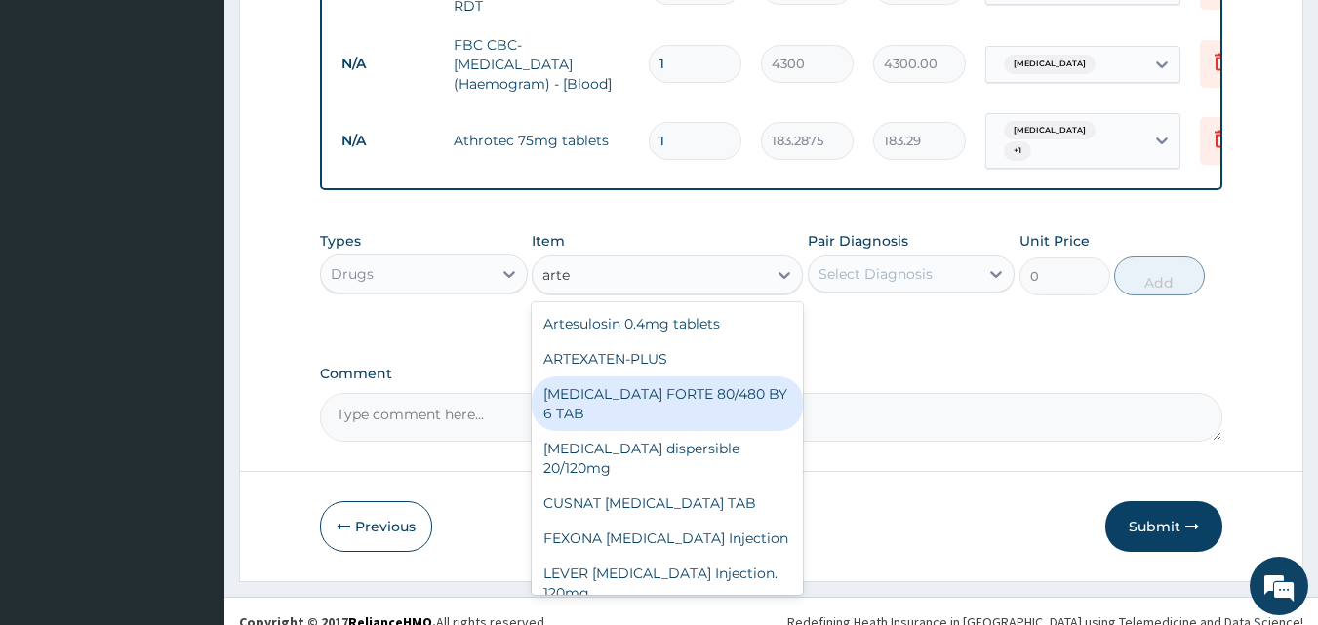
click at [670, 385] on div "[MEDICAL_DATA] FORTE 80/480 BY 6 TAB" at bounding box center [667, 403] width 271 height 55
type input "449.35"
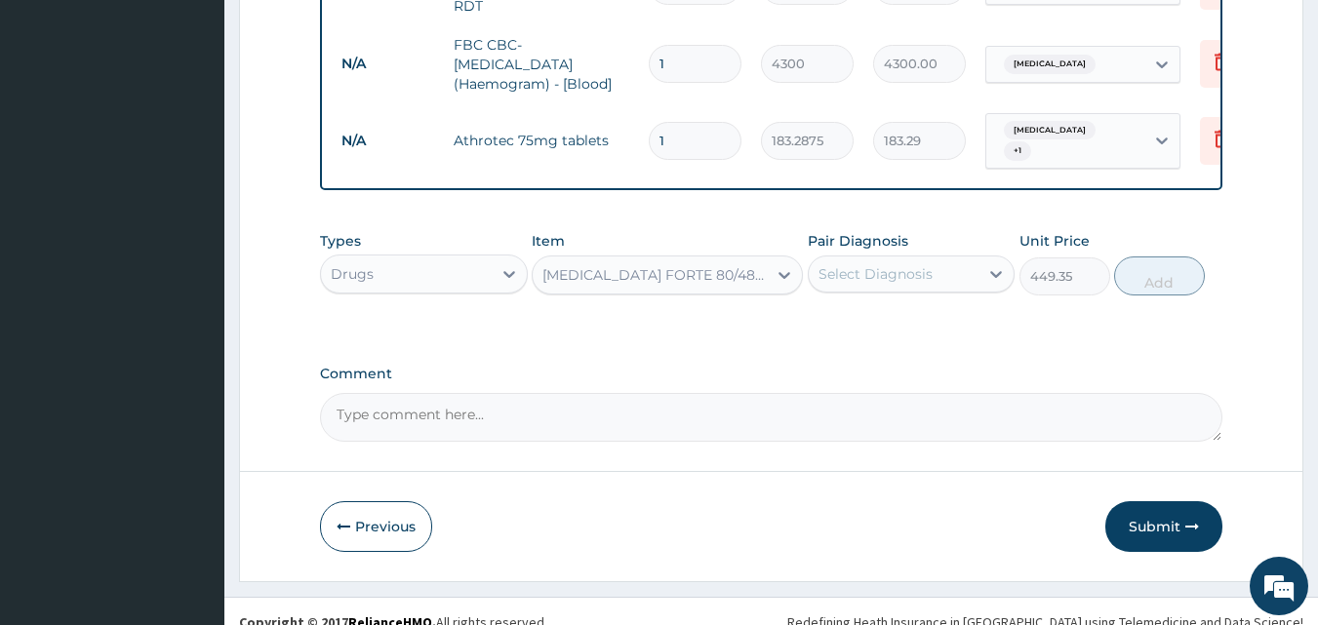
click at [916, 267] on div "Select Diagnosis" at bounding box center [875, 274] width 114 height 20
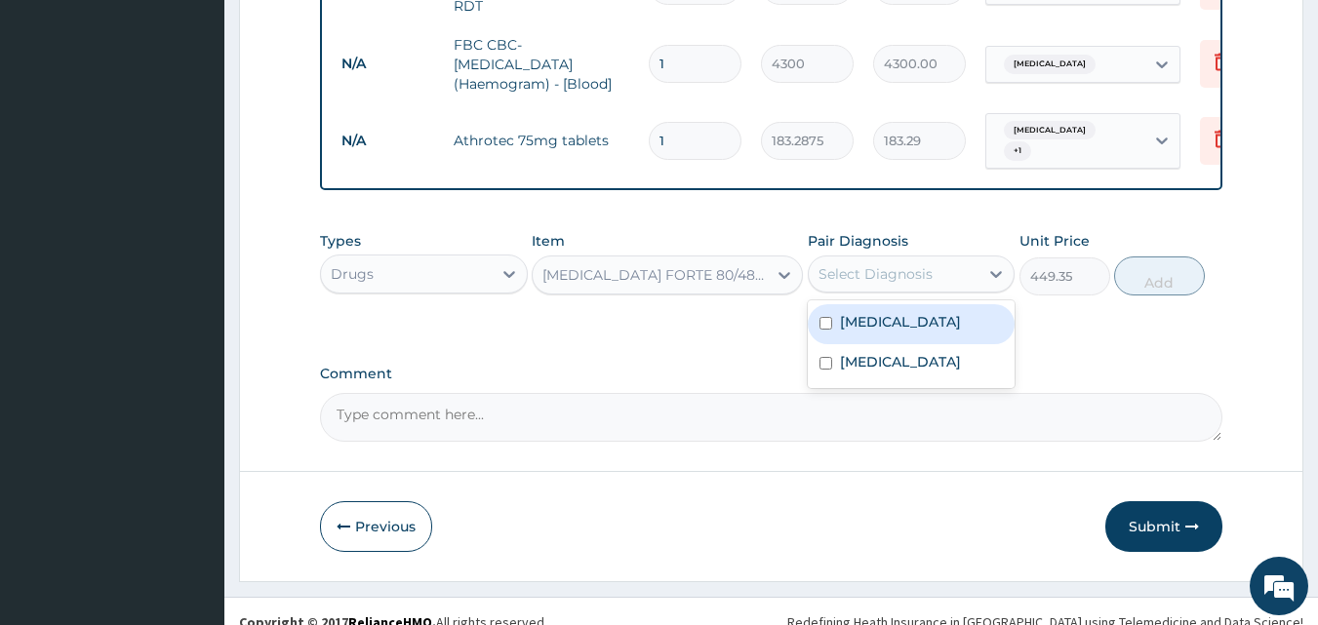
click at [906, 305] on div "[MEDICAL_DATA]" at bounding box center [912, 324] width 208 height 40
checkbox input "true"
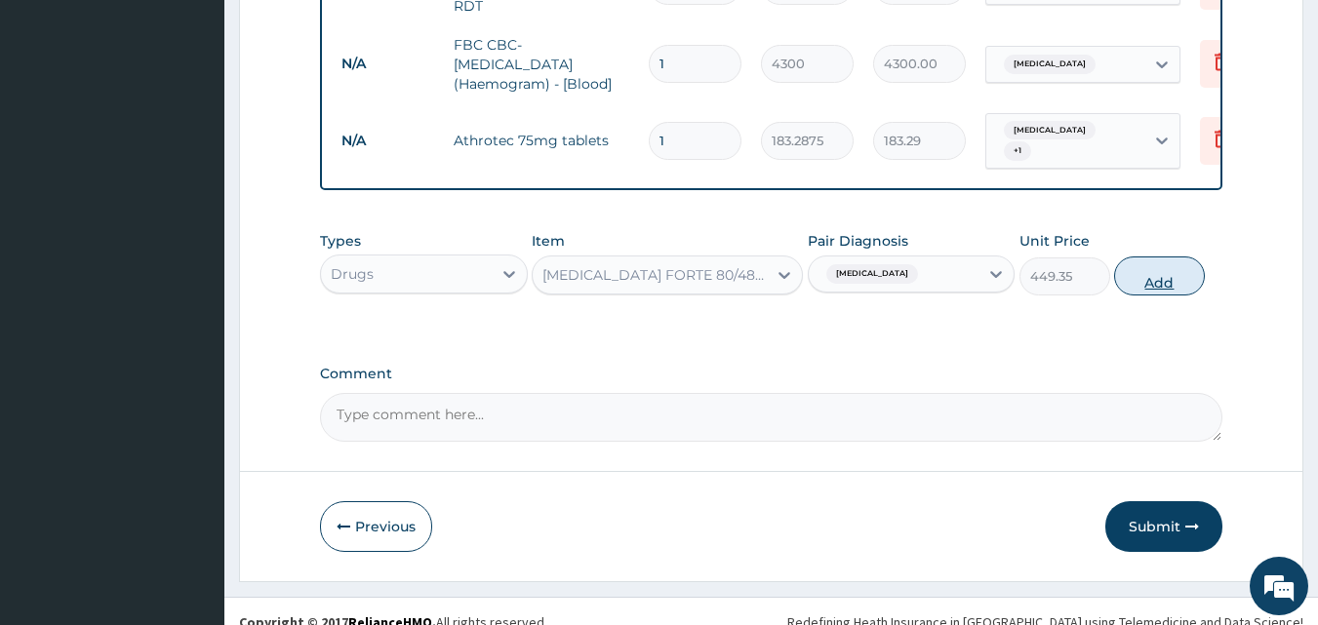
click at [1169, 278] on button "Add" at bounding box center [1159, 276] width 91 height 39
type input "0"
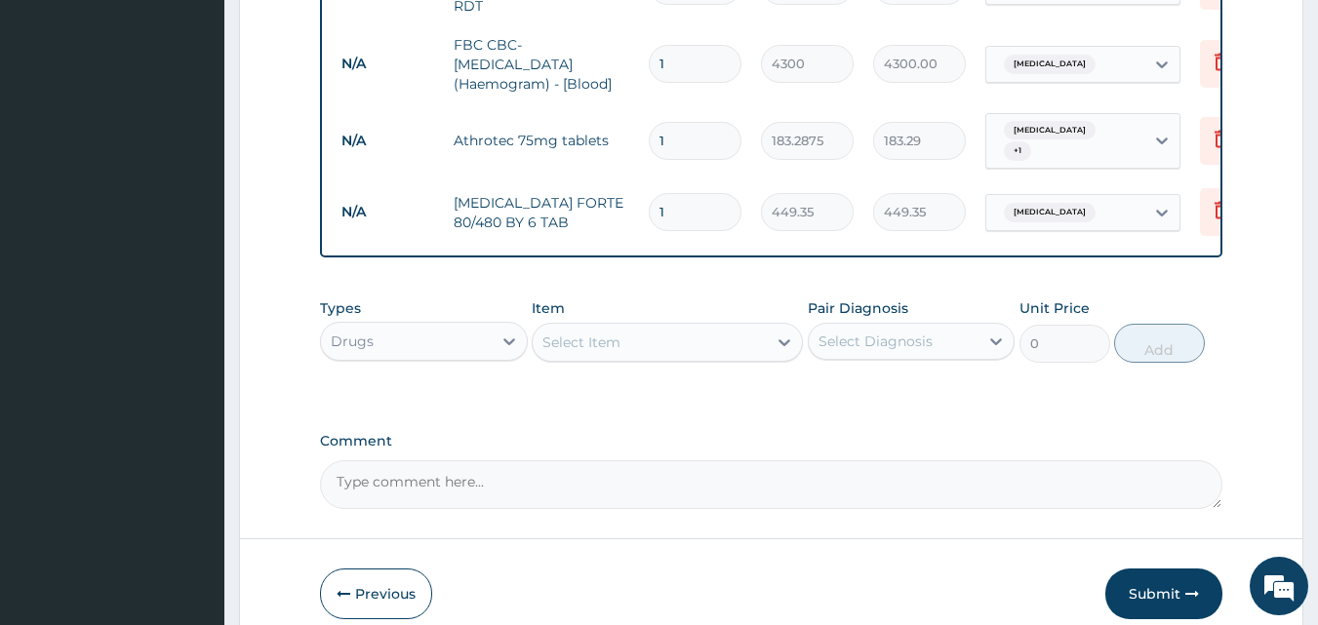
click at [632, 339] on div "Select Item" at bounding box center [650, 342] width 234 height 31
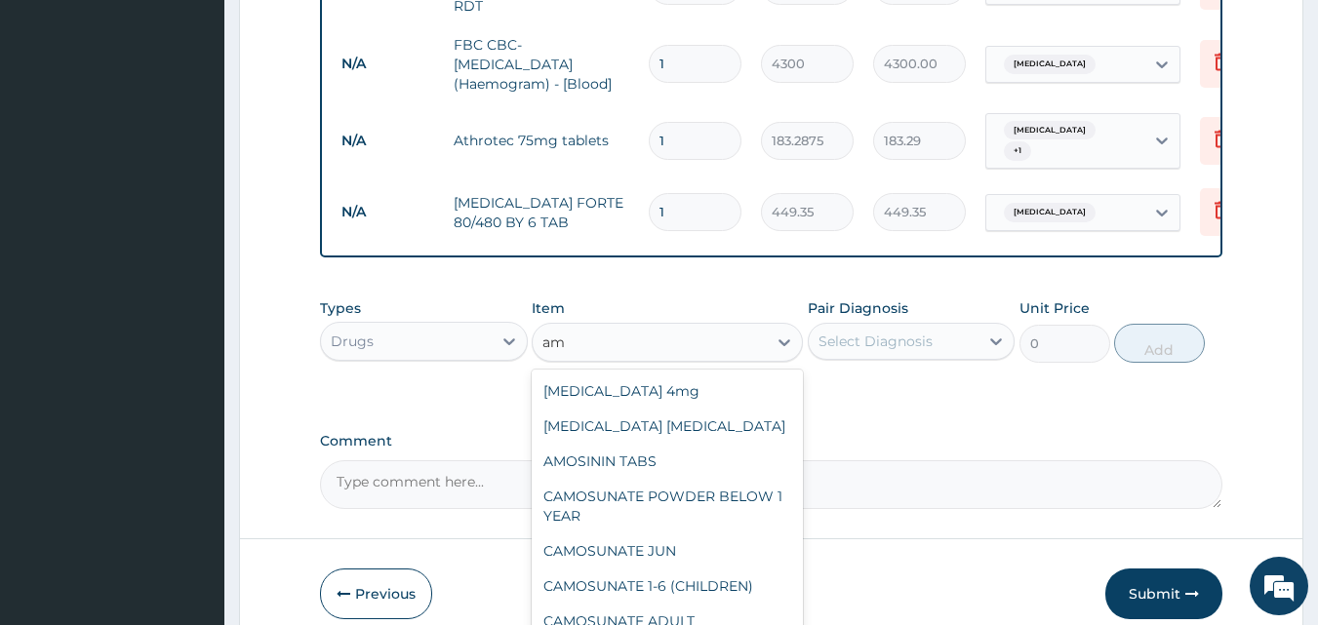
type input "a"
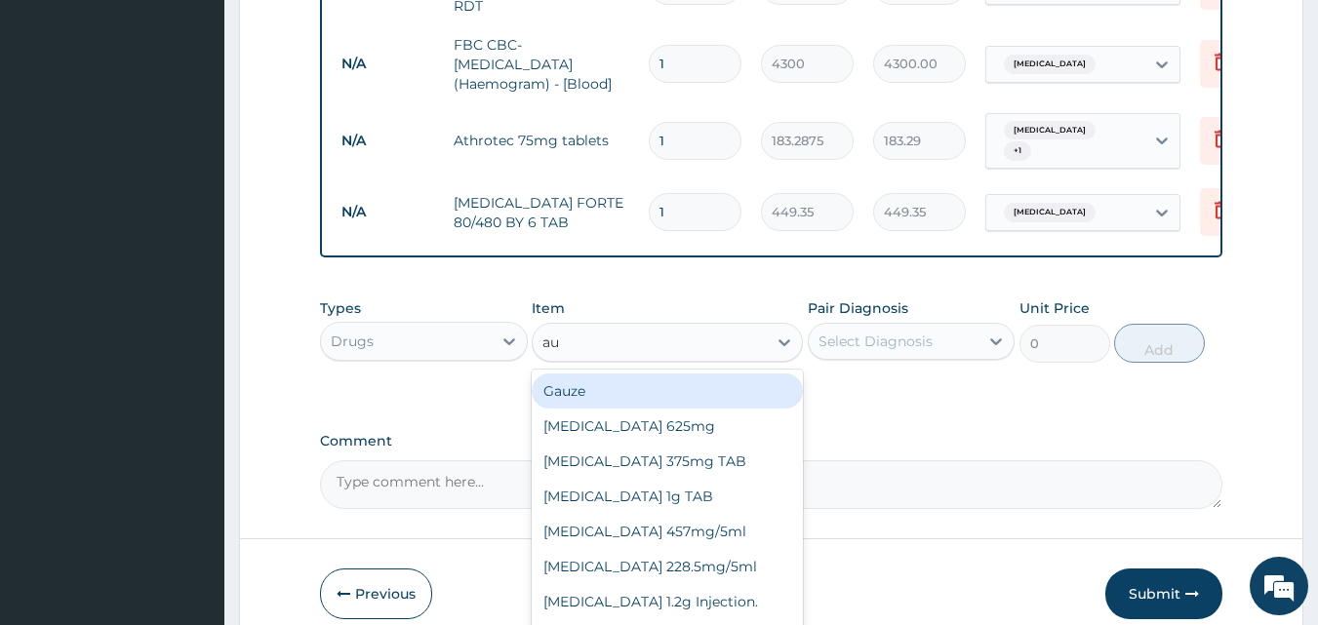
type input "aug"
click at [609, 385] on div "[MEDICAL_DATA] 625mg" at bounding box center [667, 391] width 271 height 35
type input "886.875"
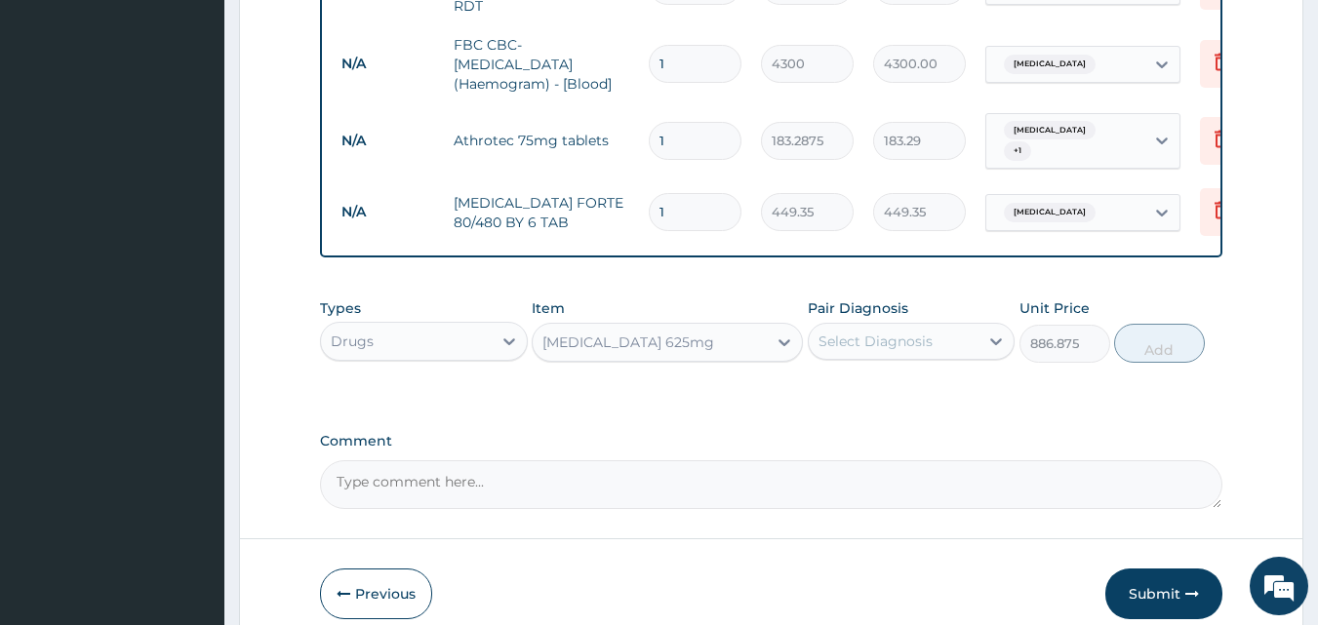
click at [973, 337] on div "Select Diagnosis" at bounding box center [894, 341] width 171 height 31
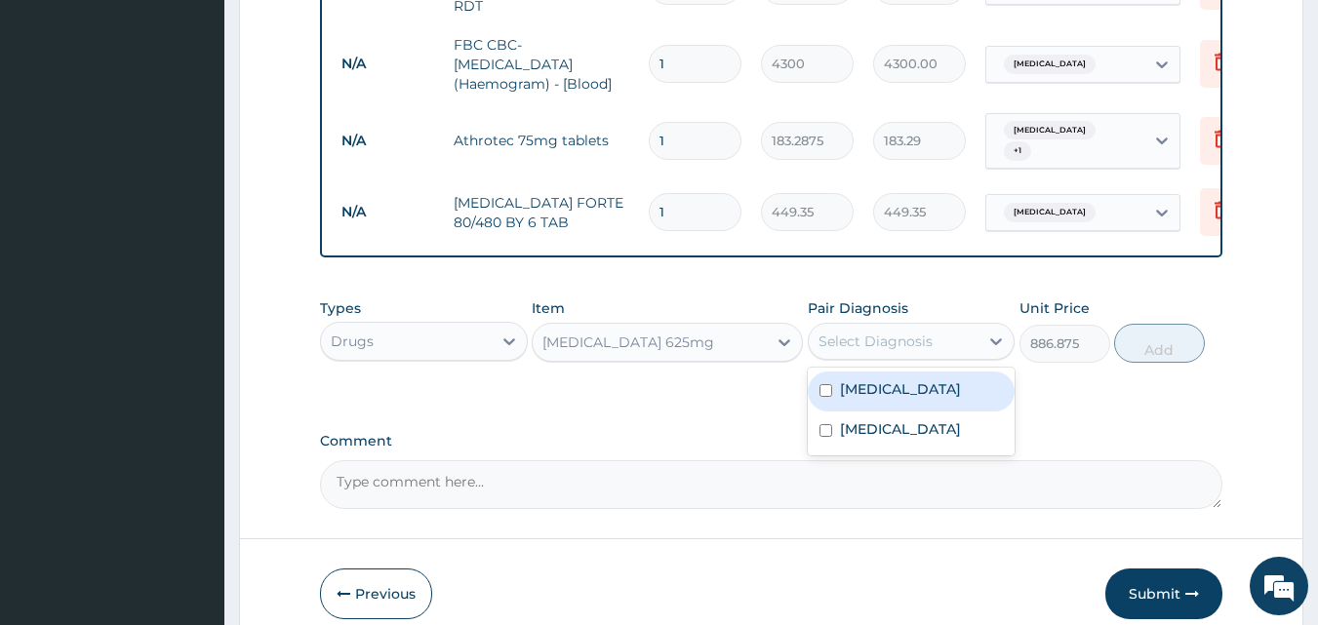
drag, startPoint x: 834, startPoint y: 394, endPoint x: 826, endPoint y: 445, distance: 51.3
click at [834, 396] on div "[MEDICAL_DATA]" at bounding box center [912, 392] width 208 height 40
checkbox input "true"
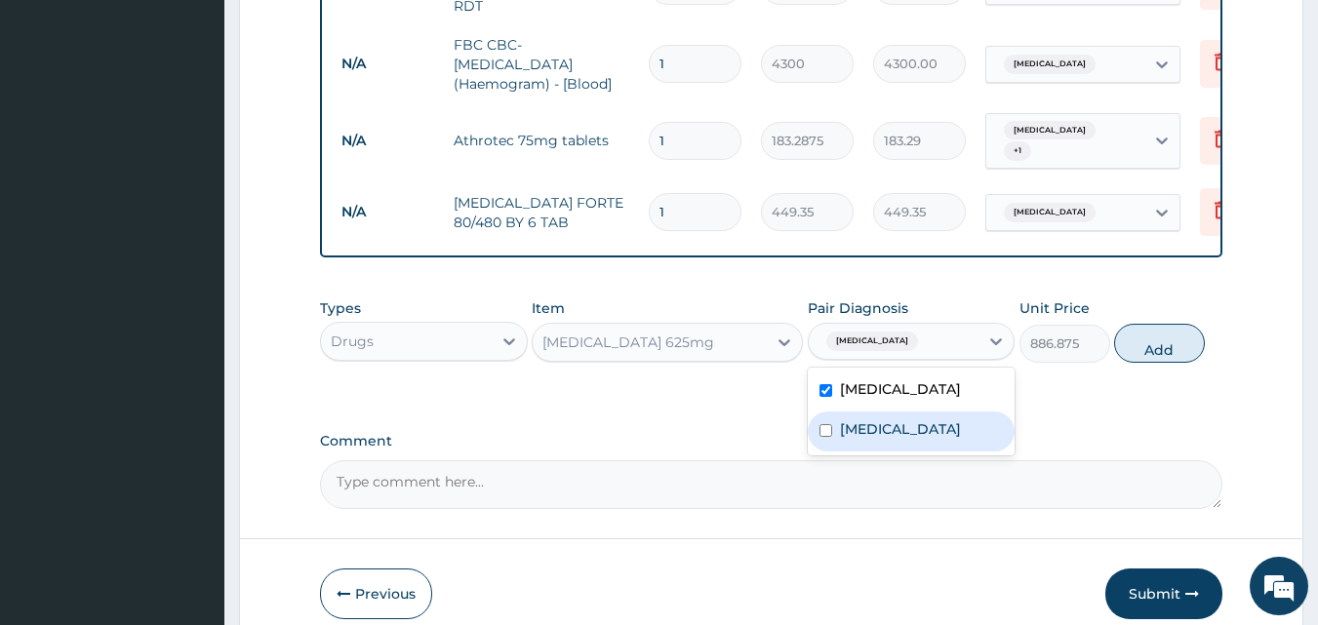
click at [825, 450] on div "[MEDICAL_DATA]" at bounding box center [912, 432] width 208 height 40
checkbox input "true"
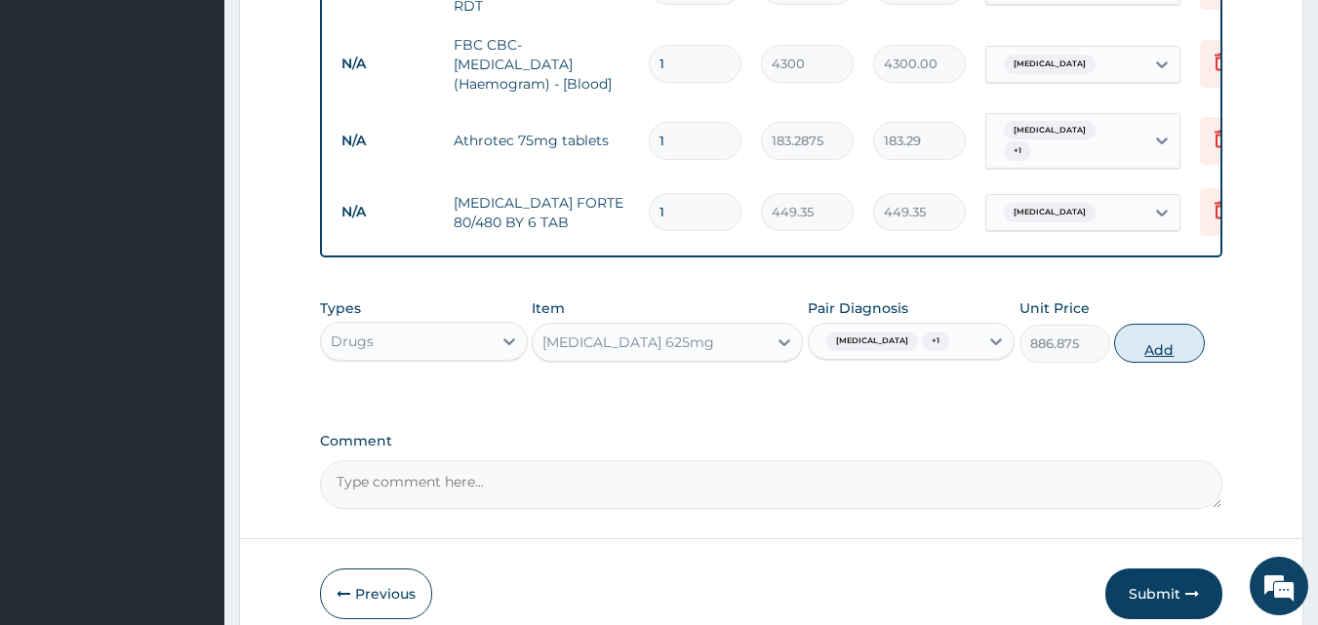
click at [1134, 337] on button "Add" at bounding box center [1159, 343] width 91 height 39
type input "0"
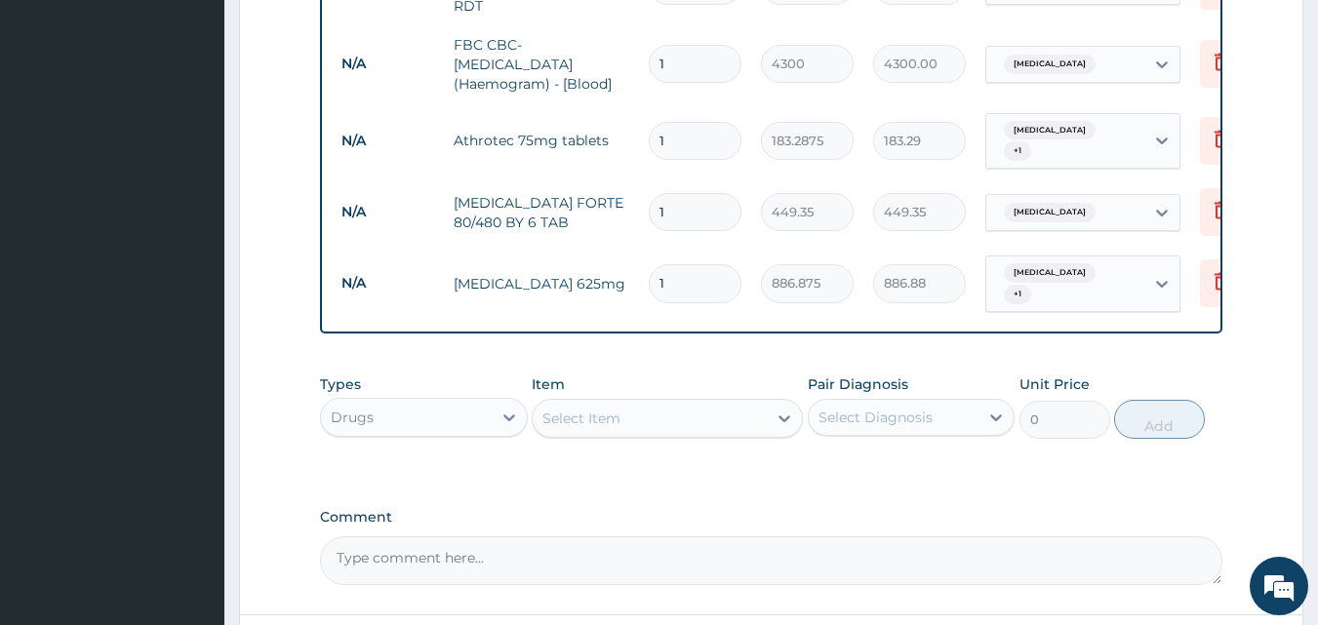
click at [639, 403] on div "Select Item" at bounding box center [650, 418] width 234 height 31
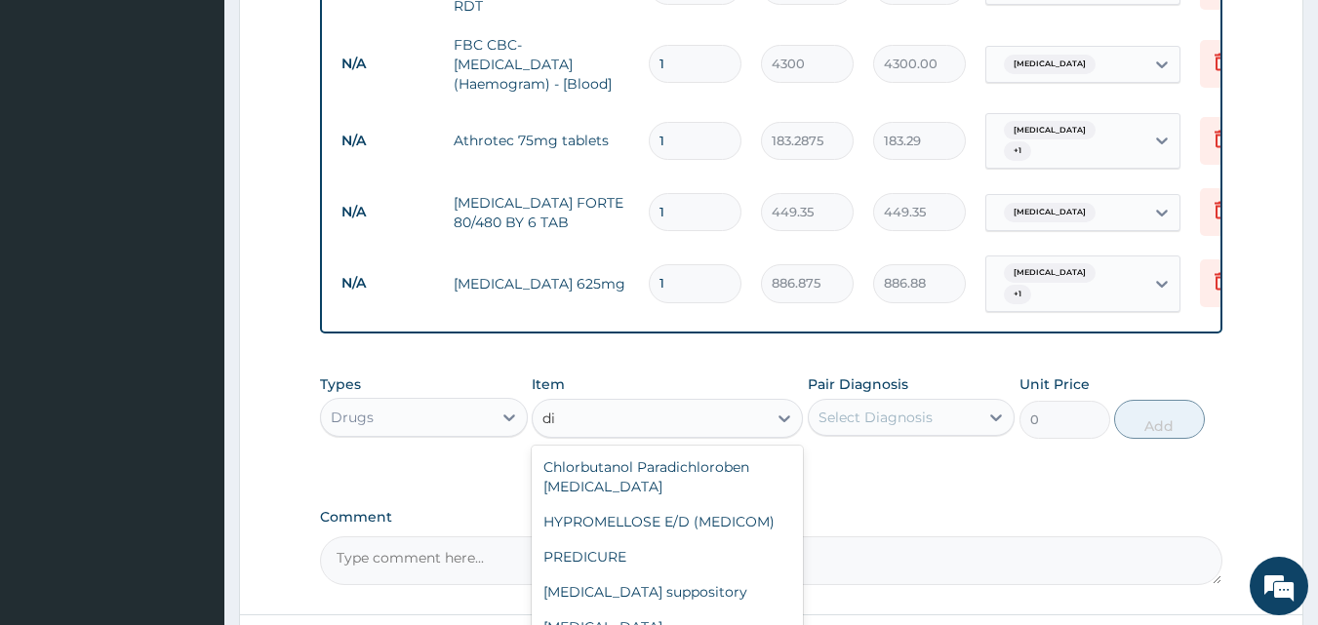
type input "d"
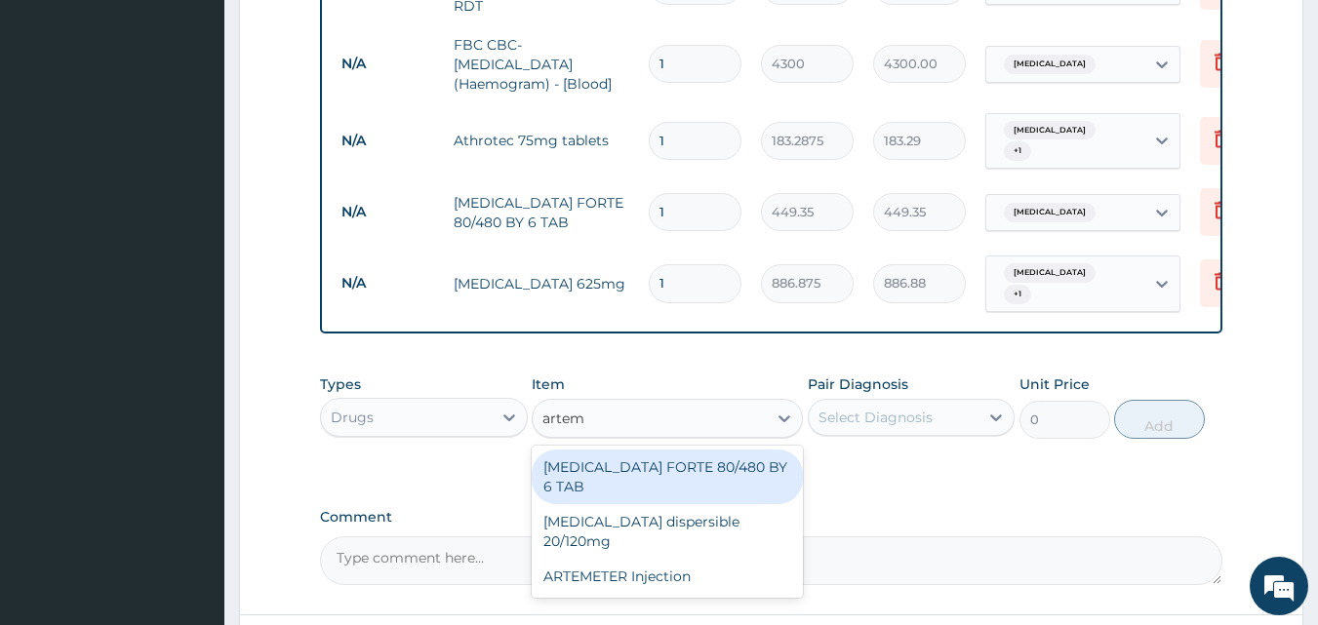
scroll to position [0, 0]
type input "arteme"
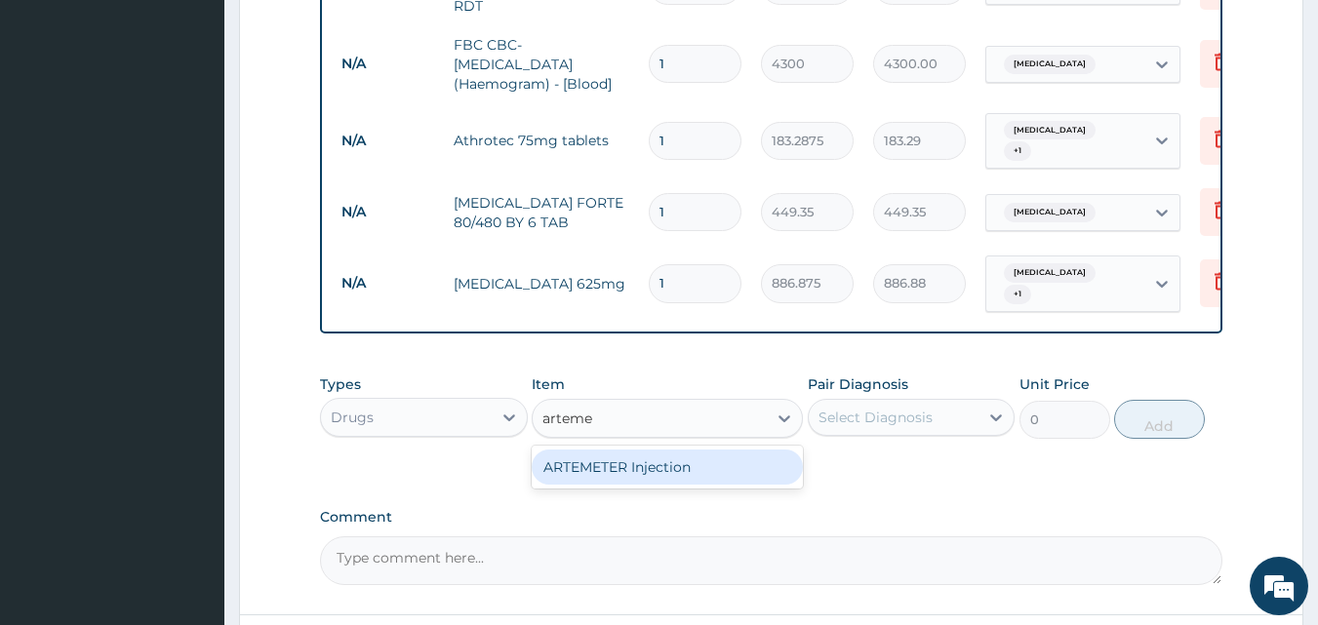
click at [665, 452] on div "ARTEMETER Injection" at bounding box center [667, 467] width 271 height 35
type input "946"
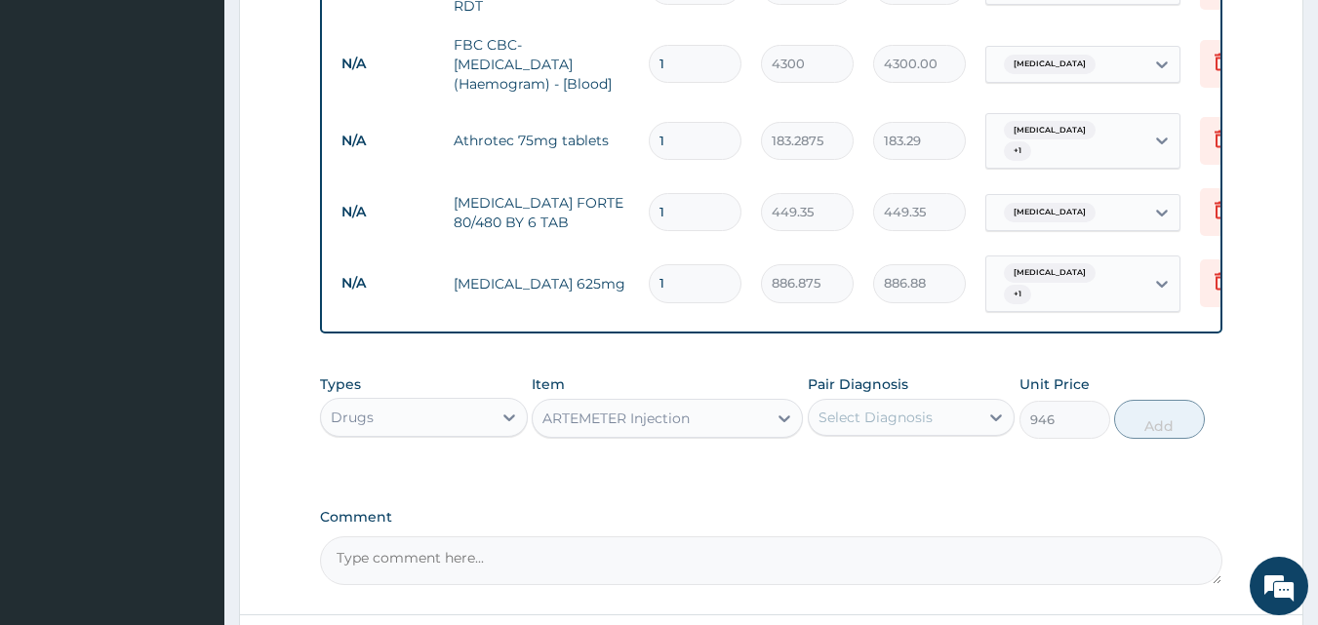
click at [932, 403] on div "Select Diagnosis" at bounding box center [894, 417] width 171 height 31
click at [920, 450] on div "[MEDICAL_DATA]" at bounding box center [912, 468] width 208 height 40
checkbox input "true"
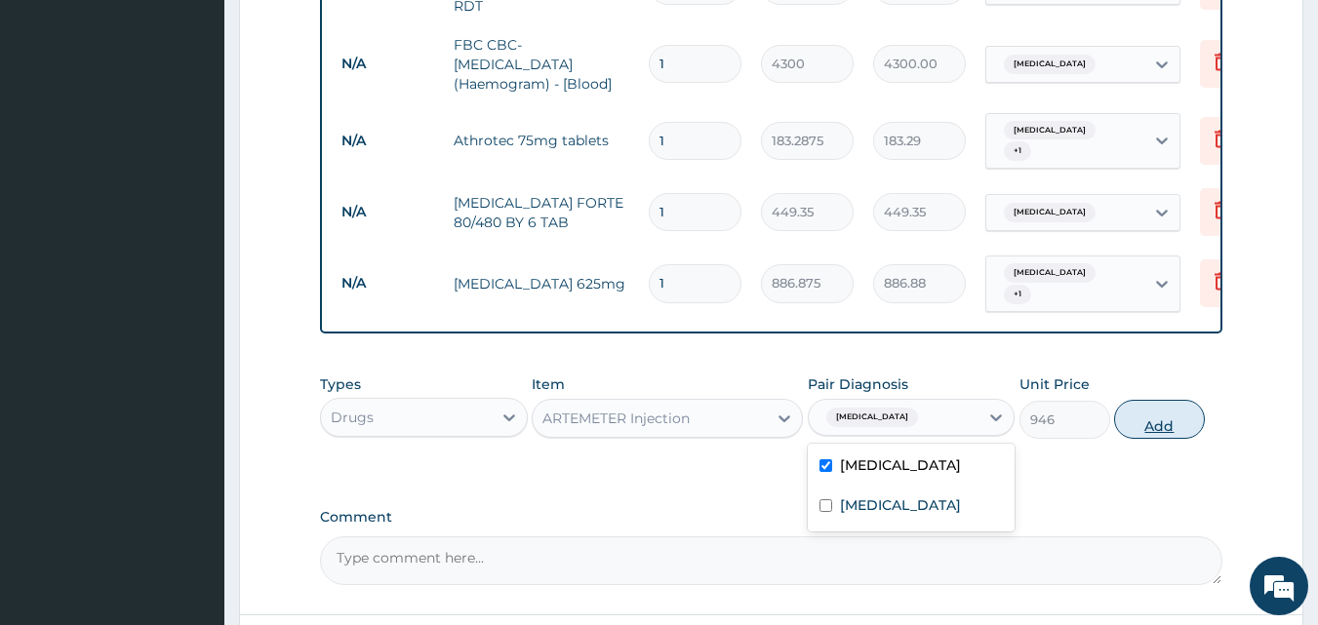
click at [1204, 405] on button "Add" at bounding box center [1159, 419] width 91 height 39
type input "0"
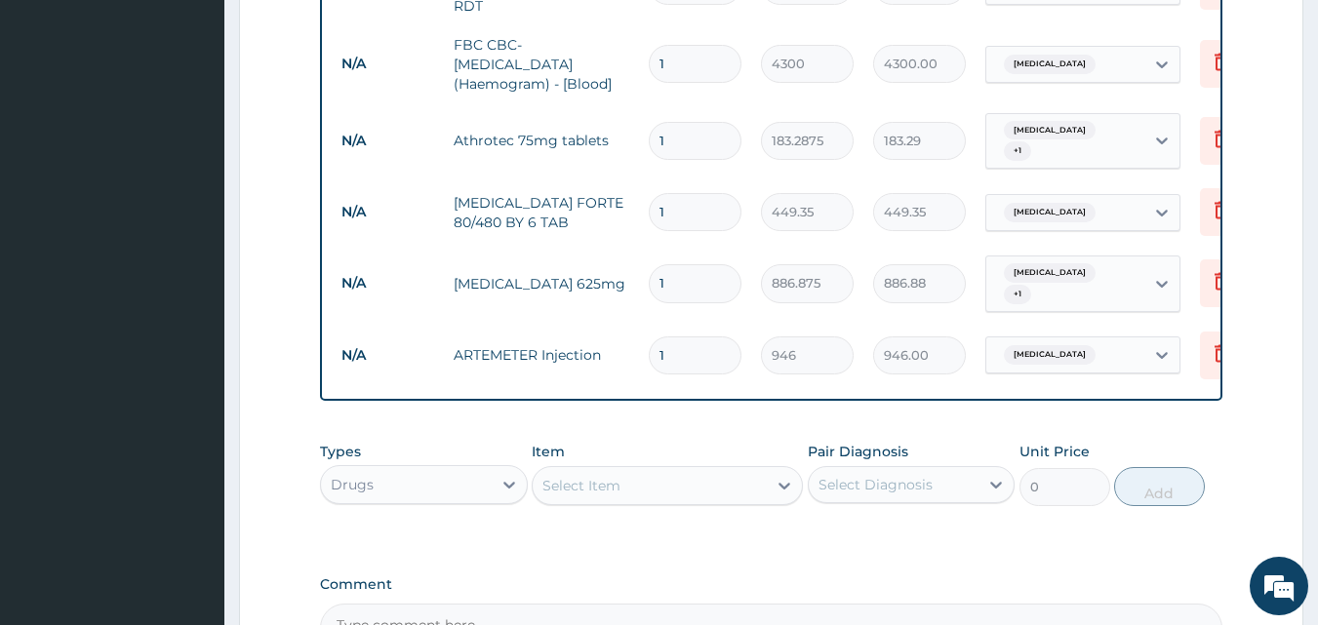
click at [624, 481] on div "Select Item" at bounding box center [650, 485] width 234 height 31
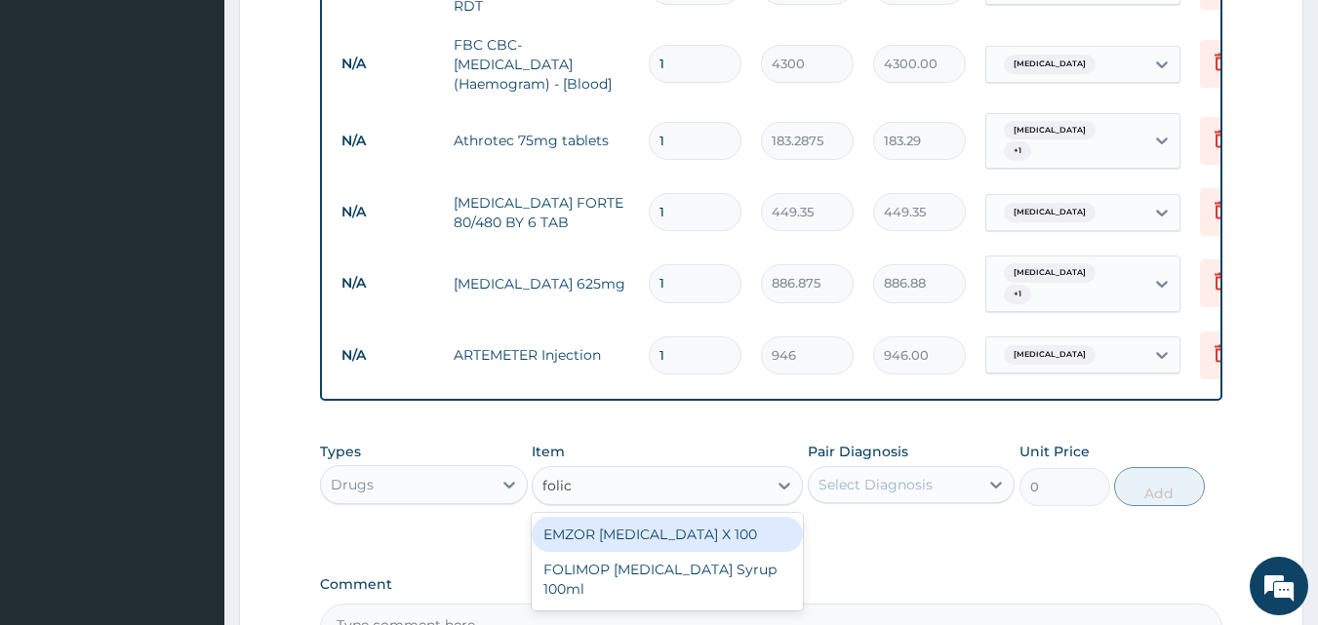
type input "folic"
click at [651, 527] on div "EMZOR [MEDICAL_DATA] X 100" at bounding box center [667, 534] width 271 height 35
type input "23.65"
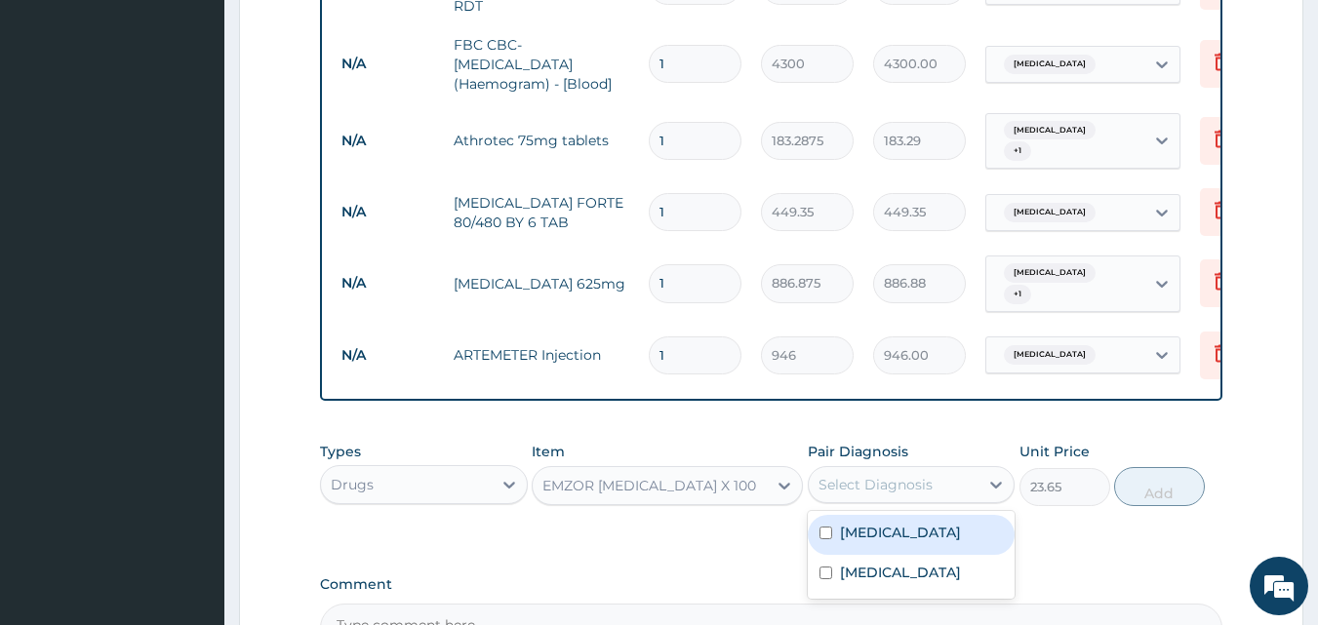
click at [965, 472] on div "Select Diagnosis" at bounding box center [894, 484] width 171 height 31
click at [823, 527] on input "checkbox" at bounding box center [825, 533] width 13 height 13
checkbox input "true"
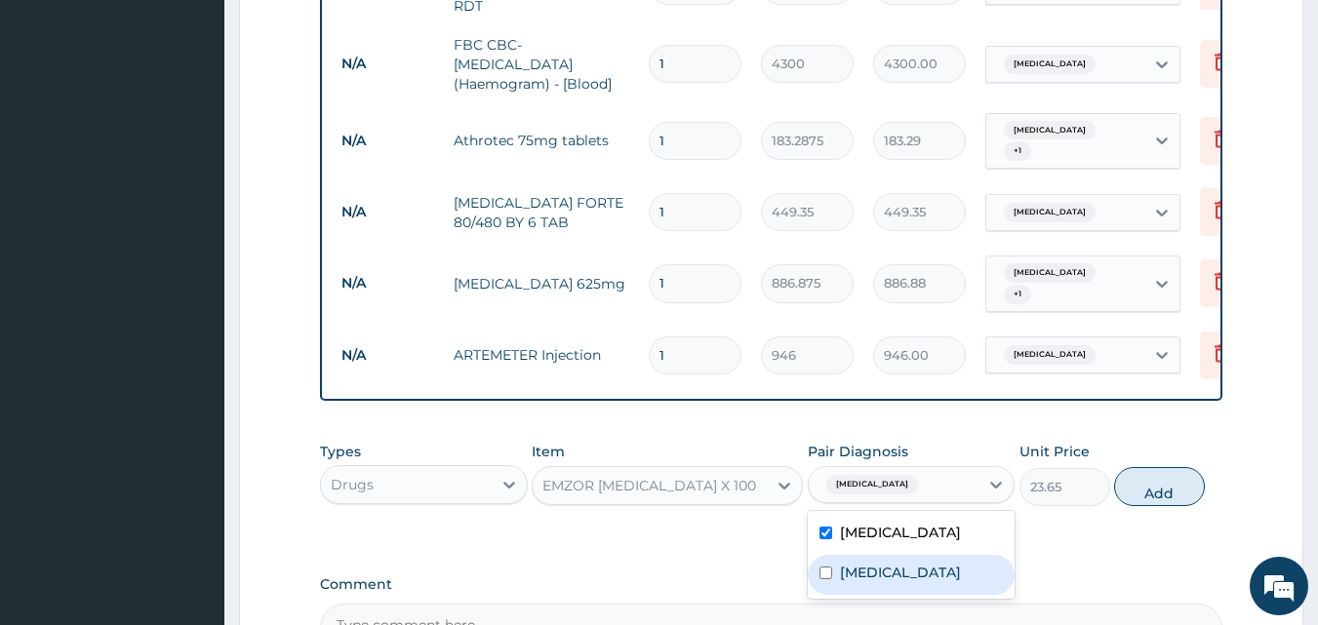
click at [824, 568] on input "checkbox" at bounding box center [825, 573] width 13 height 13
checkbox input "true"
click at [1141, 473] on button "Add" at bounding box center [1159, 486] width 91 height 39
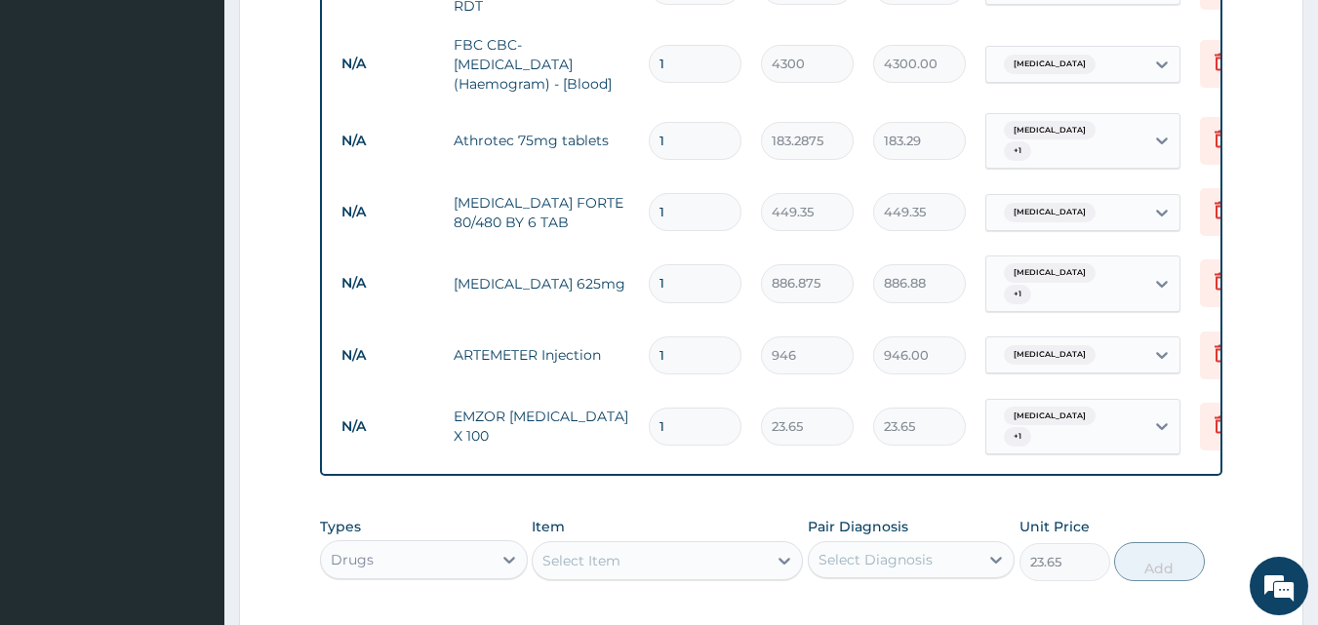
type input "0"
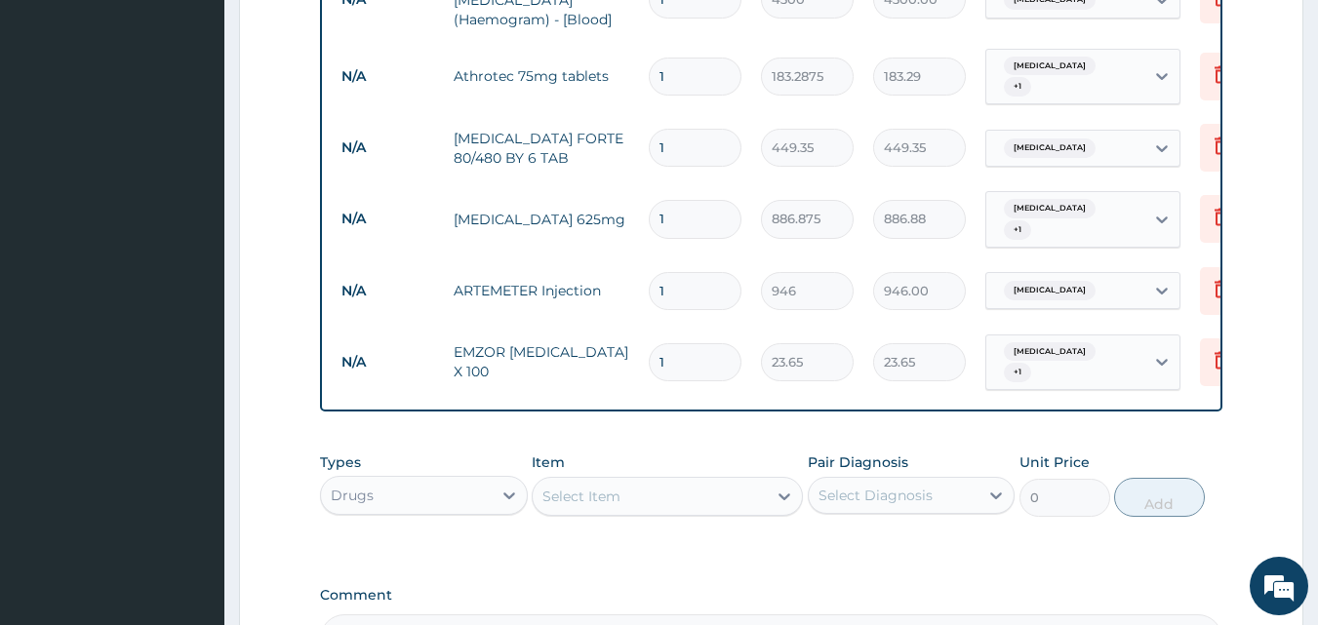
scroll to position [1007, 0]
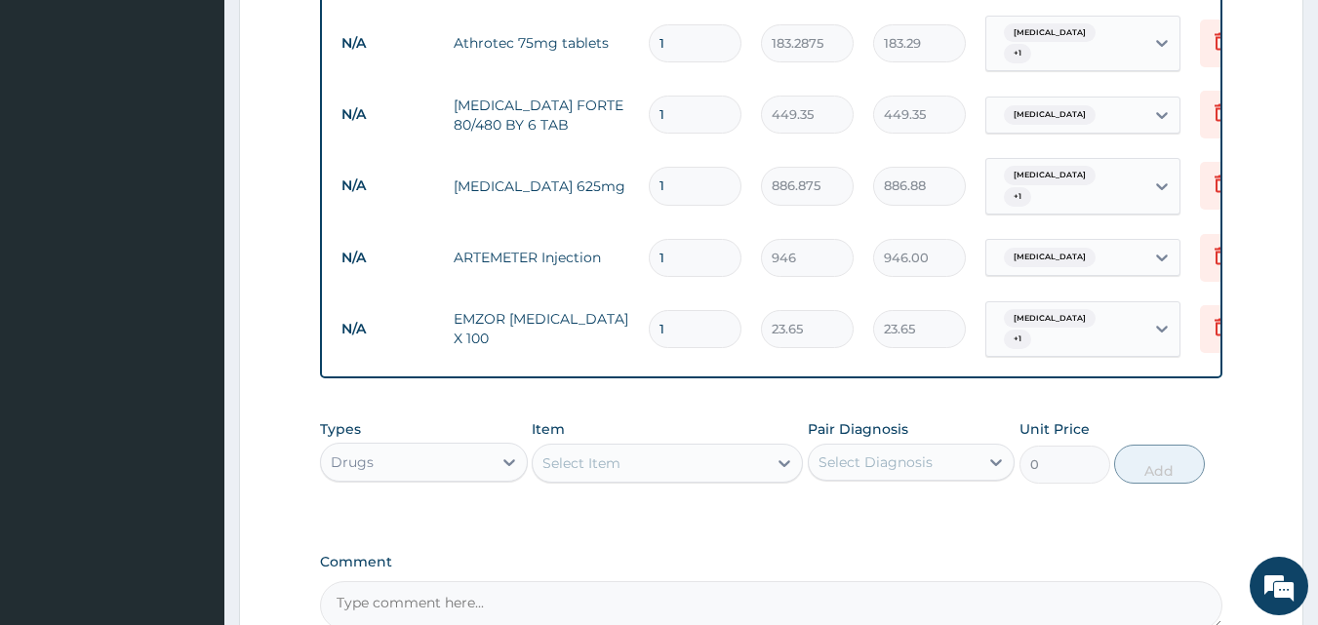
click at [674, 448] on div "Select Item" at bounding box center [650, 463] width 234 height 31
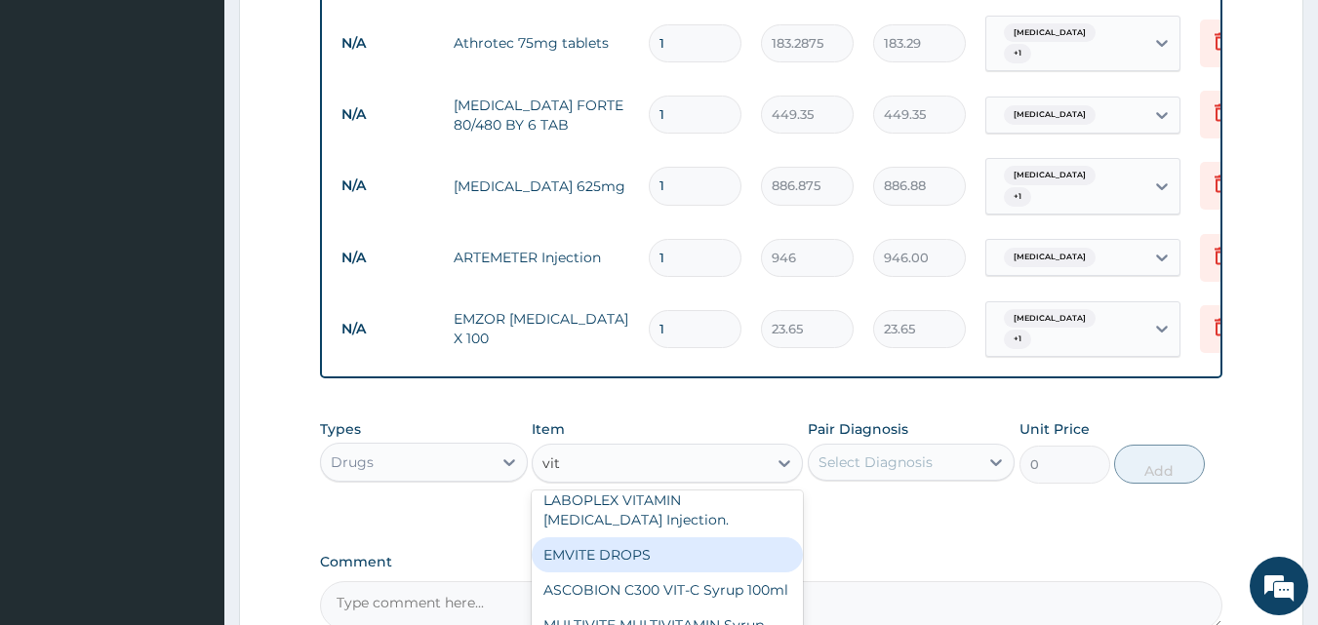
scroll to position [390, 0]
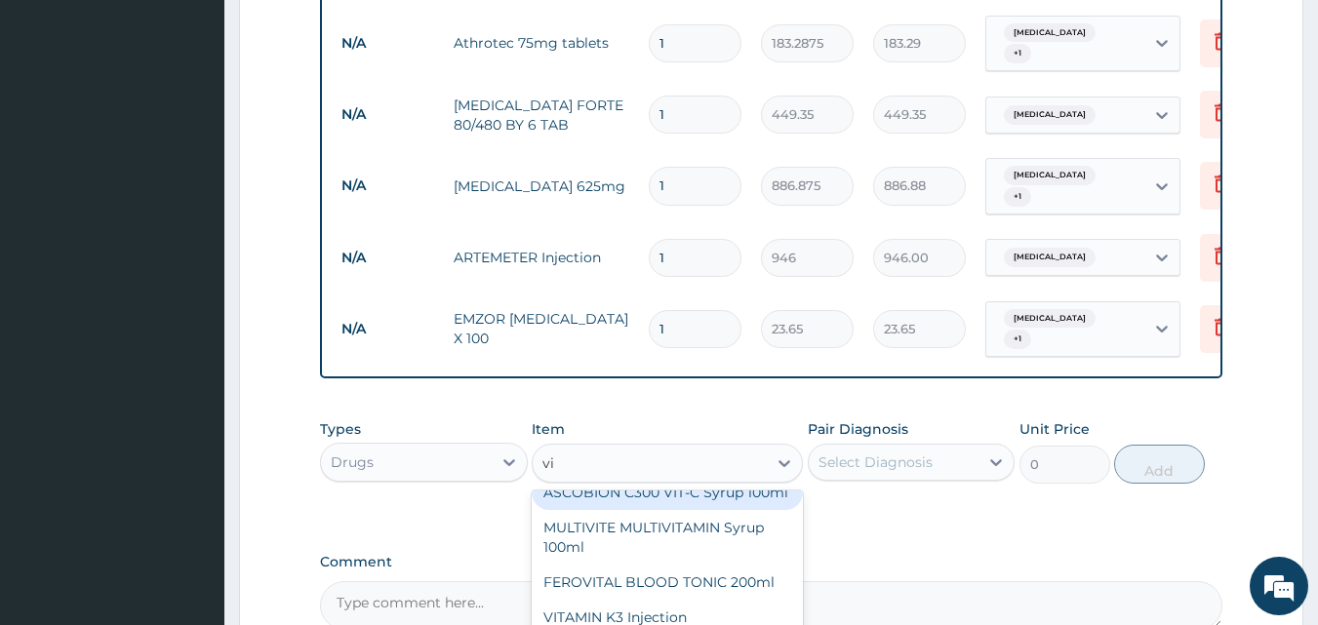
type input "v"
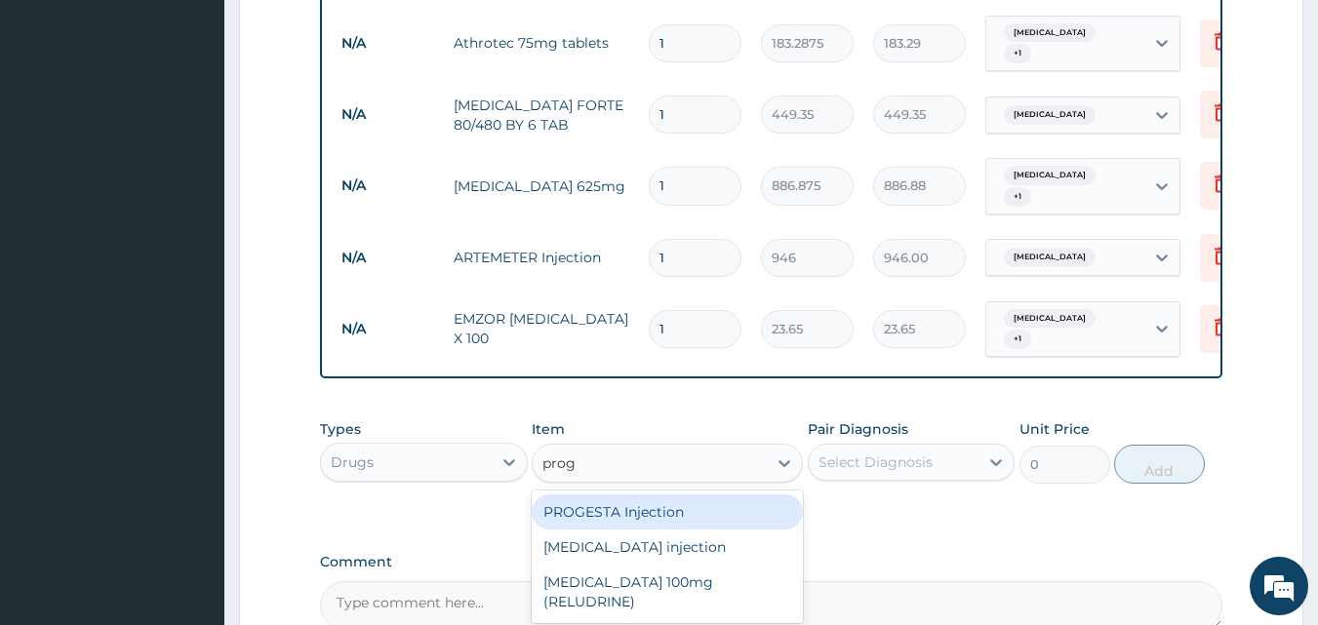
scroll to position [0, 0]
type input "progu"
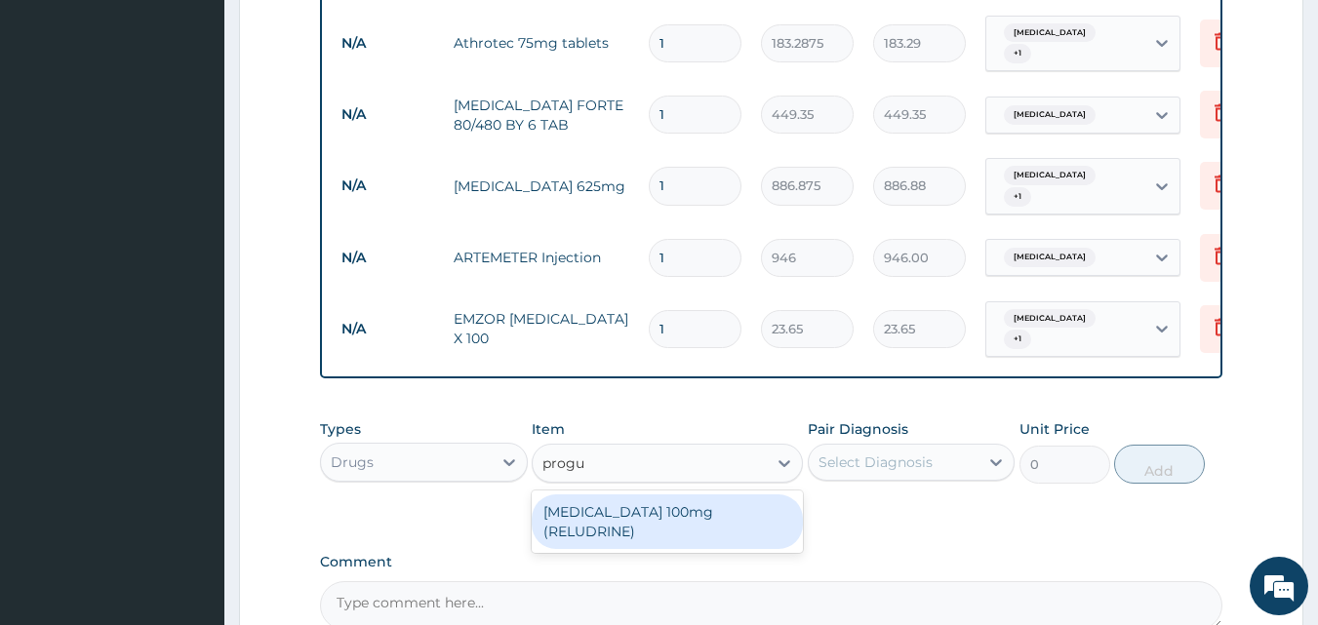
click at [731, 495] on div "[MEDICAL_DATA] 100mg (RELUDRINE)" at bounding box center [667, 522] width 271 height 55
type input "94.6"
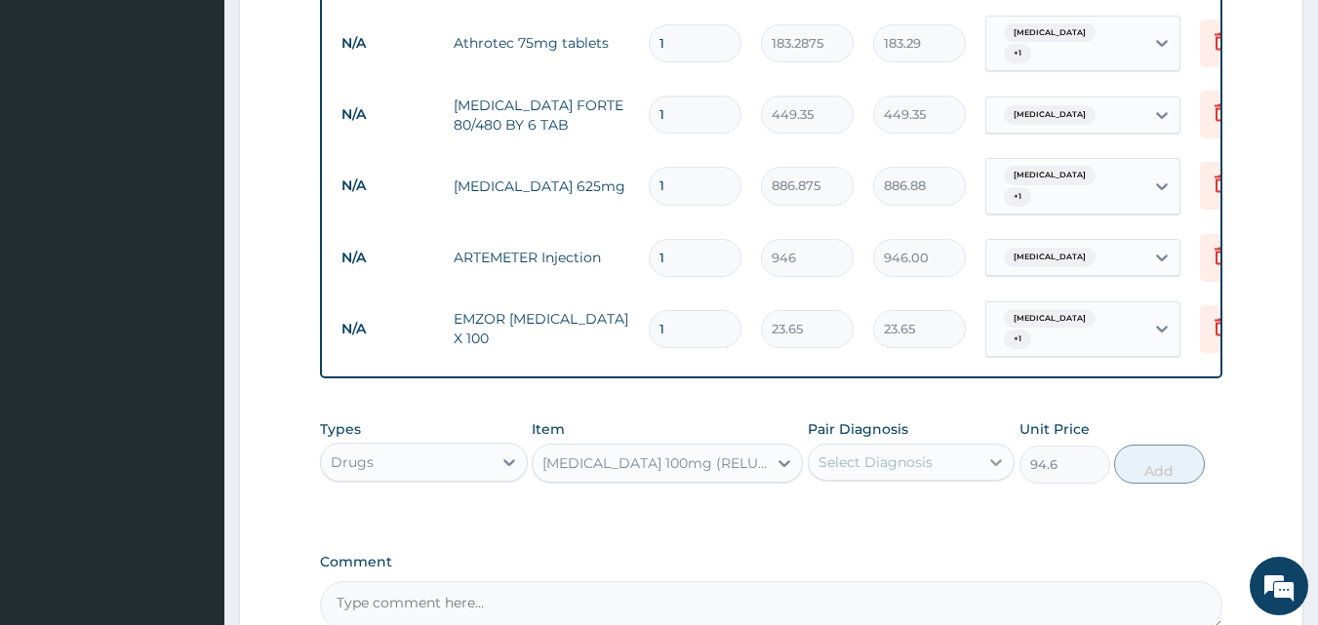
click at [983, 445] on div at bounding box center [995, 462] width 35 height 35
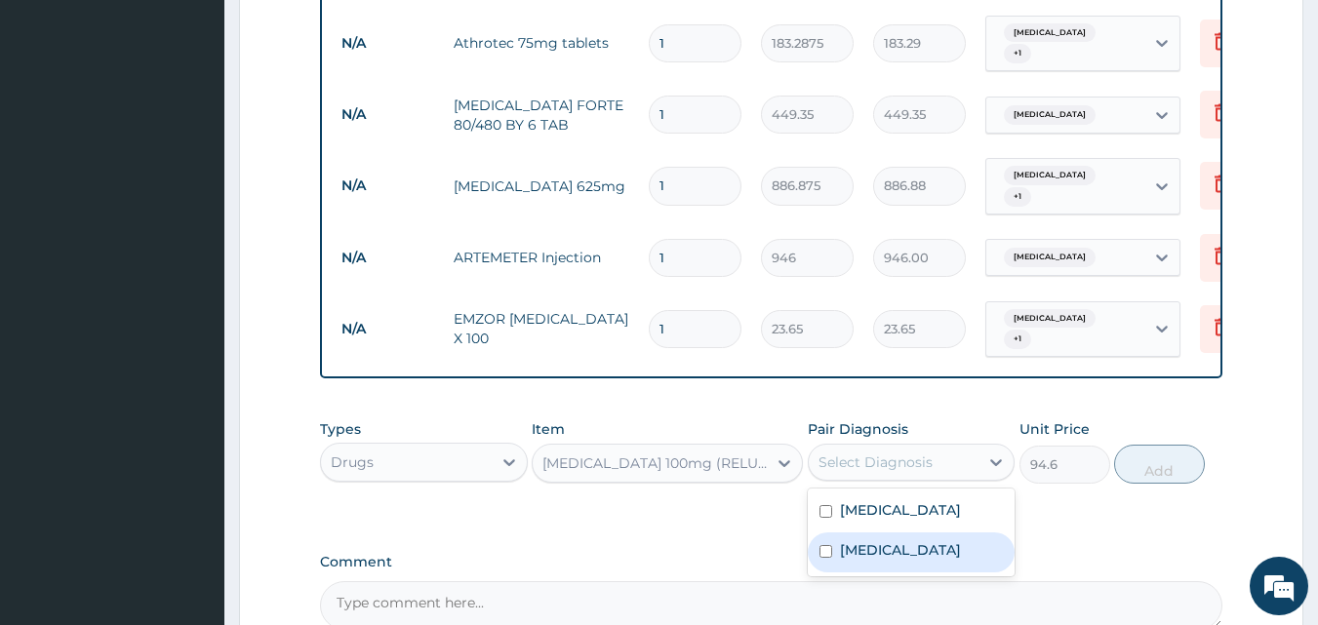
click at [819, 545] on input "checkbox" at bounding box center [825, 551] width 13 height 13
checkbox input "true"
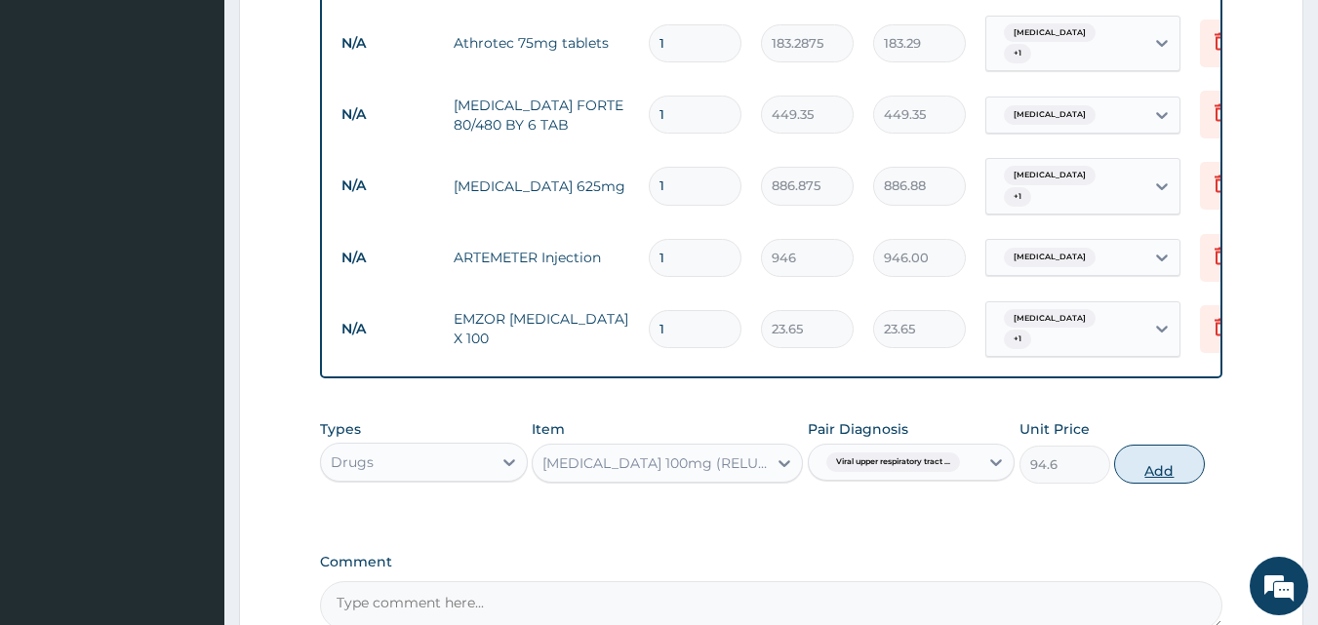
click at [1156, 451] on button "Add" at bounding box center [1159, 464] width 91 height 39
type input "0"
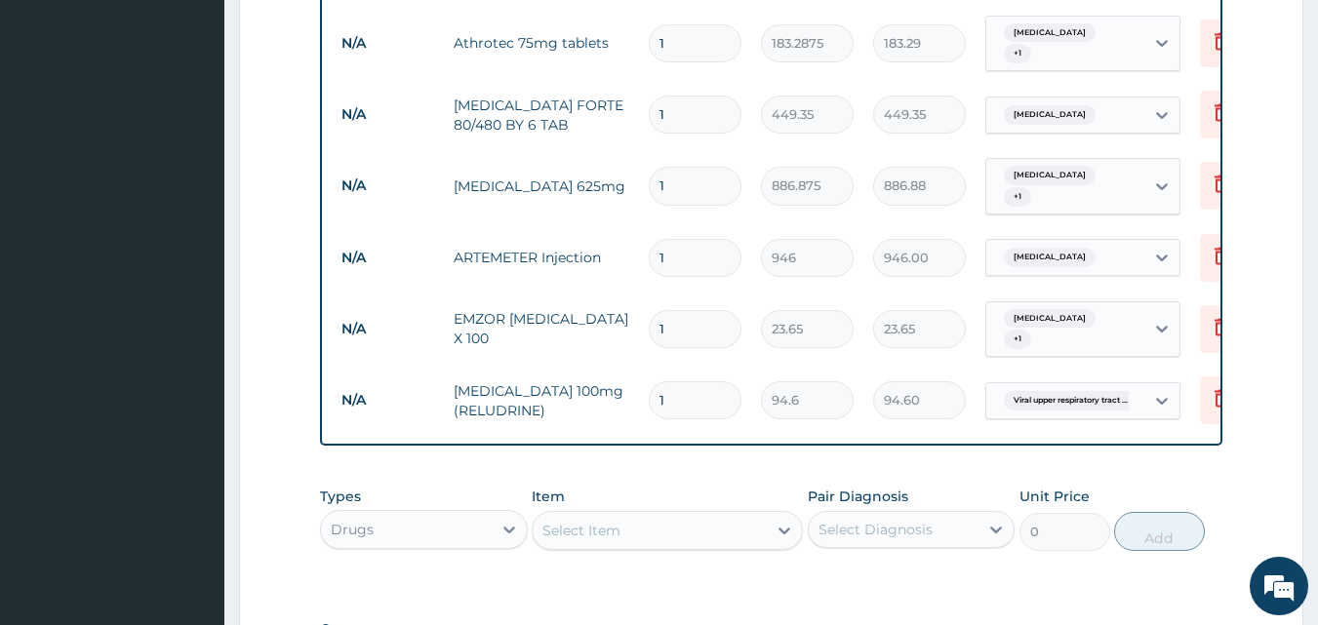
click at [735, 515] on div "Select Item" at bounding box center [650, 530] width 234 height 31
type input "v"
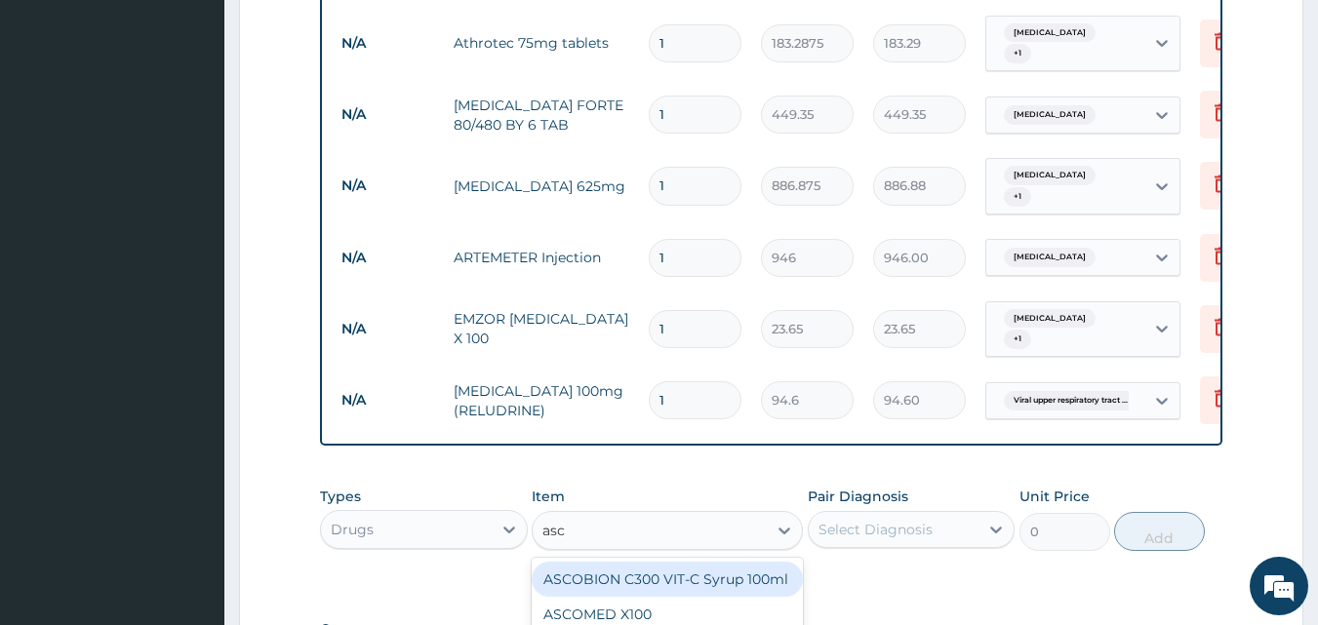
type input "asc"
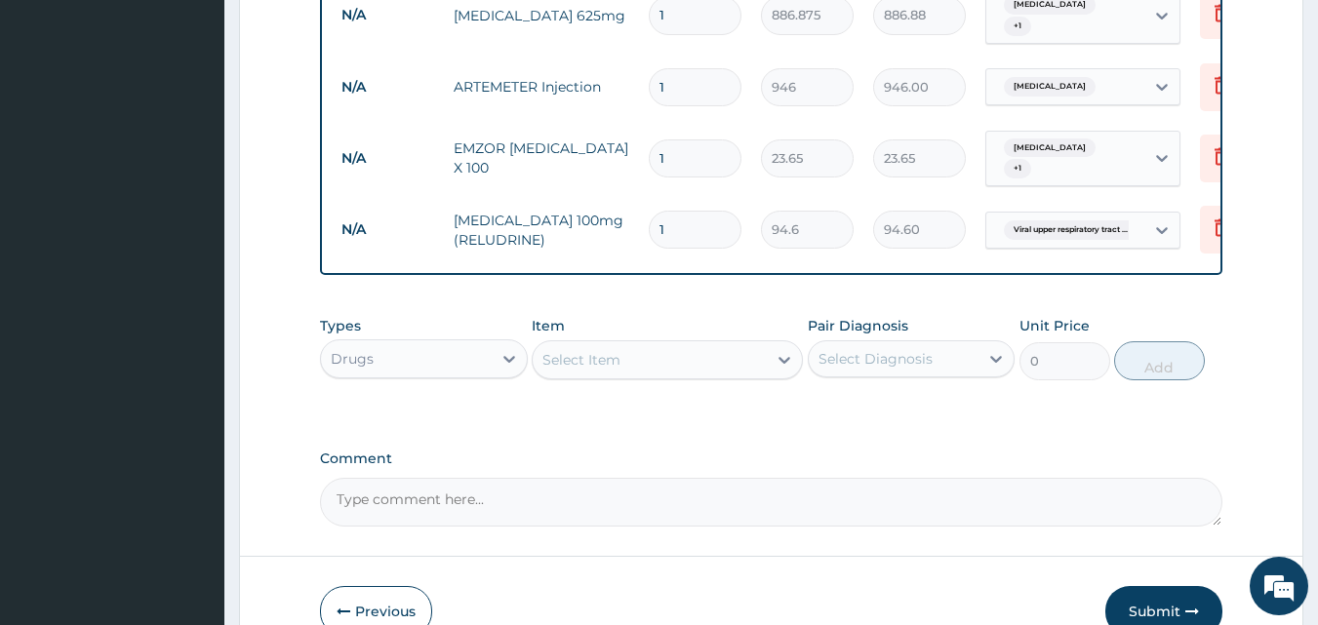
scroll to position [1263, 0]
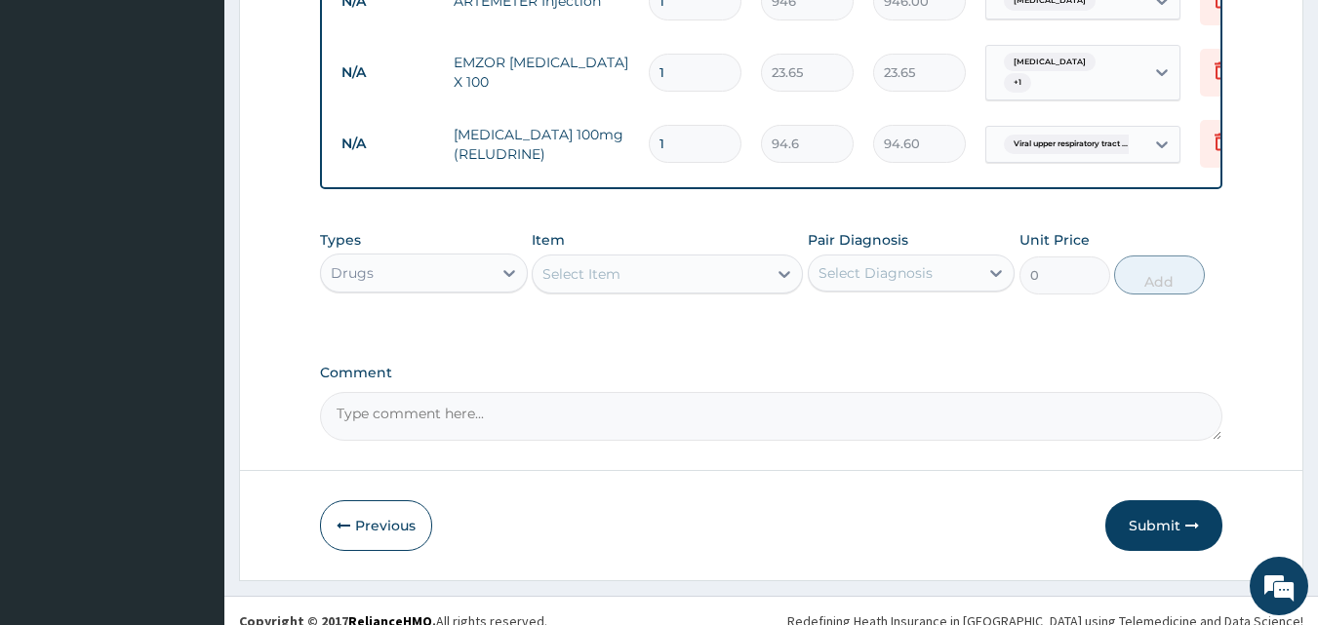
click at [734, 258] on div "Select Item" at bounding box center [650, 273] width 234 height 31
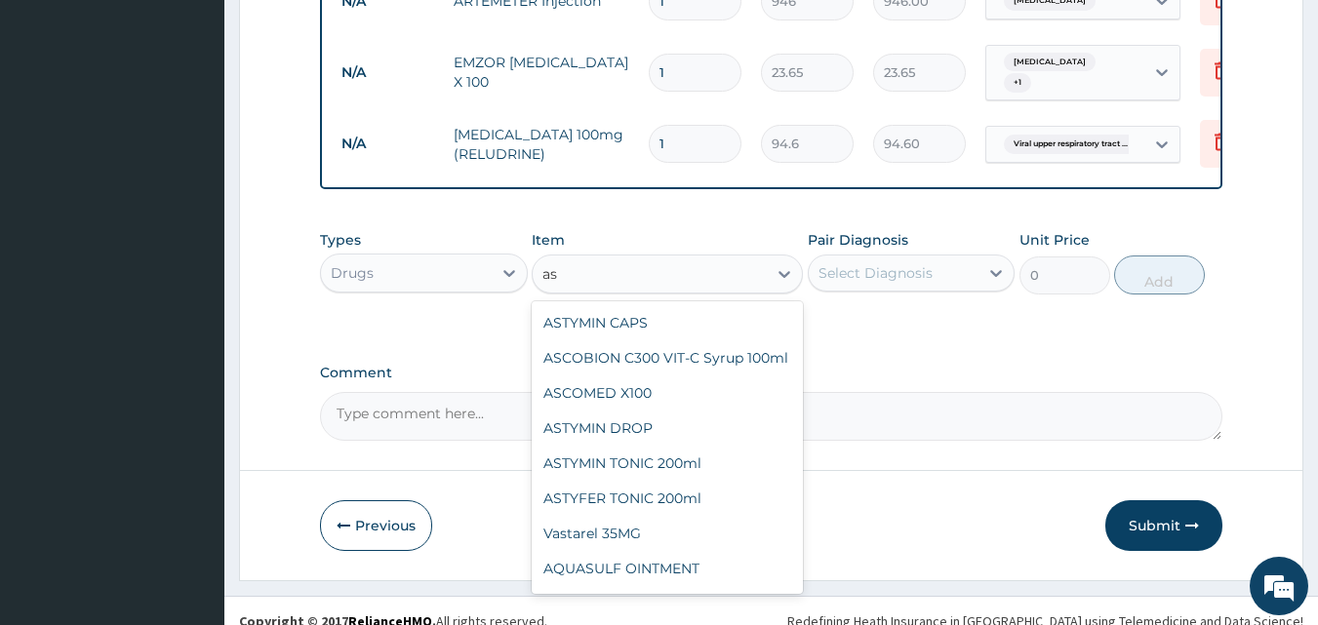
type input "a"
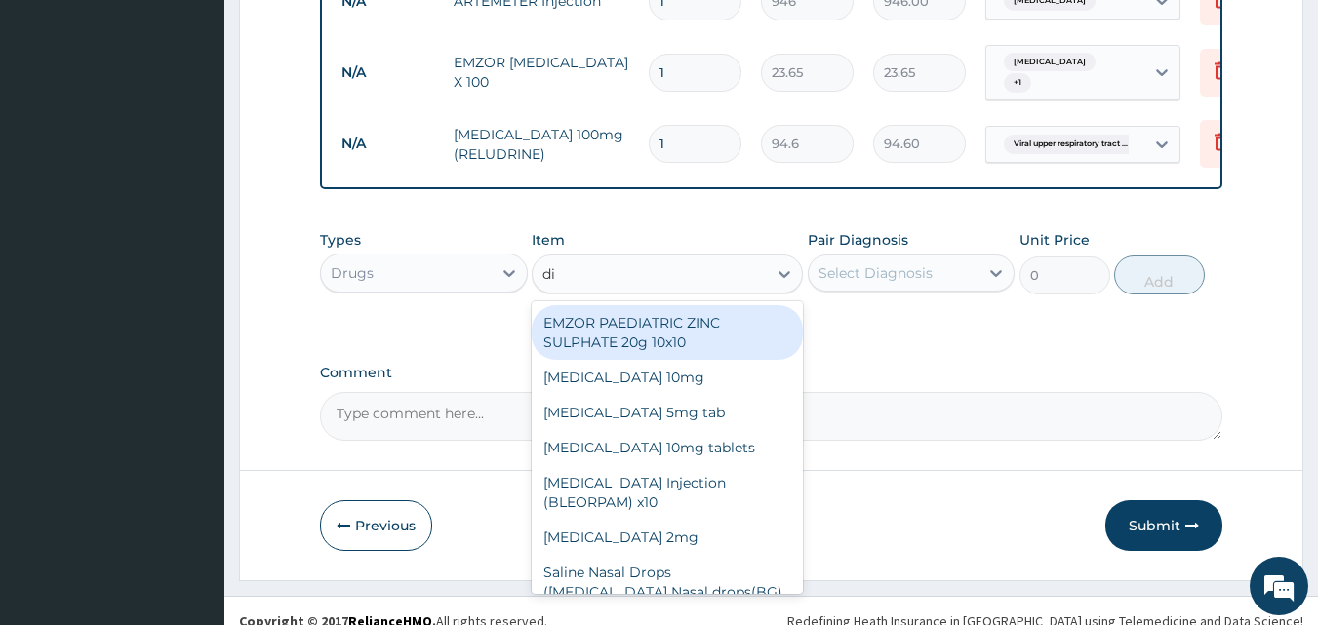
type input "dic"
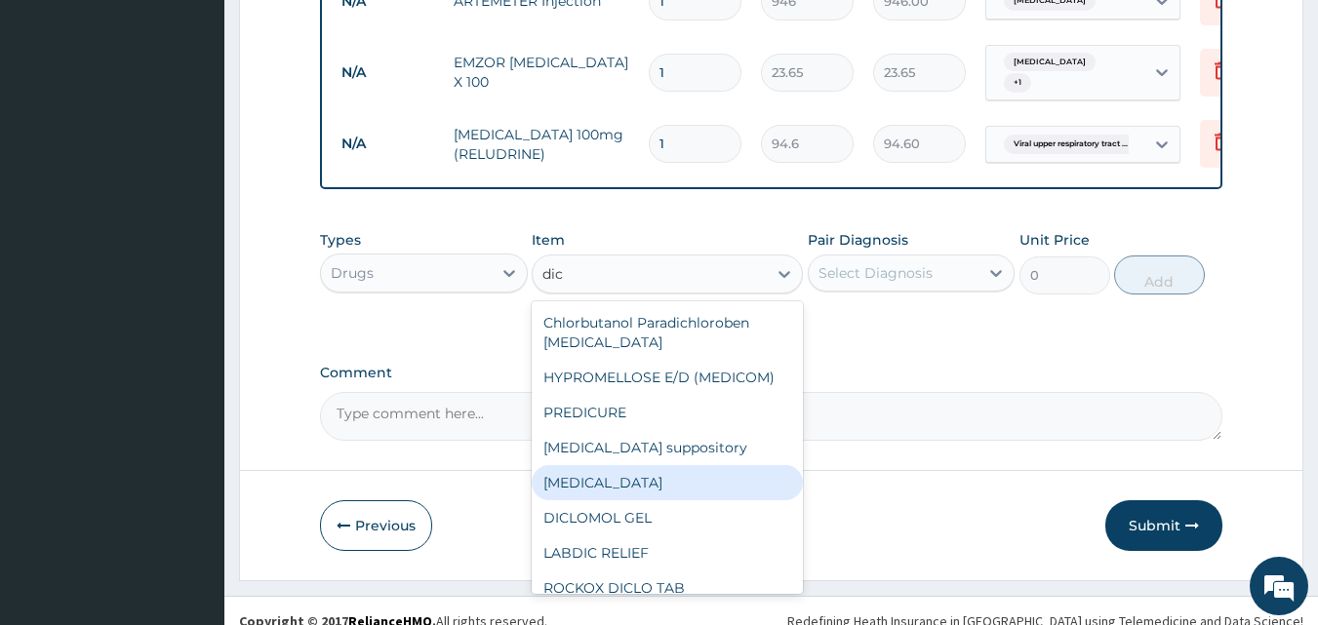
scroll to position [16, 0]
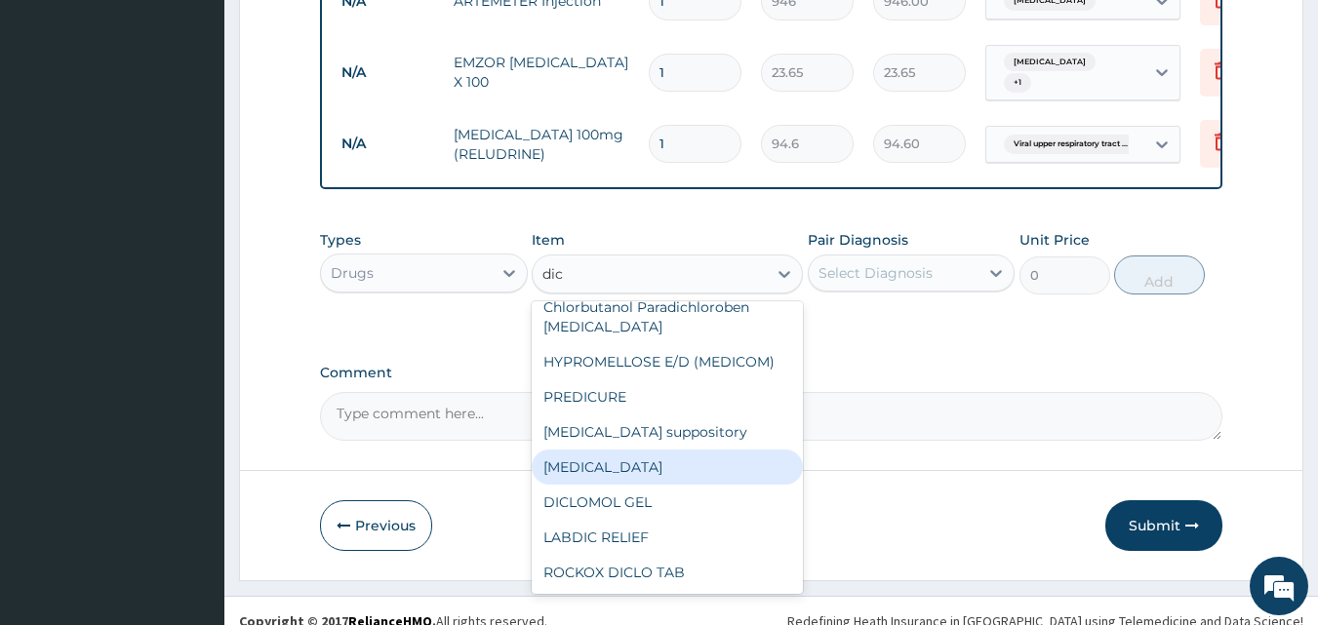
click at [587, 450] on div "[MEDICAL_DATA]" at bounding box center [667, 467] width 271 height 35
type input "591.25"
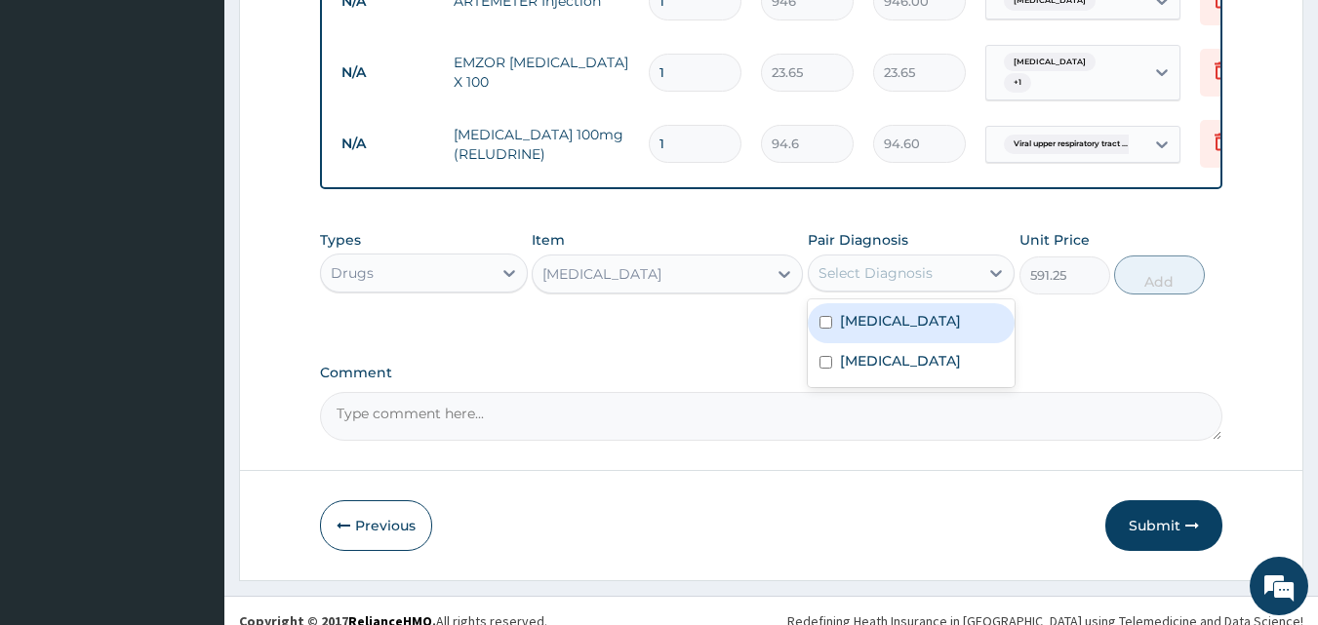
click at [933, 257] on div "Select Diagnosis" at bounding box center [894, 272] width 171 height 31
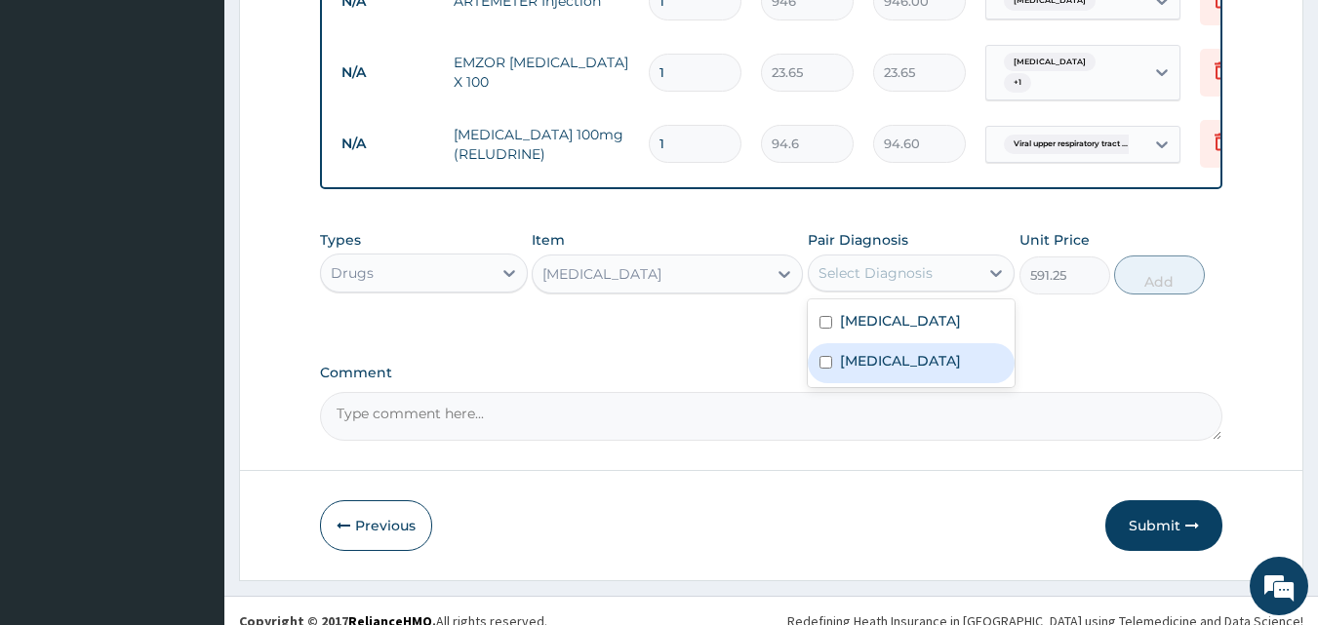
click at [816, 344] on div "[MEDICAL_DATA]" at bounding box center [912, 363] width 208 height 40
checkbox input "true"
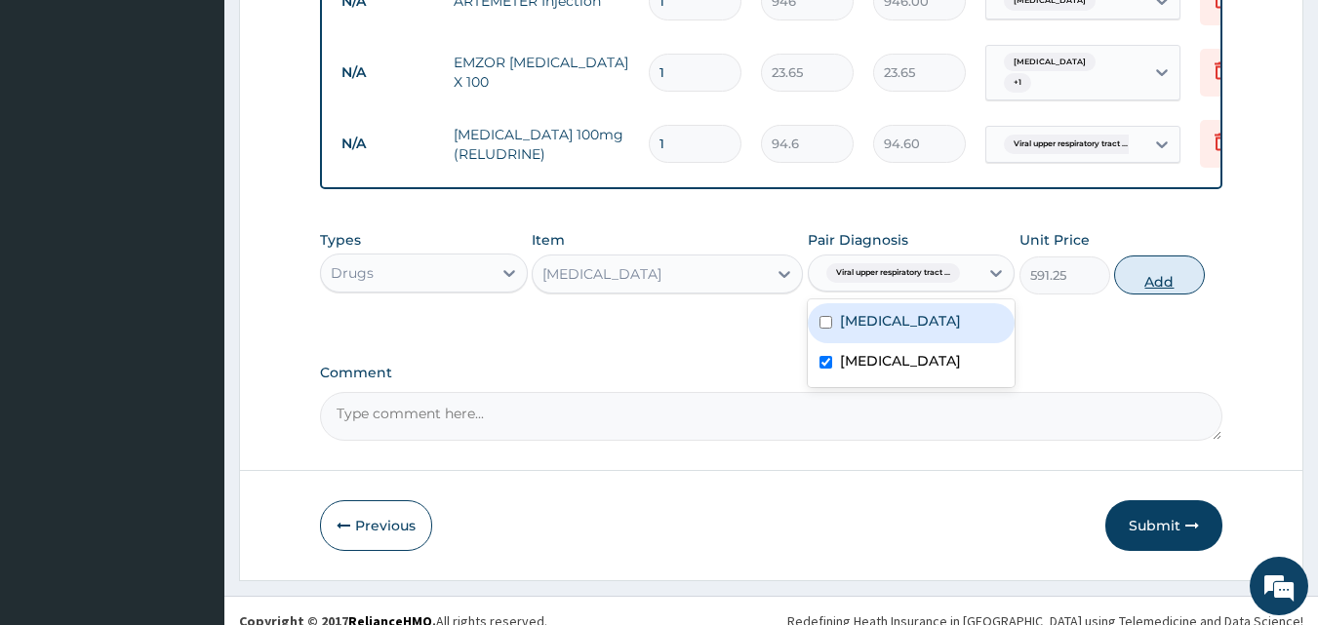
click at [1160, 256] on button "Add" at bounding box center [1159, 275] width 91 height 39
type input "0"
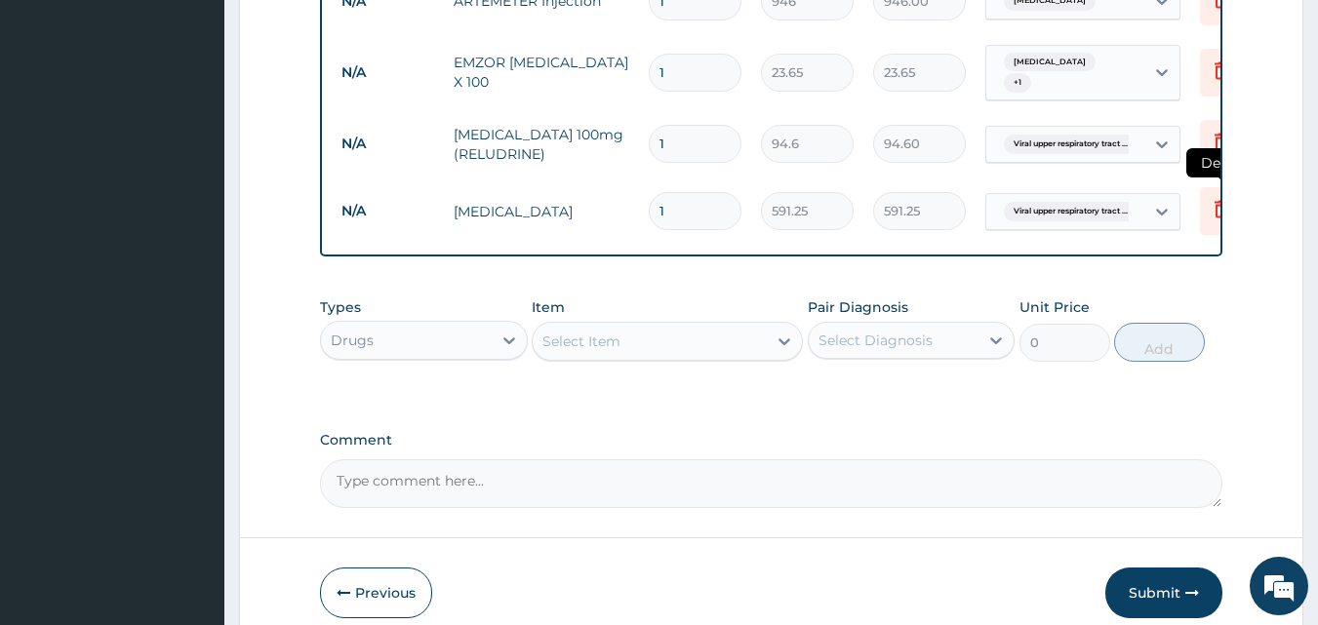
click at [1219, 197] on icon at bounding box center [1220, 208] width 23 height 23
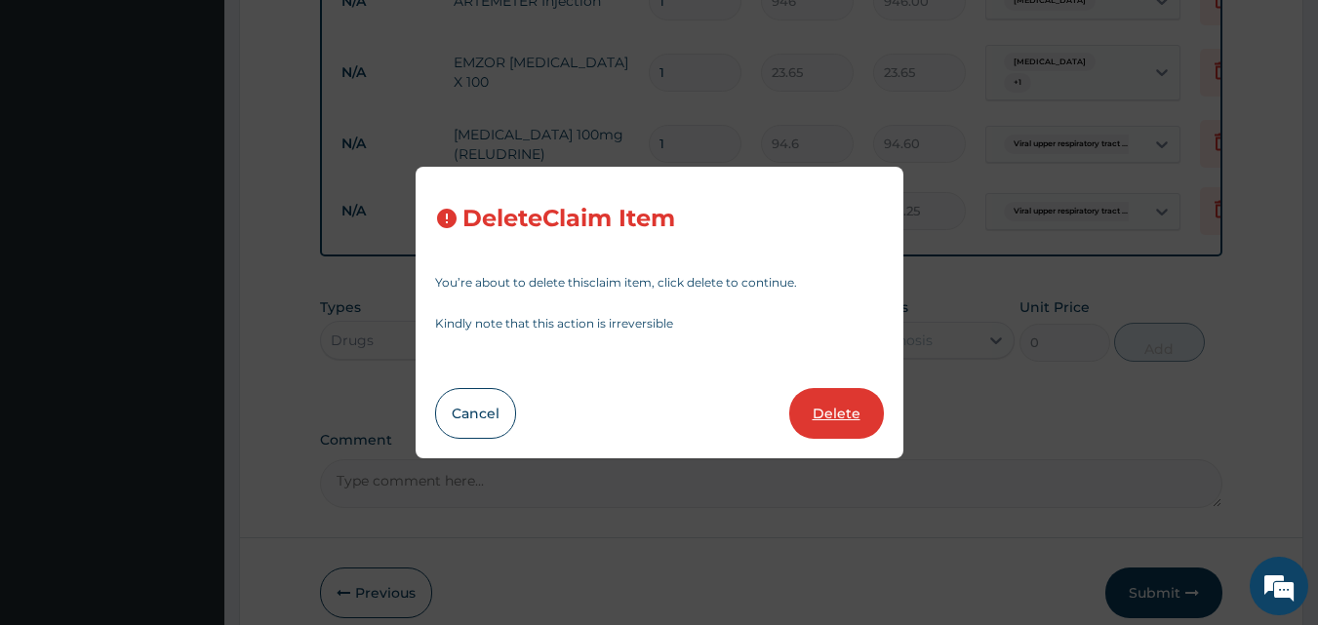
click at [847, 411] on button "Delete" at bounding box center [836, 413] width 95 height 51
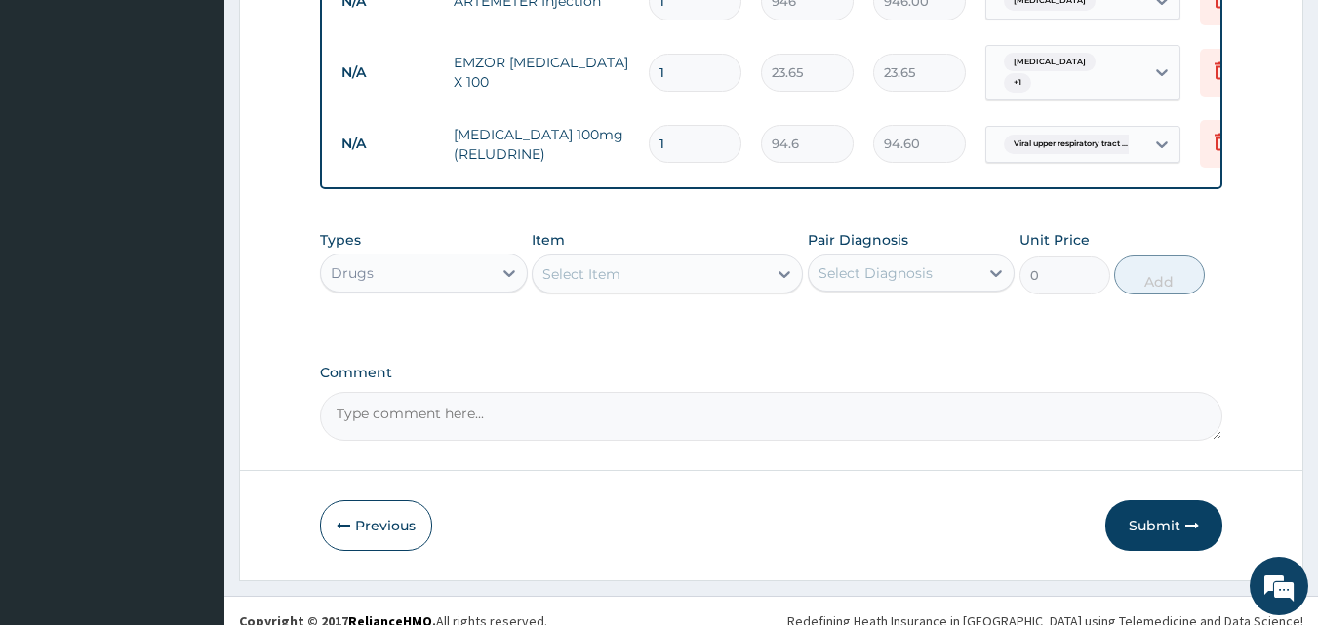
click at [754, 258] on div "Select Item" at bounding box center [650, 273] width 234 height 31
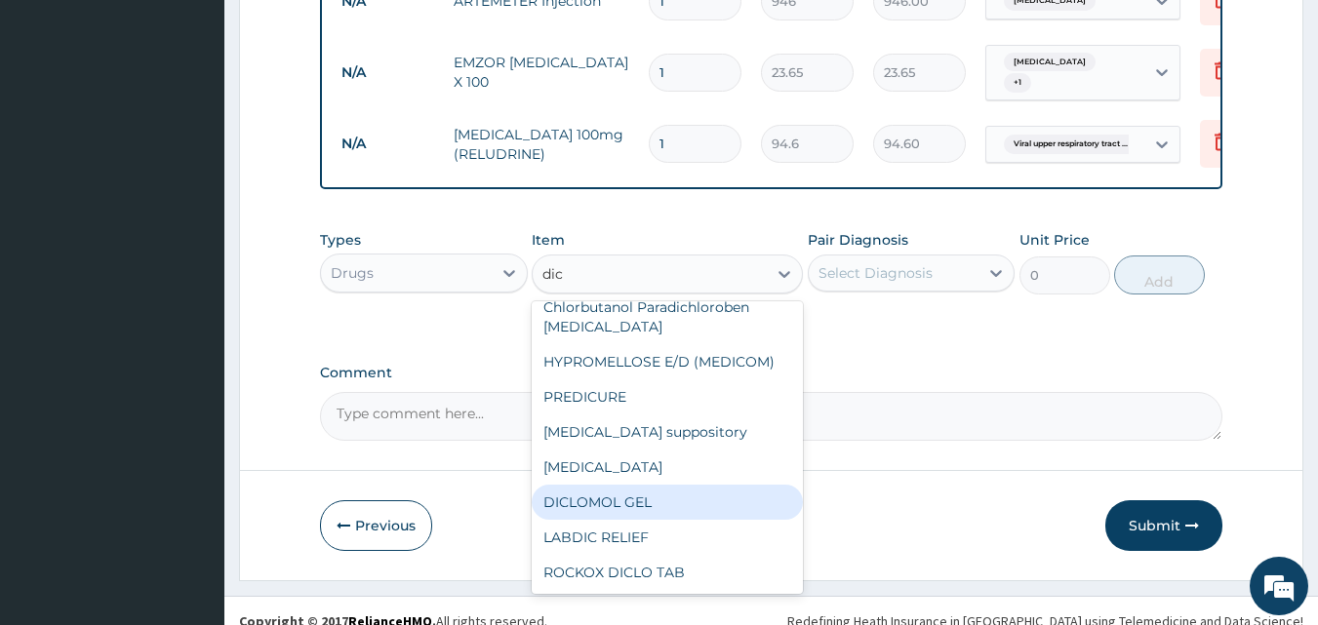
scroll to position [0, 0]
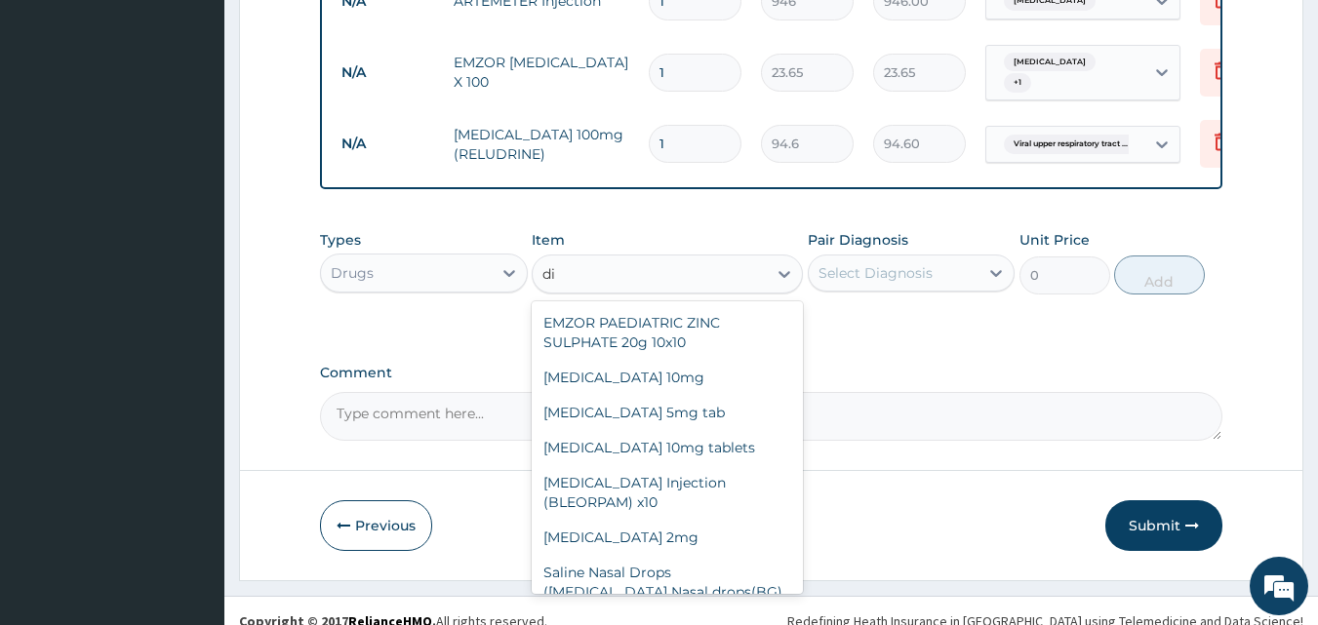
type input "d"
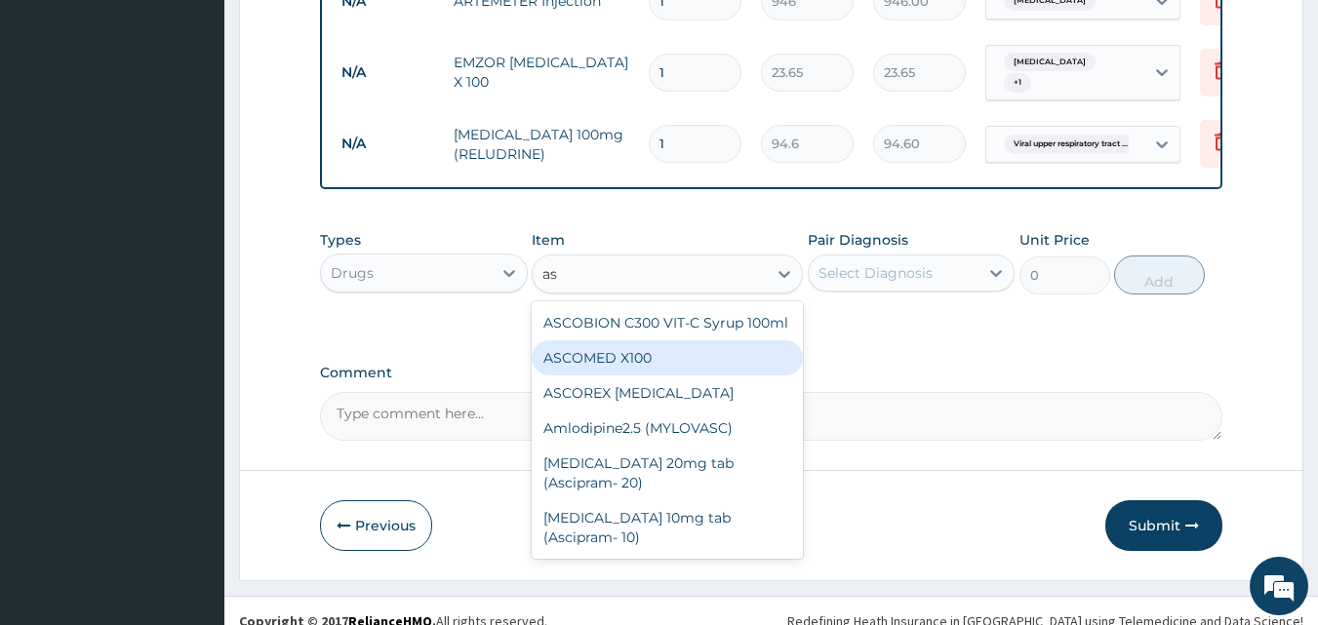
type input "a"
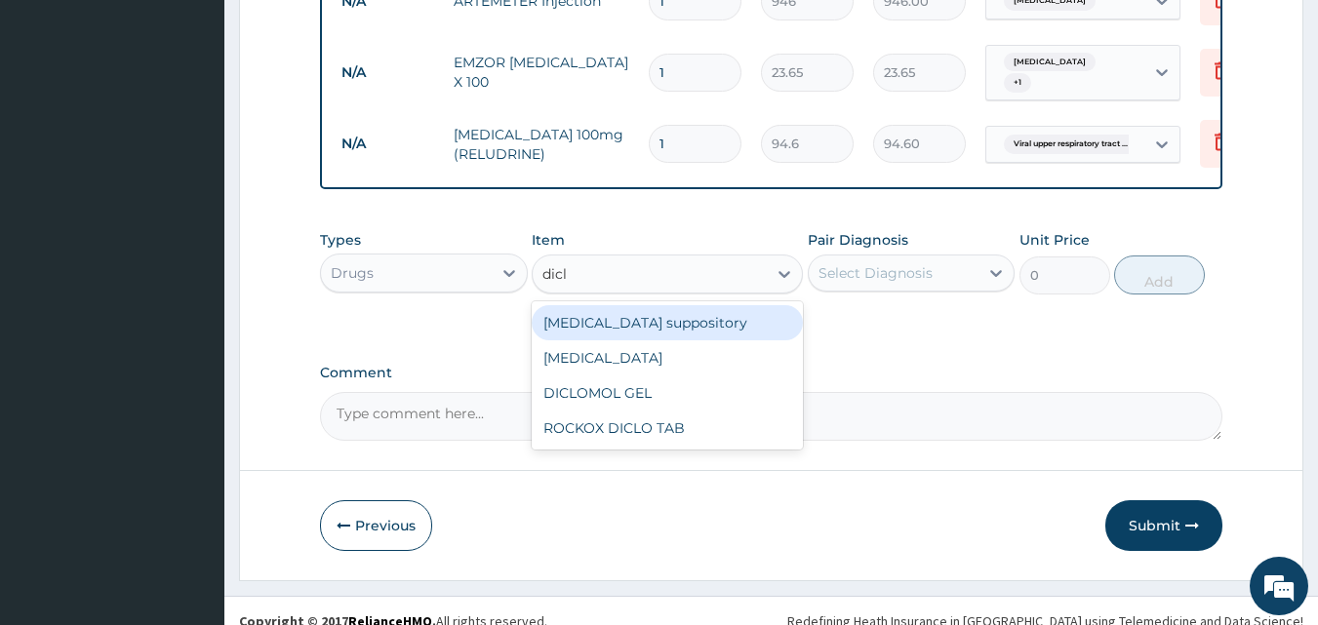
type input "diclo"
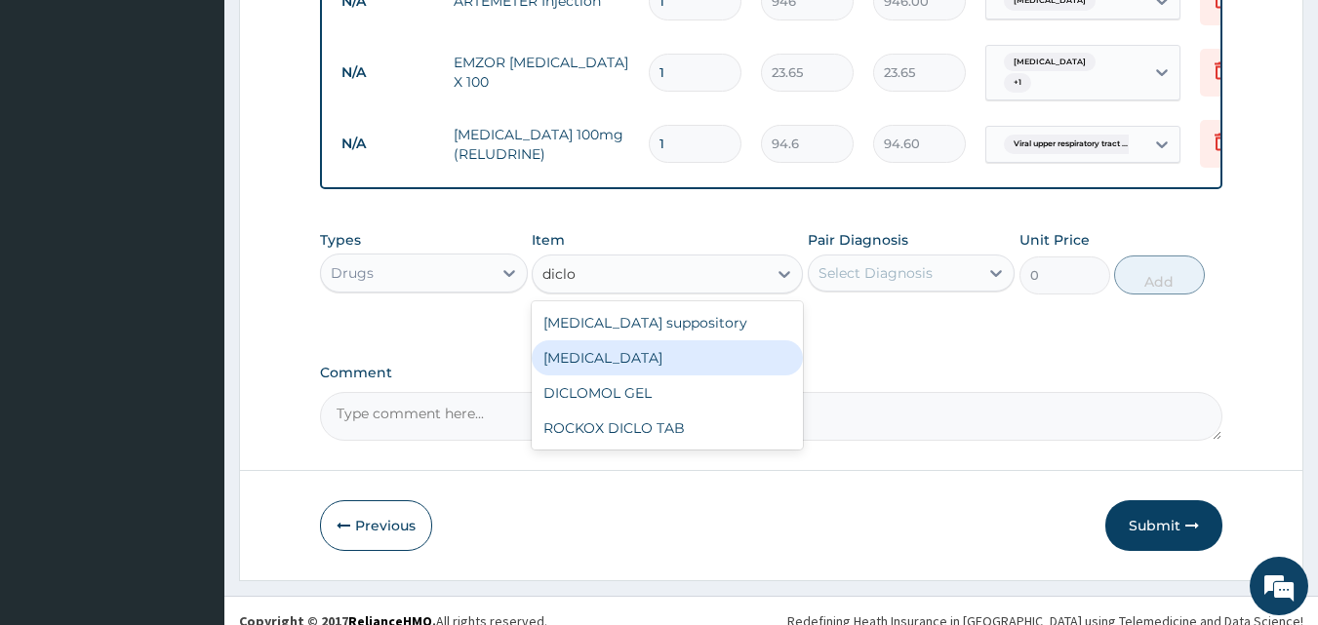
click at [587, 340] on div "[MEDICAL_DATA]" at bounding box center [667, 357] width 271 height 35
type input "591.25"
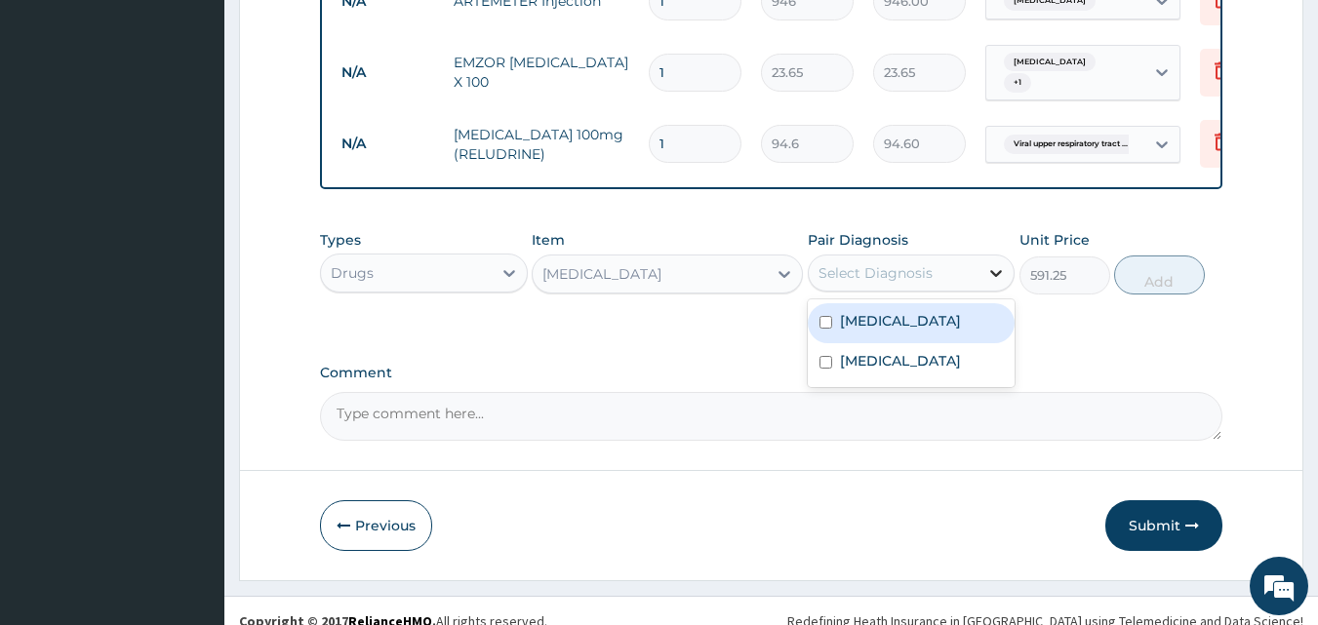
click at [988, 269] on div at bounding box center [995, 273] width 35 height 35
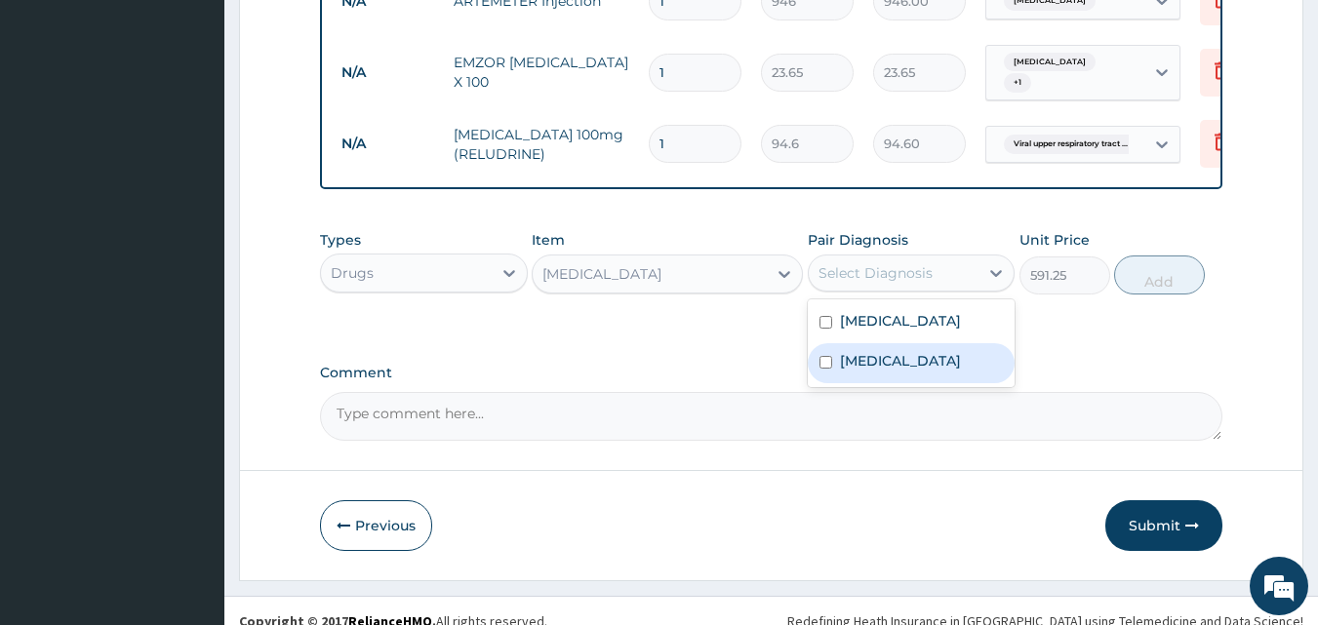
click at [957, 351] on label "[MEDICAL_DATA]" at bounding box center [900, 361] width 121 height 20
checkbox input "true"
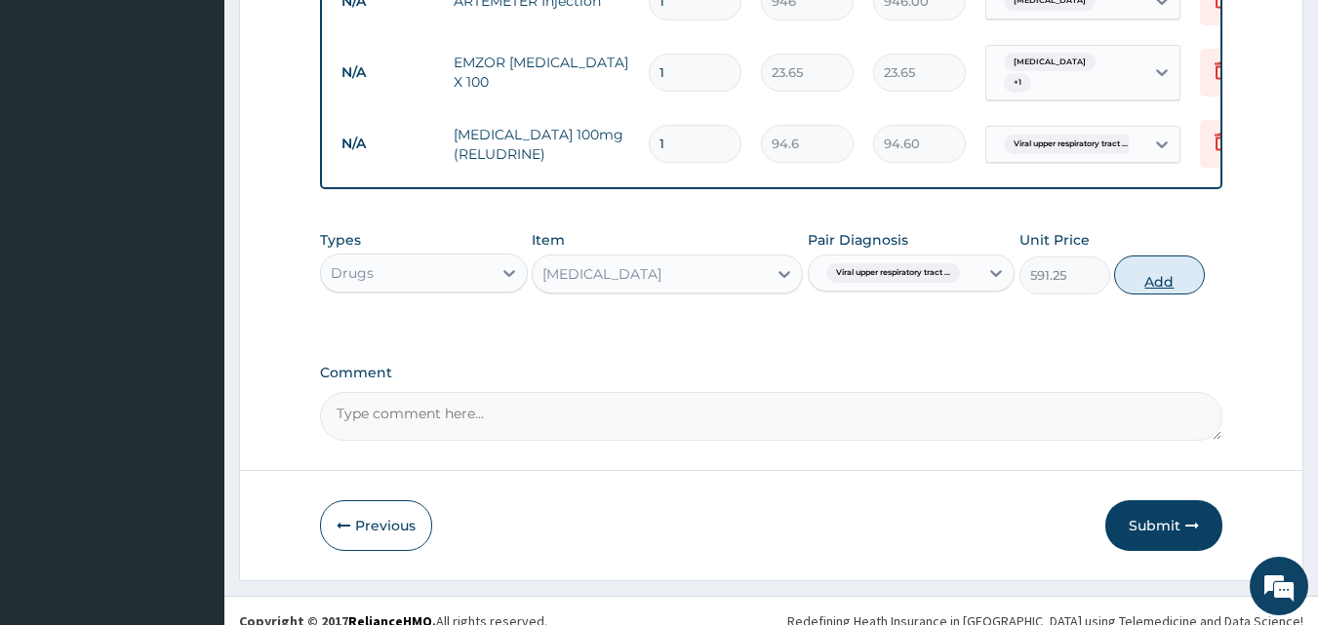
click at [1178, 263] on button "Add" at bounding box center [1159, 275] width 91 height 39
type input "0"
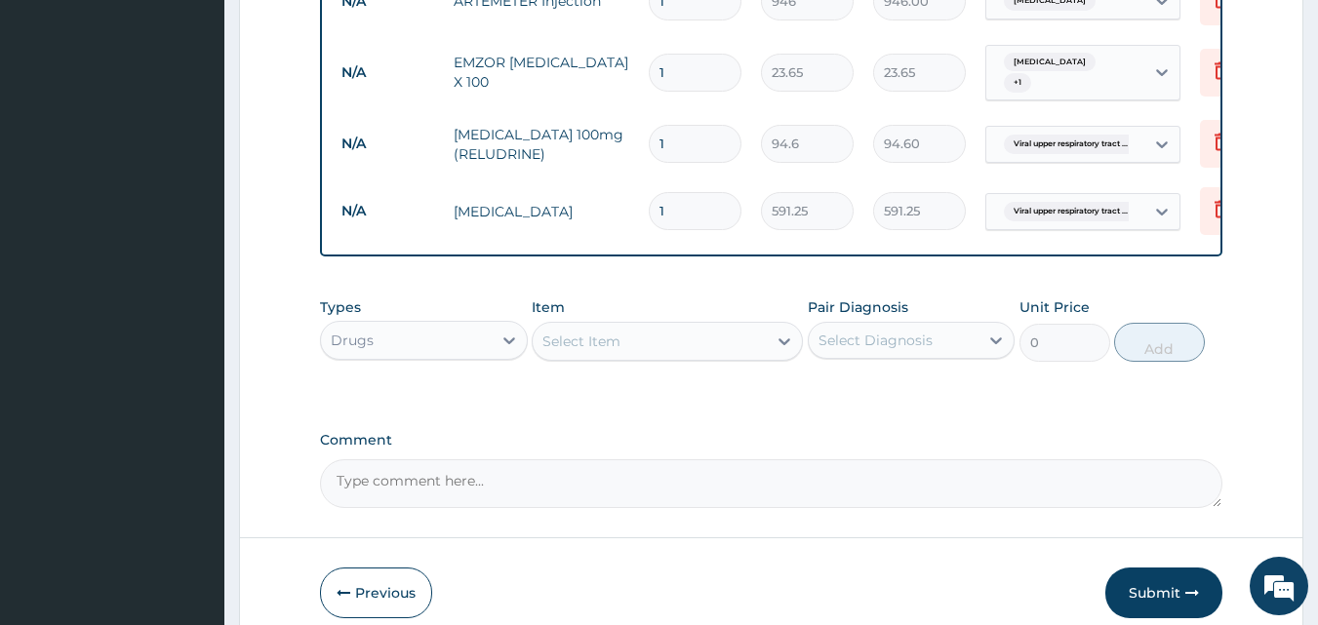
click at [683, 332] on div "Select Item" at bounding box center [650, 341] width 234 height 31
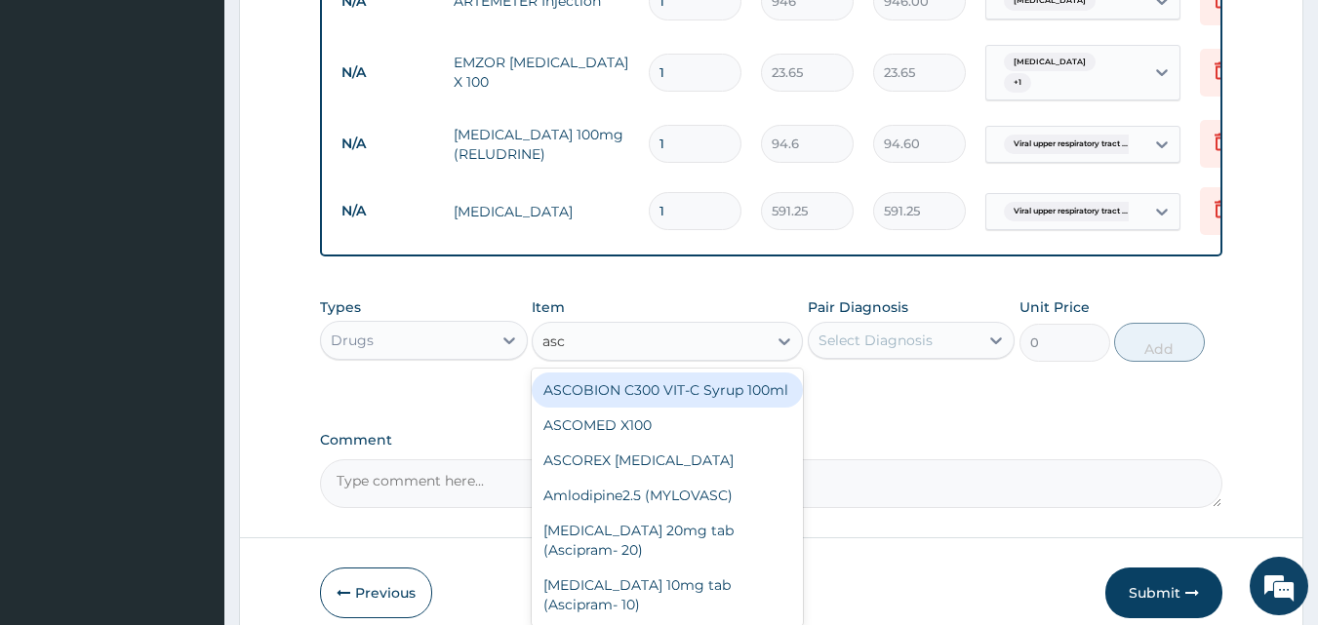
type input "asco"
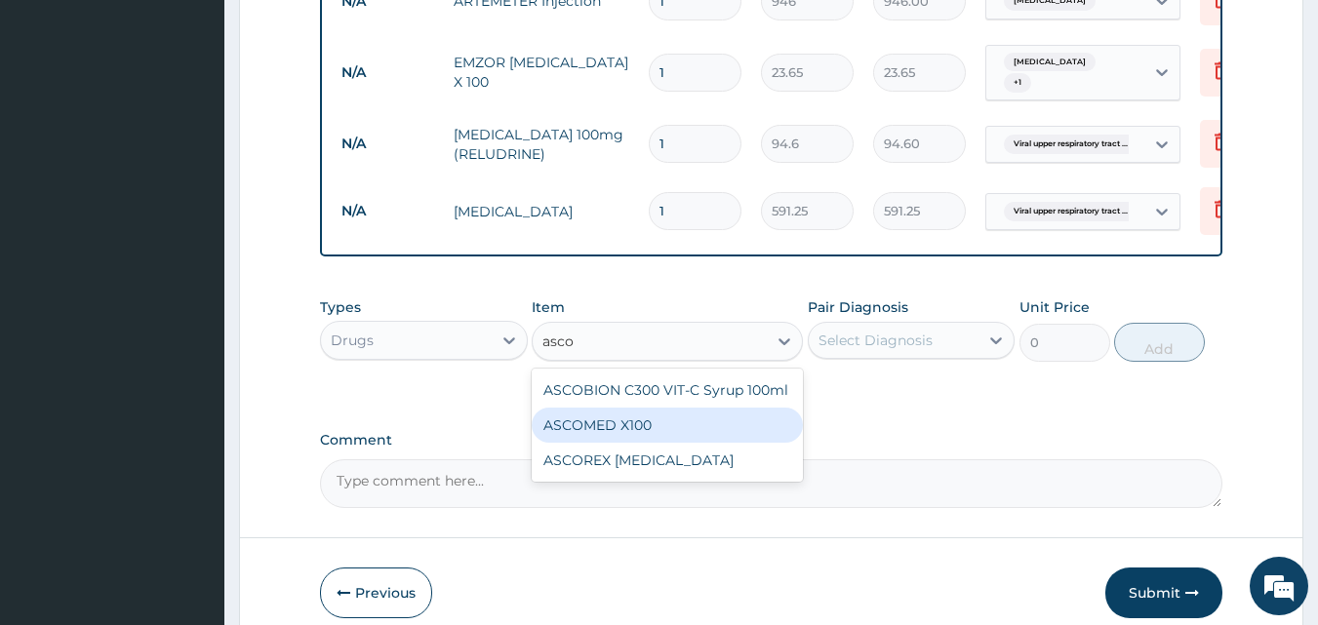
click at [637, 408] on div "ASCOMED X100" at bounding box center [667, 425] width 271 height 35
type input "23.65"
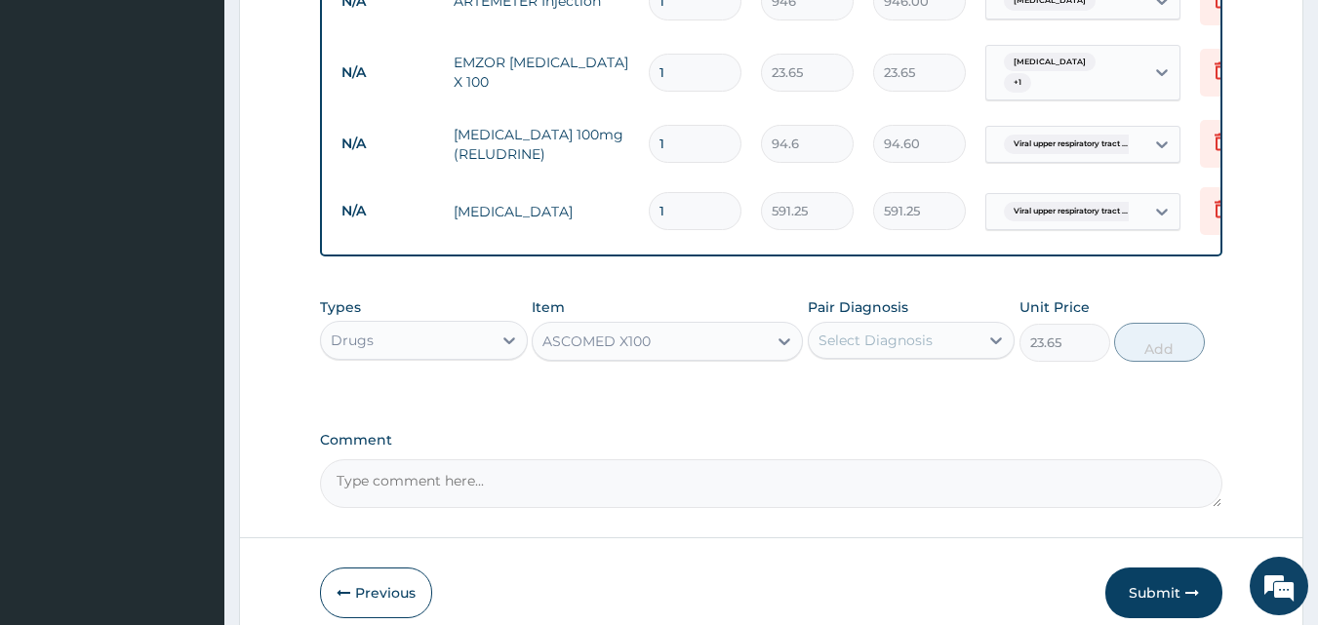
click at [967, 325] on div "Select Diagnosis" at bounding box center [894, 340] width 171 height 31
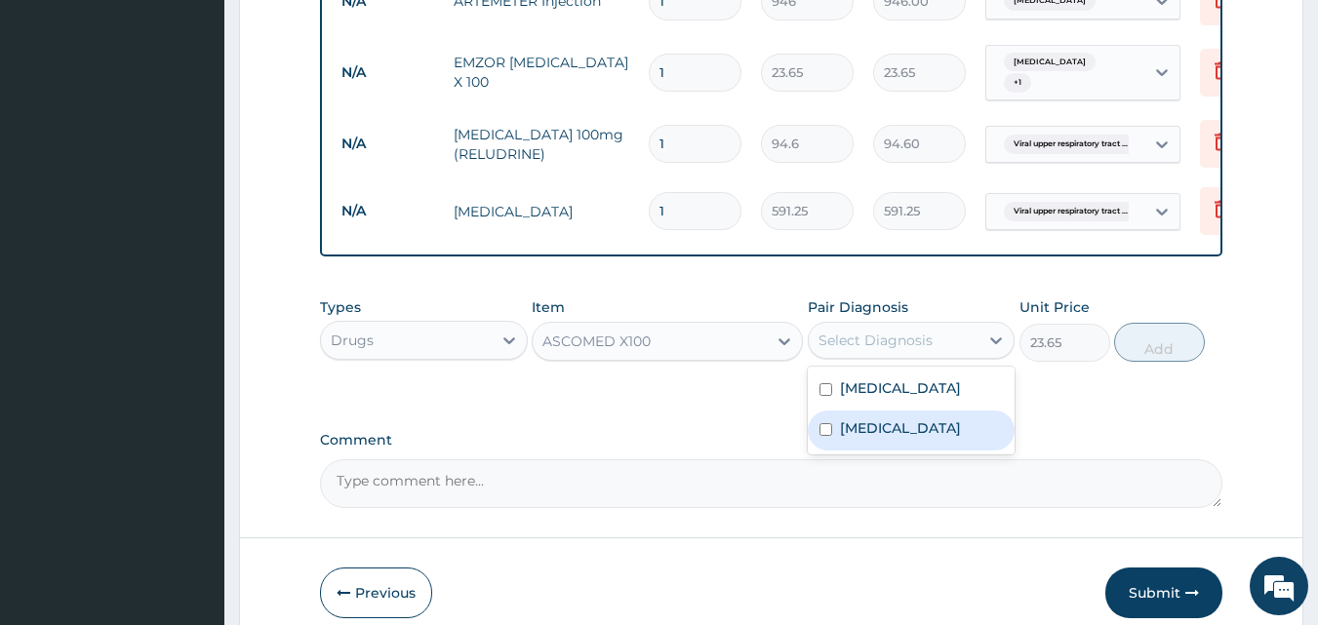
click at [881, 418] on label "[MEDICAL_DATA]" at bounding box center [900, 428] width 121 height 20
checkbox input "true"
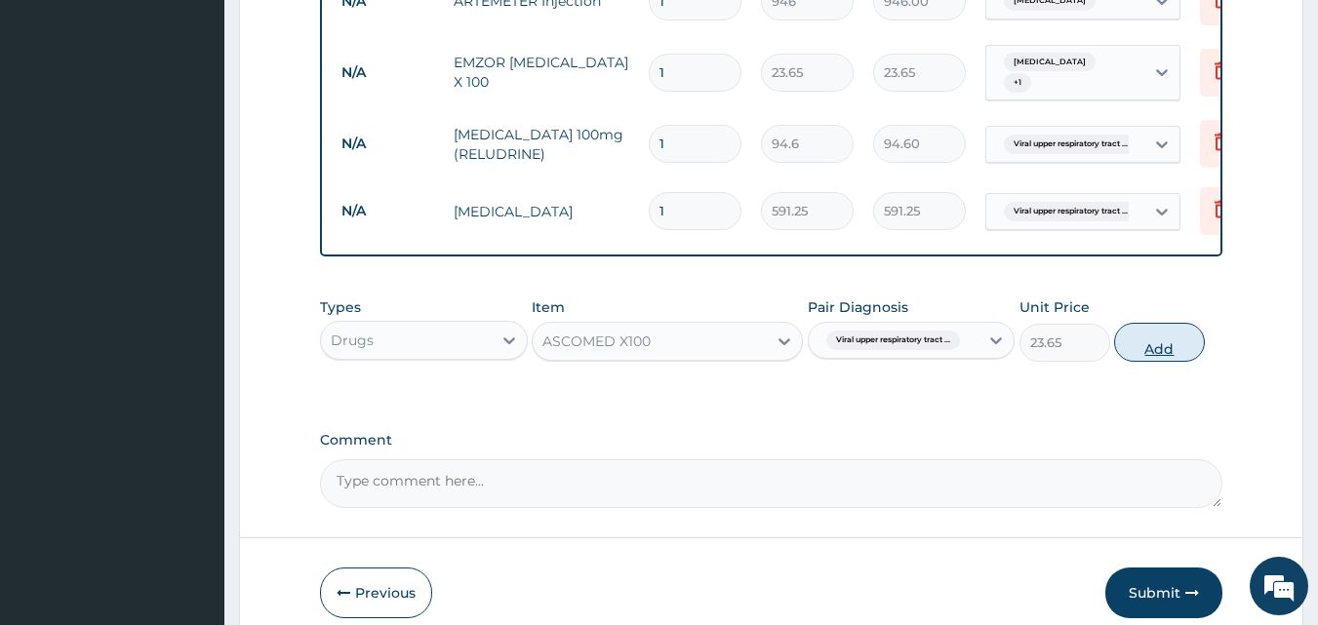
click at [1145, 323] on button "Add" at bounding box center [1159, 342] width 91 height 39
type input "0"
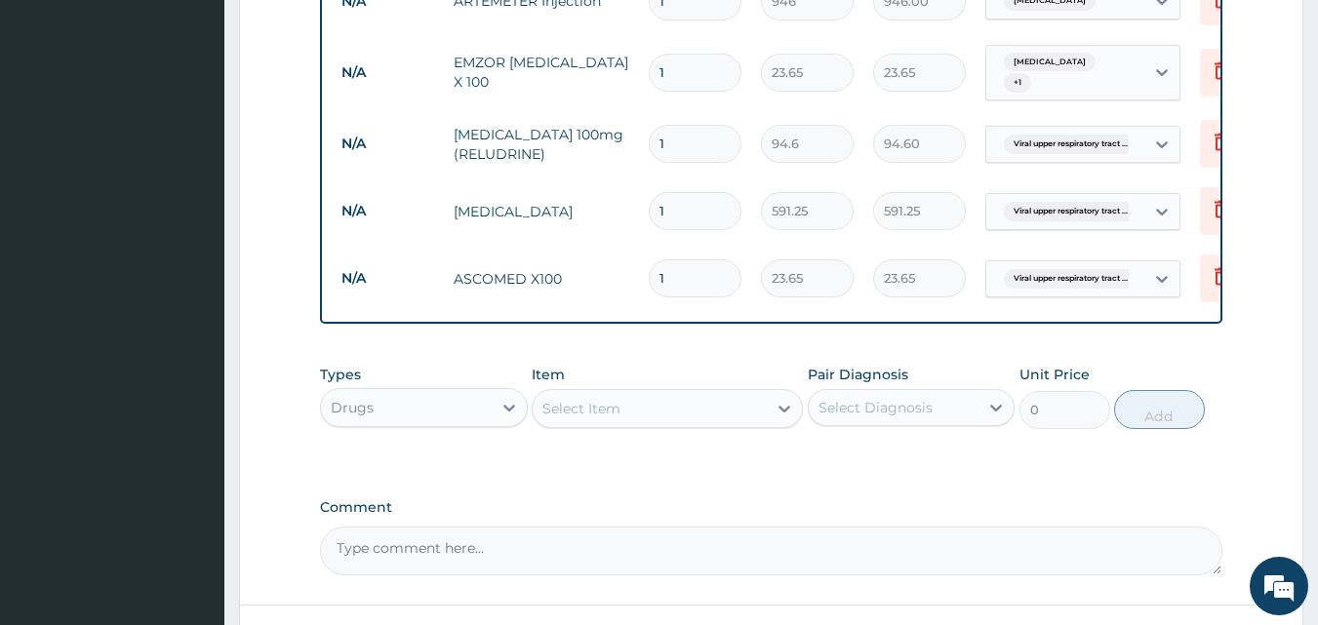
click at [650, 393] on div "Select Item" at bounding box center [650, 408] width 234 height 31
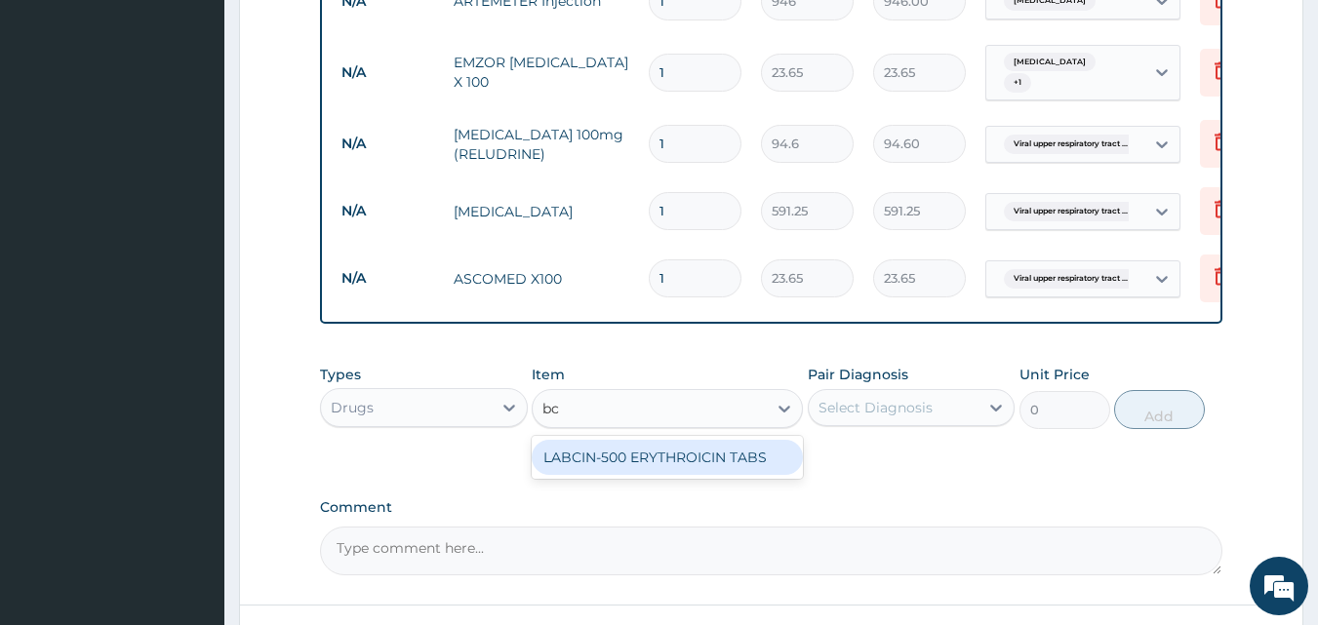
type input "b"
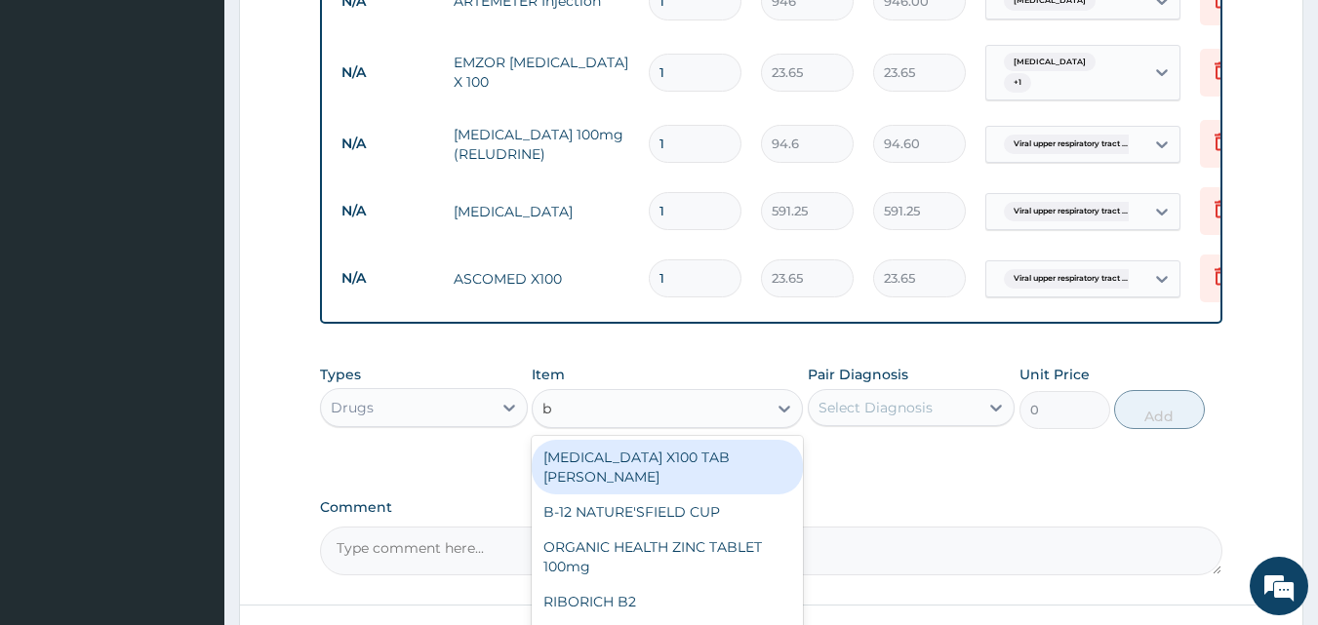
click at [675, 440] on div "[MEDICAL_DATA] X100 TAB [PERSON_NAME]" at bounding box center [667, 467] width 271 height 55
type input "23.65"
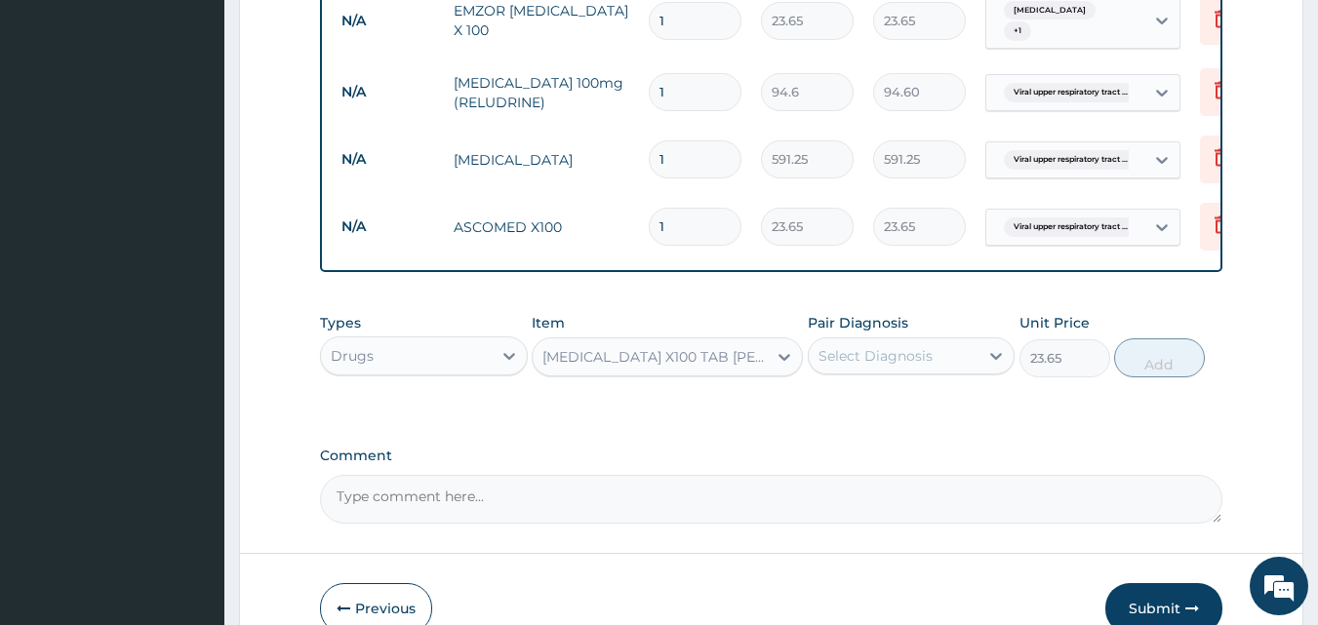
scroll to position [1398, 0]
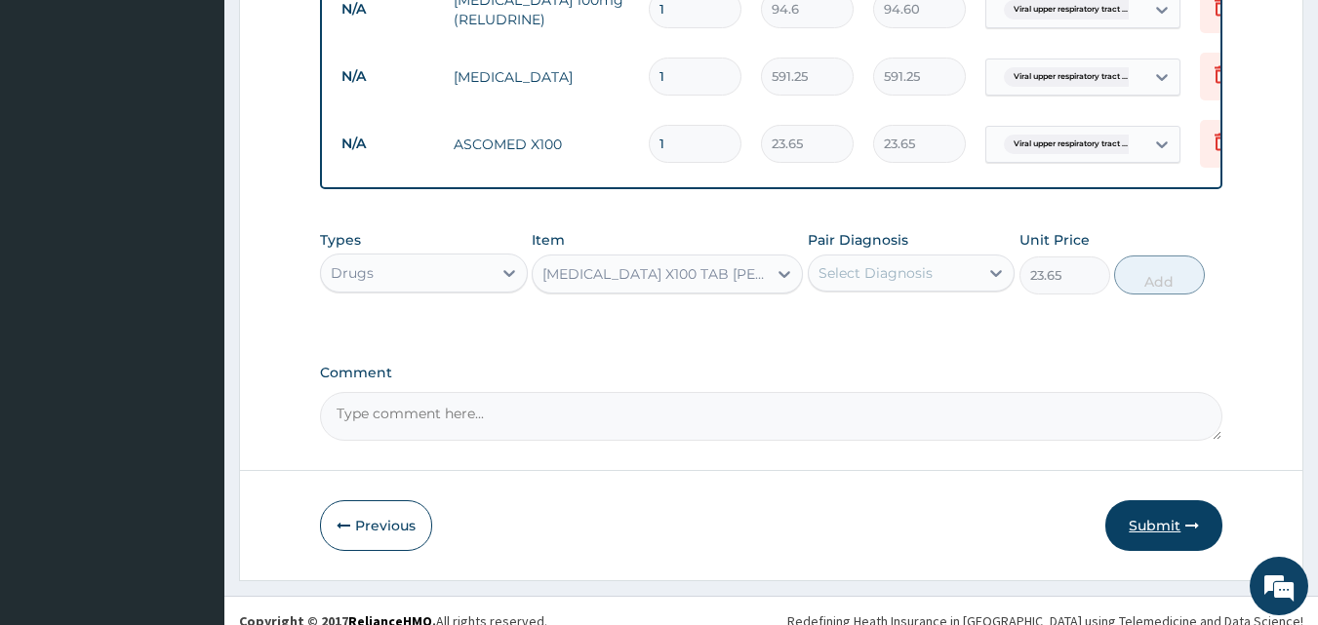
click at [1183, 511] on button "Submit" at bounding box center [1163, 525] width 117 height 51
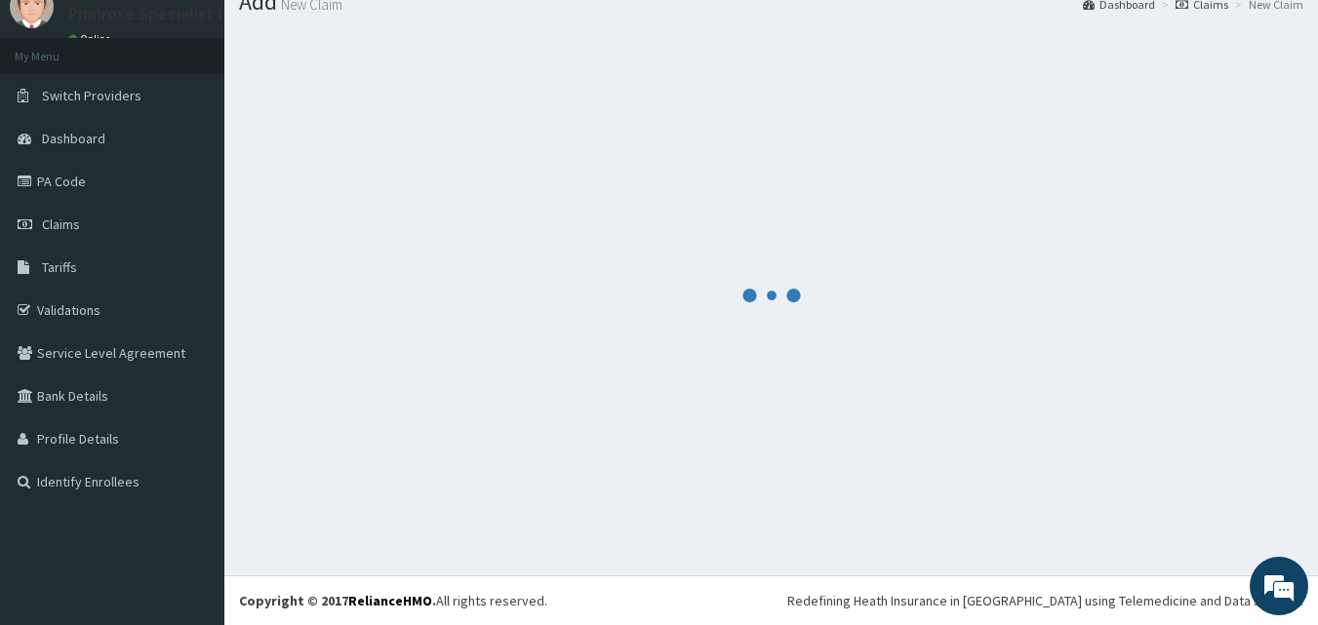
scroll to position [74, 0]
